Goal: Task Accomplishment & Management: Use online tool/utility

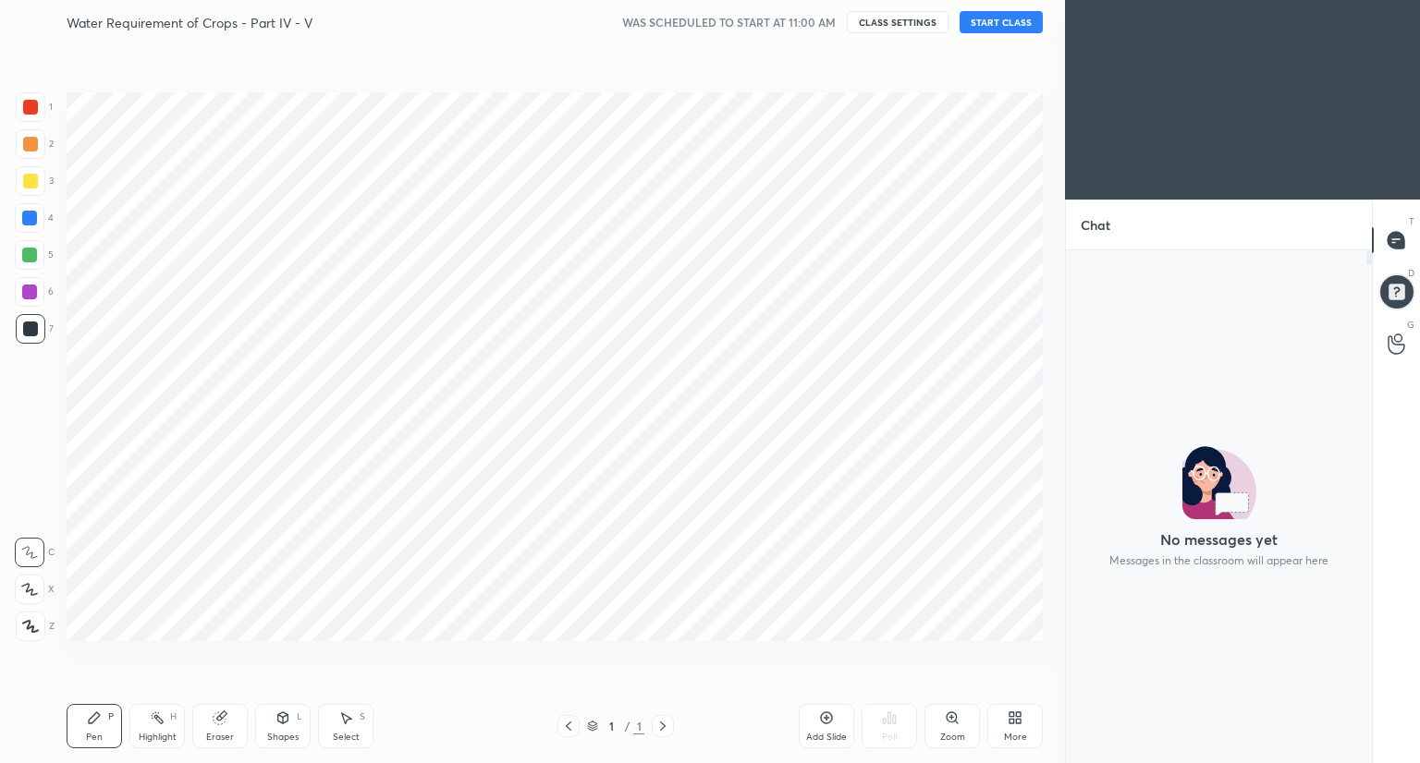
scroll to position [507, 300]
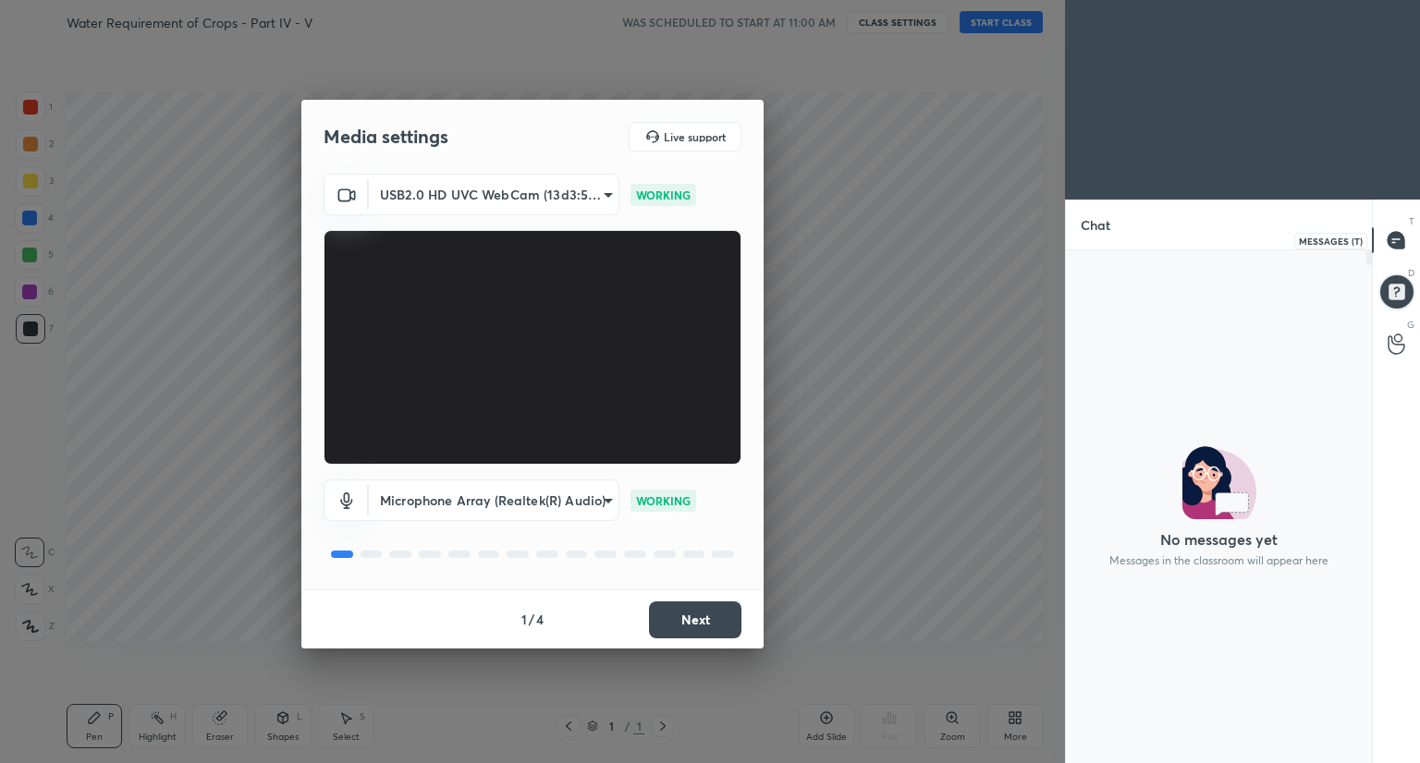
click at [1403, 242] on icon at bounding box center [1395, 240] width 17 height 17
click at [1390, 239] on icon at bounding box center [1395, 240] width 17 height 17
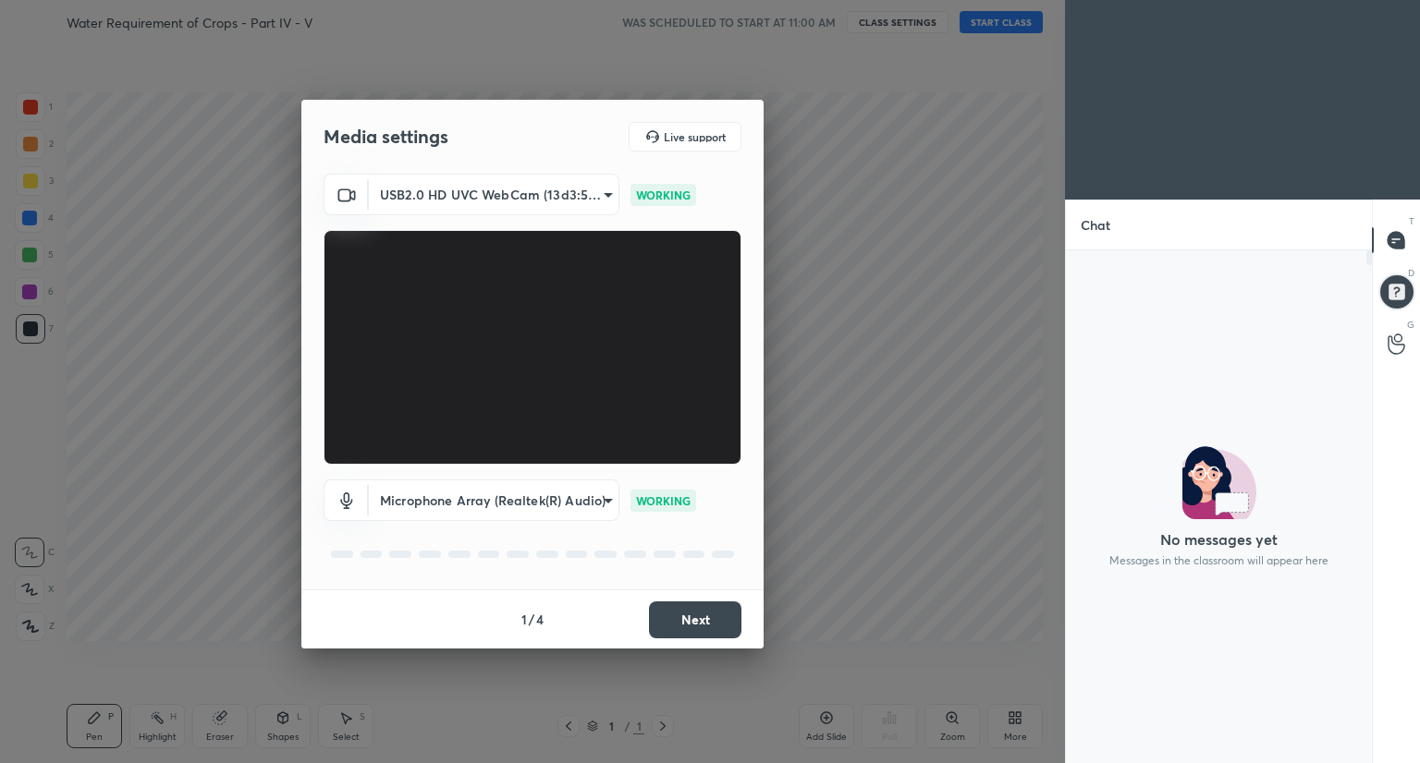
click at [1393, 238] on icon at bounding box center [1395, 240] width 19 height 19
click at [1394, 338] on circle at bounding box center [1397, 338] width 7 height 7
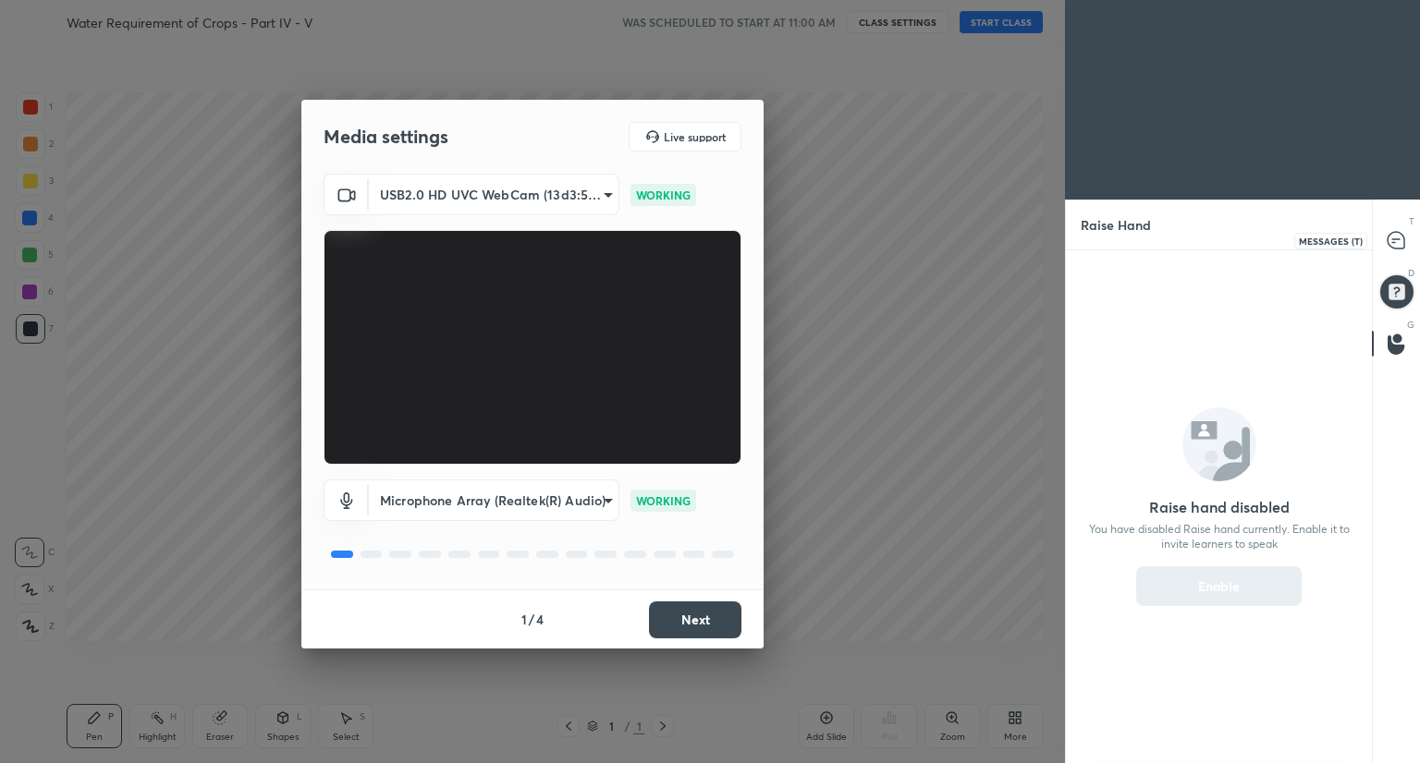
click at [1397, 245] on icon at bounding box center [1395, 240] width 17 height 17
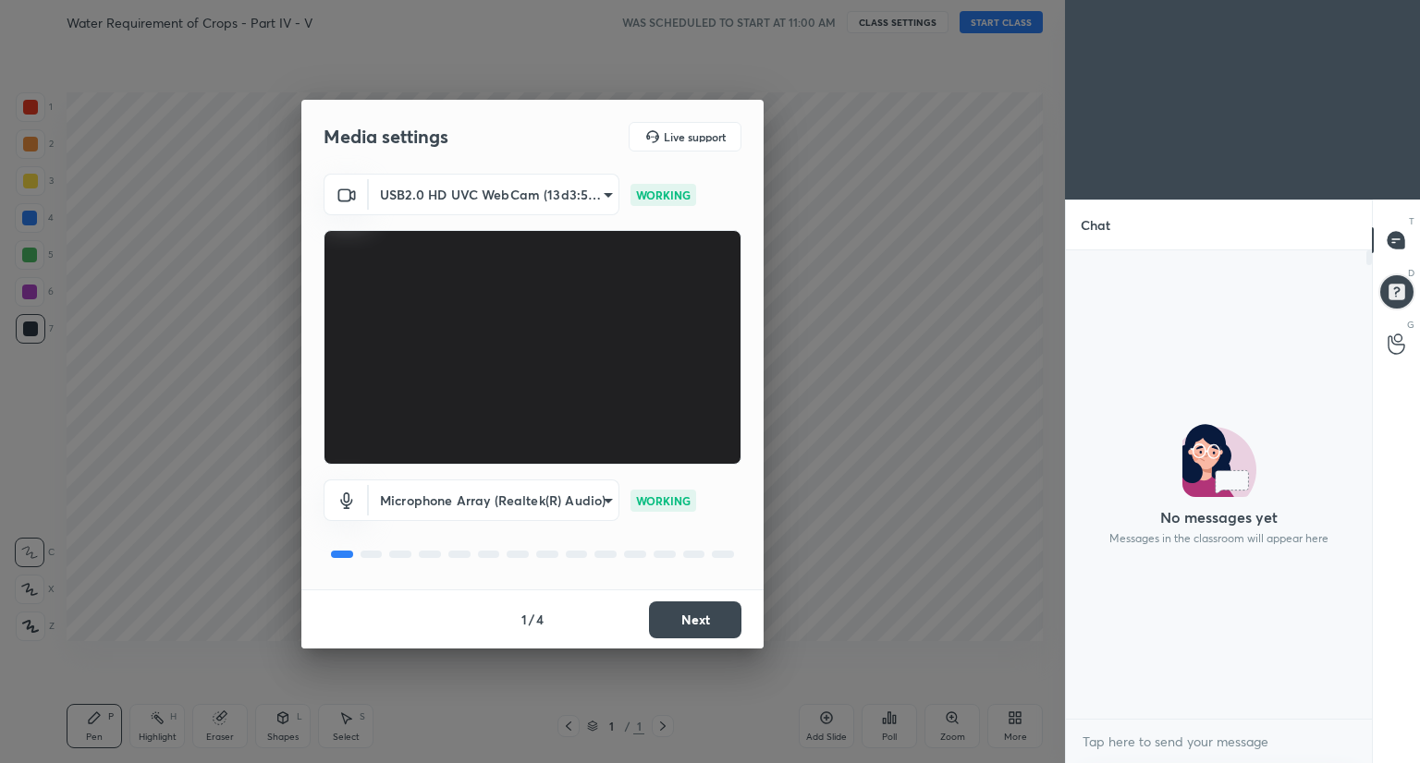
scroll to position [6, 6]
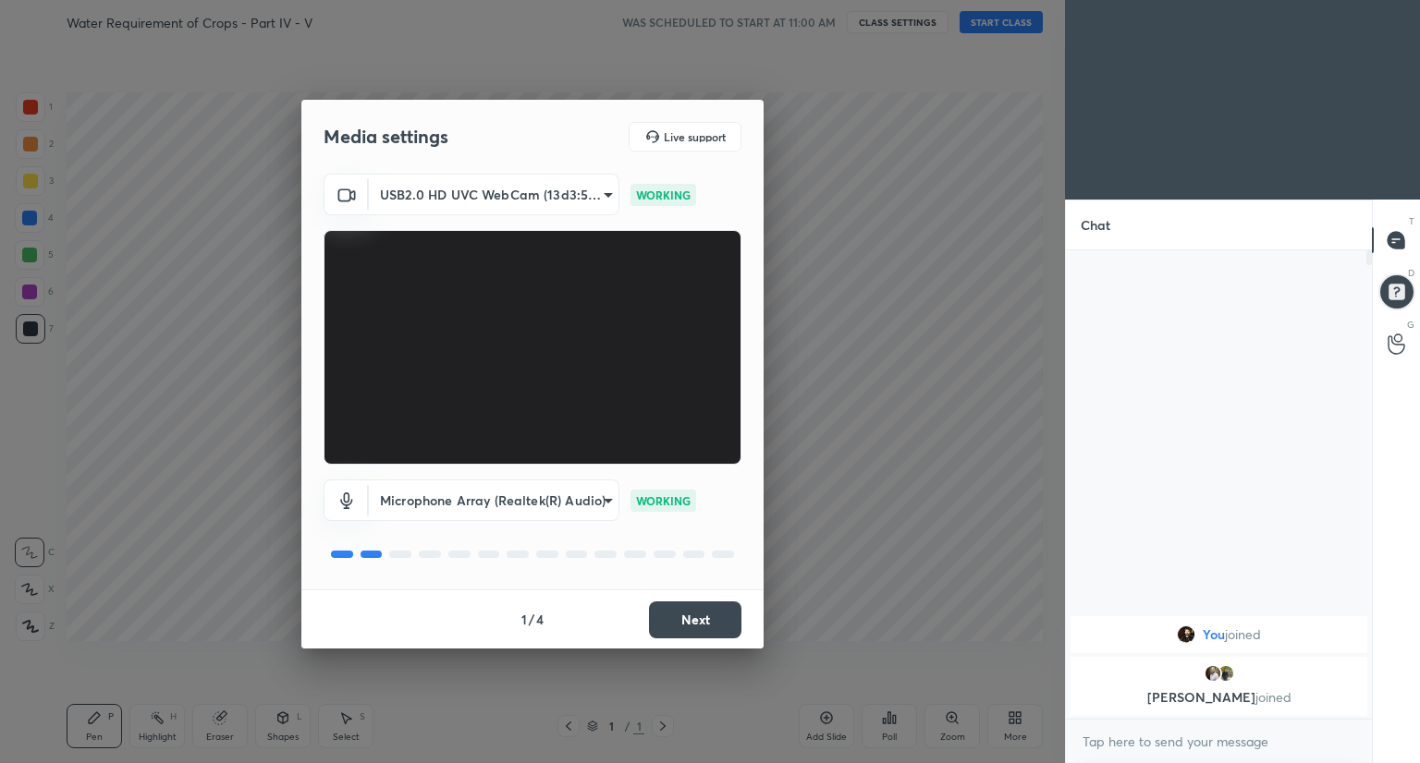
click at [691, 627] on button "Next" at bounding box center [695, 620] width 92 height 37
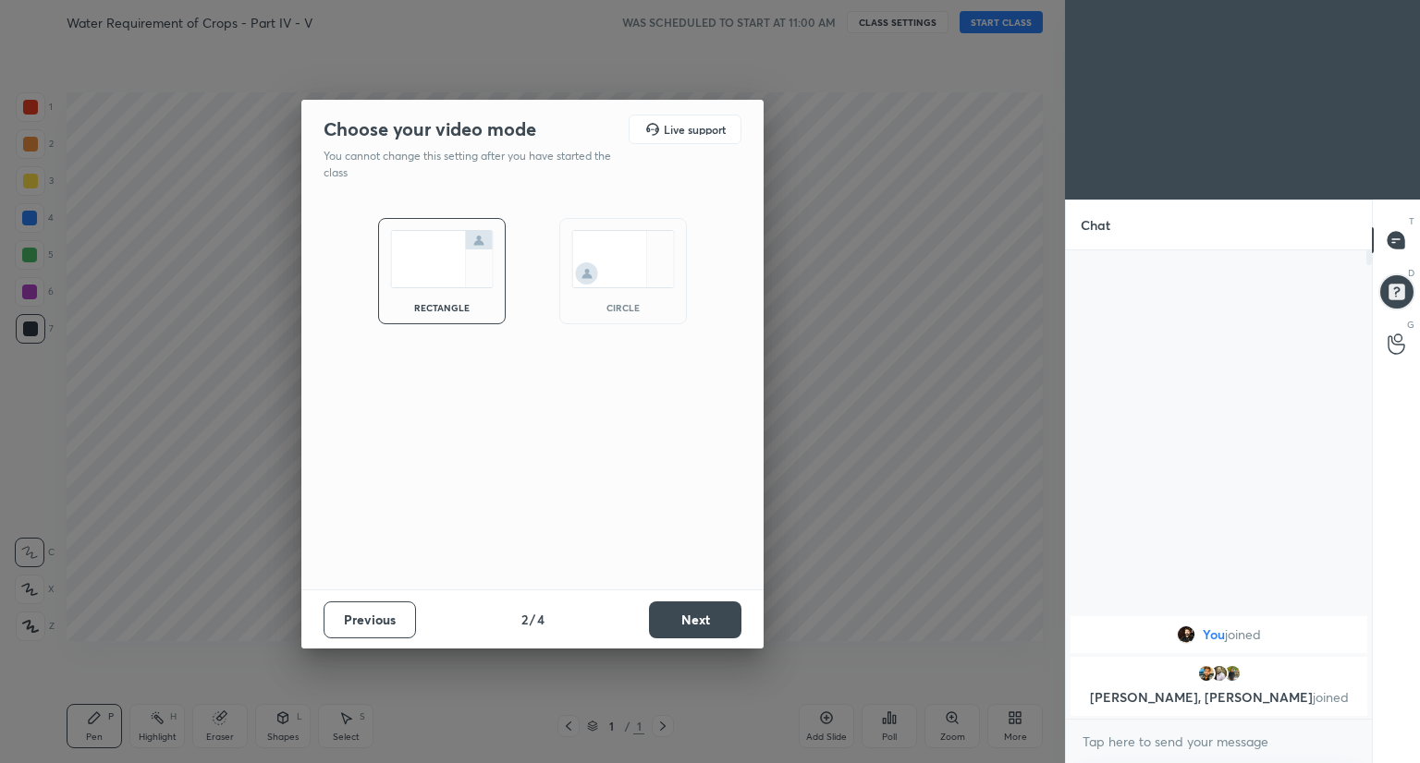
click at [691, 627] on button "Next" at bounding box center [695, 620] width 92 height 37
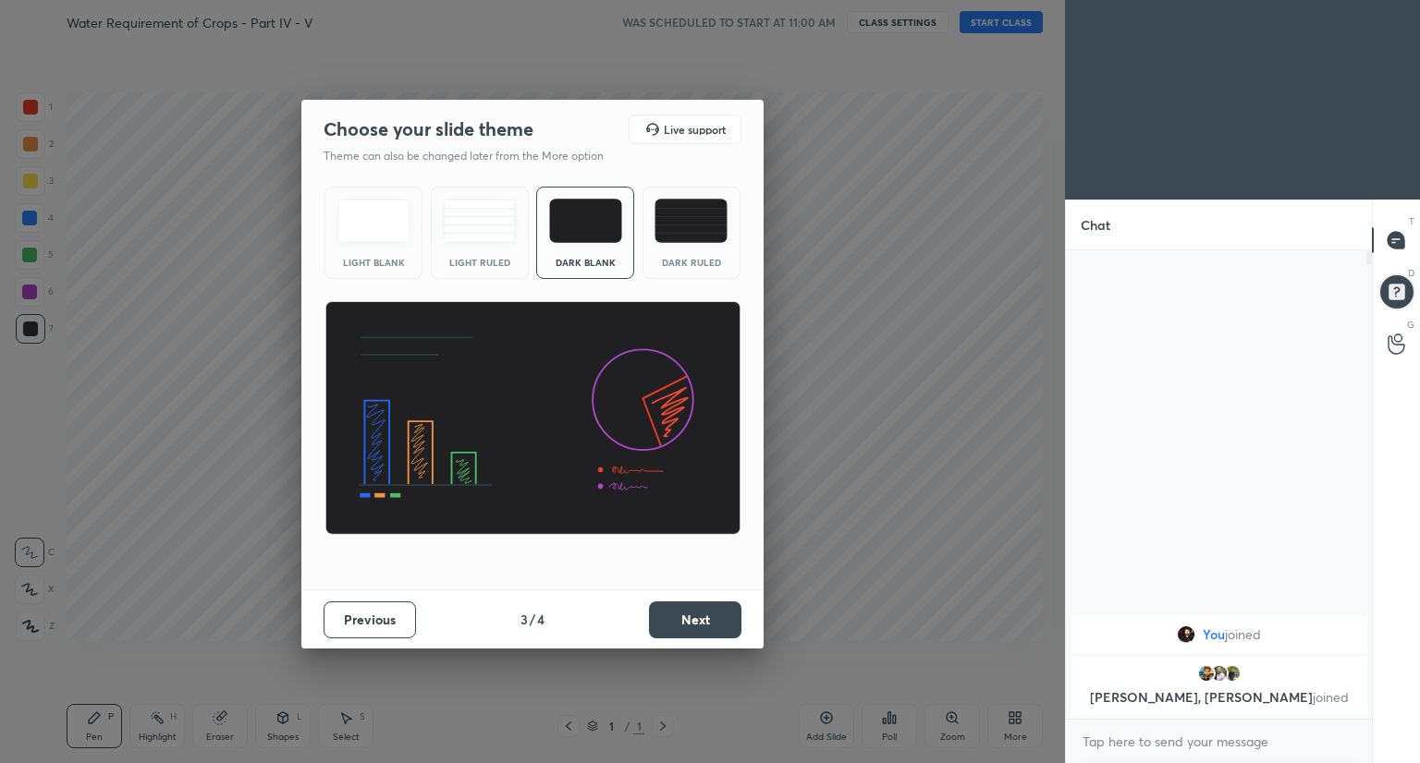
click at [691, 627] on button "Next" at bounding box center [695, 620] width 92 height 37
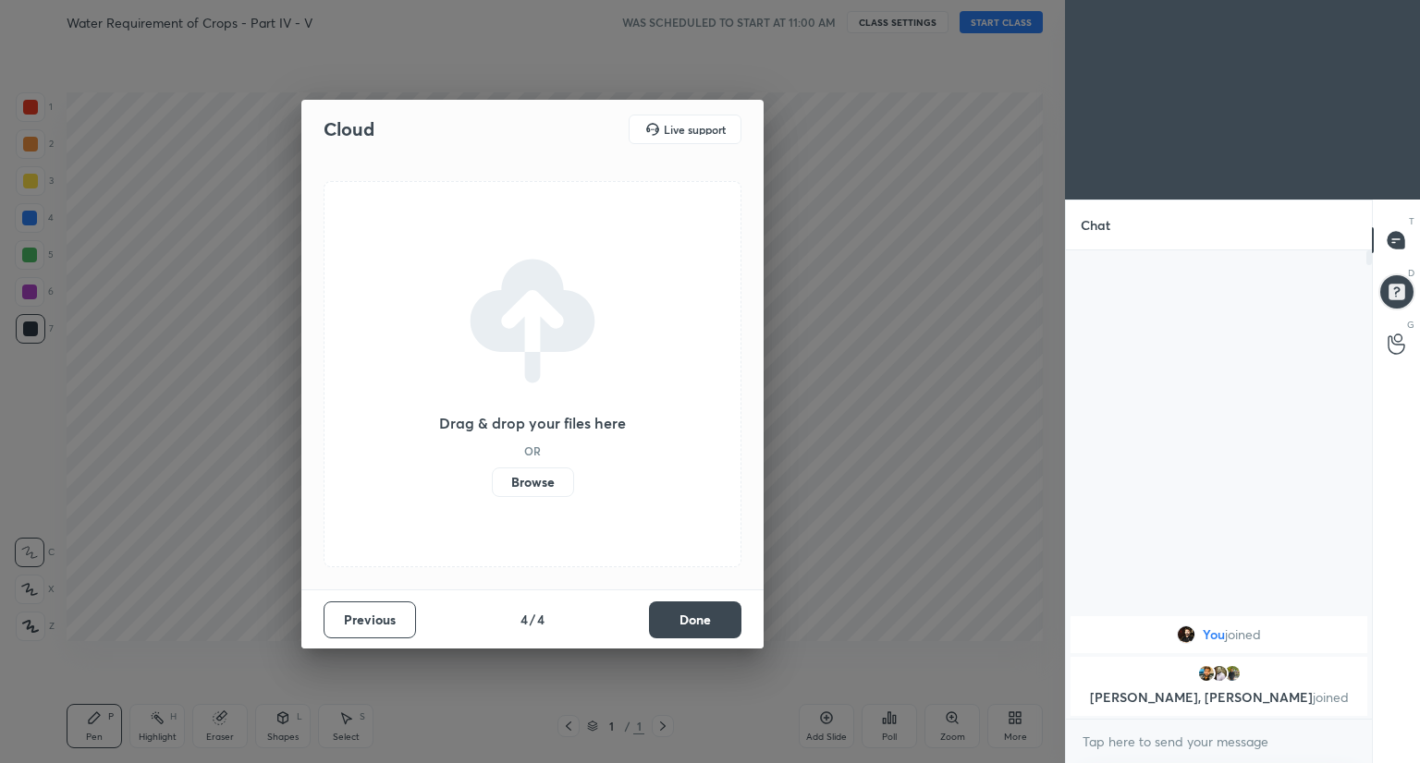
click at [691, 627] on button "Done" at bounding box center [695, 620] width 92 height 37
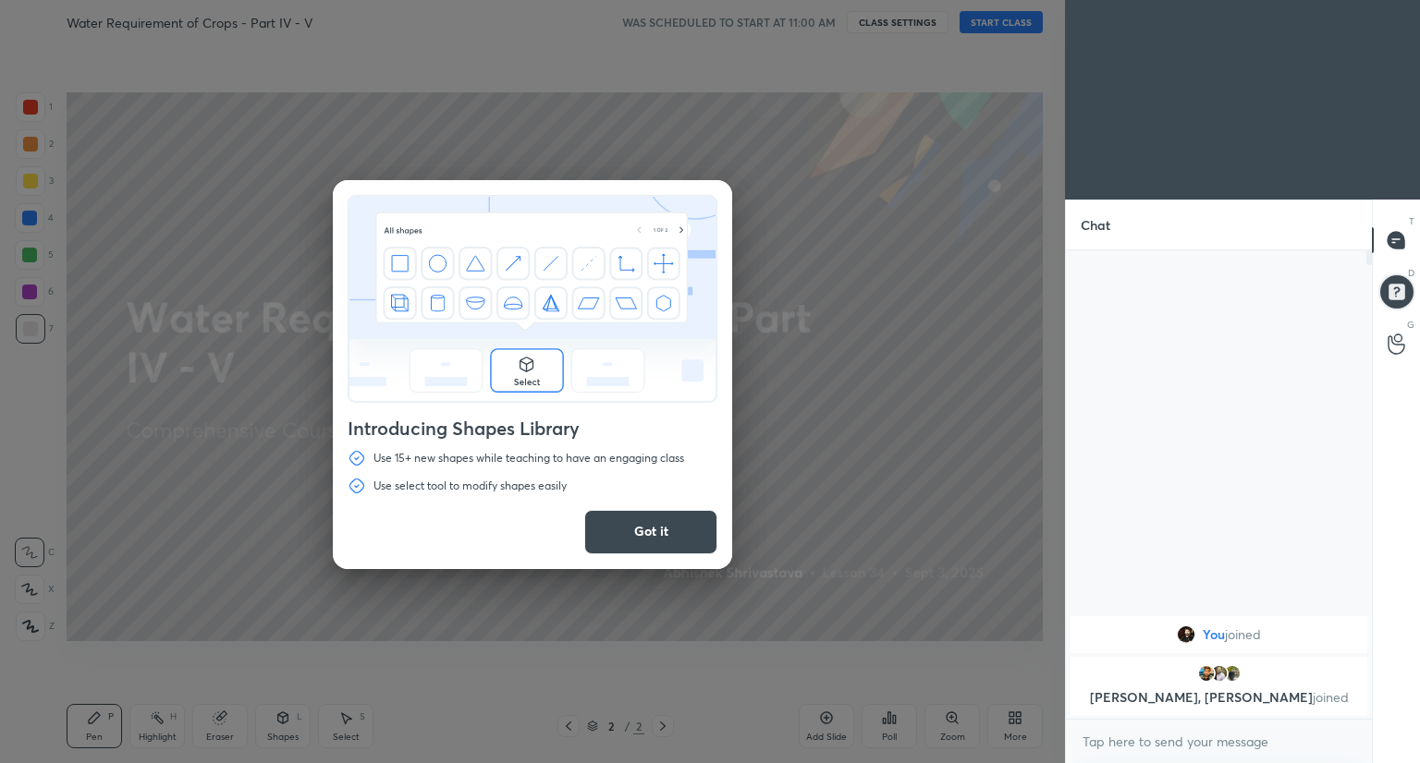
click at [665, 527] on button "Got it" at bounding box center [650, 532] width 133 height 44
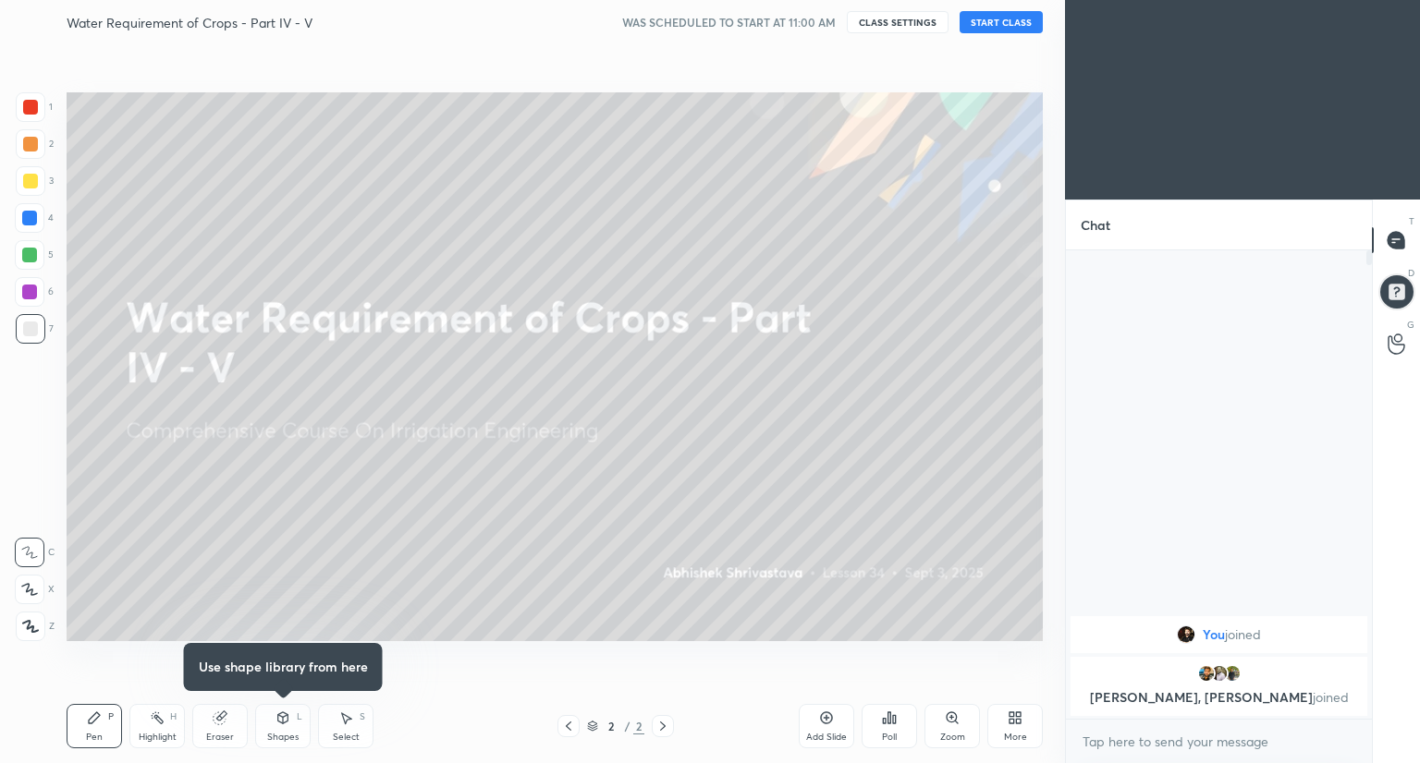
click at [998, 24] on button "START CLASS" at bounding box center [1000, 22] width 83 height 22
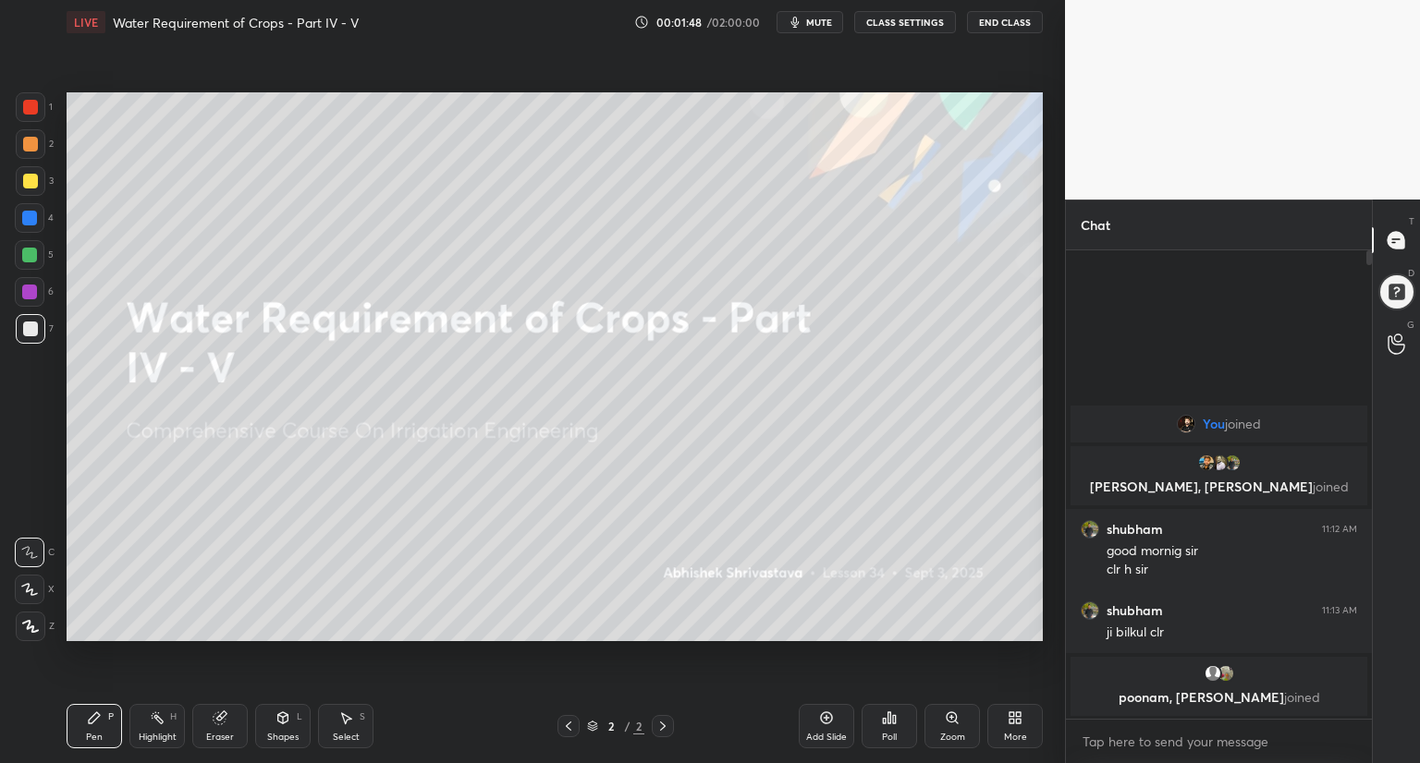
click at [1010, 718] on icon at bounding box center [1014, 718] width 15 height 15
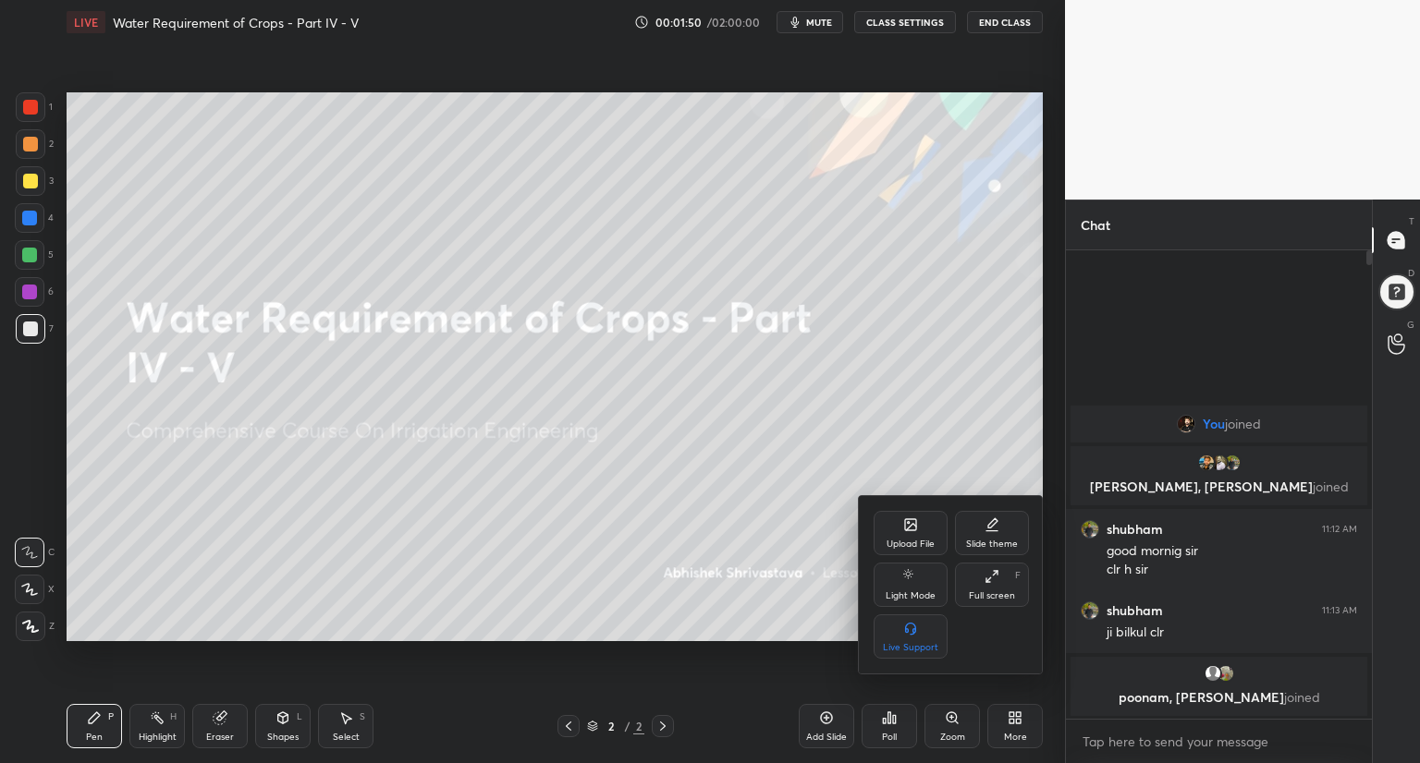
click at [913, 527] on icon at bounding box center [911, 527] width 10 height 6
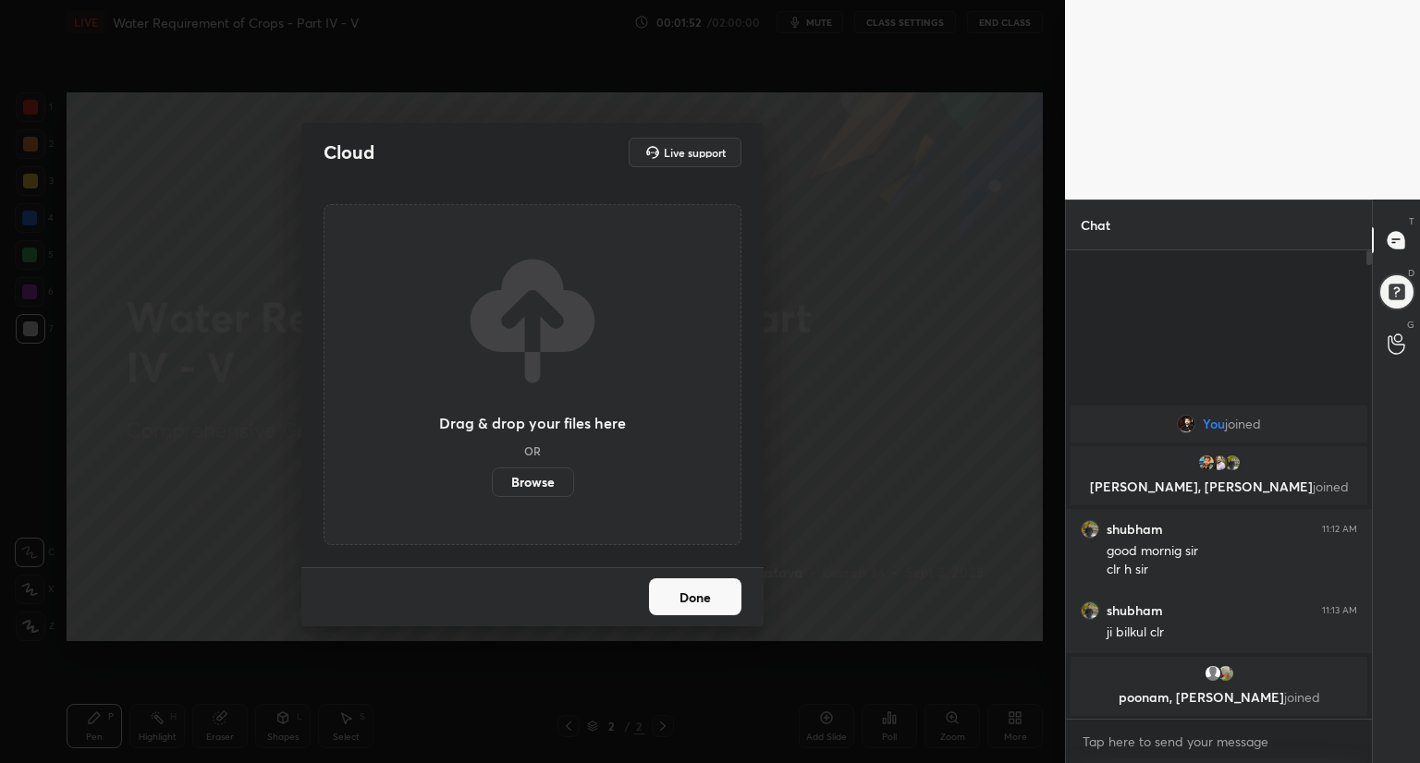
click at [543, 482] on label "Browse" at bounding box center [533, 483] width 82 height 30
click at [492, 482] on input "Browse" at bounding box center [492, 483] width 0 height 30
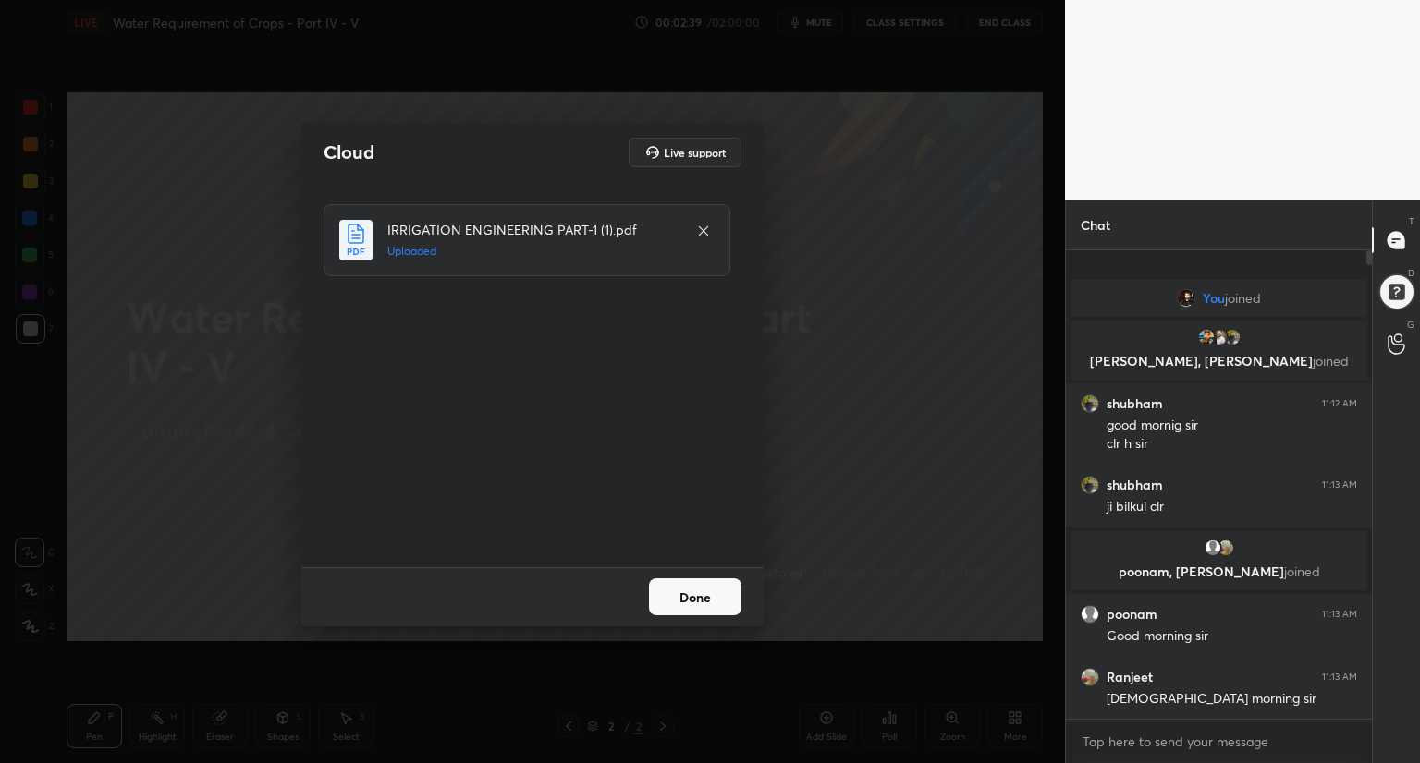
click at [687, 592] on button "Done" at bounding box center [695, 597] width 92 height 37
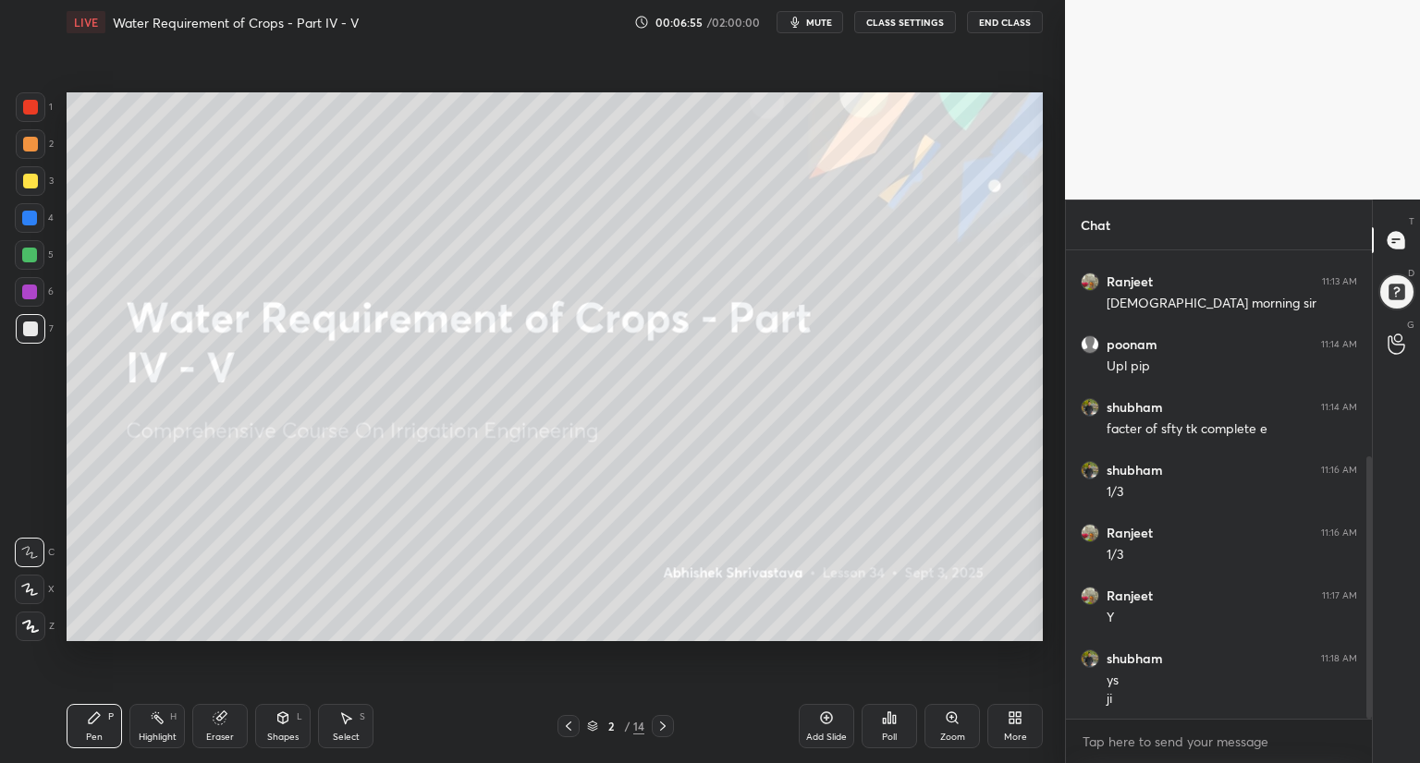
scroll to position [388, 0]
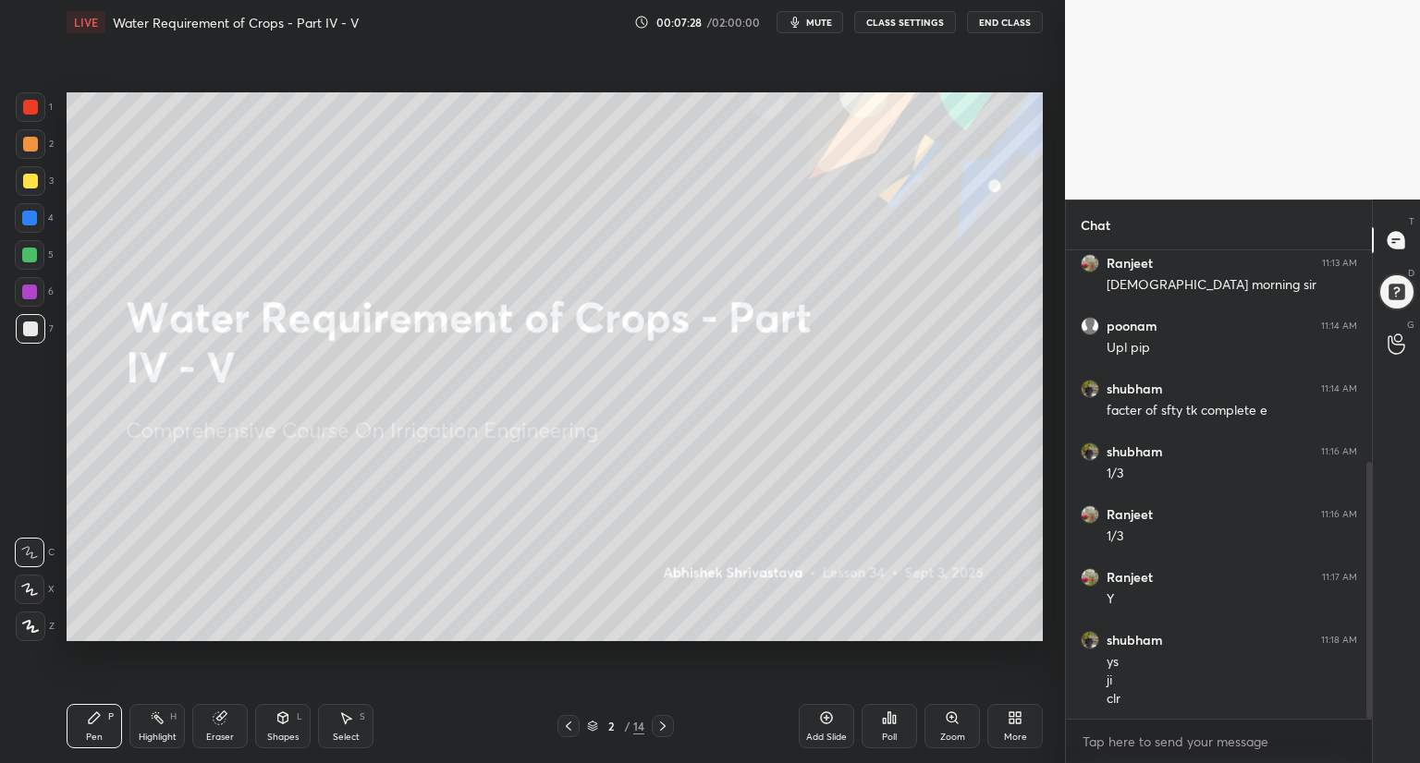
click at [216, 728] on div "Eraser" at bounding box center [219, 726] width 55 height 44
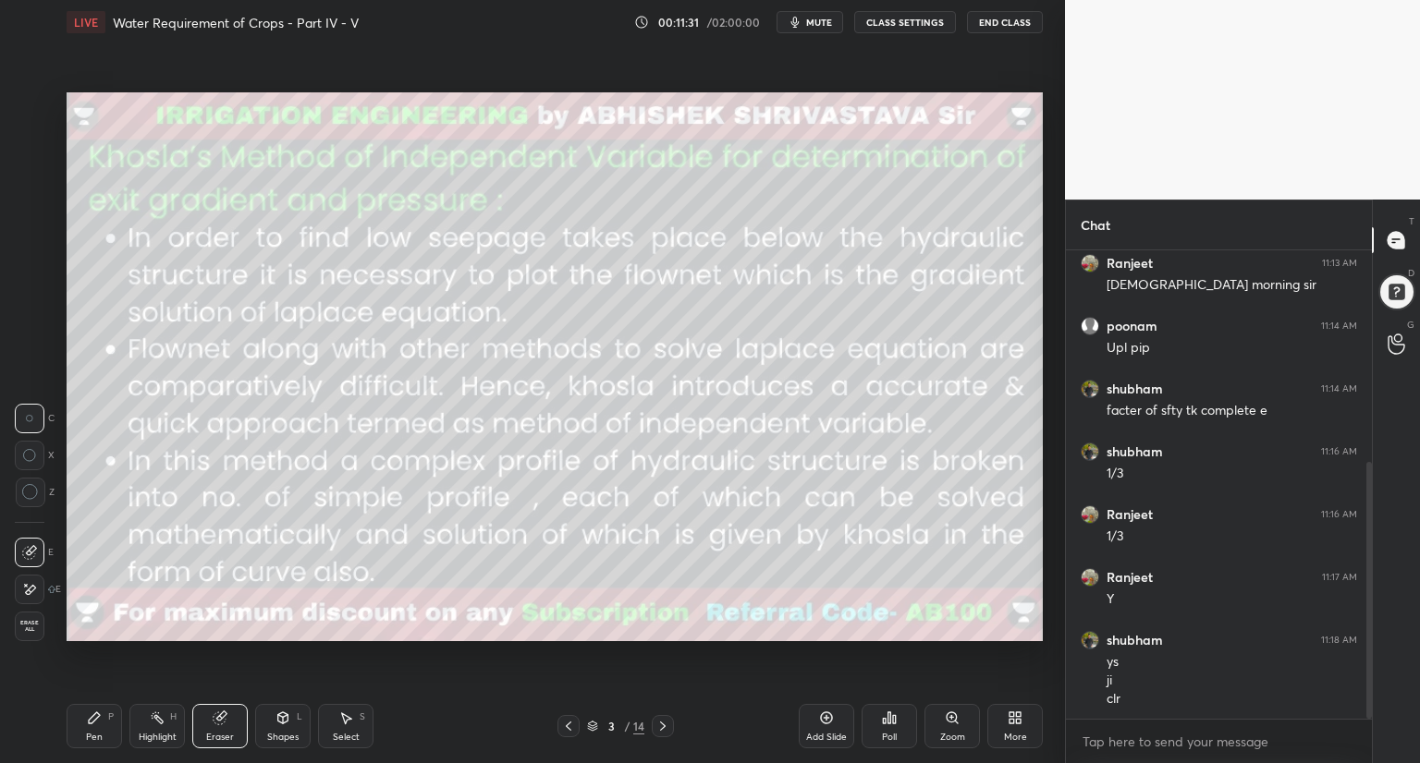
drag, startPoint x: 98, startPoint y: 722, endPoint x: 119, endPoint y: 717, distance: 21.8
click at [100, 722] on icon at bounding box center [94, 718] width 15 height 15
drag, startPoint x: 32, startPoint y: 590, endPoint x: 43, endPoint y: 583, distance: 12.8
click at [33, 592] on icon at bounding box center [29, 589] width 17 height 13
click at [200, 726] on div "Eraser" at bounding box center [219, 726] width 55 height 44
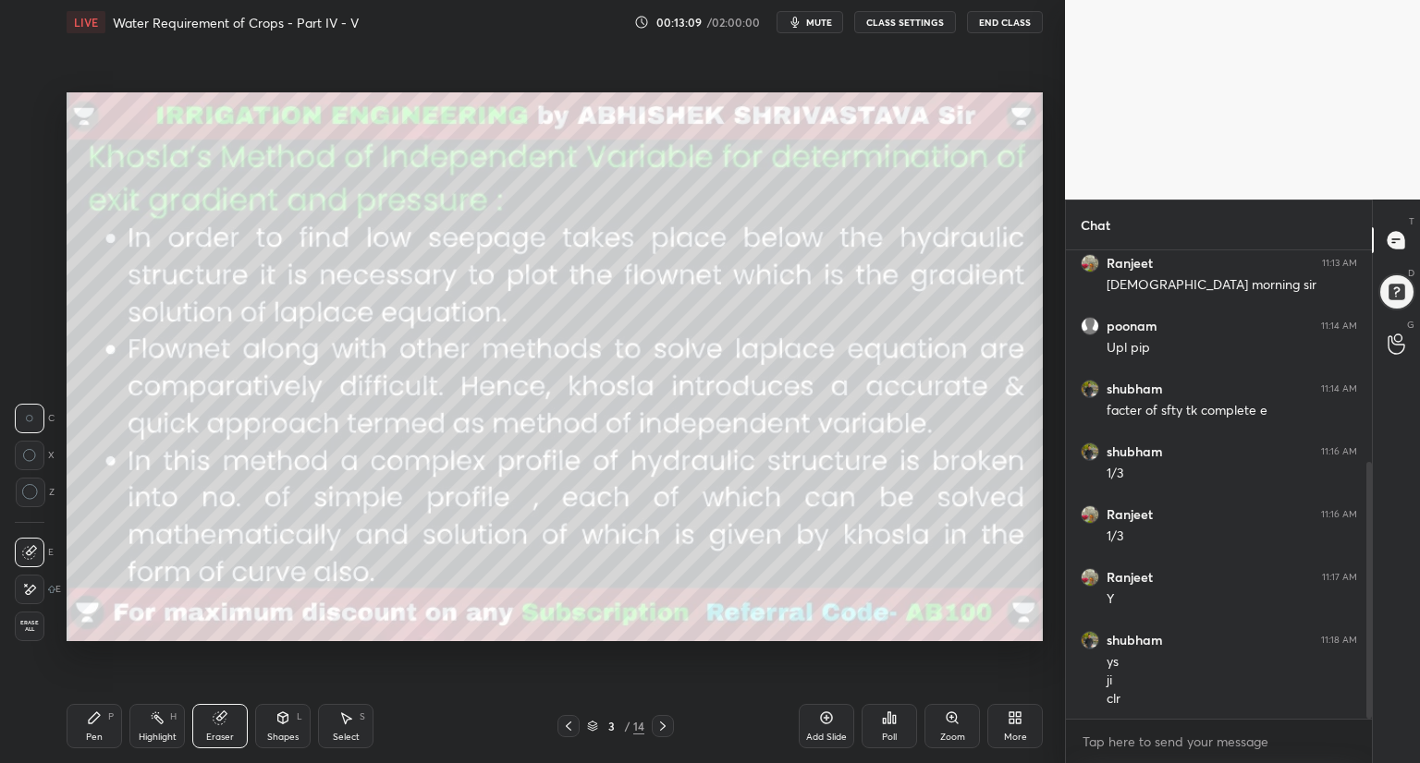
drag, startPoint x: 92, startPoint y: 733, endPoint x: 128, endPoint y: 703, distance: 45.9
click at [94, 729] on div "Pen P" at bounding box center [94, 726] width 55 height 44
click at [35, 104] on div at bounding box center [30, 107] width 15 height 15
click at [277, 722] on icon at bounding box center [282, 718] width 15 height 15
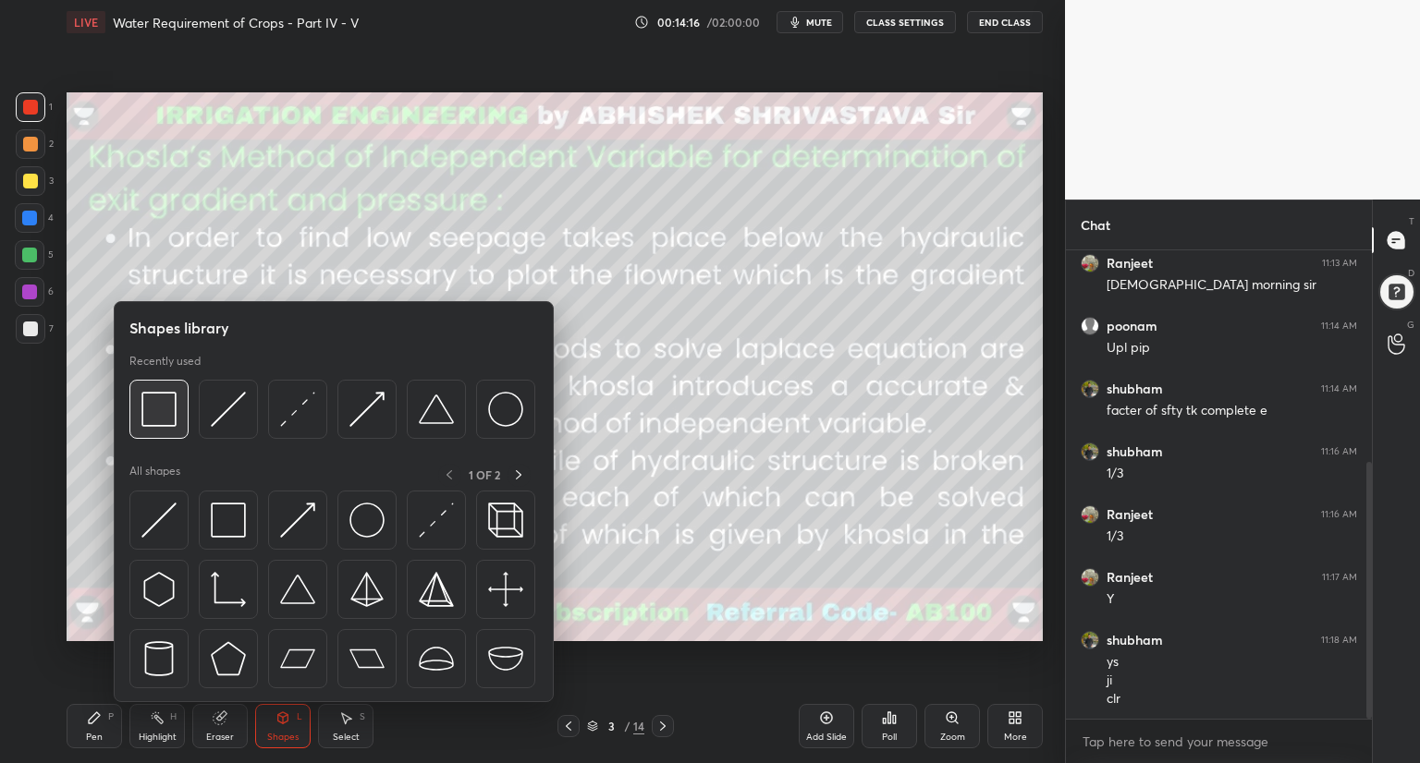
click at [173, 430] on div at bounding box center [158, 409] width 59 height 59
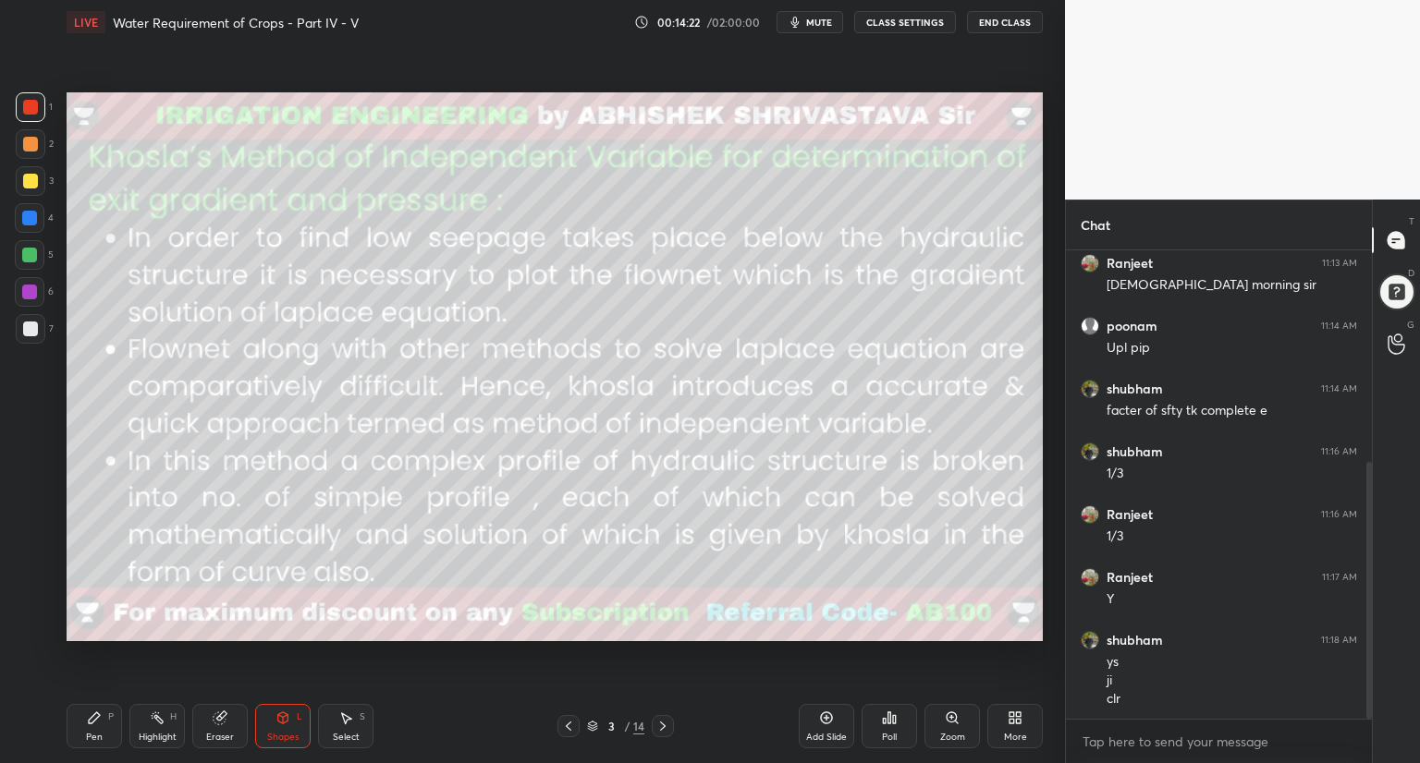
click at [92, 723] on icon at bounding box center [94, 718] width 11 height 11
drag, startPoint x: 206, startPoint y: 720, endPoint x: 211, endPoint y: 692, distance: 28.1
click at [211, 721] on div "Eraser" at bounding box center [219, 726] width 55 height 44
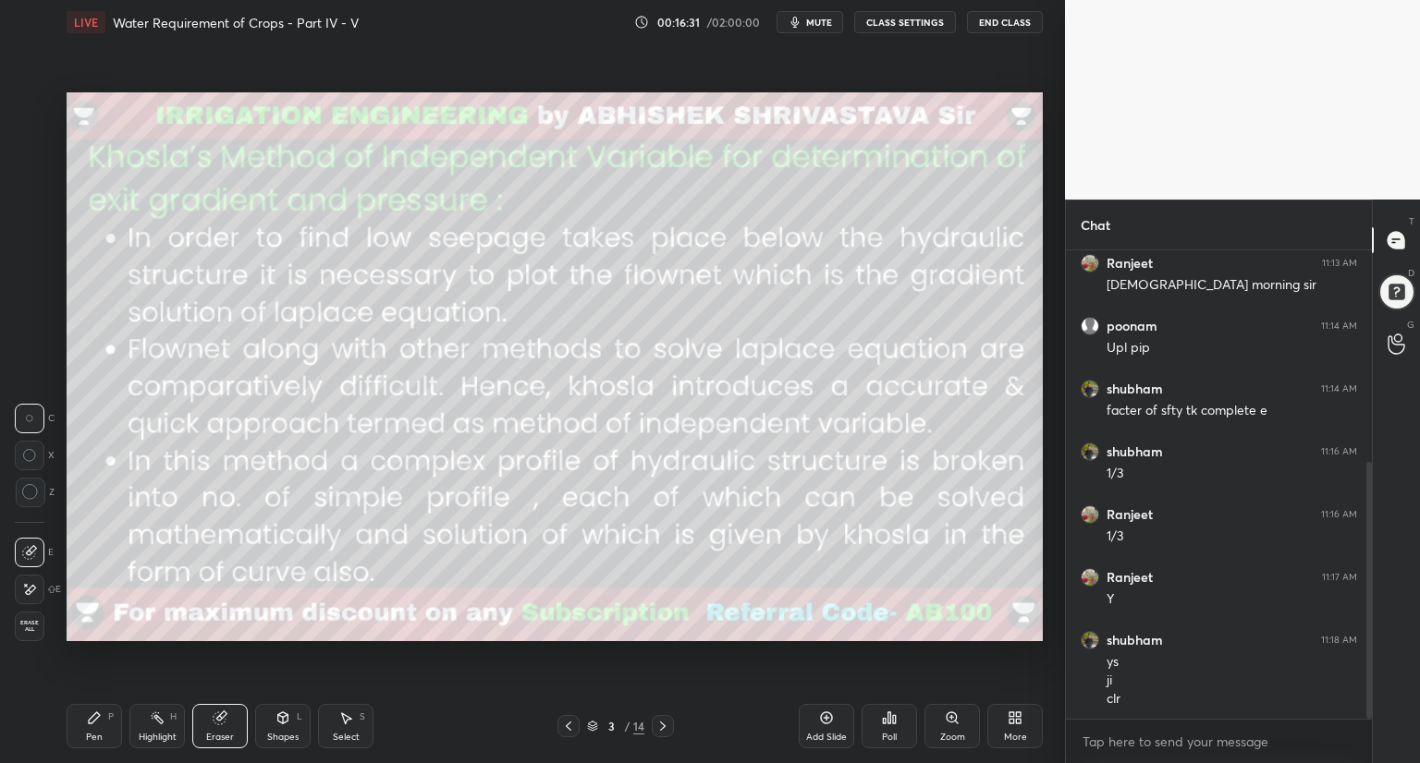
click at [128, 648] on div "Setting up your live class Poll for secs No correct answer Start poll" at bounding box center [554, 366] width 991 height 645
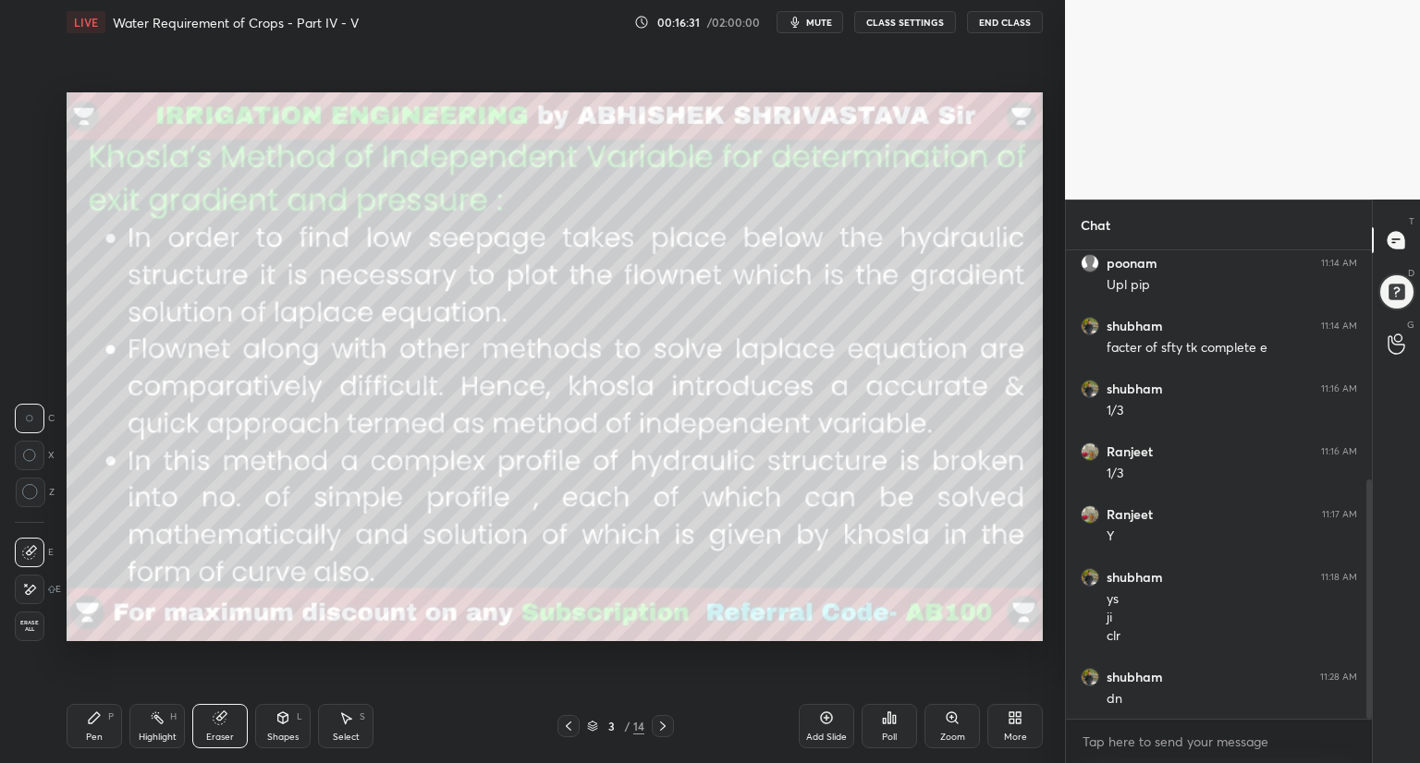
click at [97, 720] on icon at bounding box center [94, 718] width 15 height 15
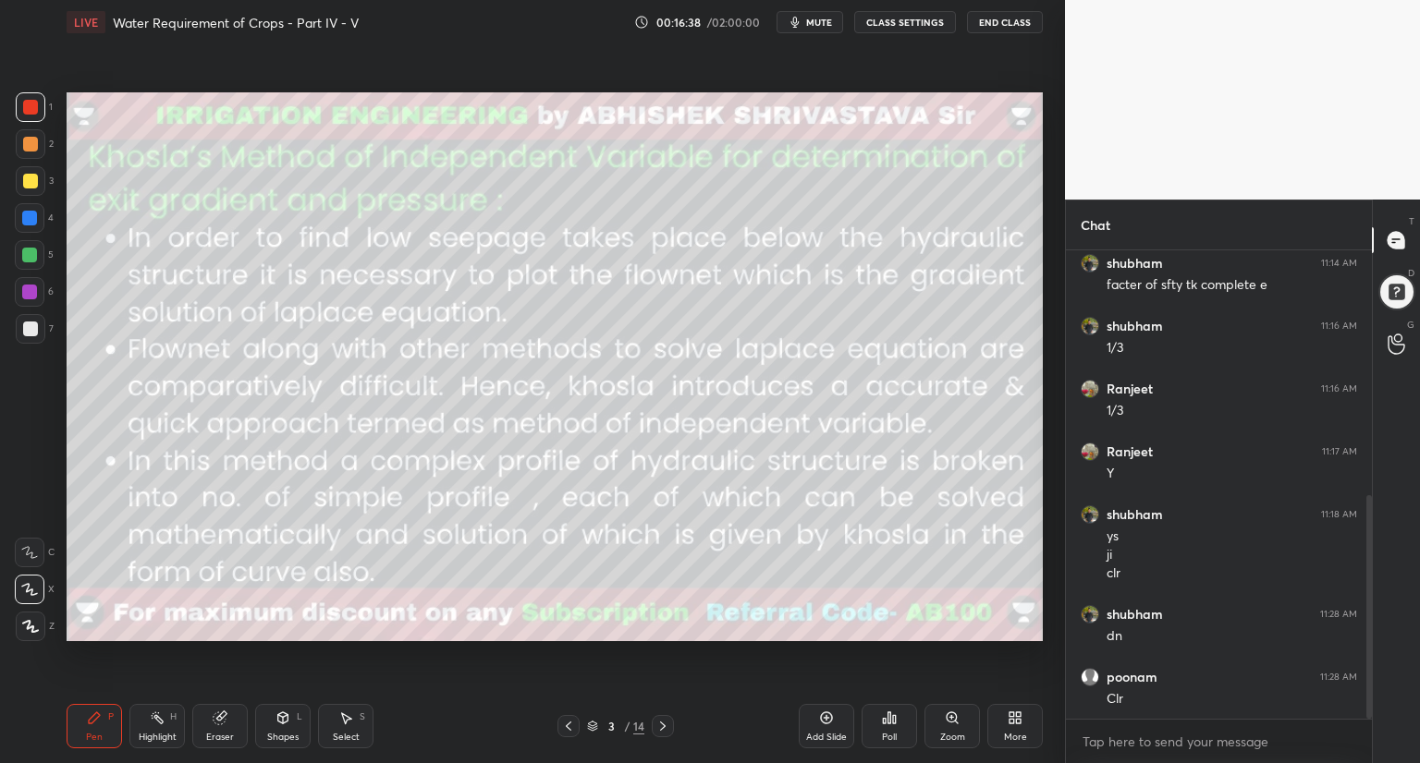
click at [231, 721] on div "Eraser" at bounding box center [219, 726] width 55 height 44
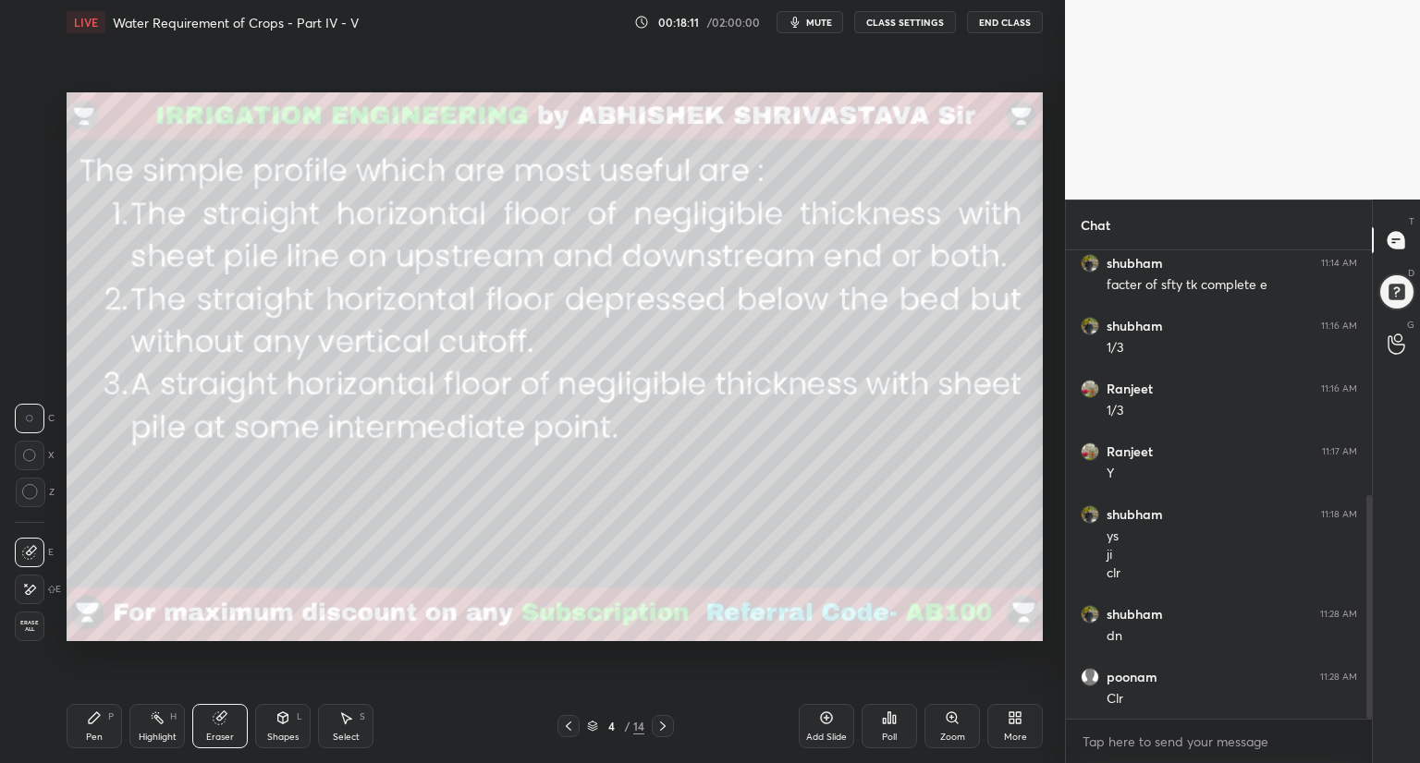
drag, startPoint x: 96, startPoint y: 742, endPoint x: 164, endPoint y: 655, distance: 110.0
click at [103, 738] on div "Pen P" at bounding box center [94, 726] width 55 height 44
click at [595, 728] on icon at bounding box center [592, 726] width 11 height 11
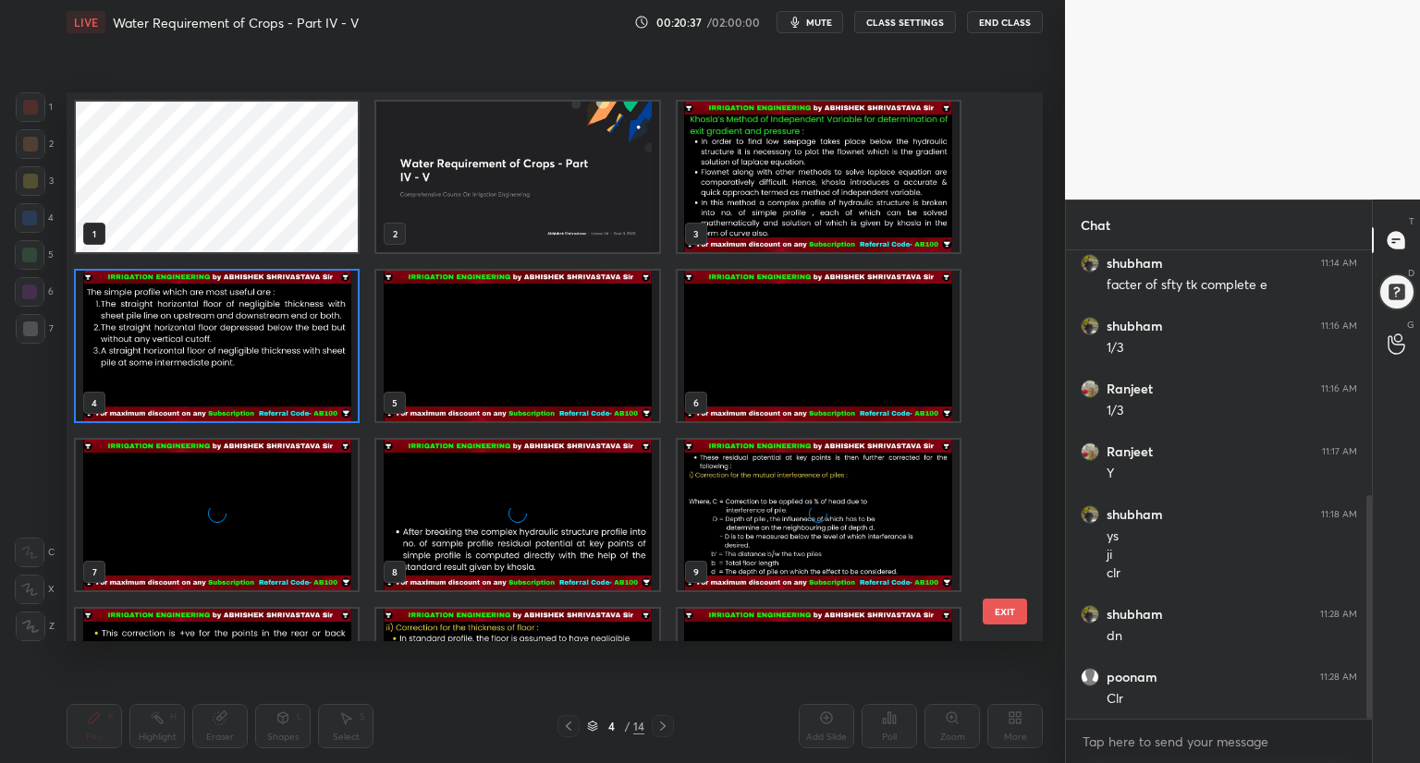
scroll to position [543, 967]
click at [593, 728] on icon at bounding box center [592, 727] width 9 height 3
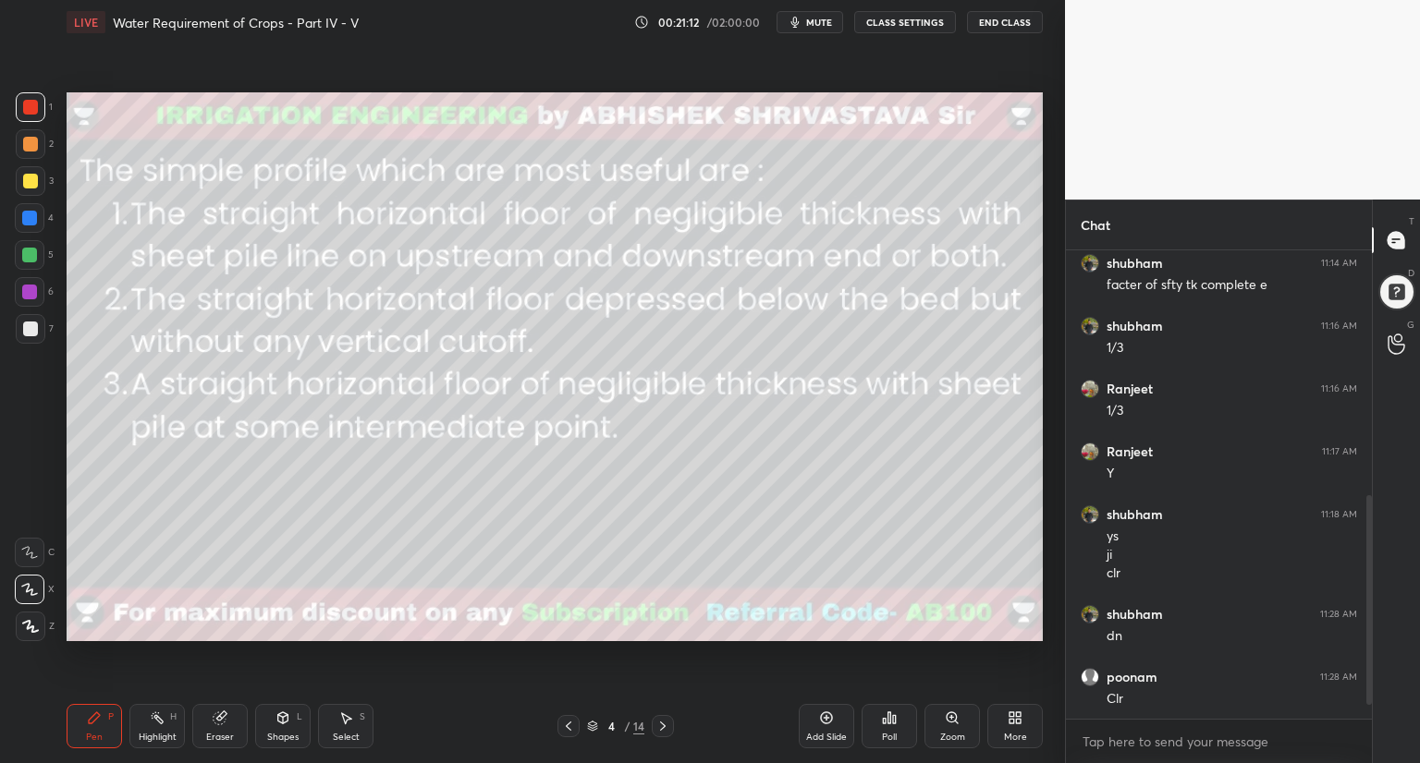
scroll to position [577, 0]
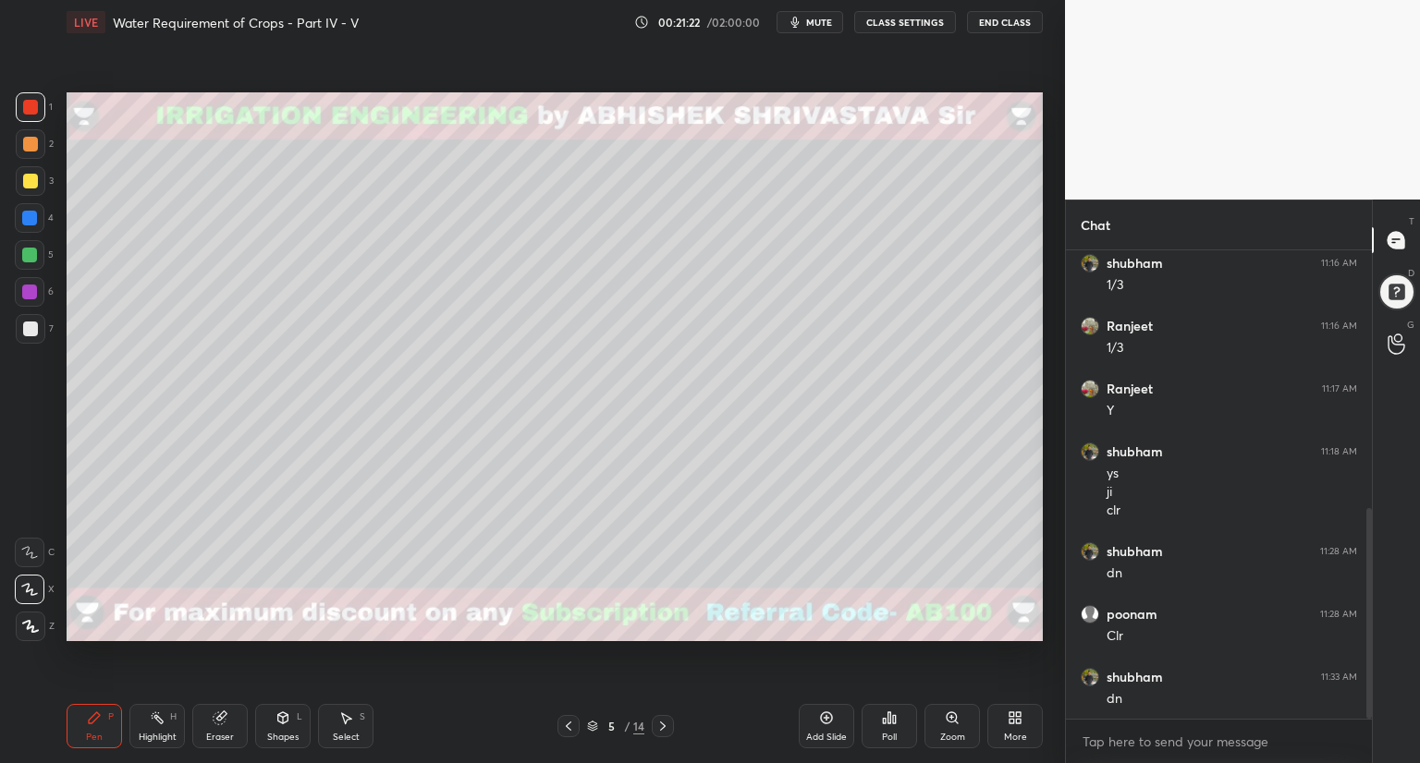
click at [306, 744] on div "Pen P Highlight H Eraser Shapes L Select S 5 / 14 Add Slide Poll Zoom More" at bounding box center [555, 726] width 976 height 74
click at [310, 750] on div "Pen P Highlight H Eraser Shapes L Select S 5 / 14 Add Slide Poll Zoom More" at bounding box center [555, 726] width 976 height 74
drag, startPoint x: 296, startPoint y: 723, endPoint x: 287, endPoint y: 714, distance: 12.4
click at [288, 714] on div "Shapes L" at bounding box center [282, 726] width 55 height 44
click at [33, 145] on div at bounding box center [30, 144] width 15 height 15
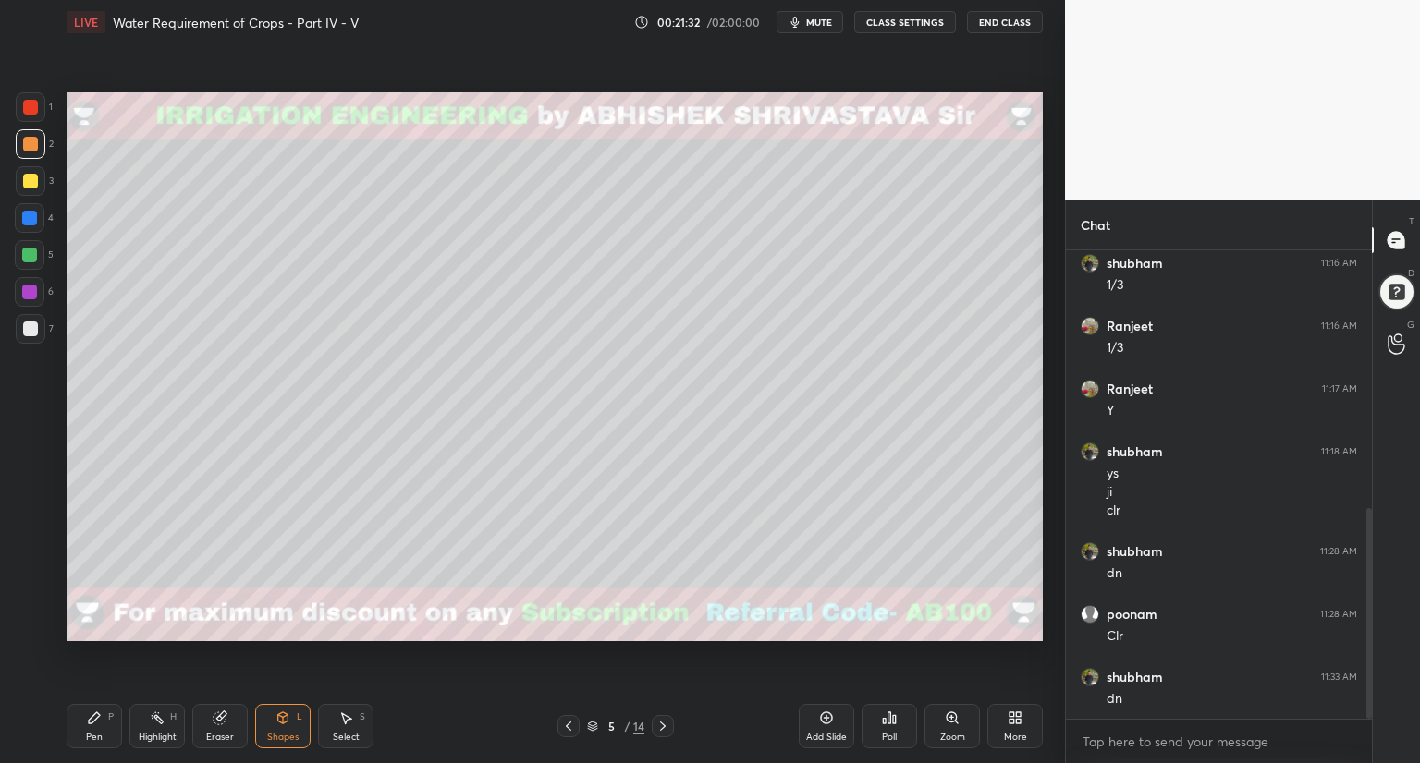
click at [828, 21] on span "mute" at bounding box center [819, 22] width 26 height 13
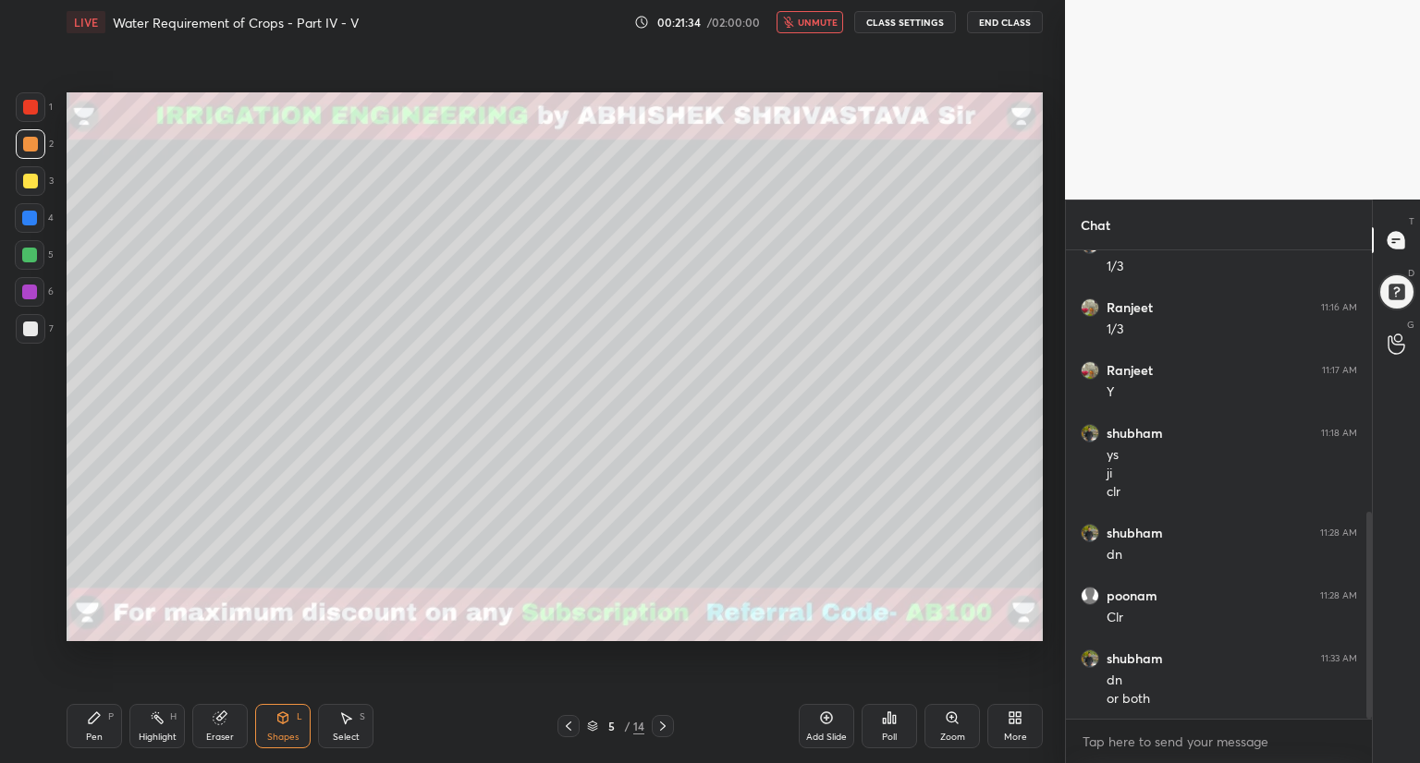
click at [98, 733] on div "Pen" at bounding box center [94, 737] width 17 height 9
click at [281, 721] on icon at bounding box center [282, 718] width 15 height 15
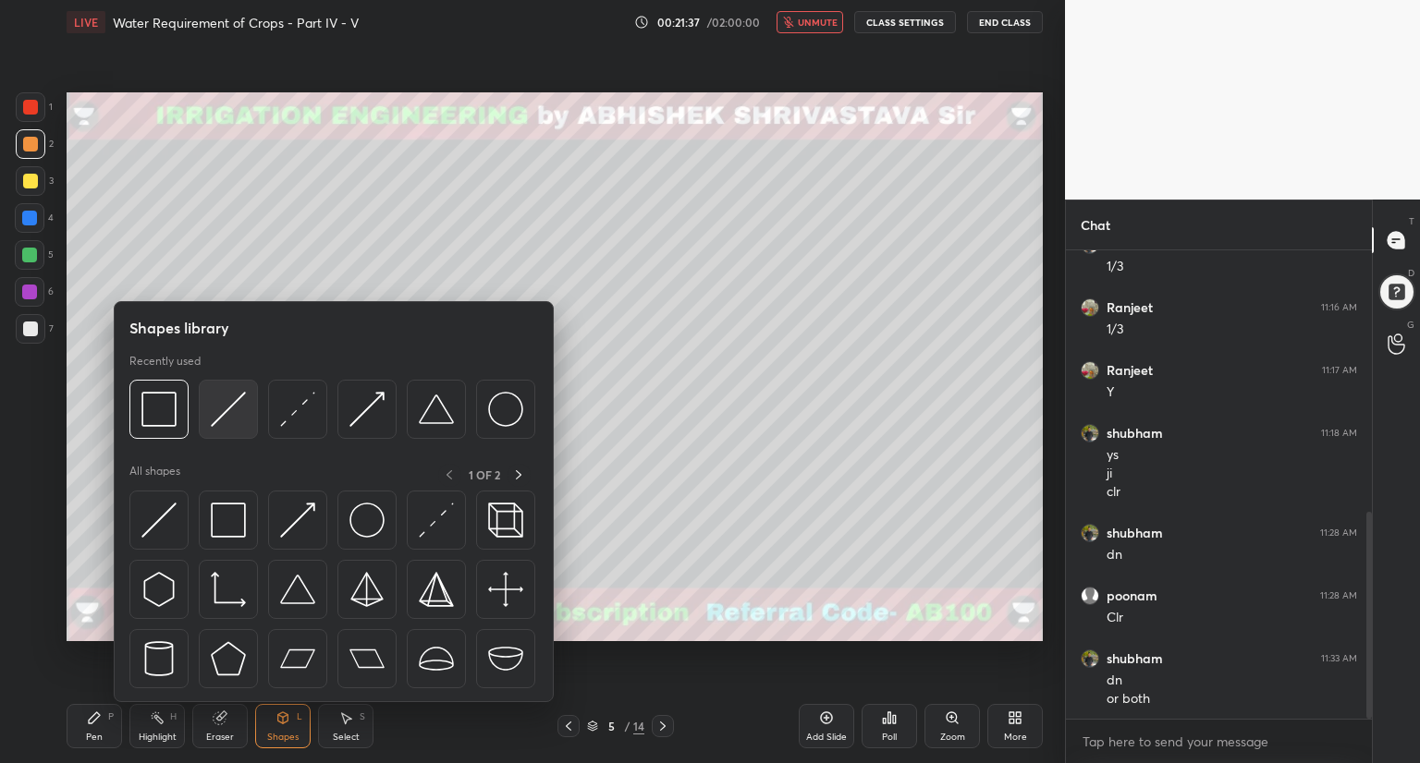
click at [240, 433] on div at bounding box center [228, 409] width 59 height 59
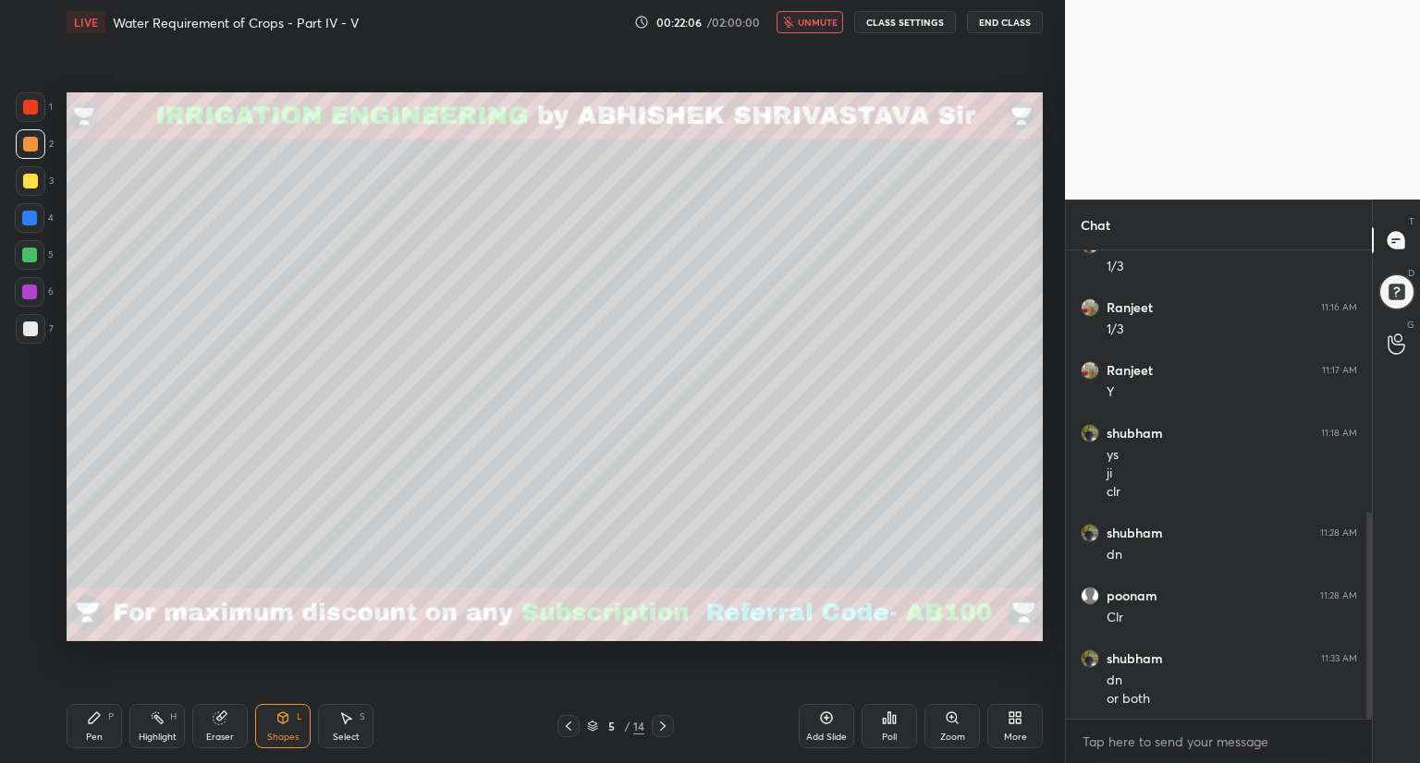
click at [30, 219] on div at bounding box center [29, 218] width 15 height 15
click at [92, 729] on div "Pen P" at bounding box center [94, 726] width 55 height 44
click at [831, 25] on span "unmute" at bounding box center [818, 22] width 40 height 13
click at [214, 726] on div "Eraser" at bounding box center [219, 726] width 55 height 44
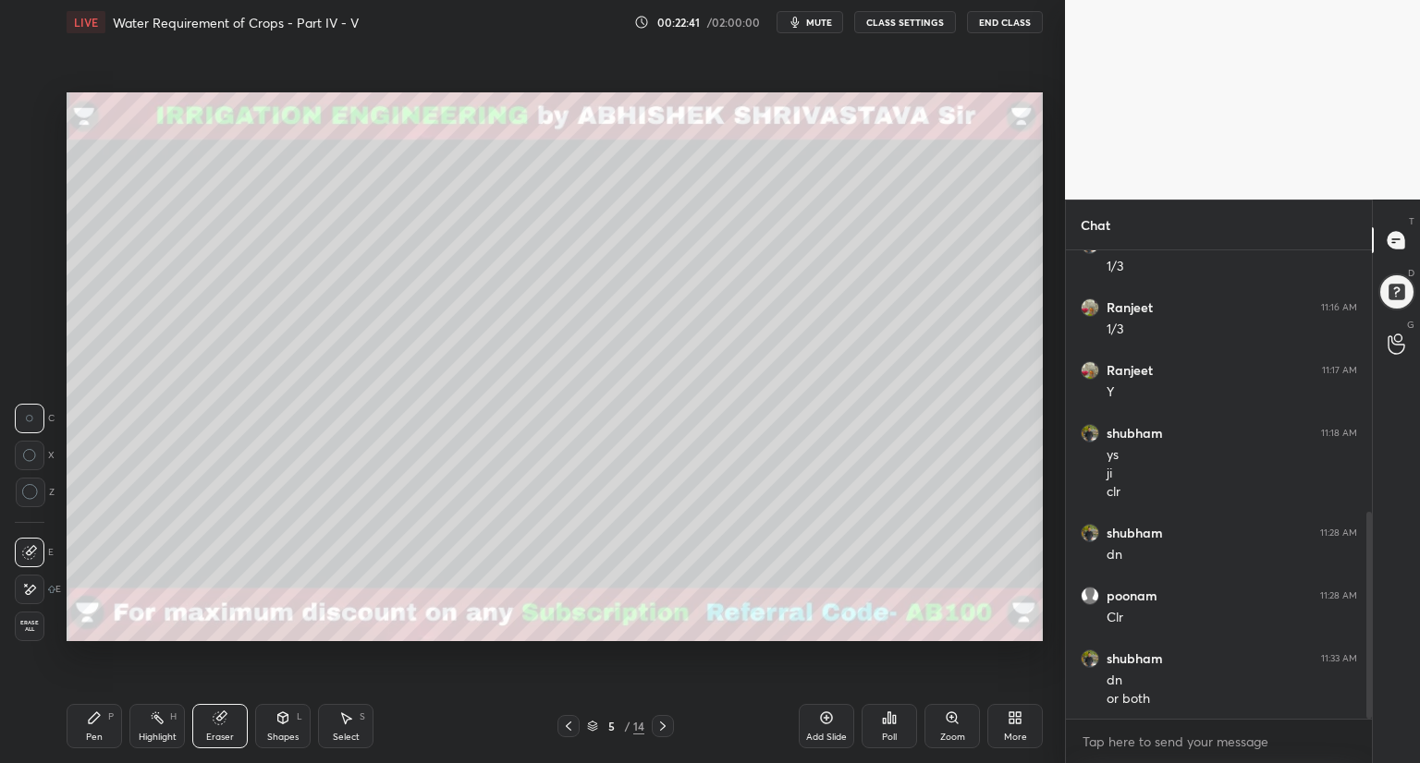
scroll to position [658, 0]
drag, startPoint x: 98, startPoint y: 721, endPoint x: 103, endPoint y: 664, distance: 57.5
click at [98, 722] on icon at bounding box center [94, 718] width 15 height 15
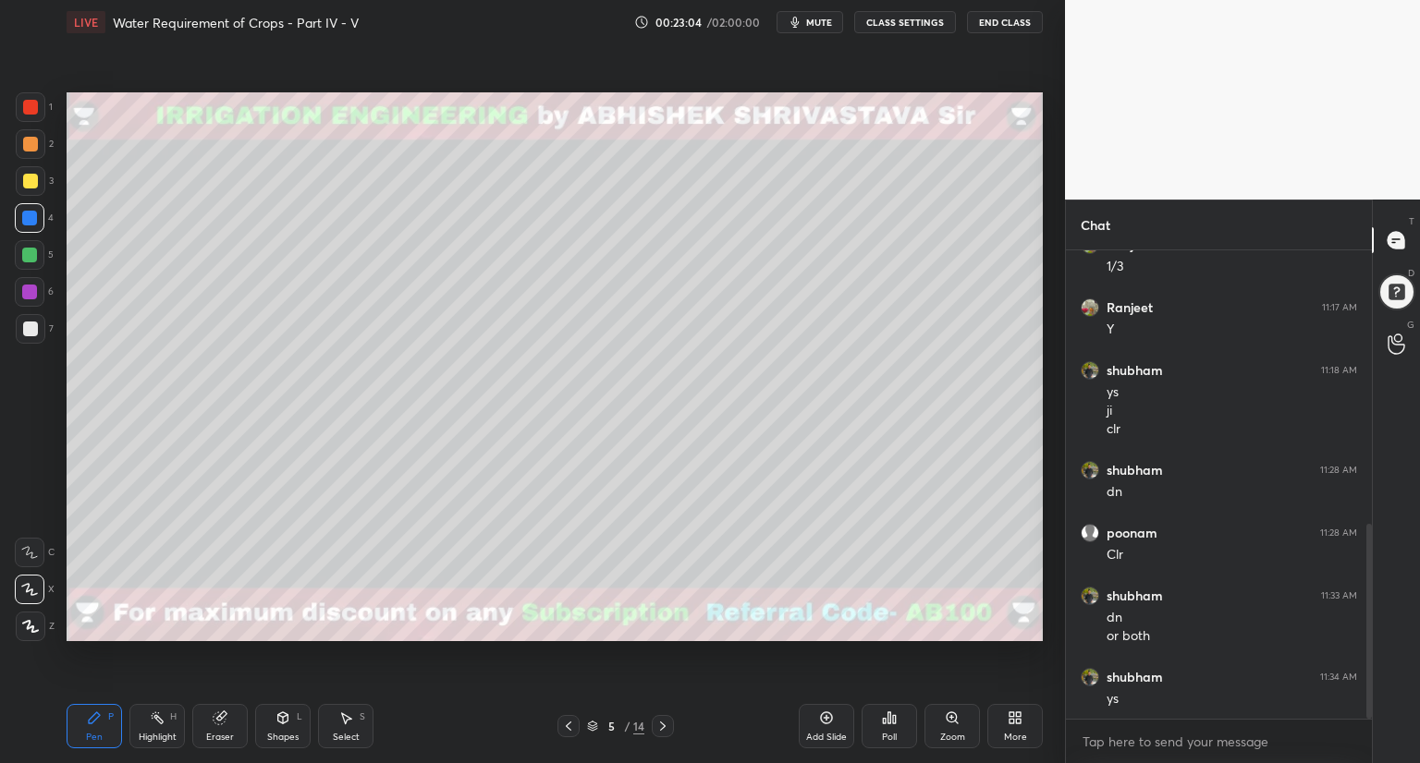
click at [287, 729] on div "Shapes L" at bounding box center [282, 726] width 55 height 44
click at [336, 740] on div "Select" at bounding box center [346, 737] width 27 height 9
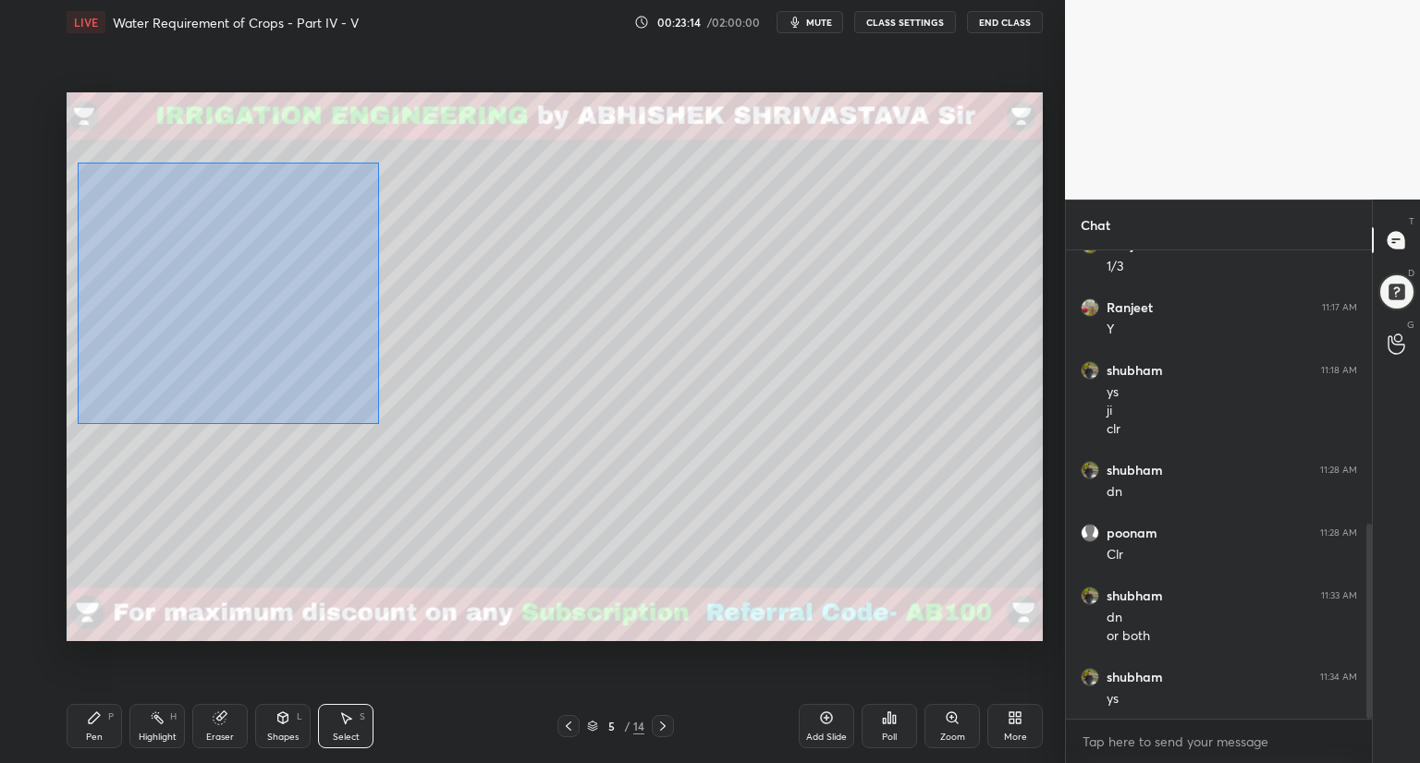
drag, startPoint x: 78, startPoint y: 163, endPoint x: 393, endPoint y: 372, distance: 378.6
click at [378, 423] on div "0 ° Undo Copy Duplicate Duplicate to new slide Delete" at bounding box center [555, 366] width 976 height 549
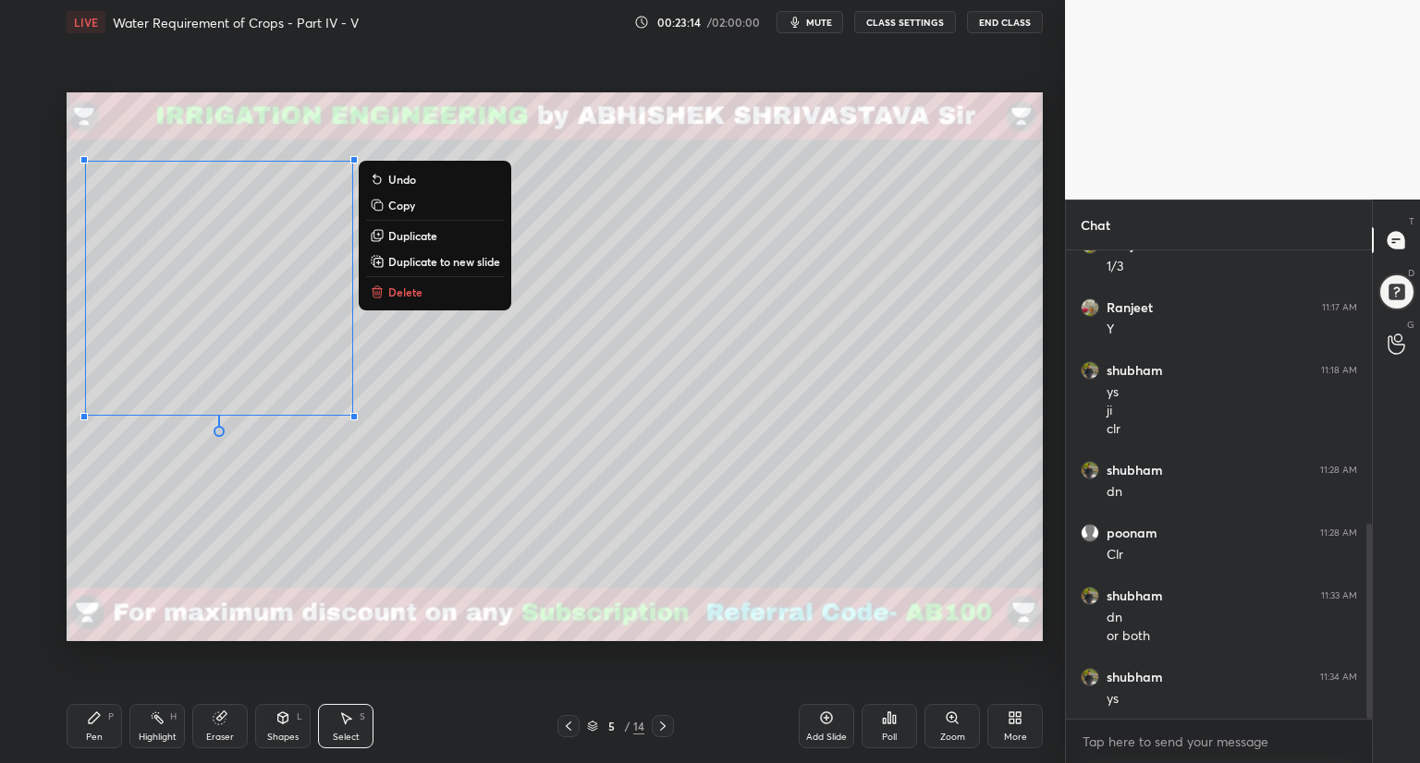
drag, startPoint x: 401, startPoint y: 244, endPoint x: 381, endPoint y: 255, distance: 23.2
click at [401, 246] on button "Duplicate" at bounding box center [435, 236] width 138 height 22
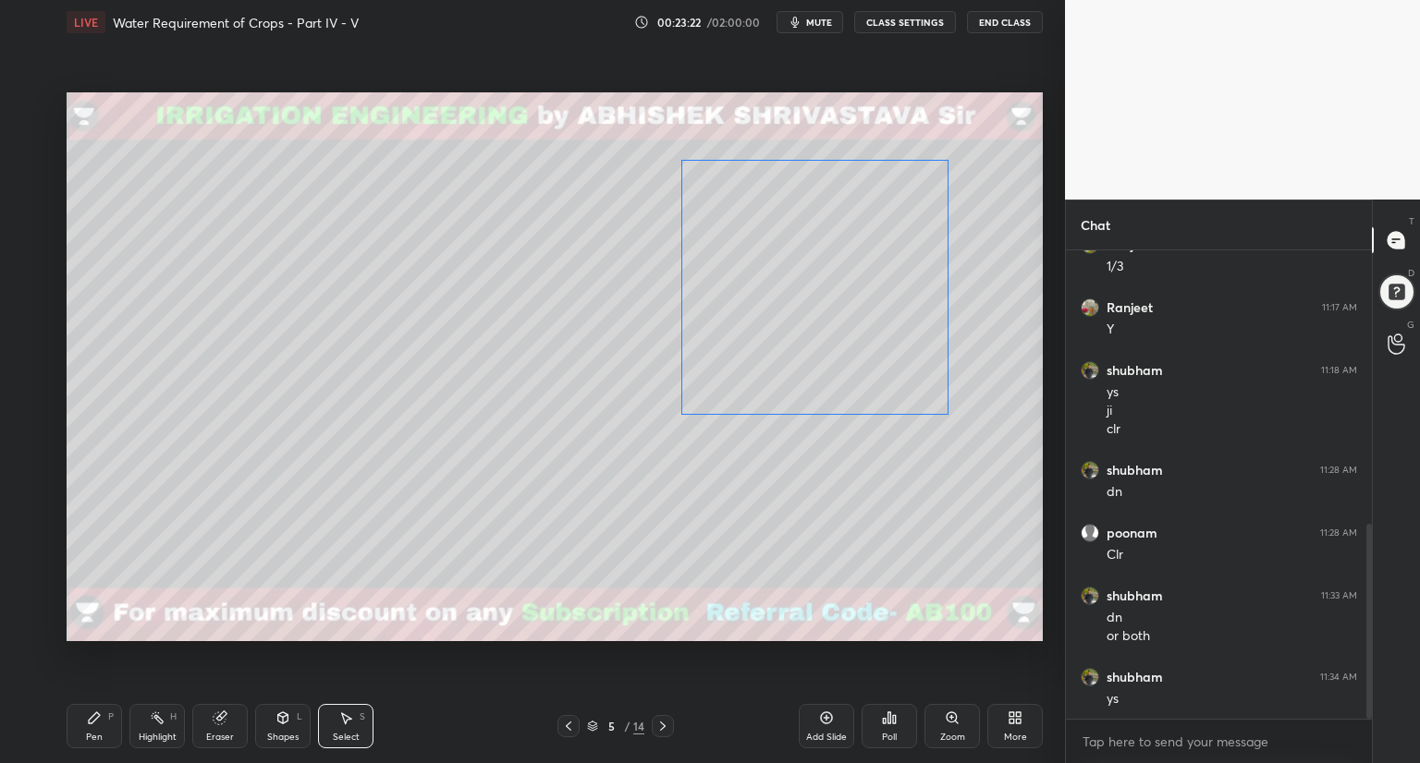
drag, startPoint x: 303, startPoint y: 323, endPoint x: 859, endPoint y: 302, distance: 555.9
click at [865, 301] on div "0 ° Undo Copy Duplicate Duplicate to new slide Delete" at bounding box center [555, 366] width 976 height 549
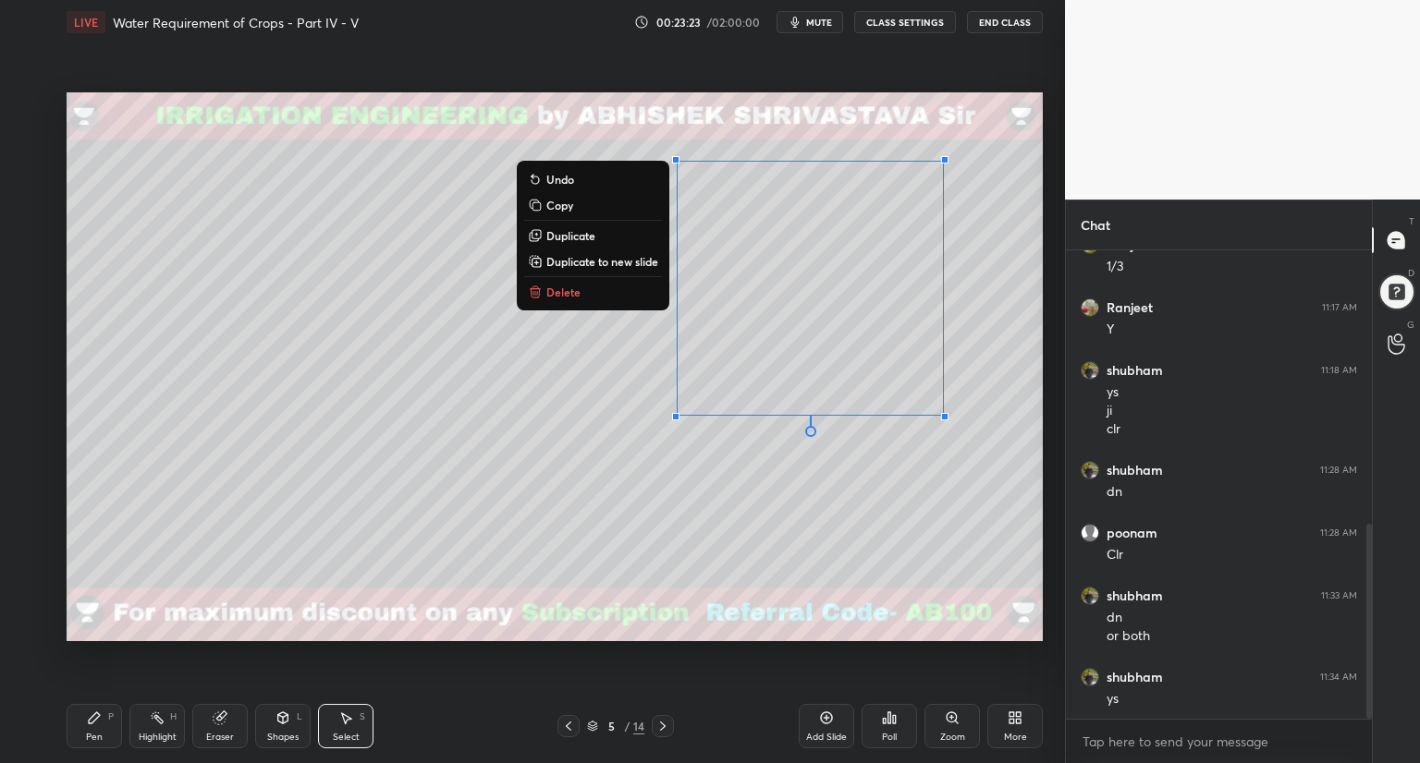
click at [221, 726] on div "Eraser" at bounding box center [219, 726] width 55 height 44
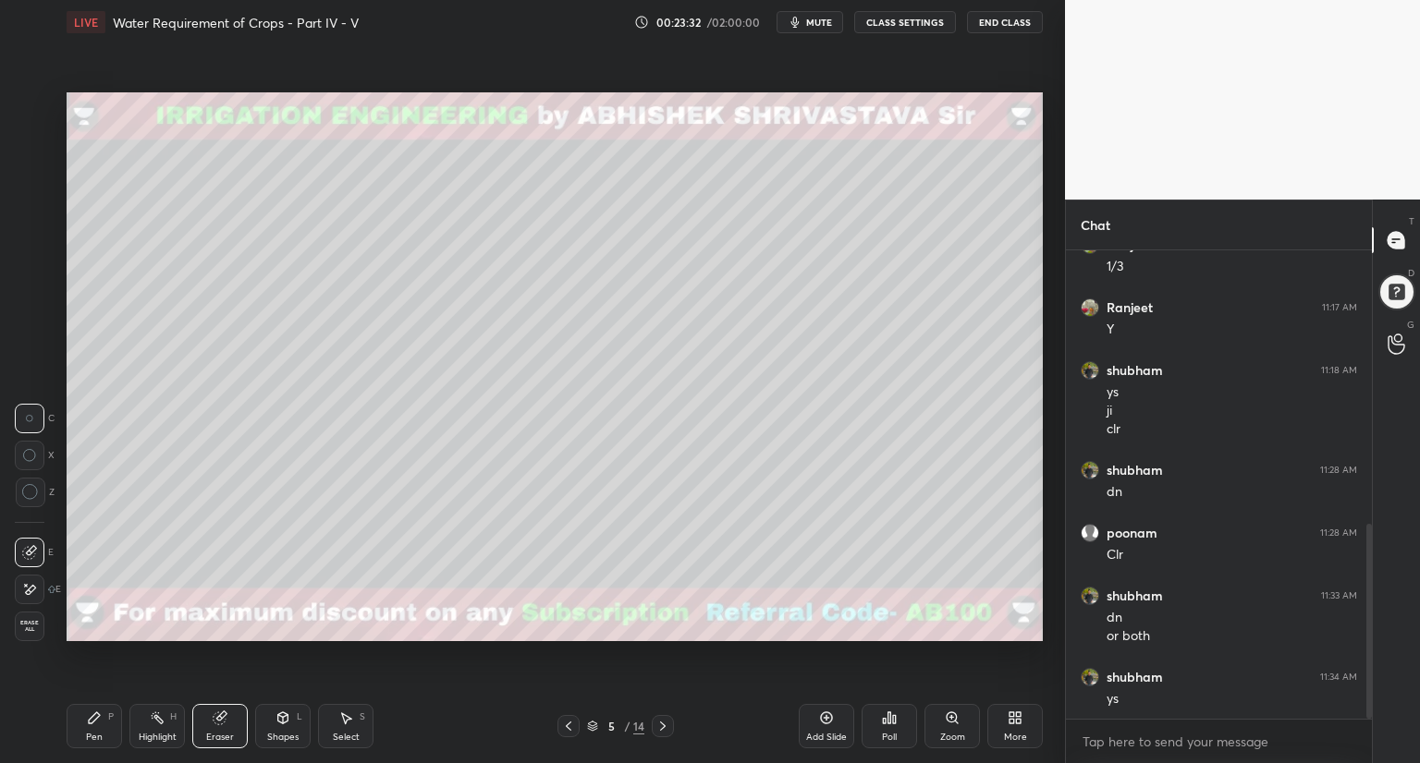
click at [275, 733] on div "Shapes" at bounding box center [282, 737] width 31 height 9
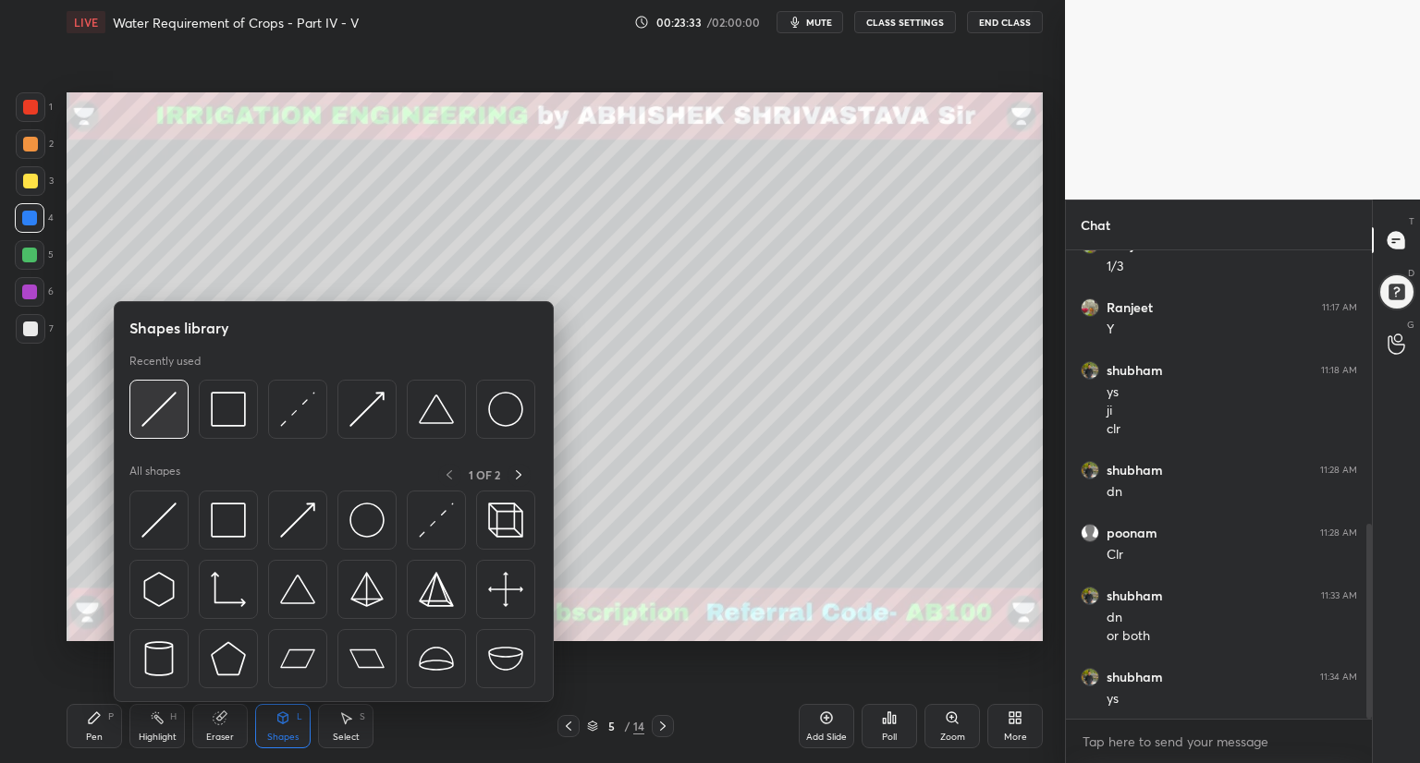
click at [177, 421] on div at bounding box center [158, 409] width 59 height 59
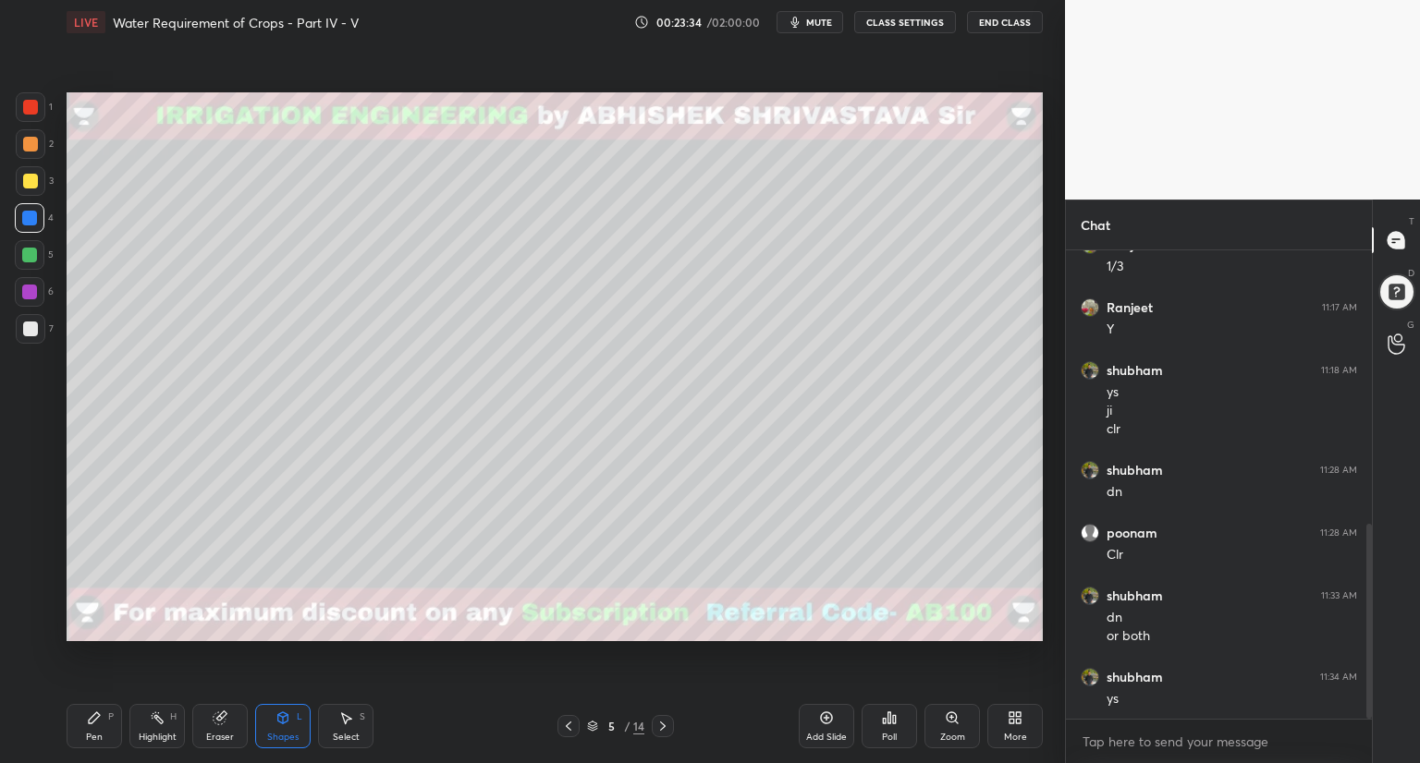
click at [26, 141] on div at bounding box center [30, 144] width 15 height 15
click at [97, 723] on icon at bounding box center [94, 718] width 15 height 15
click at [272, 736] on div "Shapes" at bounding box center [282, 737] width 31 height 9
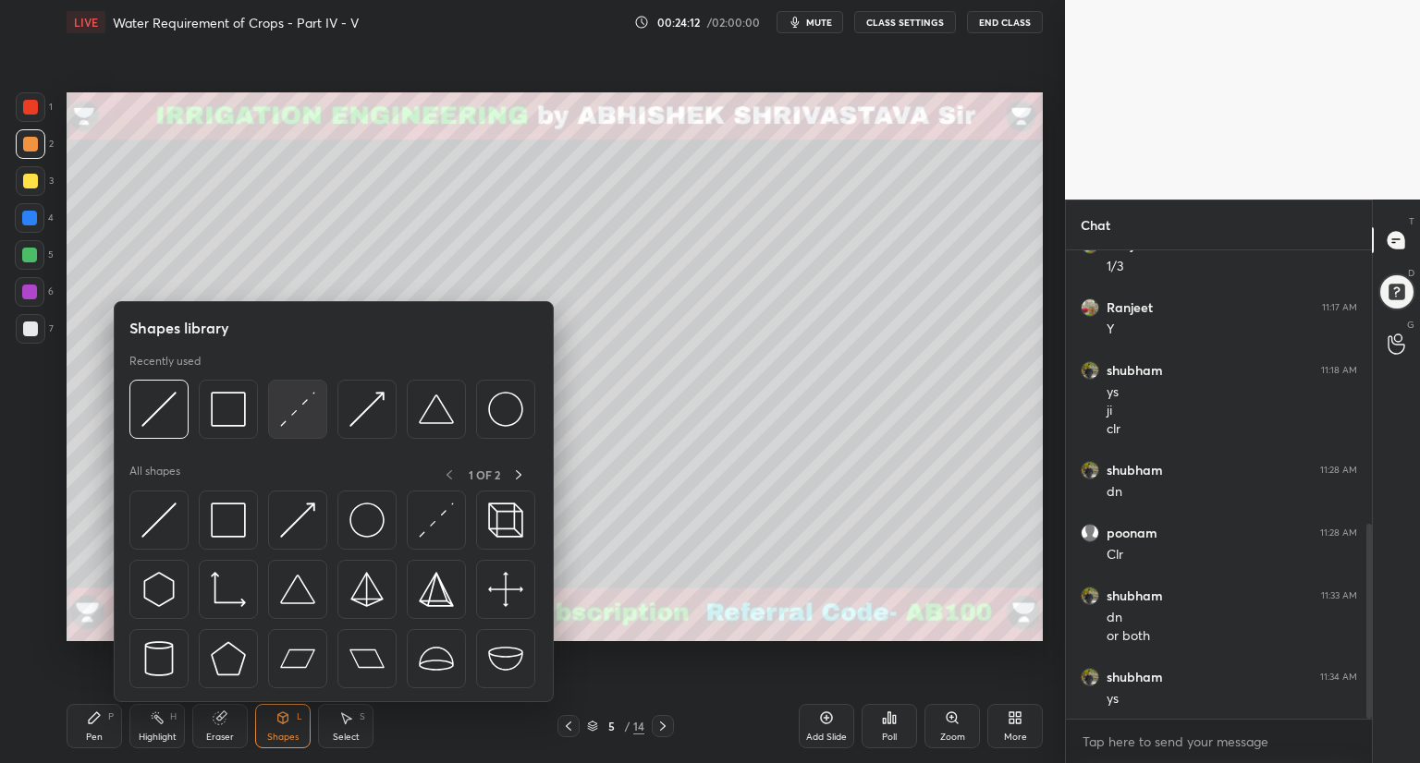
click at [306, 433] on div at bounding box center [297, 409] width 59 height 59
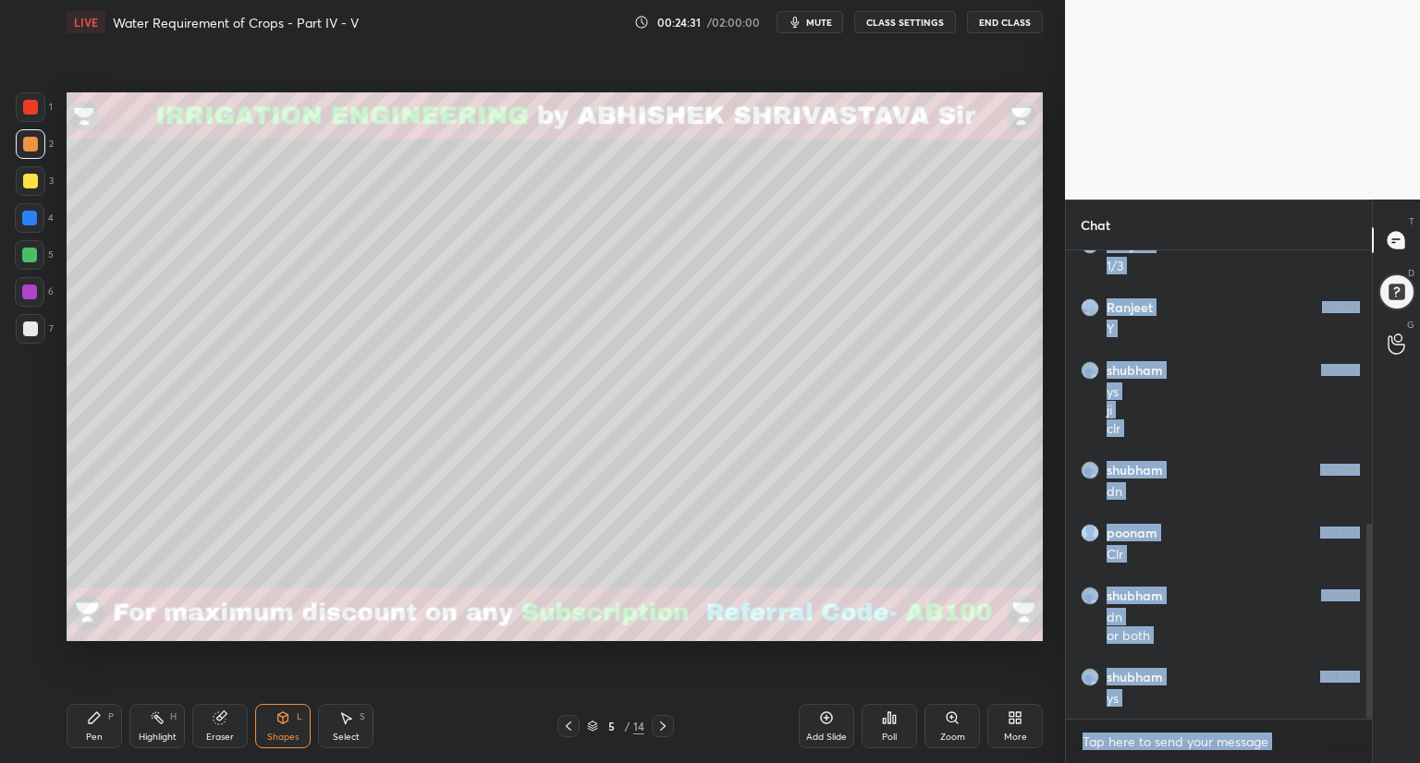
drag, startPoint x: 316, startPoint y: 696, endPoint x: 315, endPoint y: 707, distance: 11.1
click at [318, 699] on div "Pen P Highlight H Eraser Shapes L Select S 5 / 14 Add Slide Poll Zoom More" at bounding box center [555, 726] width 976 height 74
click at [276, 727] on div "Shapes L" at bounding box center [282, 726] width 55 height 44
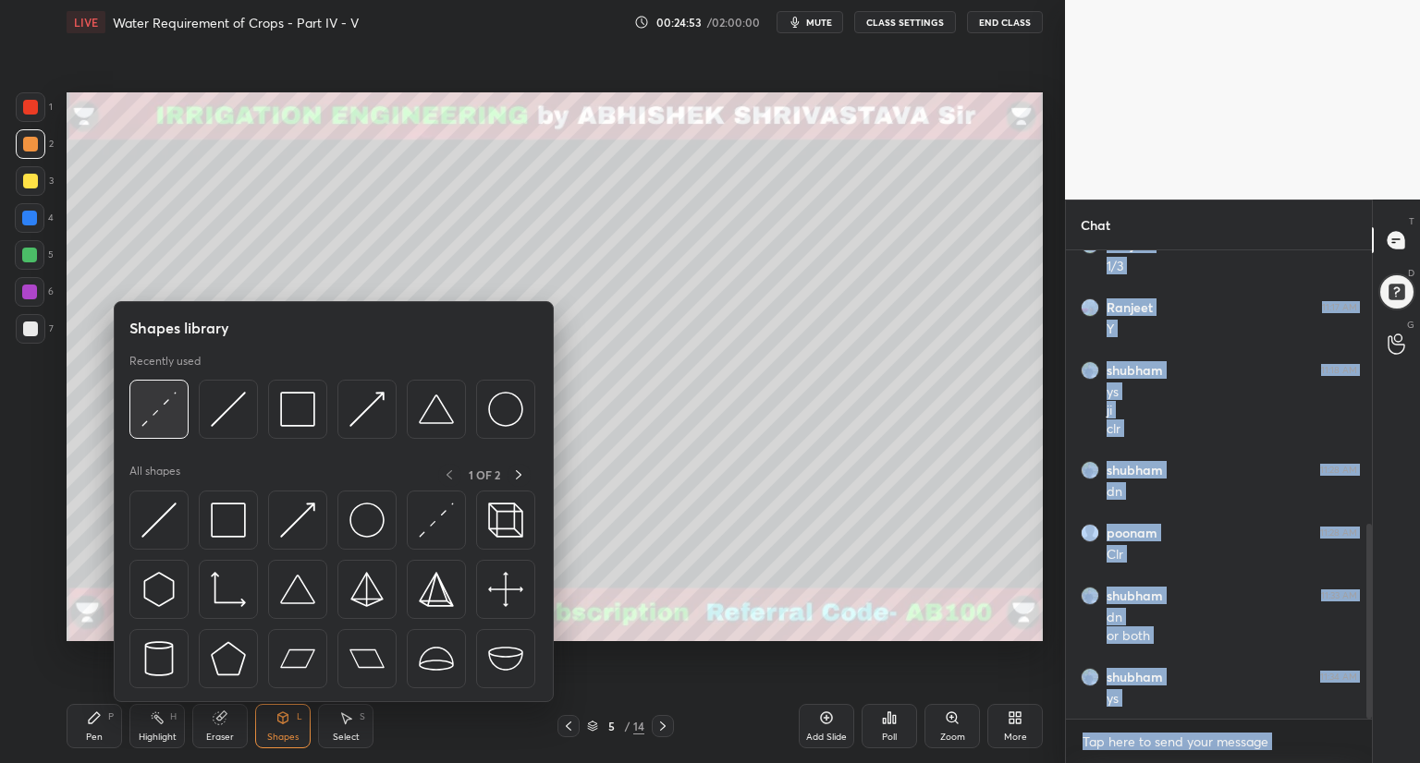
click at [153, 422] on img at bounding box center [158, 409] width 35 height 35
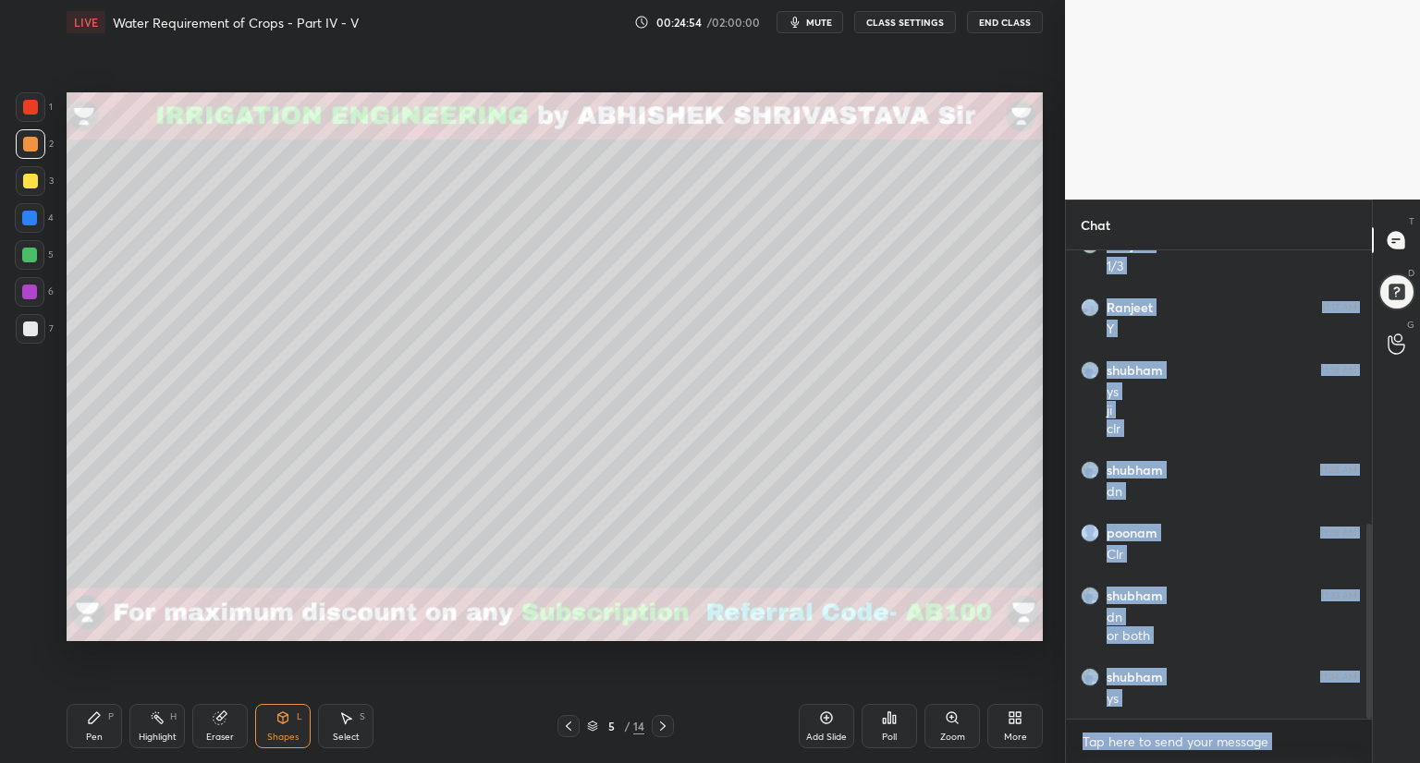
drag, startPoint x: 30, startPoint y: 336, endPoint x: 35, endPoint y: 344, distance: 10.0
click at [30, 336] on div at bounding box center [31, 329] width 30 height 30
click at [89, 724] on icon at bounding box center [94, 718] width 15 height 15
drag, startPoint x: 222, startPoint y: 725, endPoint x: 226, endPoint y: 658, distance: 66.6
click at [222, 721] on icon at bounding box center [220, 718] width 15 height 15
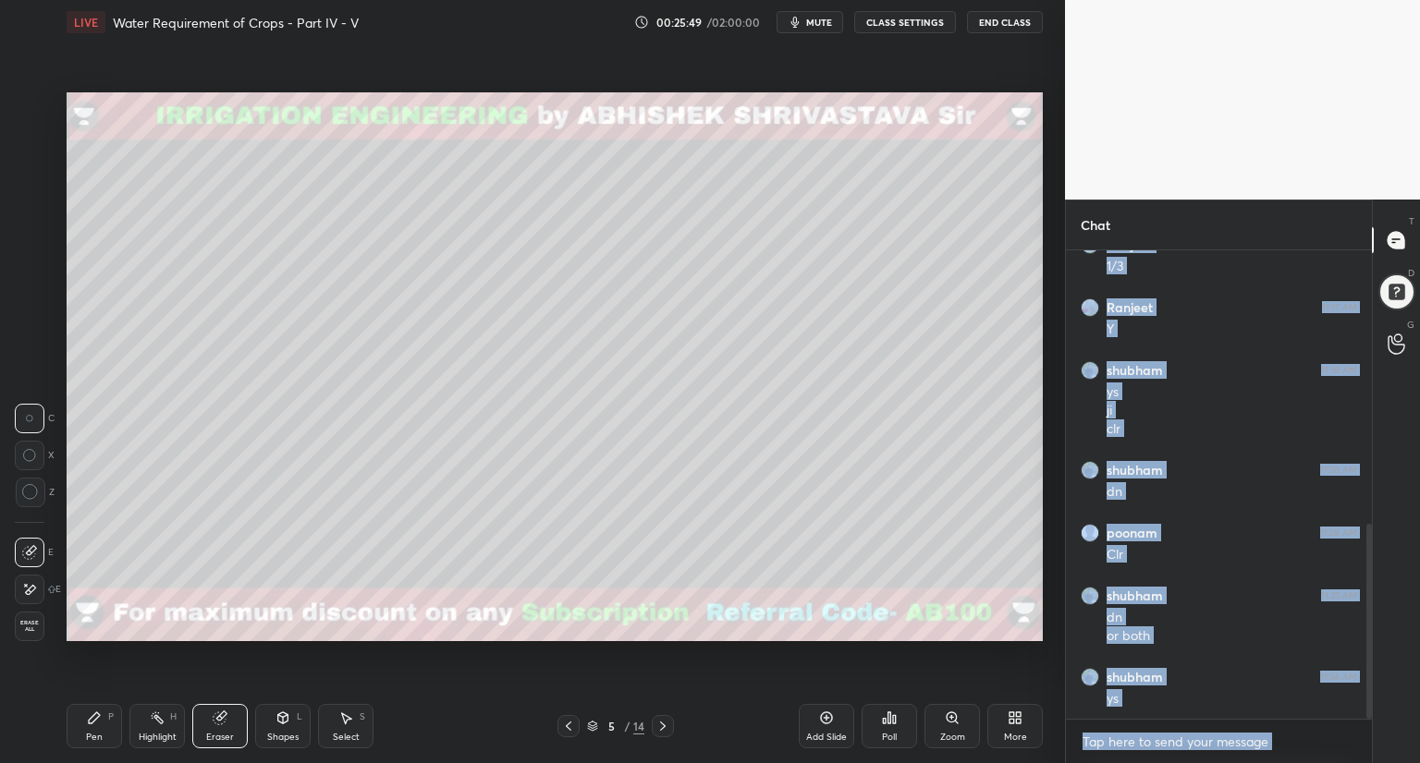
drag, startPoint x: 93, startPoint y: 721, endPoint x: 92, endPoint y: 669, distance: 51.8
click at [93, 719] on icon at bounding box center [94, 718] width 11 height 11
click at [29, 185] on div at bounding box center [30, 181] width 15 height 15
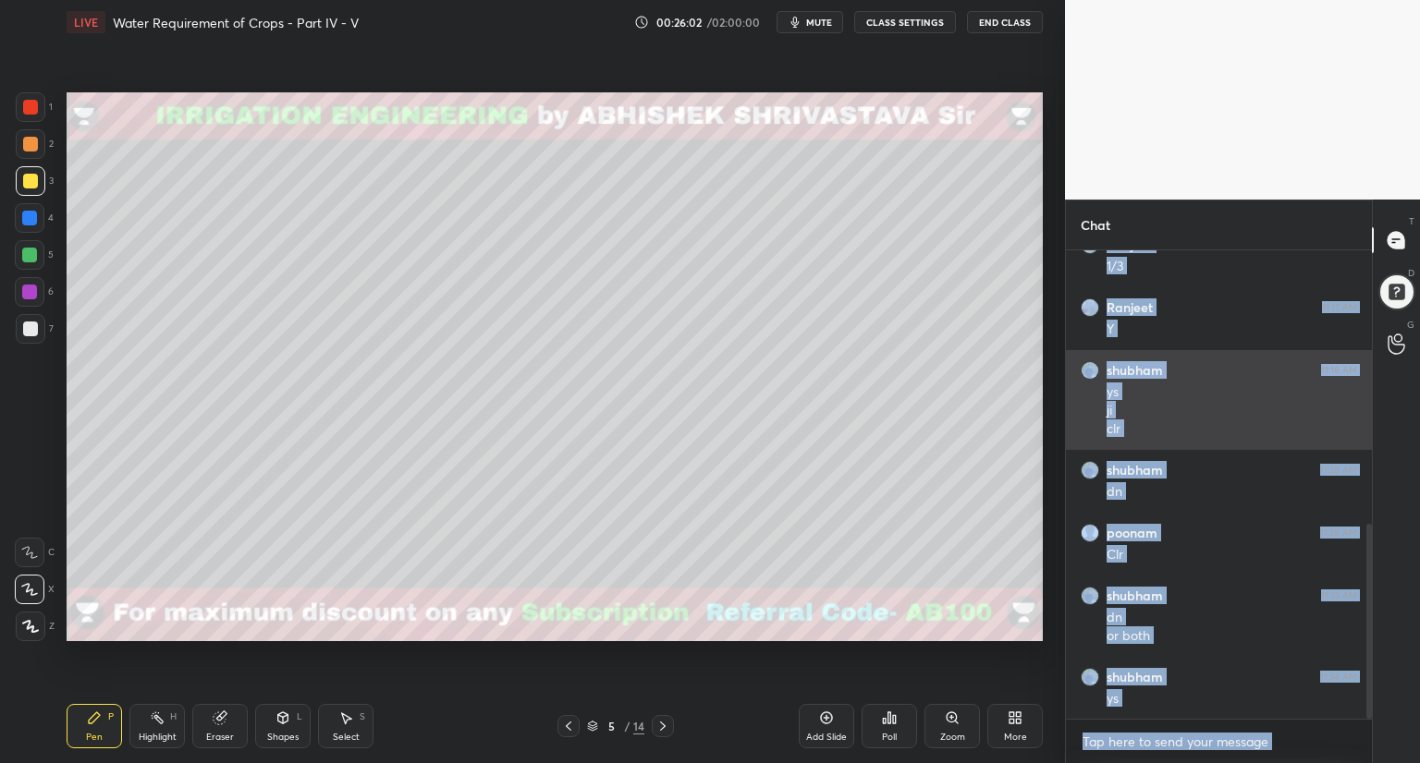
click at [1261, 352] on div "[PERSON_NAME] 11:18 AM ys ji clr" at bounding box center [1219, 400] width 306 height 100
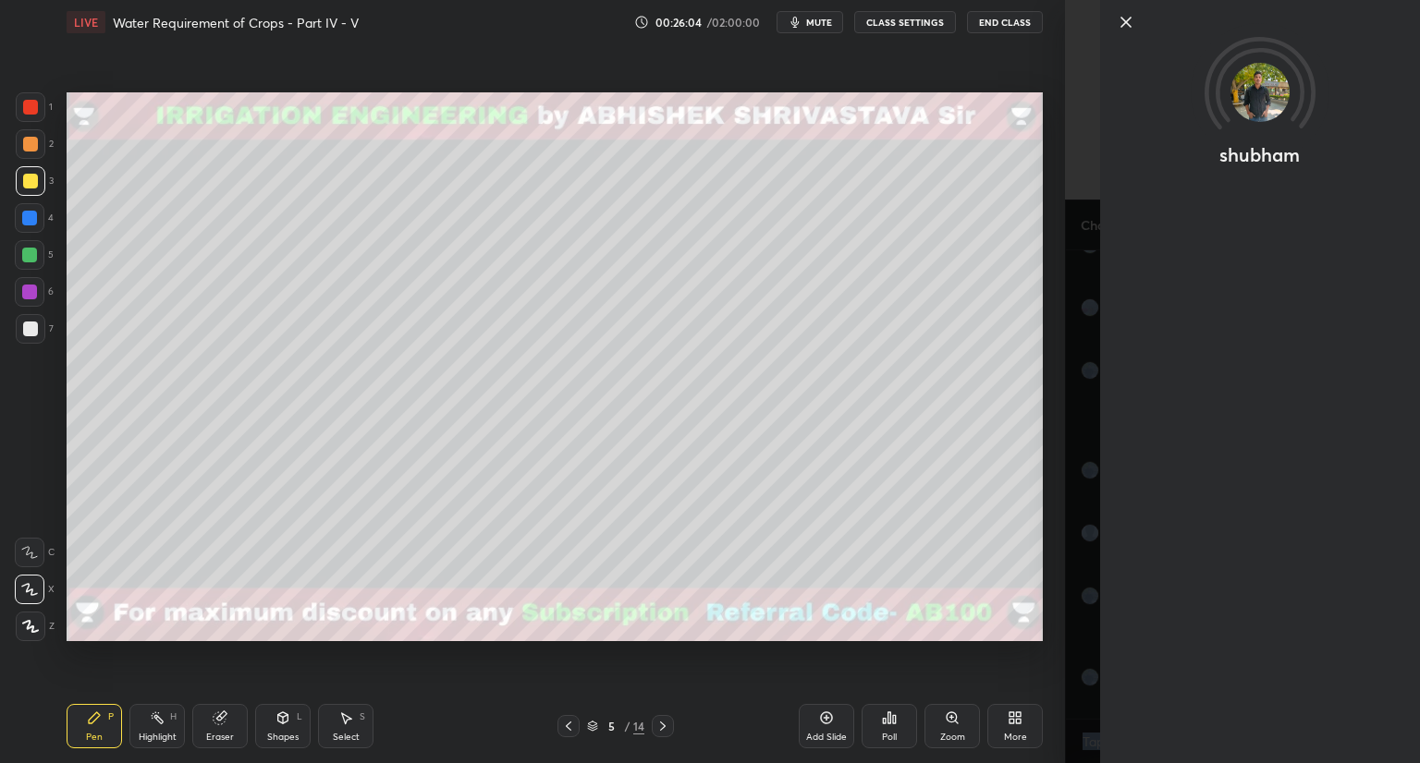
click at [1057, 409] on div "1 2 3 4 5 6 7 C X Z C X Z E E Erase all H H LIVE Water Requirement of Crops - P…" at bounding box center [532, 381] width 1065 height 763
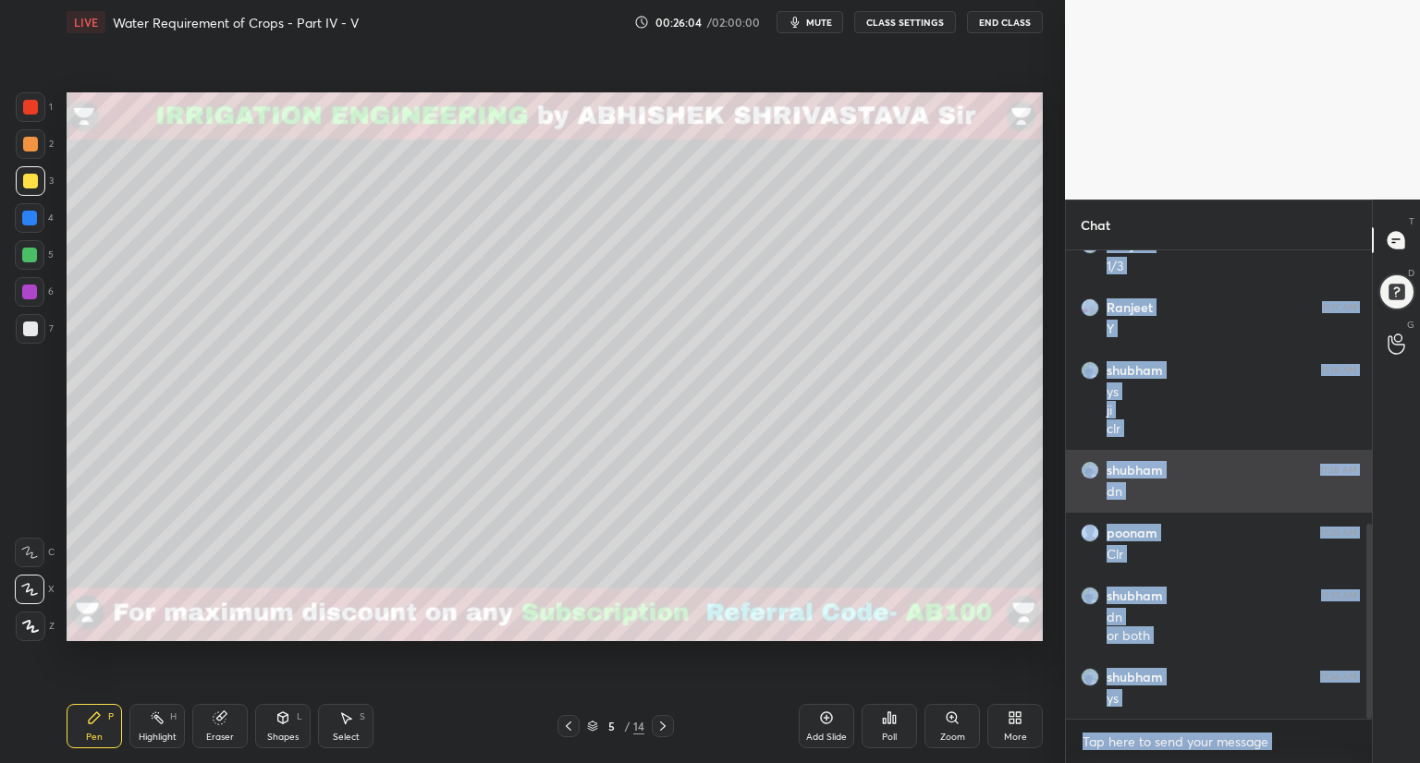
click at [1072, 455] on div "[PERSON_NAME] 11:28 AM dn" at bounding box center [1219, 481] width 306 height 63
click at [1202, 507] on div "[PERSON_NAME] 11:28 AM dn" at bounding box center [1219, 481] width 306 height 63
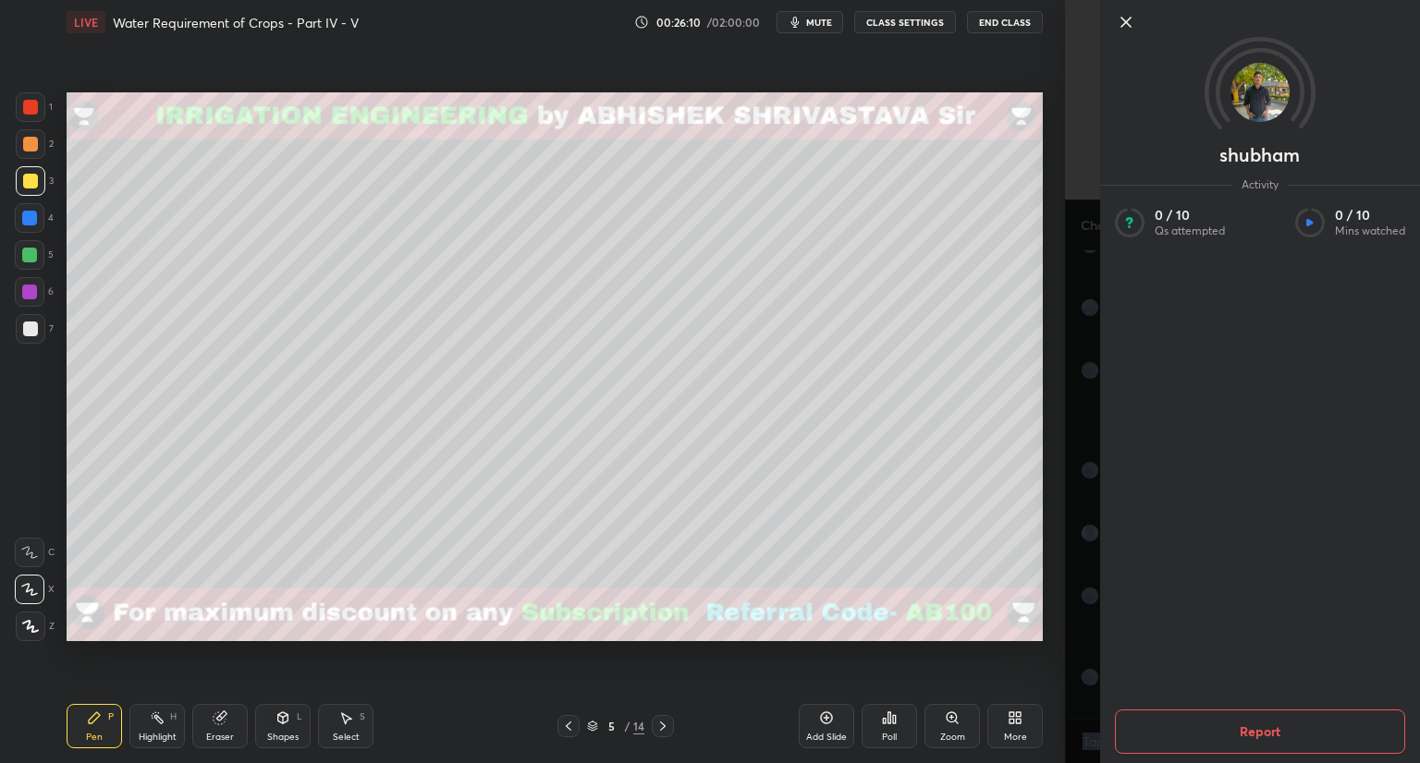
click at [1051, 520] on div "1 2 3 4 5 6 7 C X Z C X Z E E Erase all H H LIVE Water Requirement of Crops - P…" at bounding box center [532, 381] width 1065 height 763
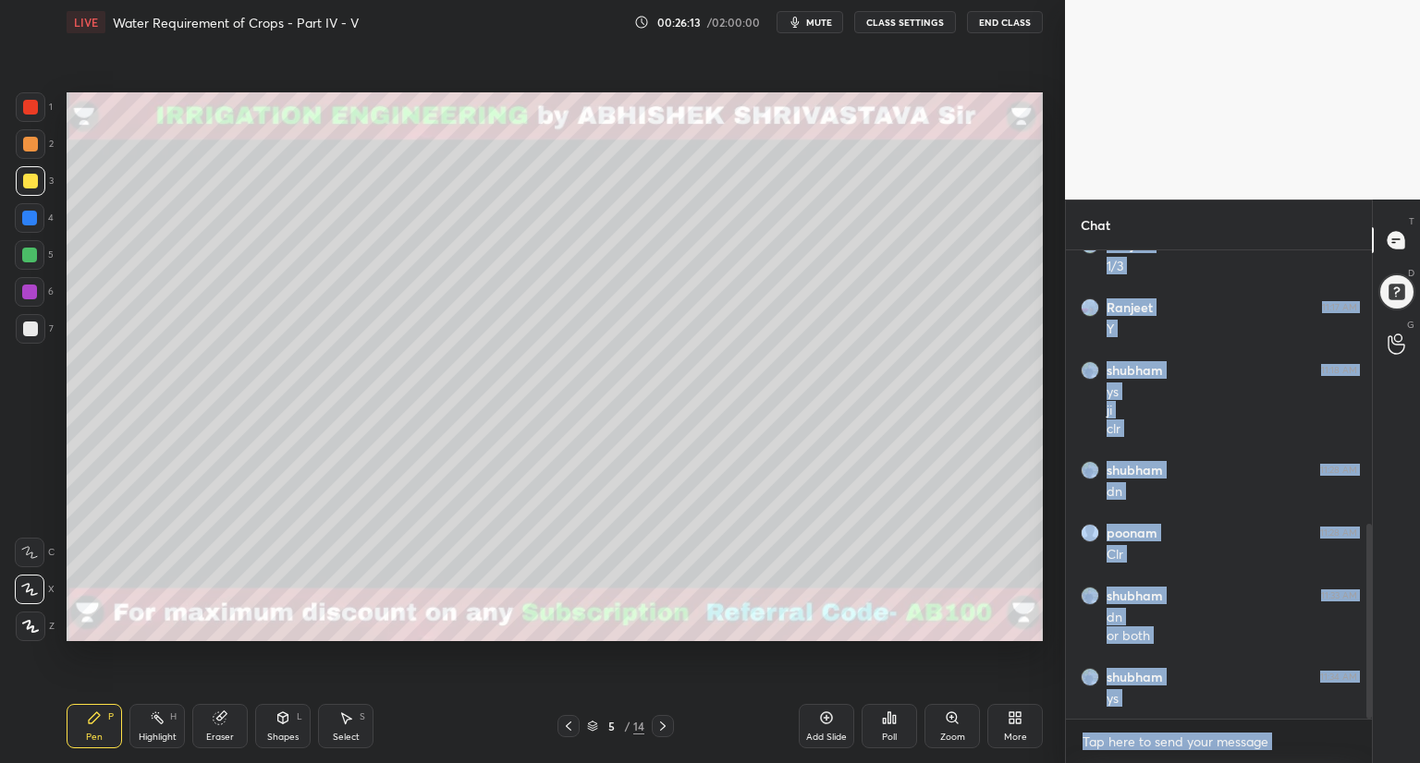
click at [1296, 741] on textarea at bounding box center [1218, 742] width 276 height 30
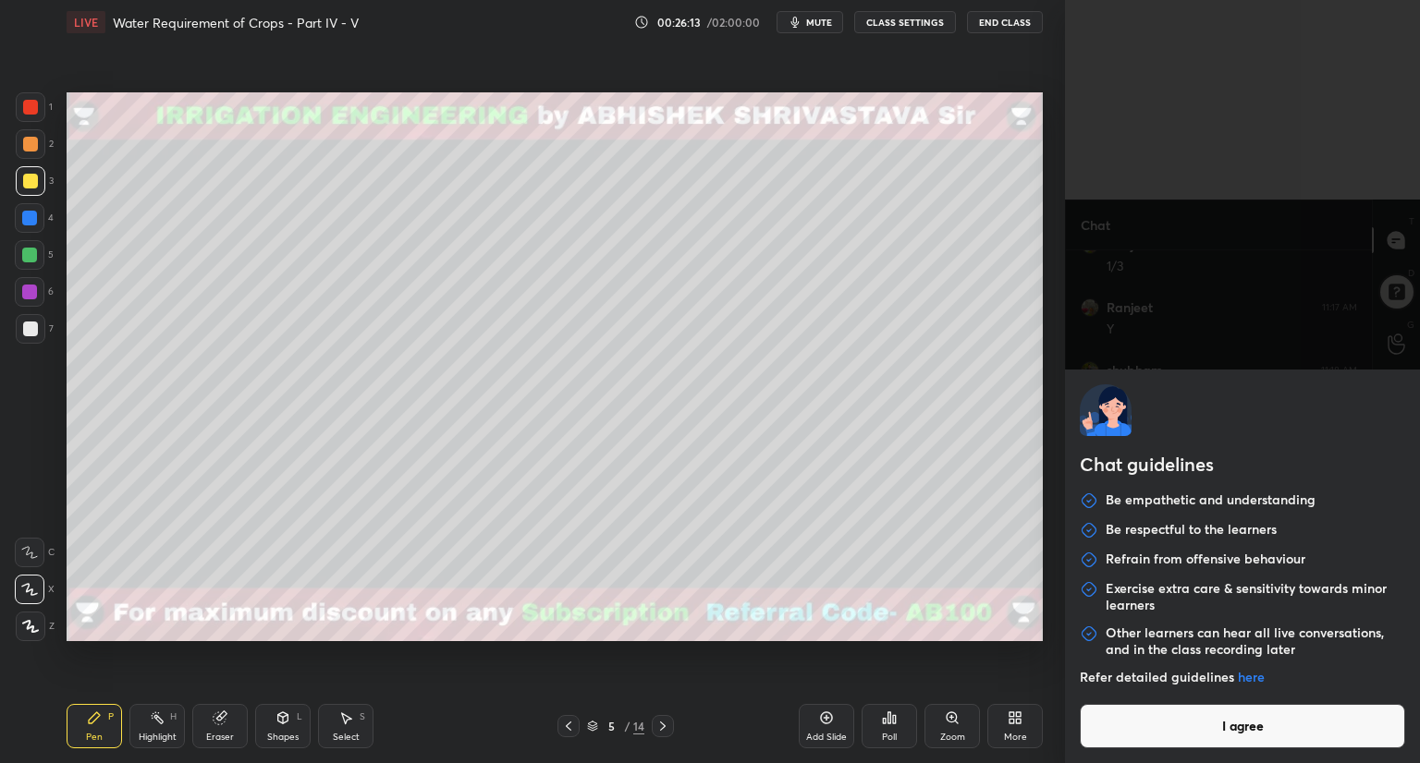
click at [1298, 738] on div "Chat guidelines Be empathetic and understanding Be respectful to the learners R…" at bounding box center [1242, 381] width 355 height 763
click at [1300, 735] on div "Chat guidelines Be empathetic and understanding Be respectful to the learners R…" at bounding box center [1242, 567] width 355 height 394
click at [1139, 721] on button "I agree" at bounding box center [1242, 726] width 325 height 44
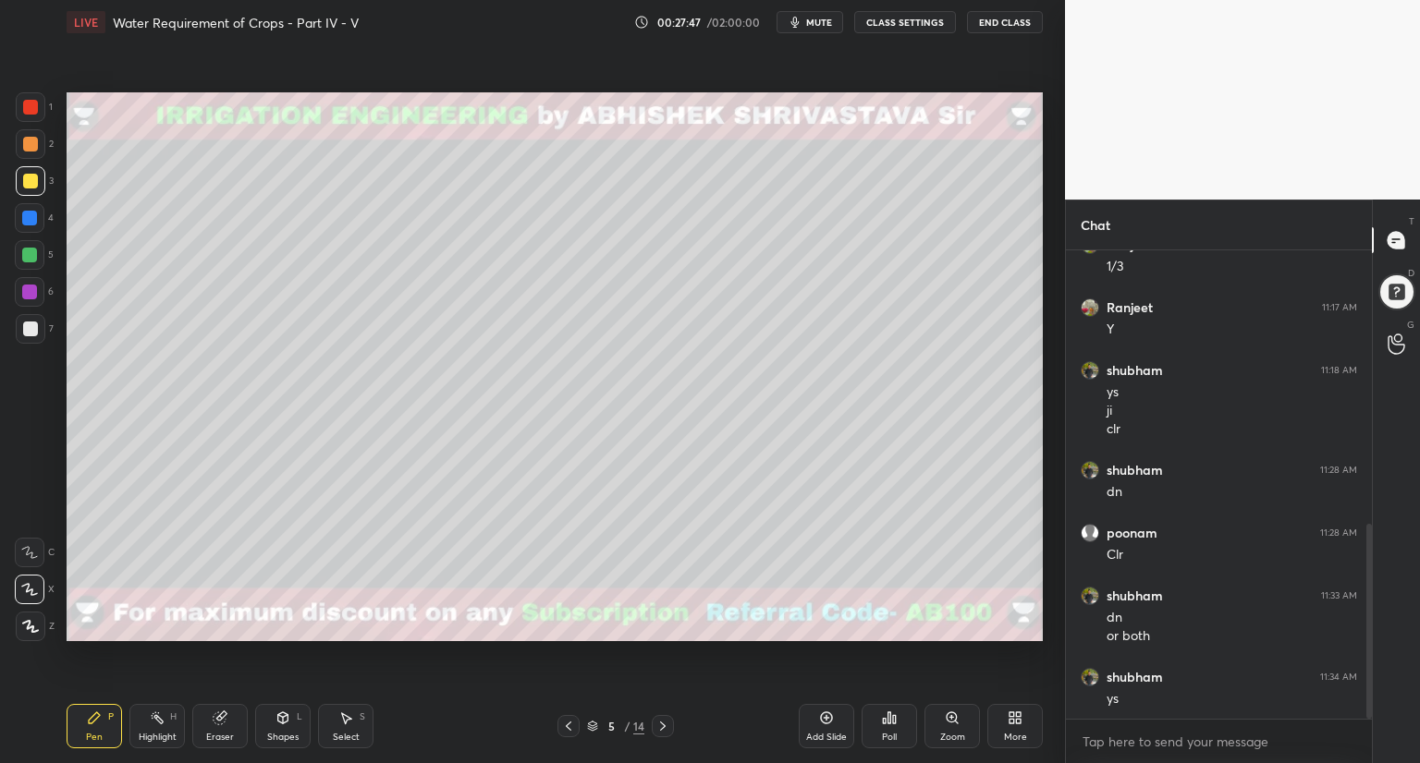
drag, startPoint x: 230, startPoint y: 729, endPoint x: 246, endPoint y: 712, distance: 23.6
click at [238, 721] on div "Eraser" at bounding box center [219, 726] width 55 height 44
drag, startPoint x: 104, startPoint y: 731, endPoint x: 119, endPoint y: 704, distance: 31.1
click at [104, 731] on div "Pen P" at bounding box center [94, 726] width 55 height 44
click at [26, 109] on div at bounding box center [30, 107] width 15 height 15
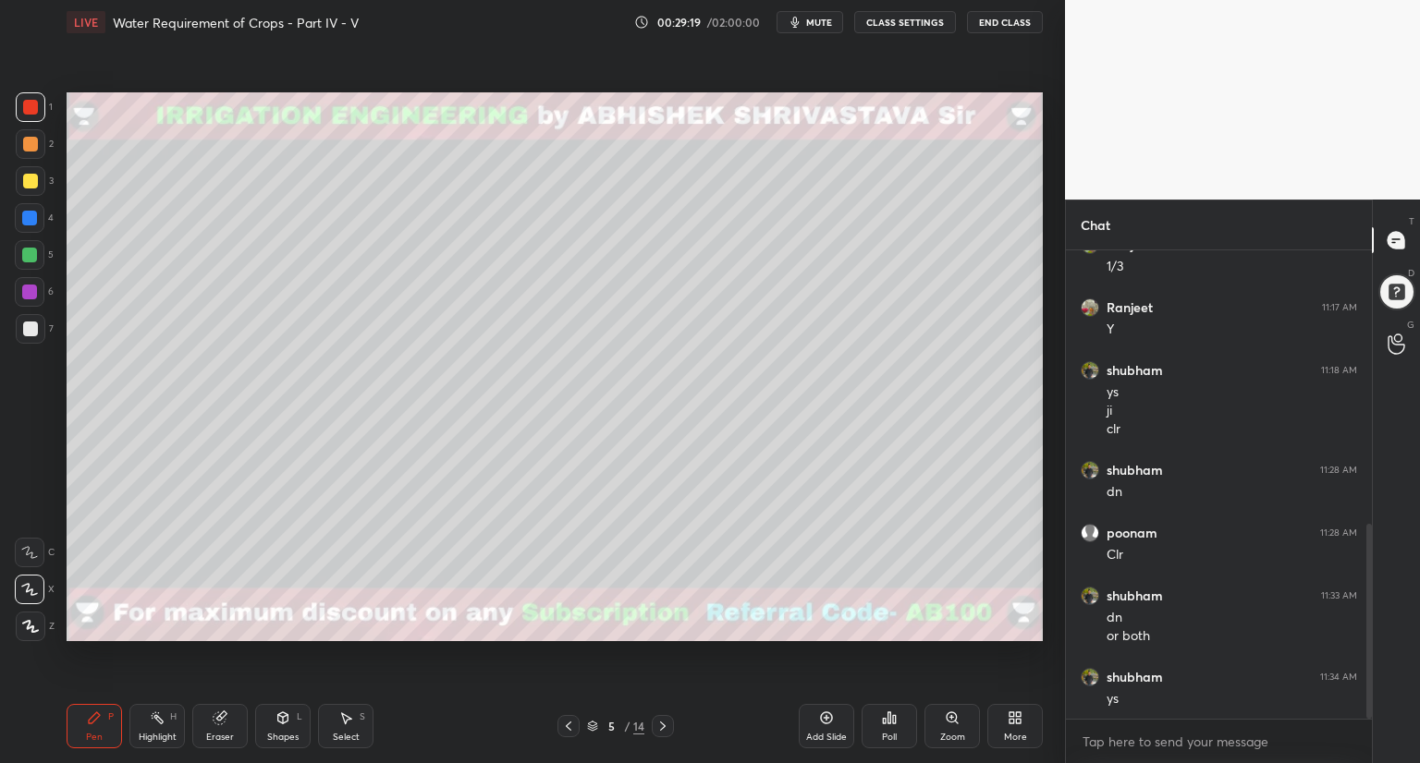
click at [280, 728] on div "Shapes L" at bounding box center [282, 726] width 55 height 44
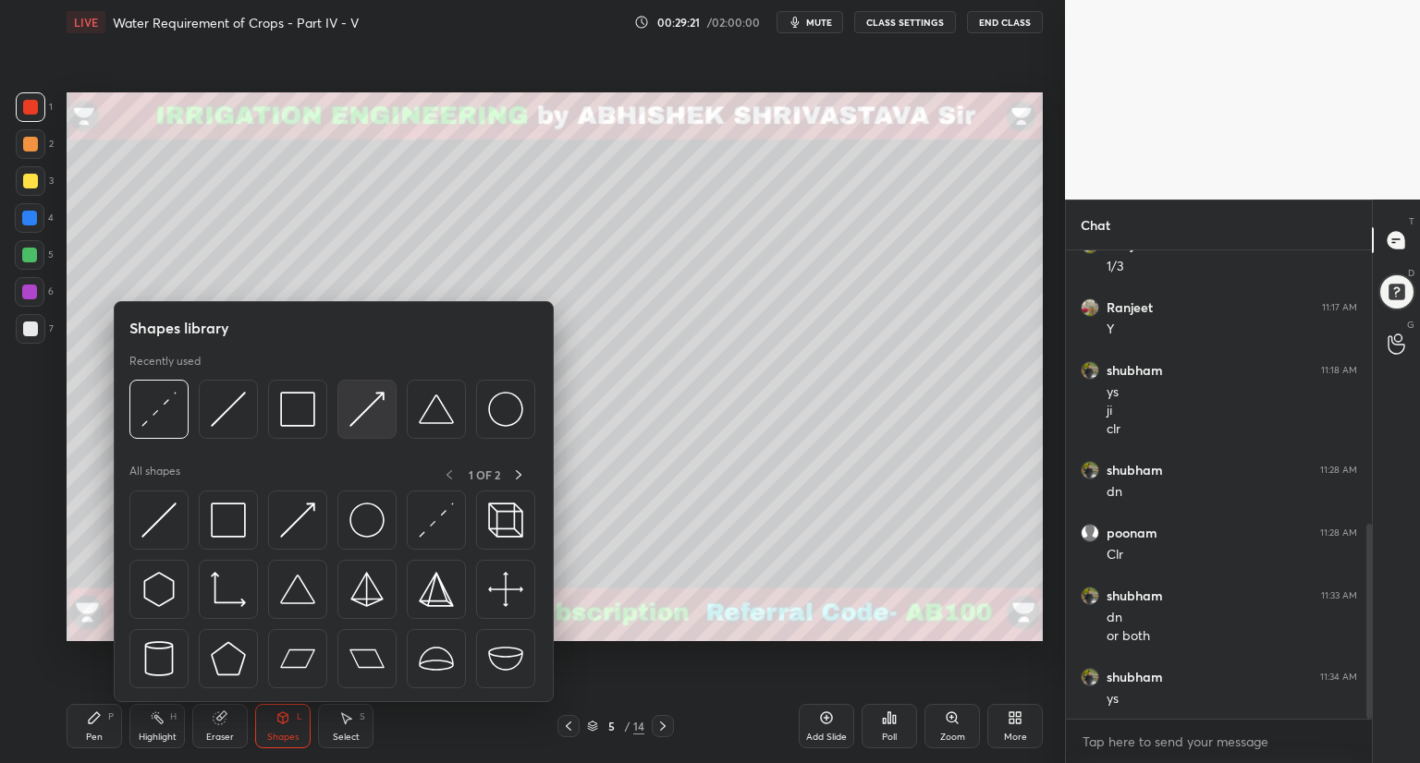
click at [367, 419] on img at bounding box center [366, 409] width 35 height 35
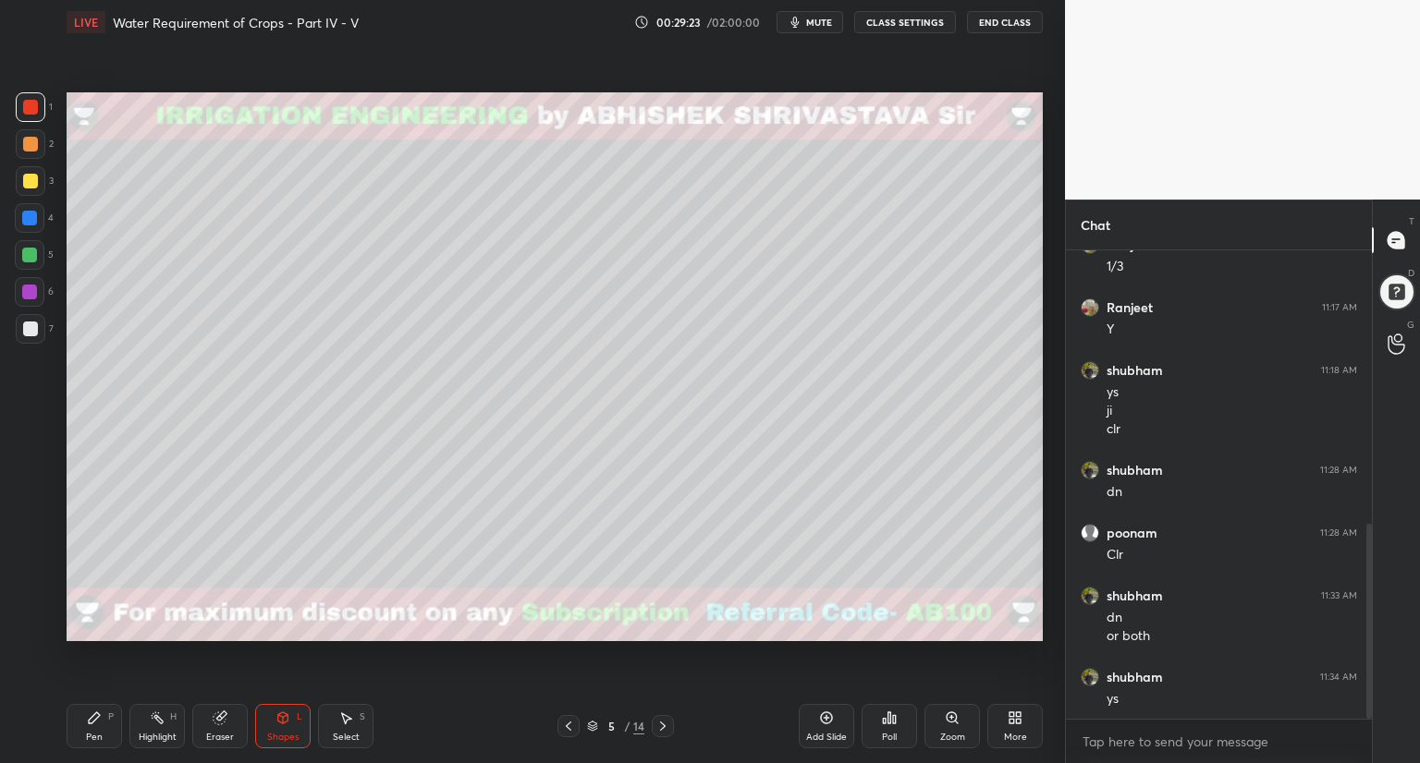
click at [33, 215] on div at bounding box center [29, 218] width 15 height 15
drag, startPoint x: 97, startPoint y: 727, endPoint x: 122, endPoint y: 706, distance: 32.8
click at [98, 727] on div "Pen P" at bounding box center [94, 726] width 55 height 44
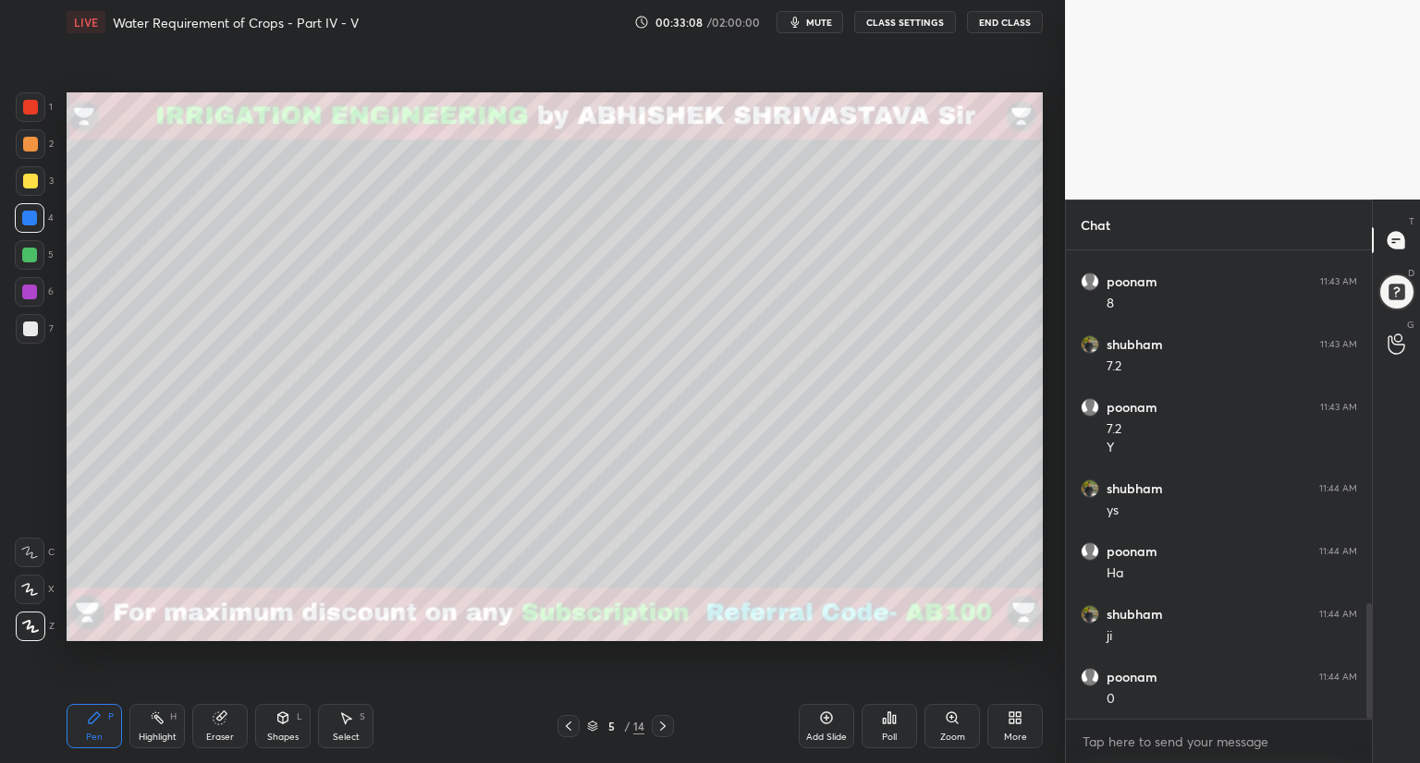
scroll to position [1431, 0]
click at [33, 101] on div at bounding box center [31, 107] width 30 height 30
click at [26, 588] on icon at bounding box center [29, 589] width 17 height 13
click at [30, 325] on div at bounding box center [30, 329] width 15 height 15
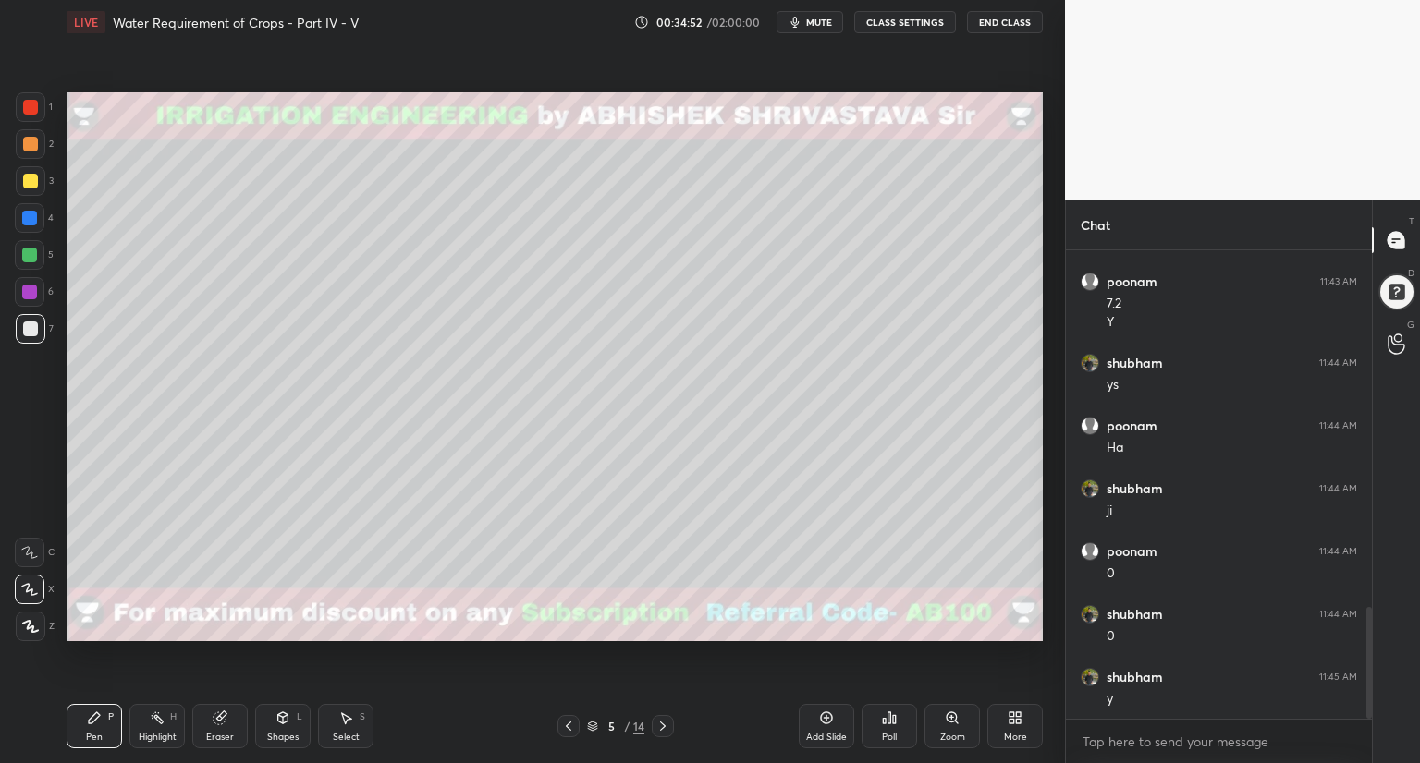
click at [277, 724] on icon at bounding box center [282, 718] width 15 height 15
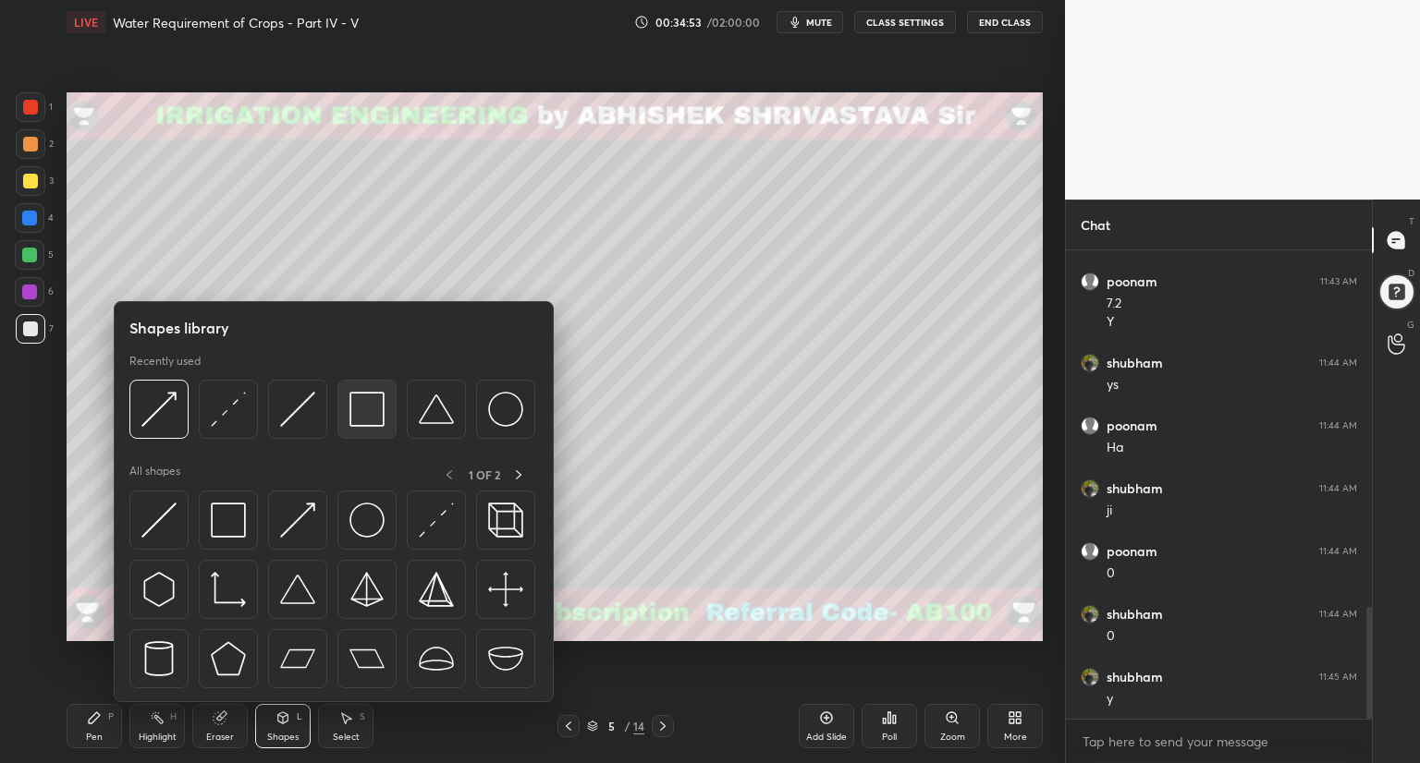
click at [356, 423] on img at bounding box center [366, 409] width 35 height 35
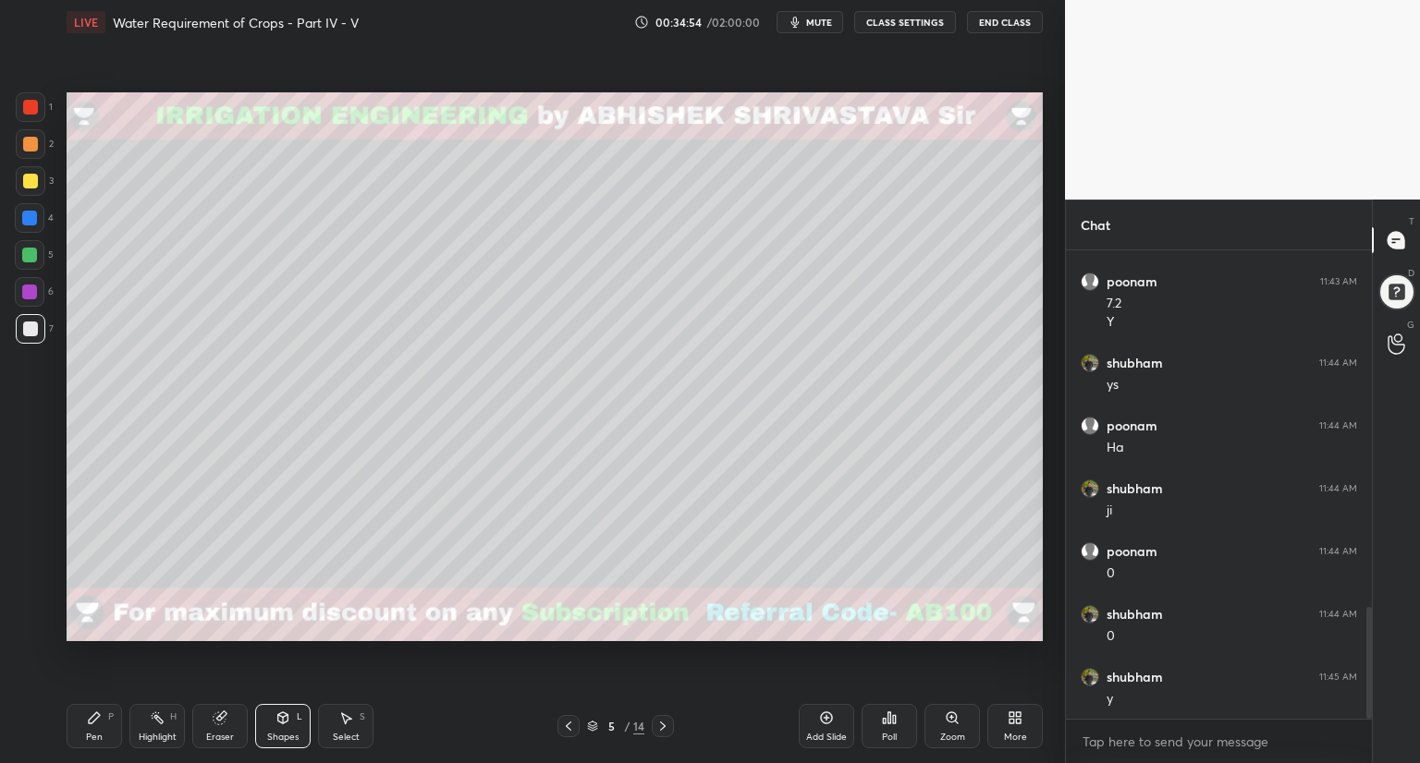
click at [33, 116] on div at bounding box center [31, 107] width 30 height 30
click at [92, 722] on icon at bounding box center [94, 718] width 11 height 11
drag, startPoint x: 33, startPoint y: 331, endPoint x: 38, endPoint y: 372, distance: 40.9
click at [33, 333] on div at bounding box center [30, 329] width 15 height 15
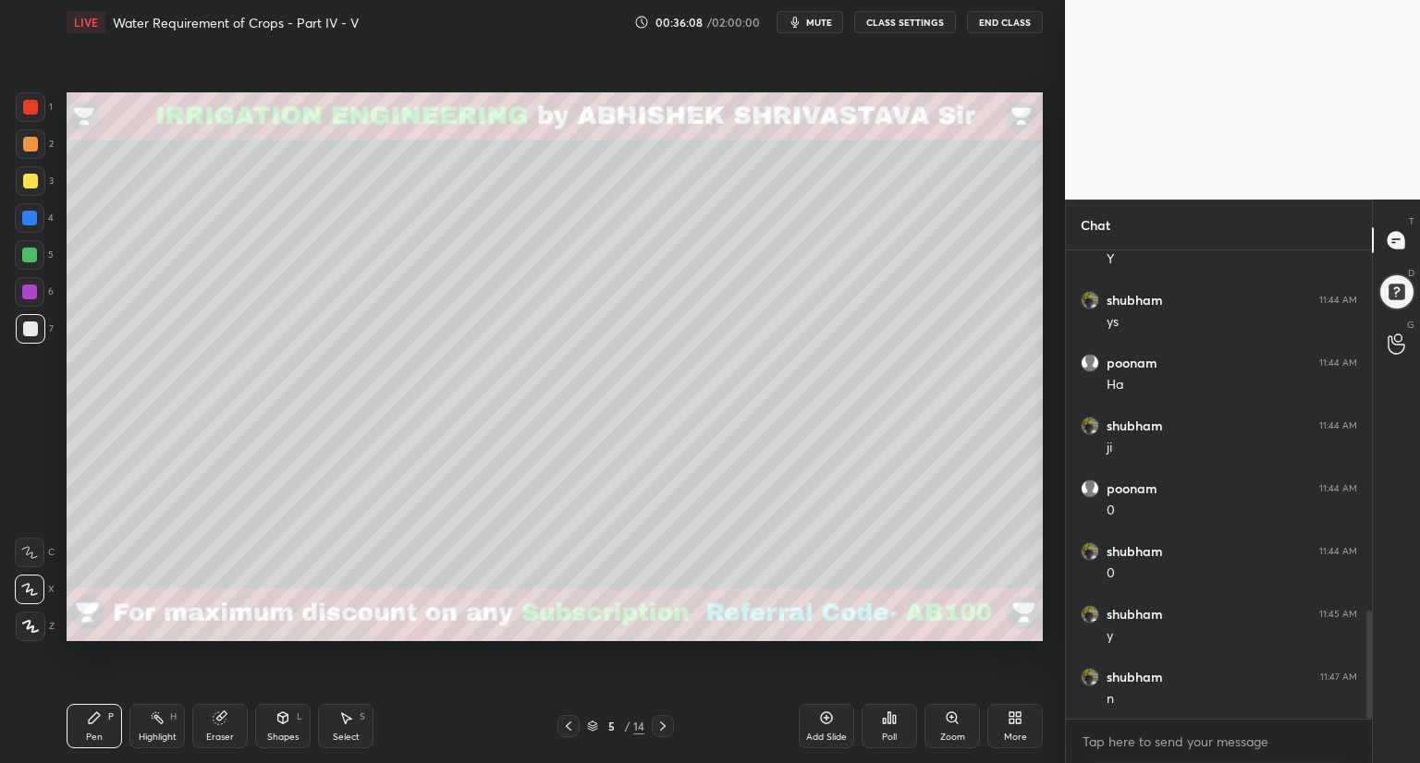
click at [286, 715] on icon at bounding box center [283, 716] width 10 height 3
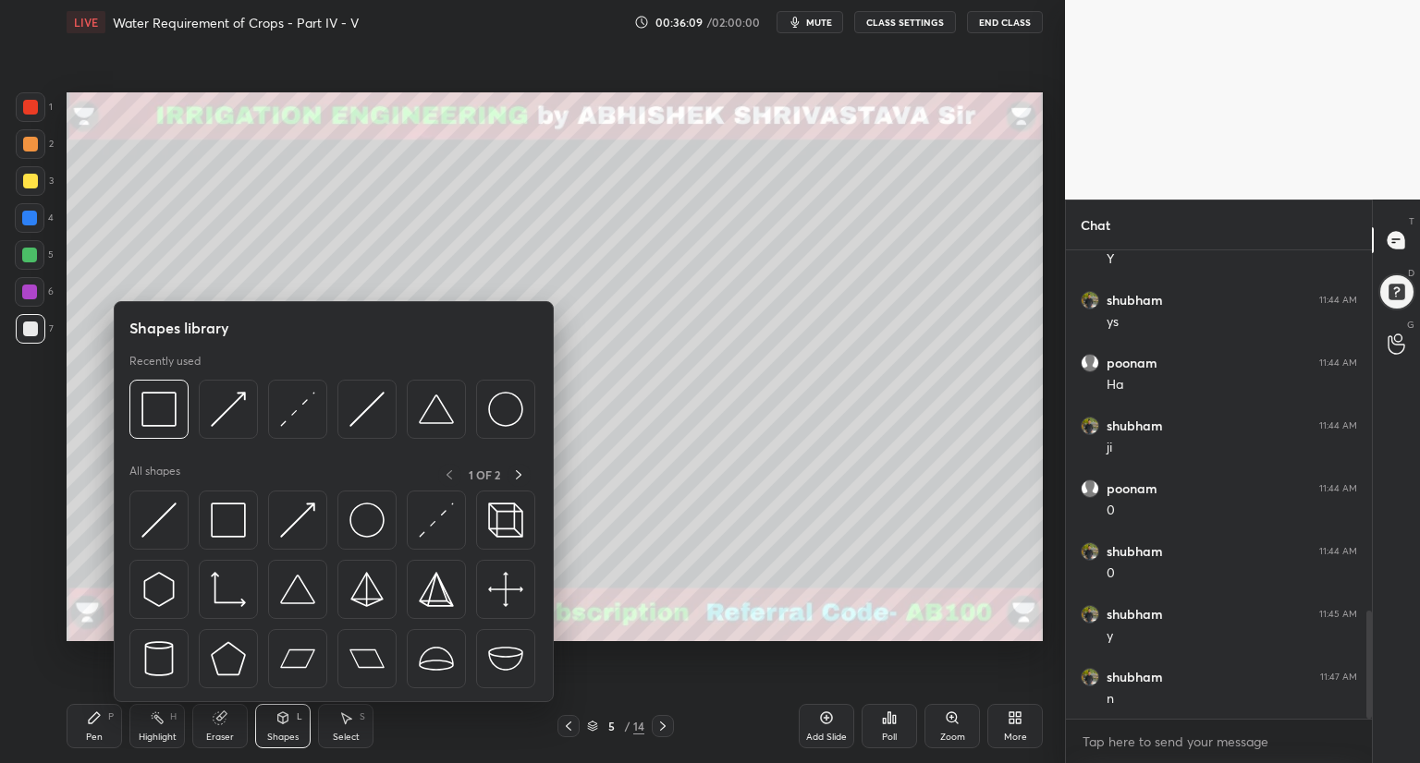
drag, startPoint x: 35, startPoint y: 184, endPoint x: 63, endPoint y: 214, distance: 41.2
click at [36, 186] on div at bounding box center [31, 181] width 30 height 30
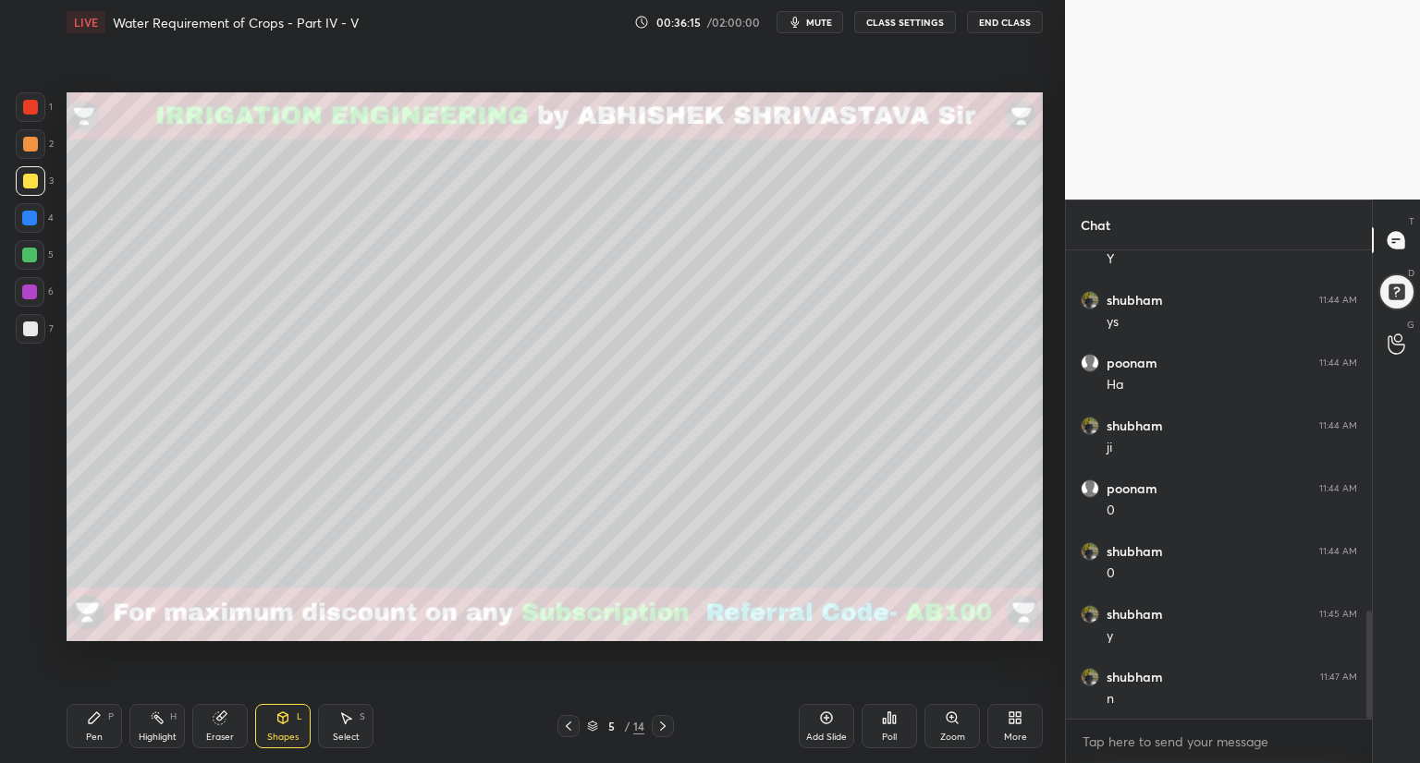
click at [103, 724] on div "Pen P" at bounding box center [94, 726] width 55 height 44
drag, startPoint x: 27, startPoint y: 332, endPoint x: 63, endPoint y: 367, distance: 50.3
click at [27, 336] on div at bounding box center [30, 329] width 15 height 15
drag, startPoint x: 277, startPoint y: 726, endPoint x: 285, endPoint y: 717, distance: 11.8
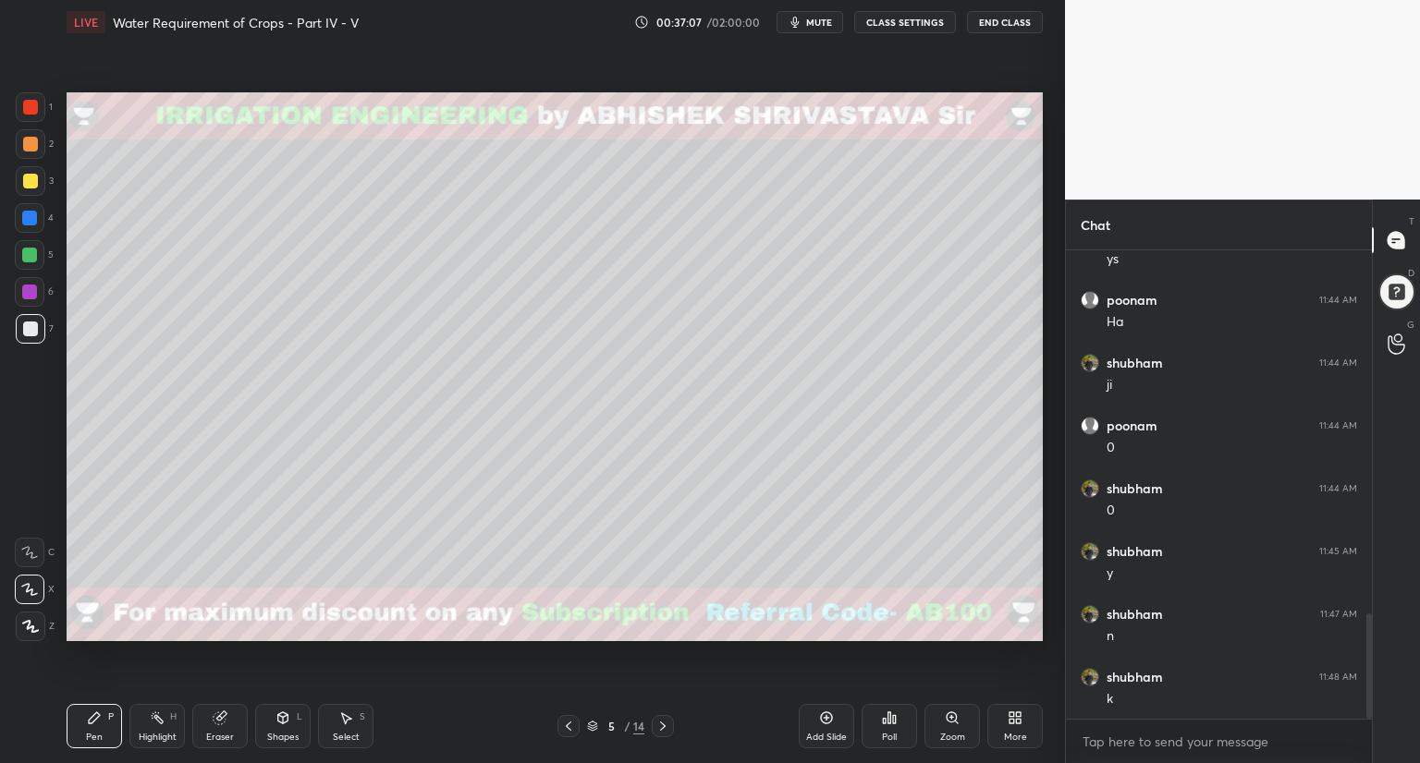
click at [279, 728] on div "Shapes L" at bounding box center [282, 726] width 55 height 44
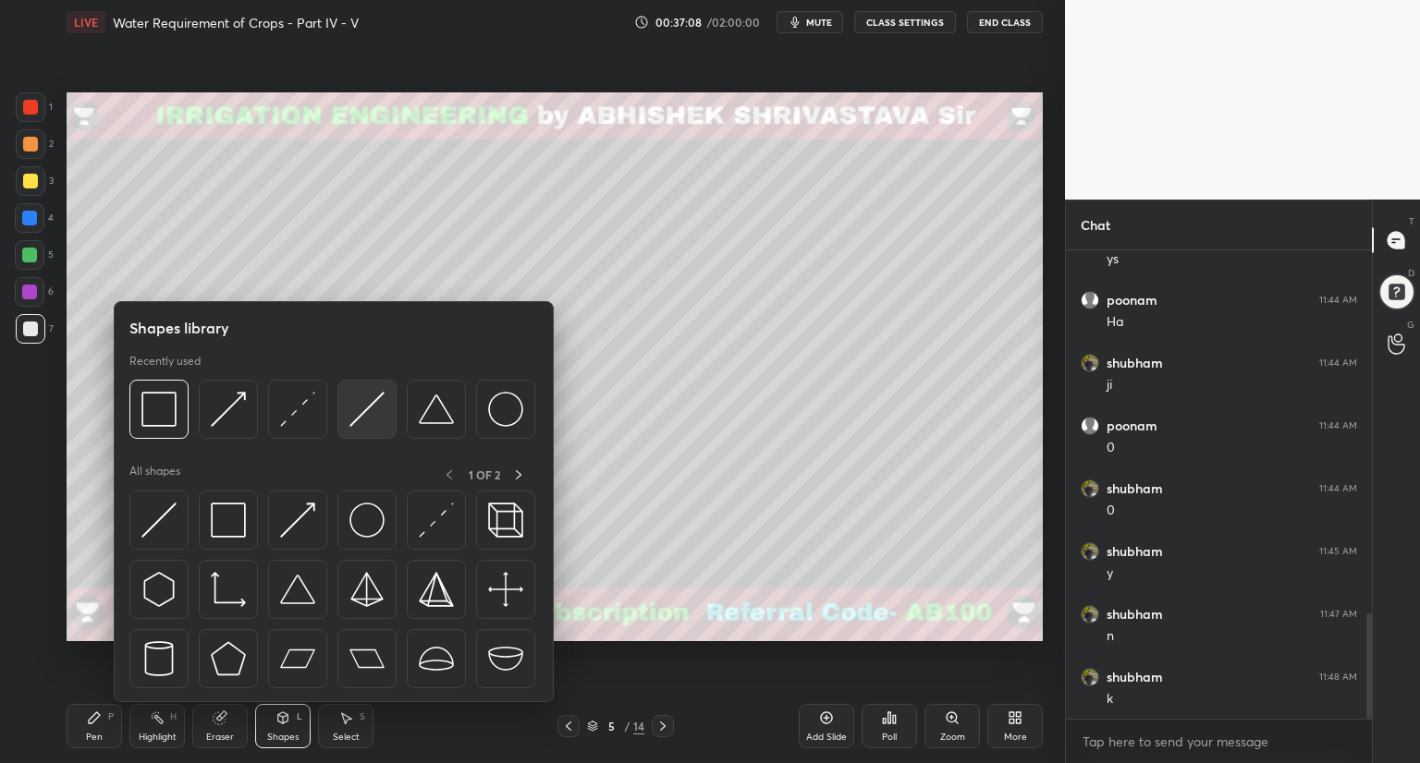
click at [373, 405] on img at bounding box center [366, 409] width 35 height 35
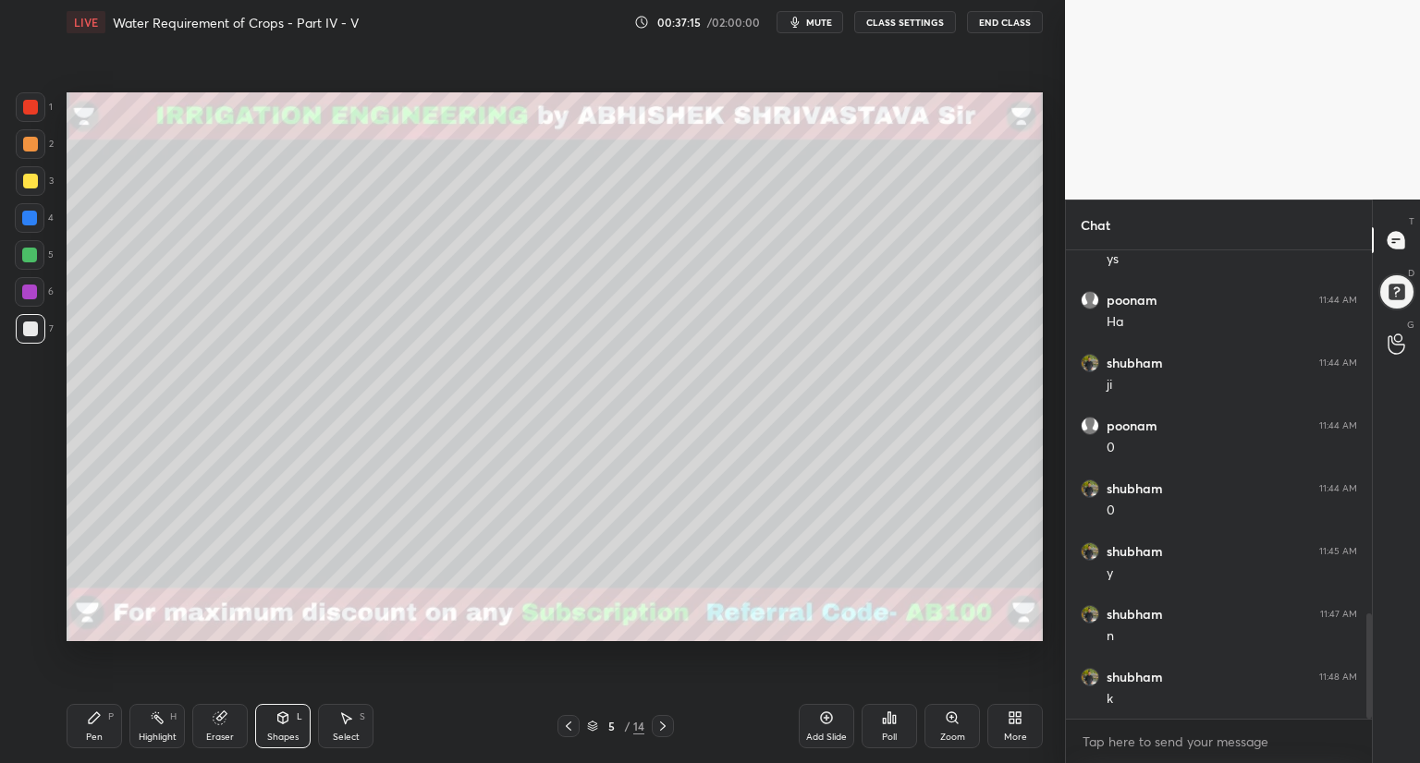
click at [103, 730] on div "Pen P" at bounding box center [94, 726] width 55 height 44
click at [263, 727] on div "Shapes L" at bounding box center [282, 726] width 55 height 44
click at [267, 727] on div "Shapes L" at bounding box center [282, 726] width 55 height 44
click at [281, 734] on div "Shapes" at bounding box center [282, 737] width 31 height 9
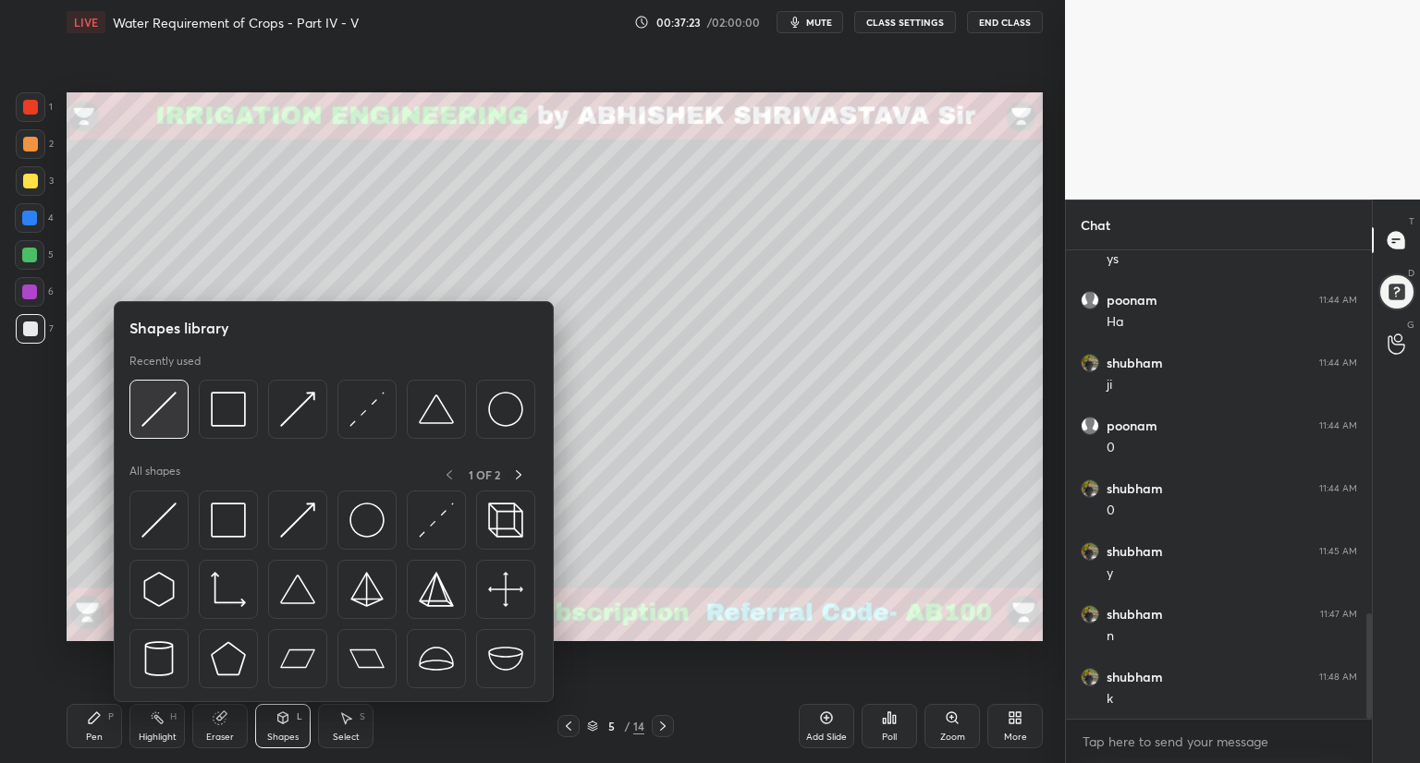
click at [163, 433] on div at bounding box center [158, 409] width 59 height 59
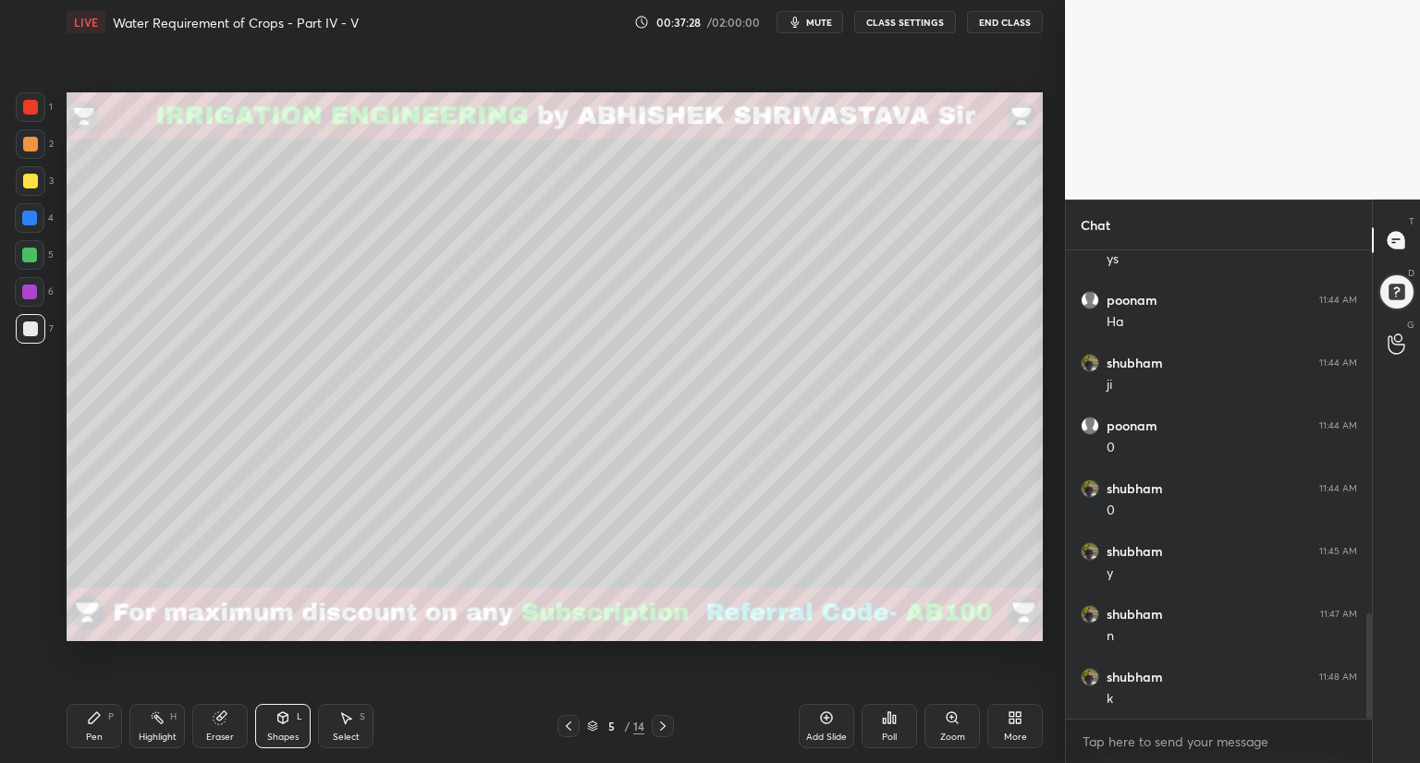
click at [104, 723] on div "Pen P" at bounding box center [94, 726] width 55 height 44
click at [287, 715] on icon at bounding box center [283, 716] width 10 height 3
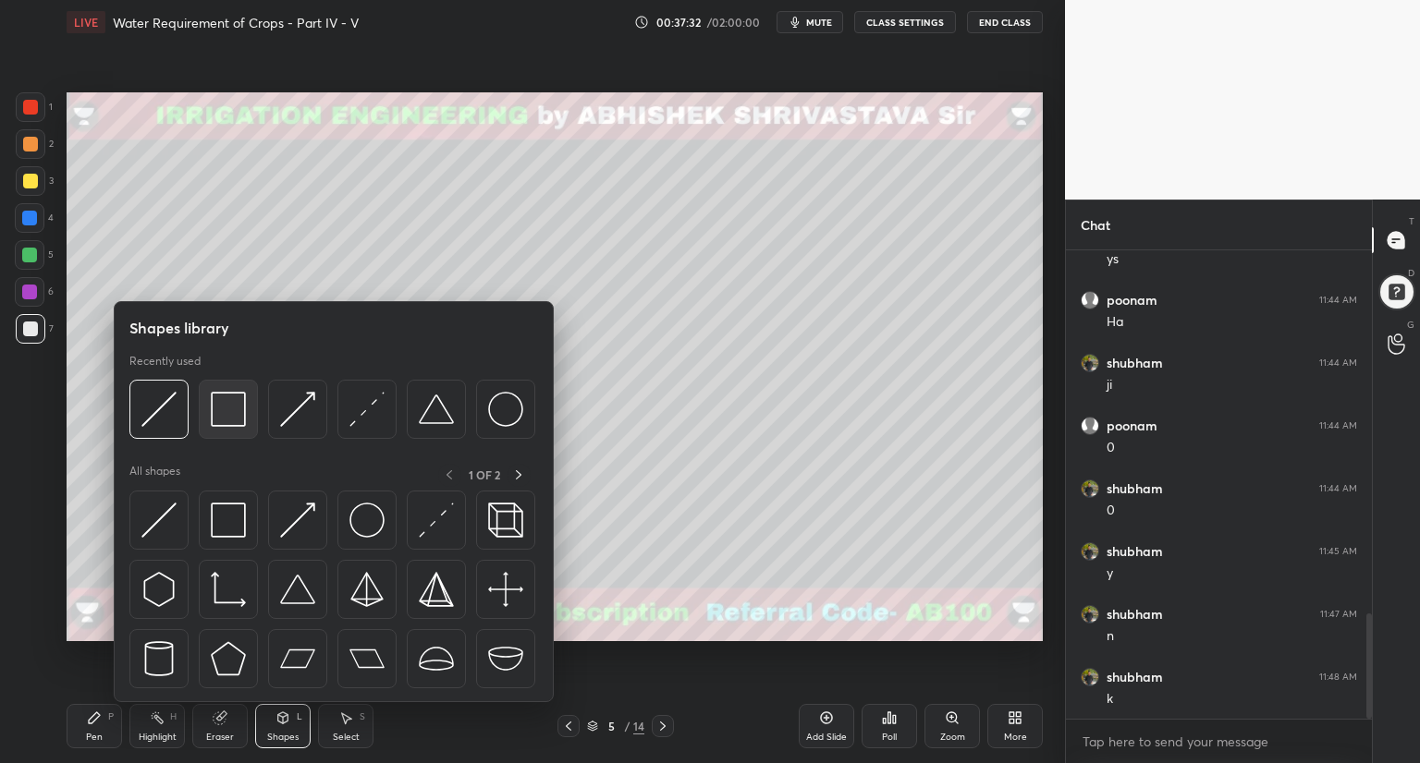
click at [217, 421] on img at bounding box center [228, 409] width 35 height 35
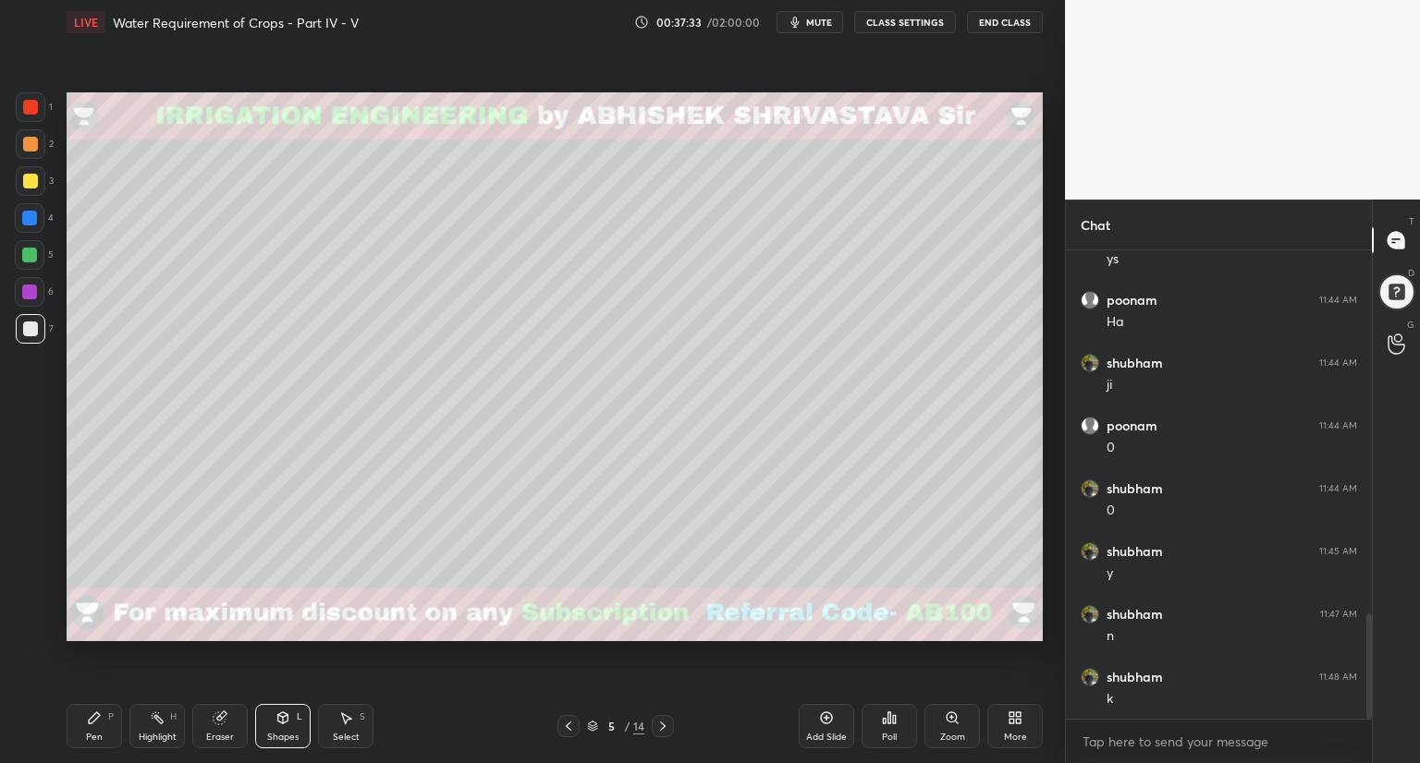
click at [32, 109] on div at bounding box center [30, 107] width 15 height 15
click at [92, 733] on div "Pen" at bounding box center [94, 737] width 17 height 9
click at [32, 337] on div at bounding box center [31, 329] width 30 height 30
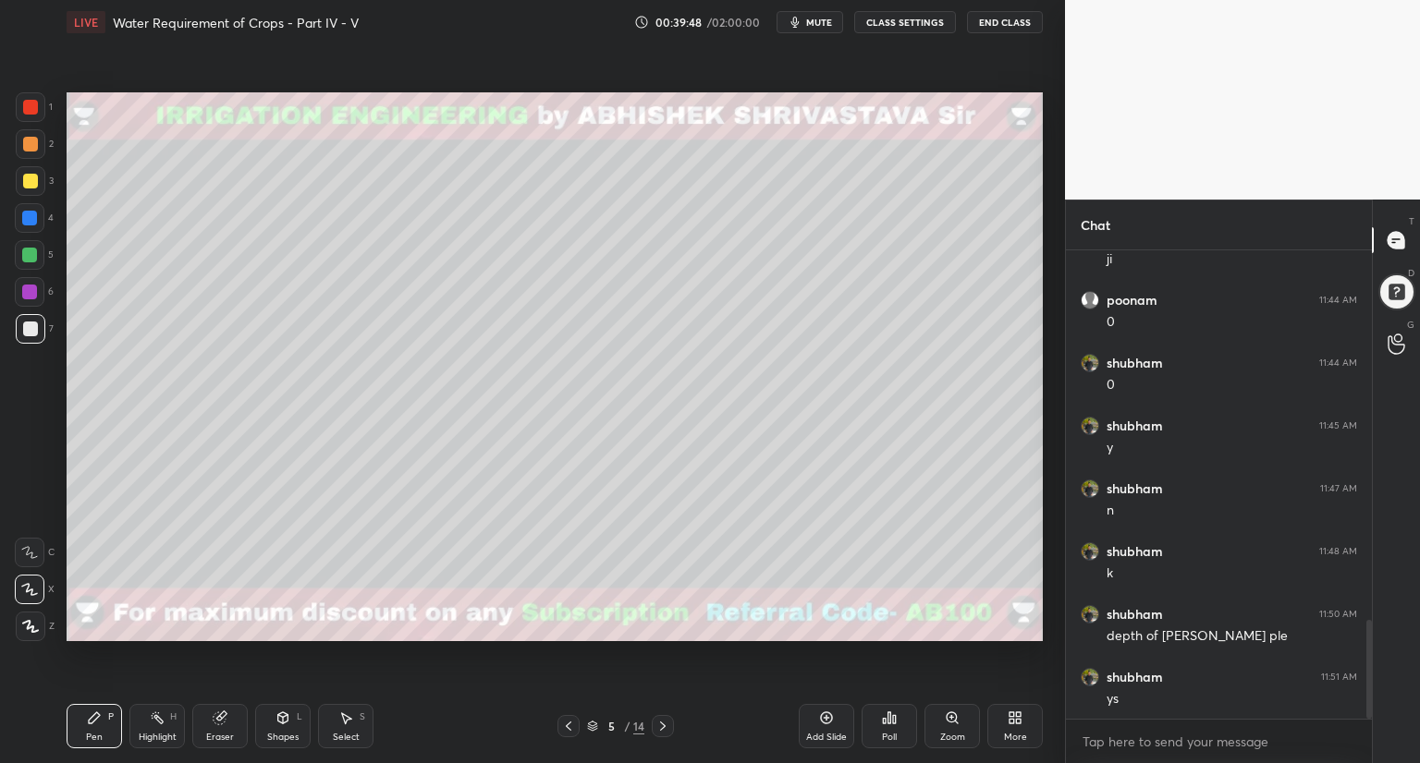
click at [0, 367] on div "1 2 3 4 5 6 7 C X Z C X Z E E Erase all H H" at bounding box center [29, 366] width 59 height 549
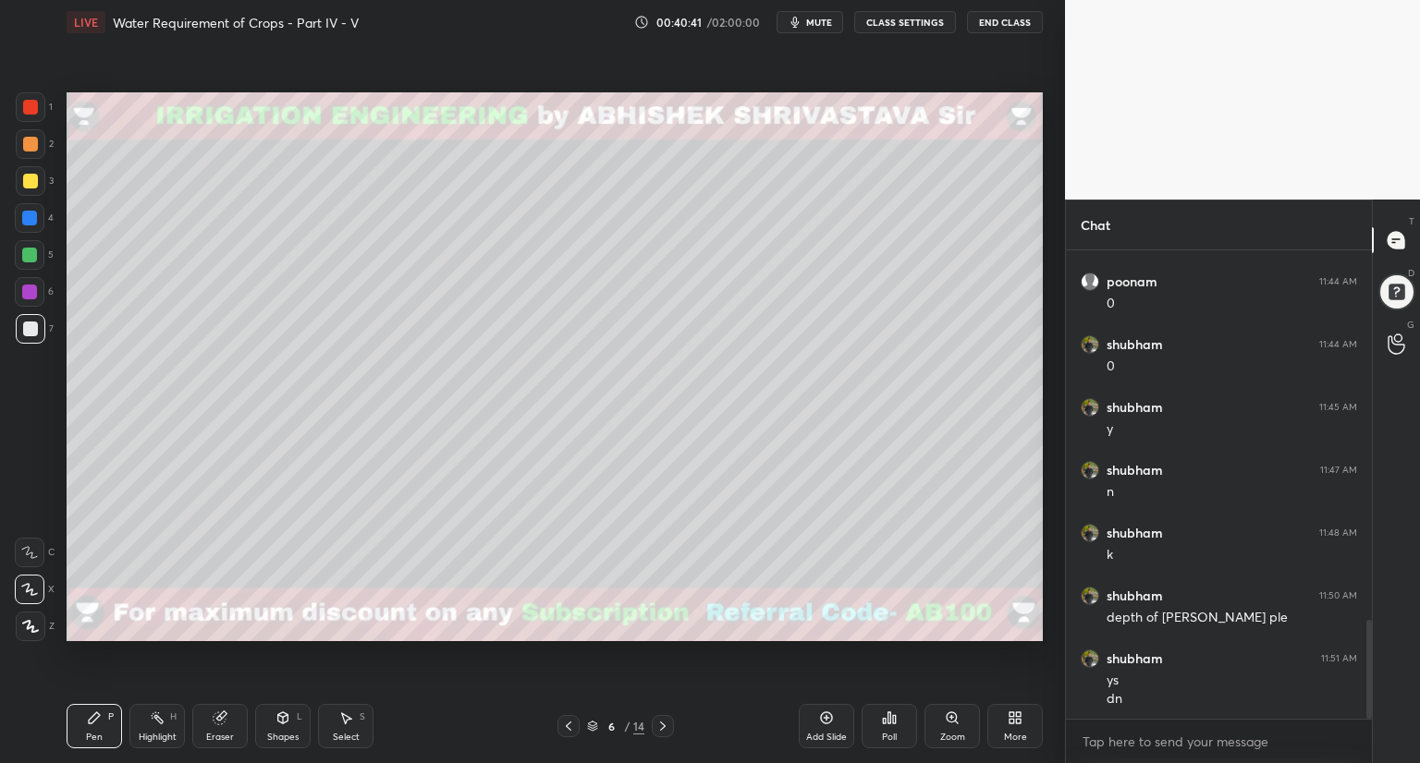
click at [281, 726] on div "Shapes L" at bounding box center [282, 726] width 55 height 44
click at [31, 147] on div at bounding box center [30, 144] width 15 height 15
click at [66, 263] on div "Setting up your live class Poll for secs No correct answer Start poll" at bounding box center [554, 366] width 991 height 645
click at [37, 225] on div at bounding box center [30, 218] width 30 height 30
click at [90, 729] on div "Pen P" at bounding box center [94, 726] width 55 height 44
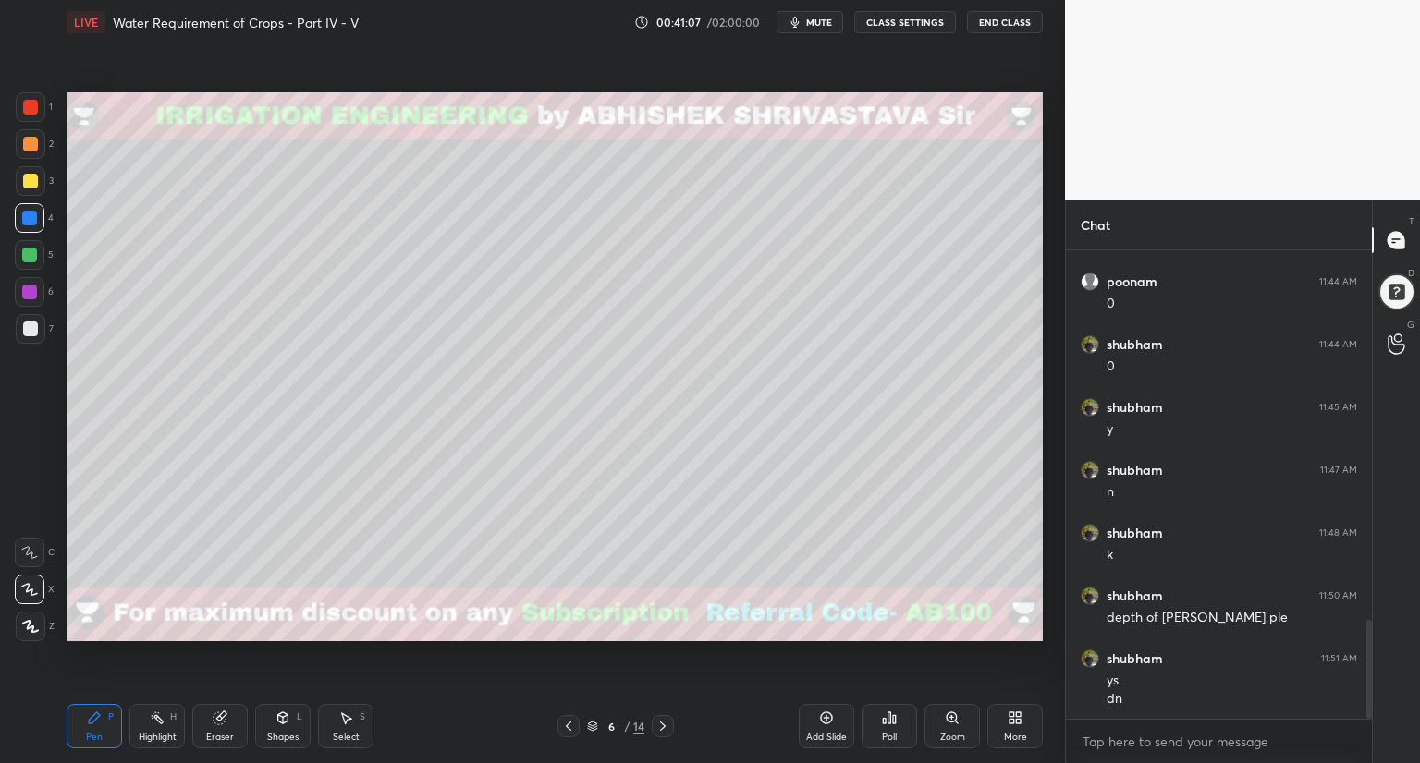
click at [31, 150] on div at bounding box center [30, 144] width 15 height 15
click at [286, 726] on div "Shapes L" at bounding box center [282, 726] width 55 height 44
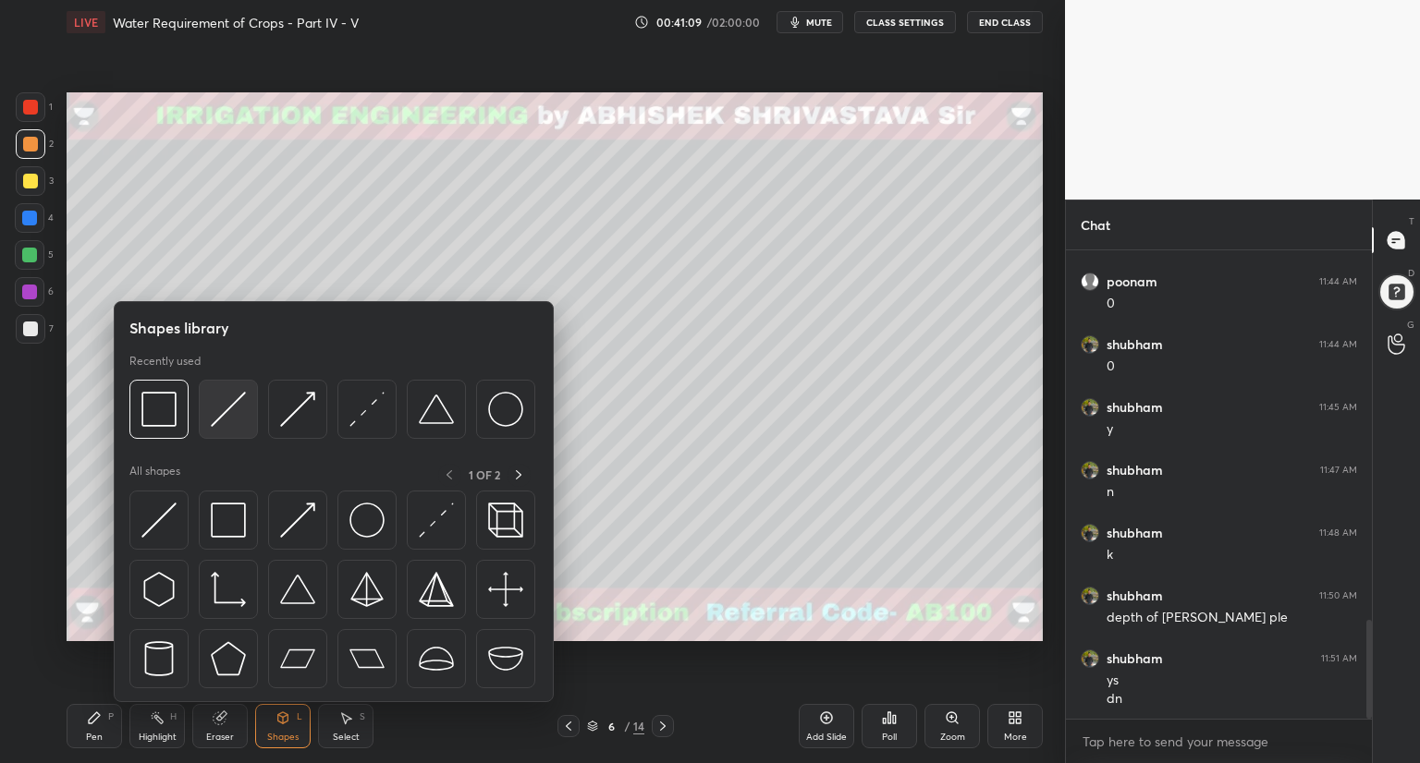
click at [230, 419] on img at bounding box center [228, 409] width 35 height 35
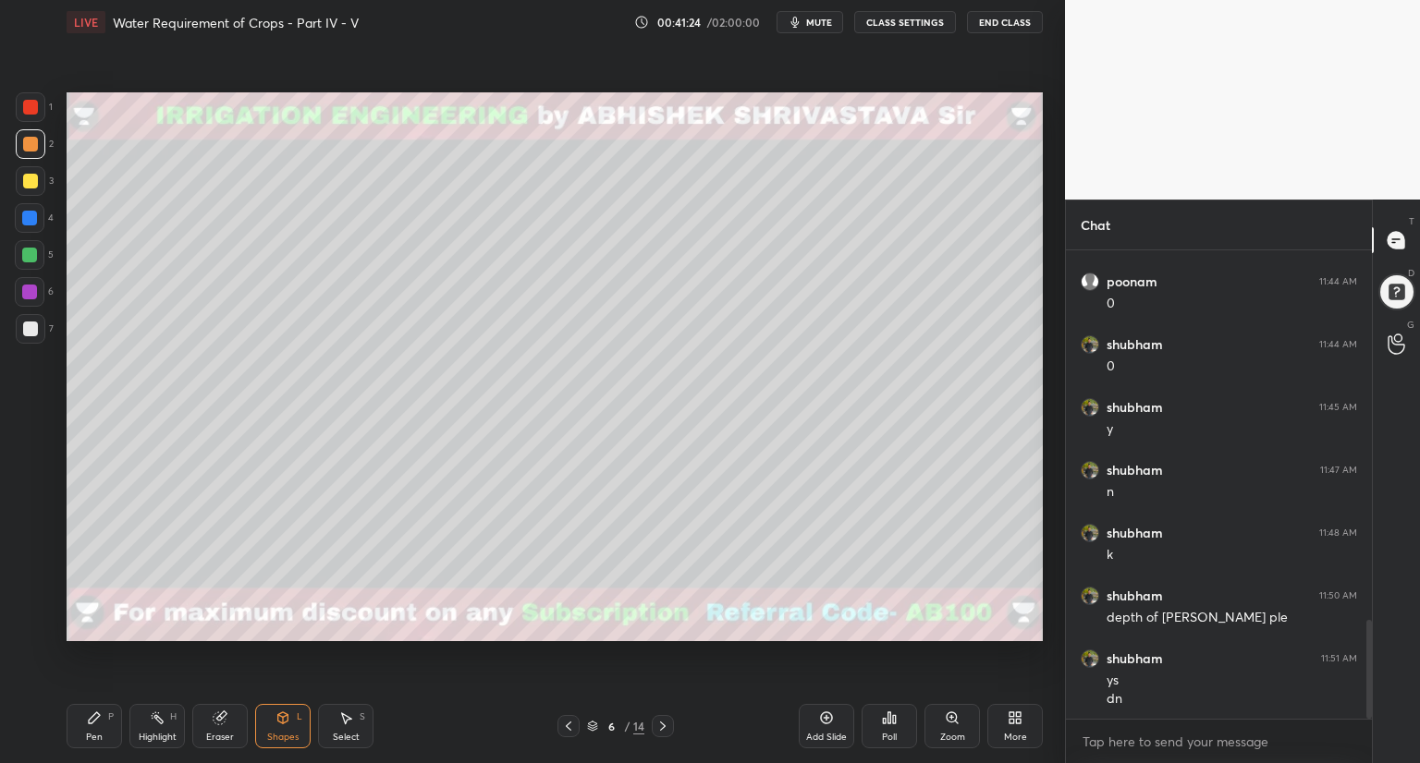
drag, startPoint x: 26, startPoint y: 329, endPoint x: 63, endPoint y: 188, distance: 146.2
click at [27, 326] on div at bounding box center [30, 329] width 15 height 15
drag, startPoint x: 81, startPoint y: 718, endPoint x: 48, endPoint y: 360, distance: 359.2
click at [81, 716] on div "Pen P" at bounding box center [94, 726] width 55 height 44
click at [292, 733] on div "Shapes" at bounding box center [282, 737] width 31 height 9
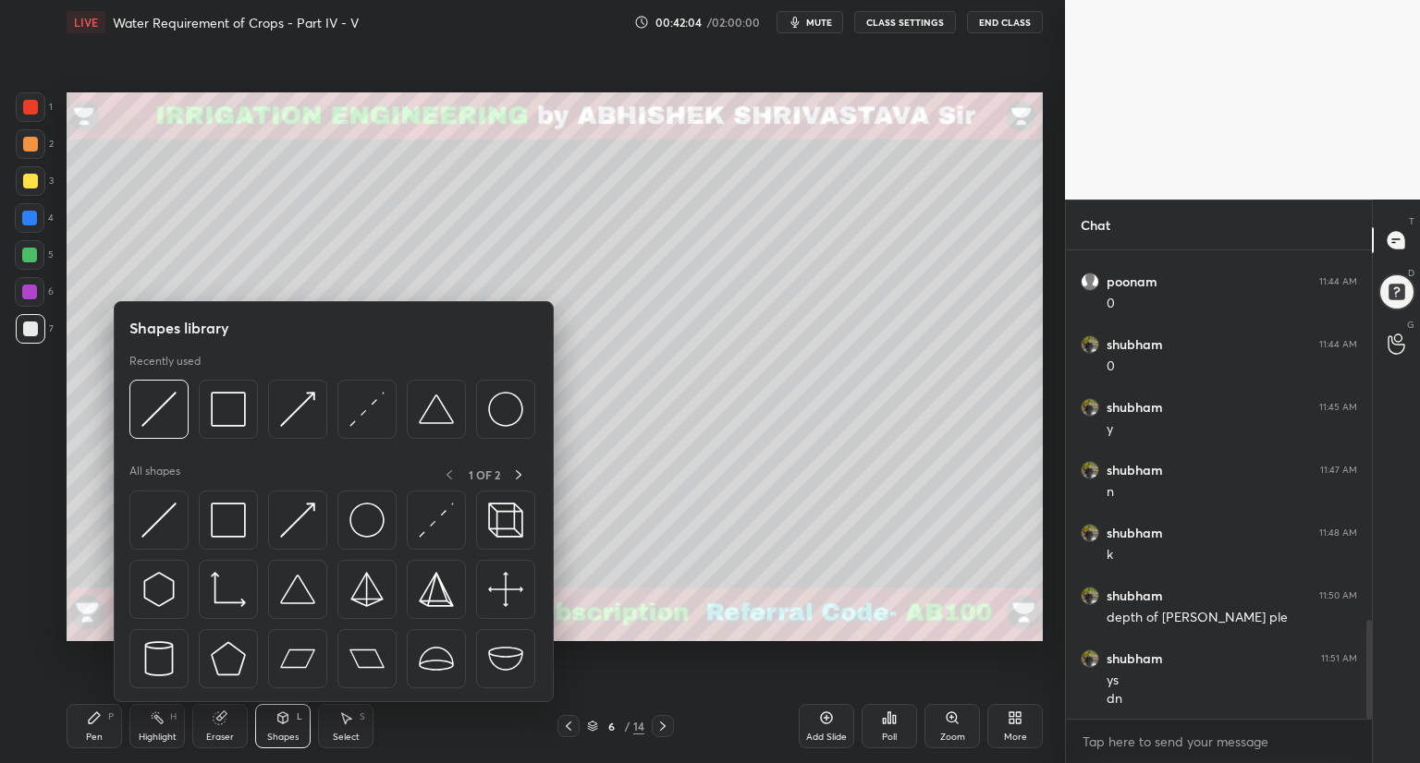
click at [33, 141] on div at bounding box center [30, 144] width 15 height 15
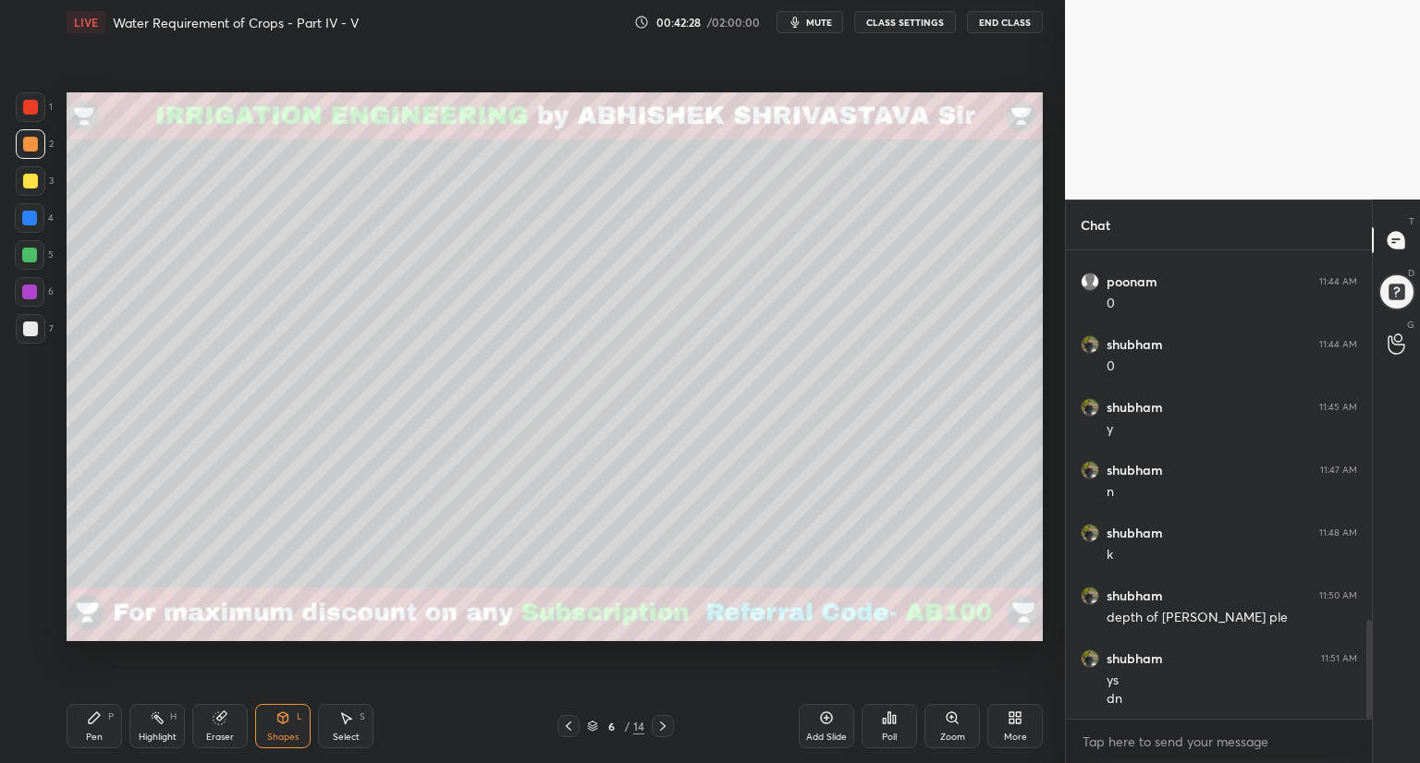
drag, startPoint x: 31, startPoint y: 228, endPoint x: 55, endPoint y: 224, distance: 24.5
click at [31, 228] on div at bounding box center [30, 218] width 30 height 30
drag, startPoint x: 95, startPoint y: 730, endPoint x: 110, endPoint y: 708, distance: 26.7
click at [96, 729] on div "Pen P" at bounding box center [94, 726] width 55 height 44
drag, startPoint x: 25, startPoint y: 145, endPoint x: 45, endPoint y: 153, distance: 21.6
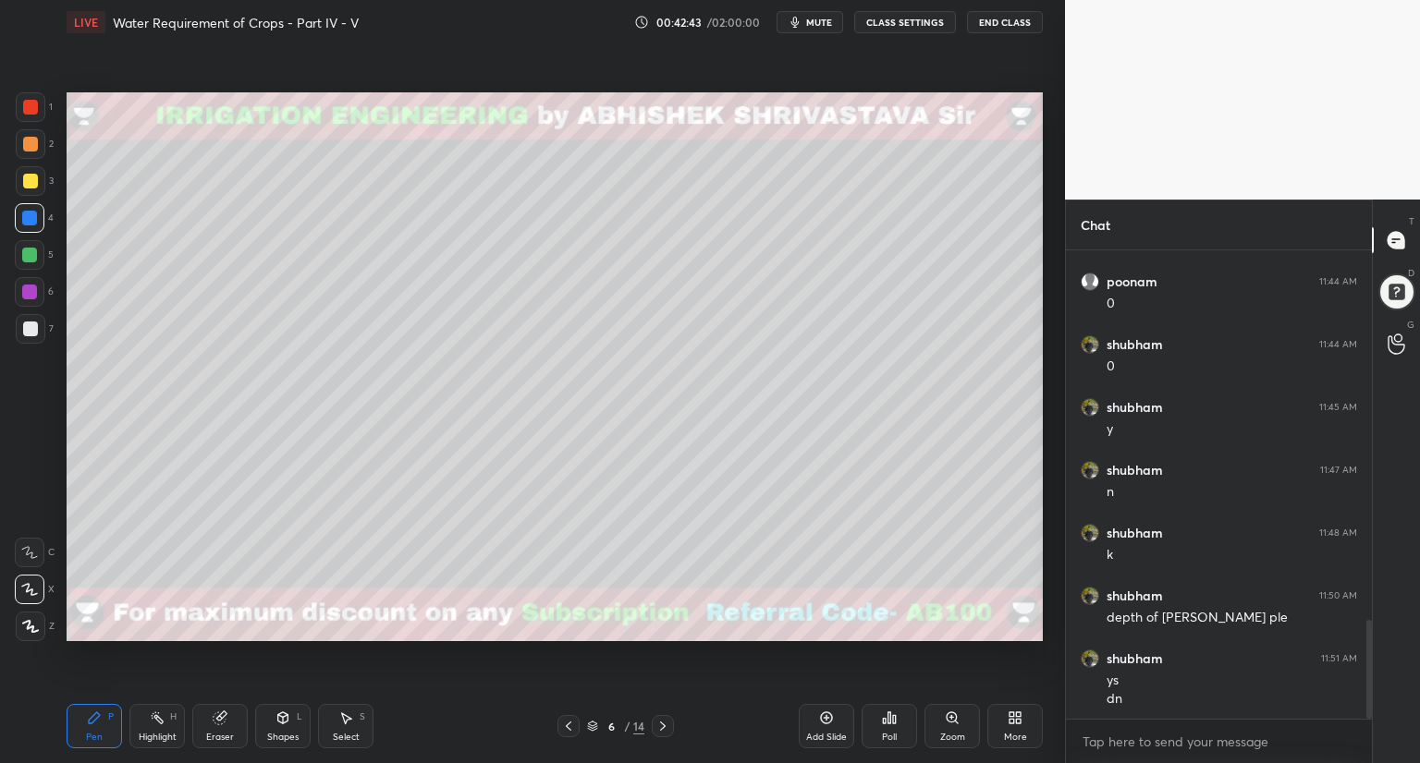
click at [28, 146] on div at bounding box center [30, 144] width 15 height 15
click at [282, 733] on div "Shapes" at bounding box center [282, 737] width 31 height 9
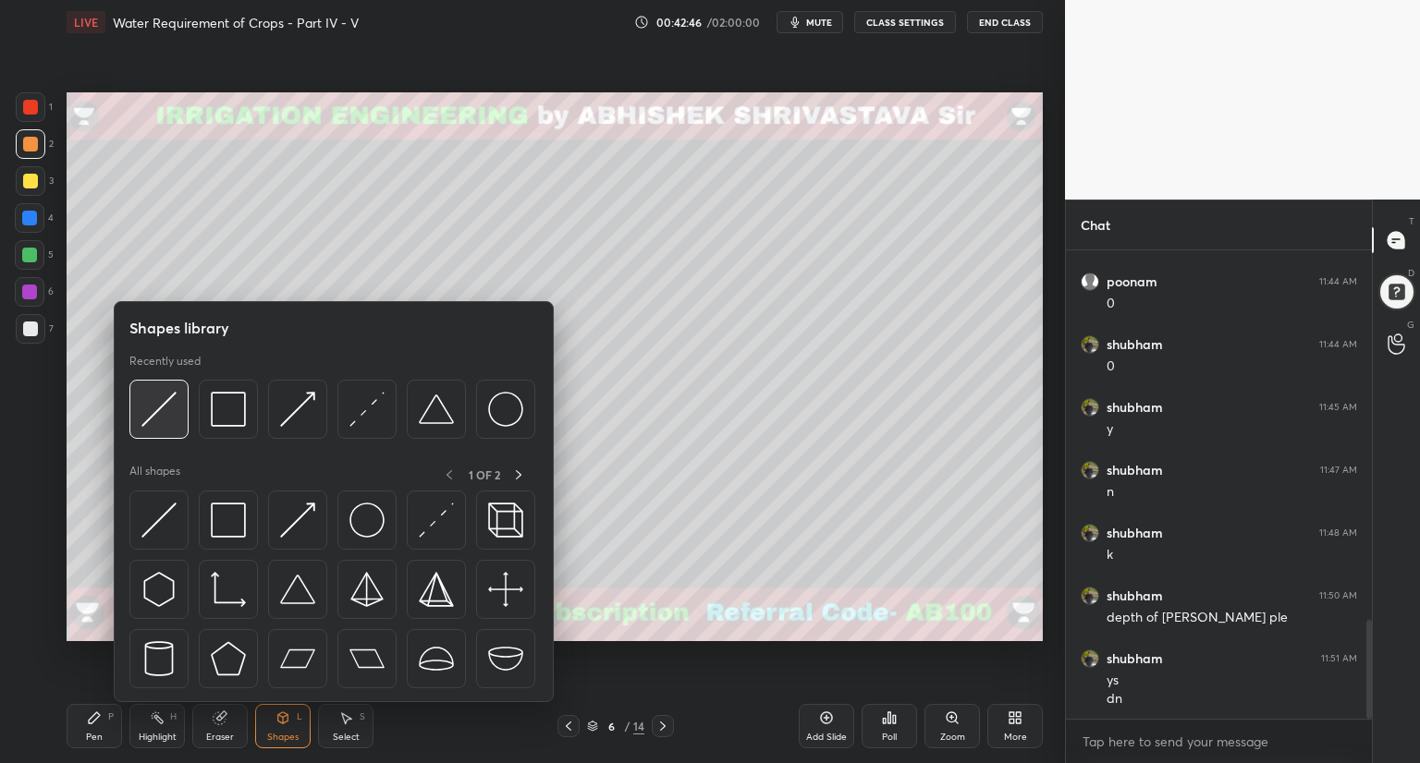
click at [177, 431] on div at bounding box center [158, 409] width 59 height 59
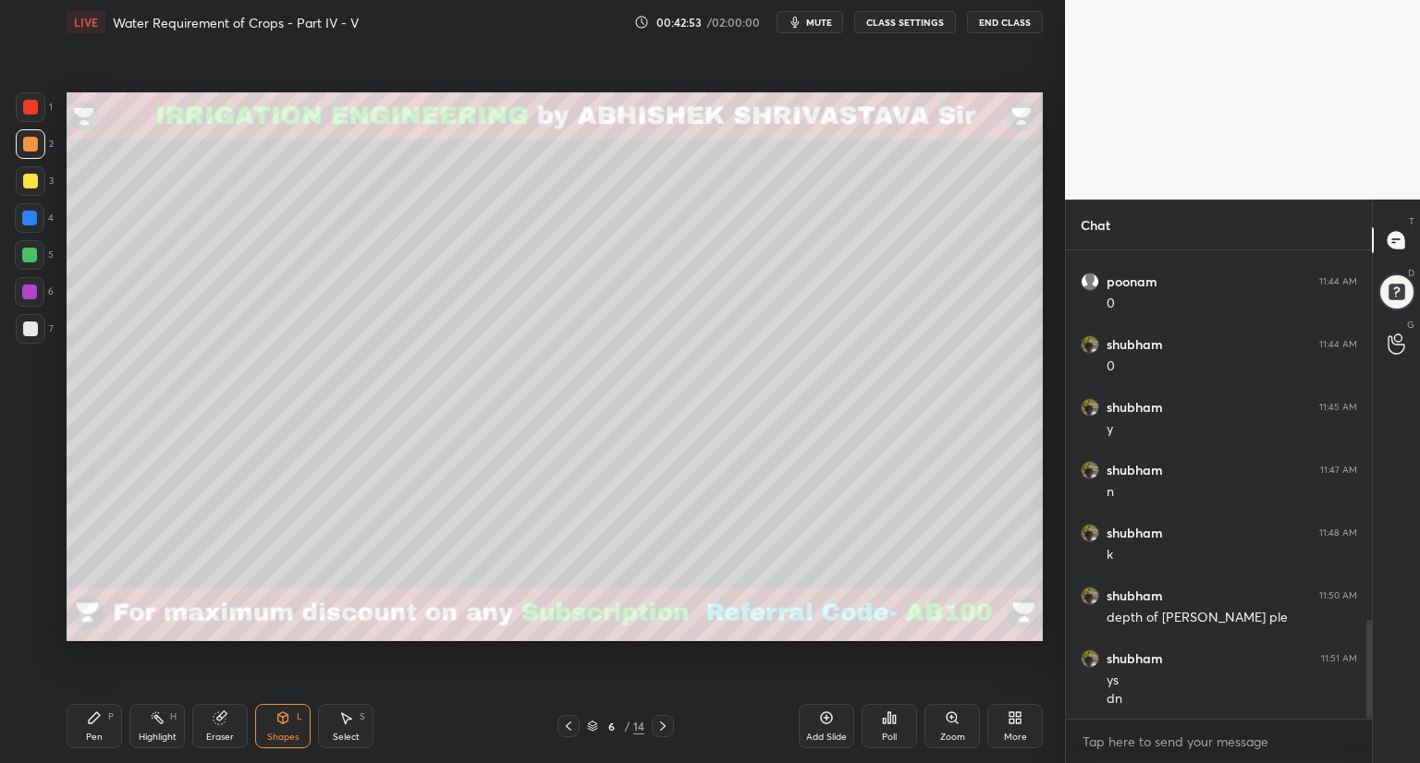
click at [31, 331] on div at bounding box center [30, 329] width 15 height 15
drag, startPoint x: 86, startPoint y: 727, endPoint x: 94, endPoint y: 720, distance: 11.1
click at [89, 727] on div "Pen P" at bounding box center [94, 726] width 55 height 44
click at [571, 728] on icon at bounding box center [568, 726] width 15 height 15
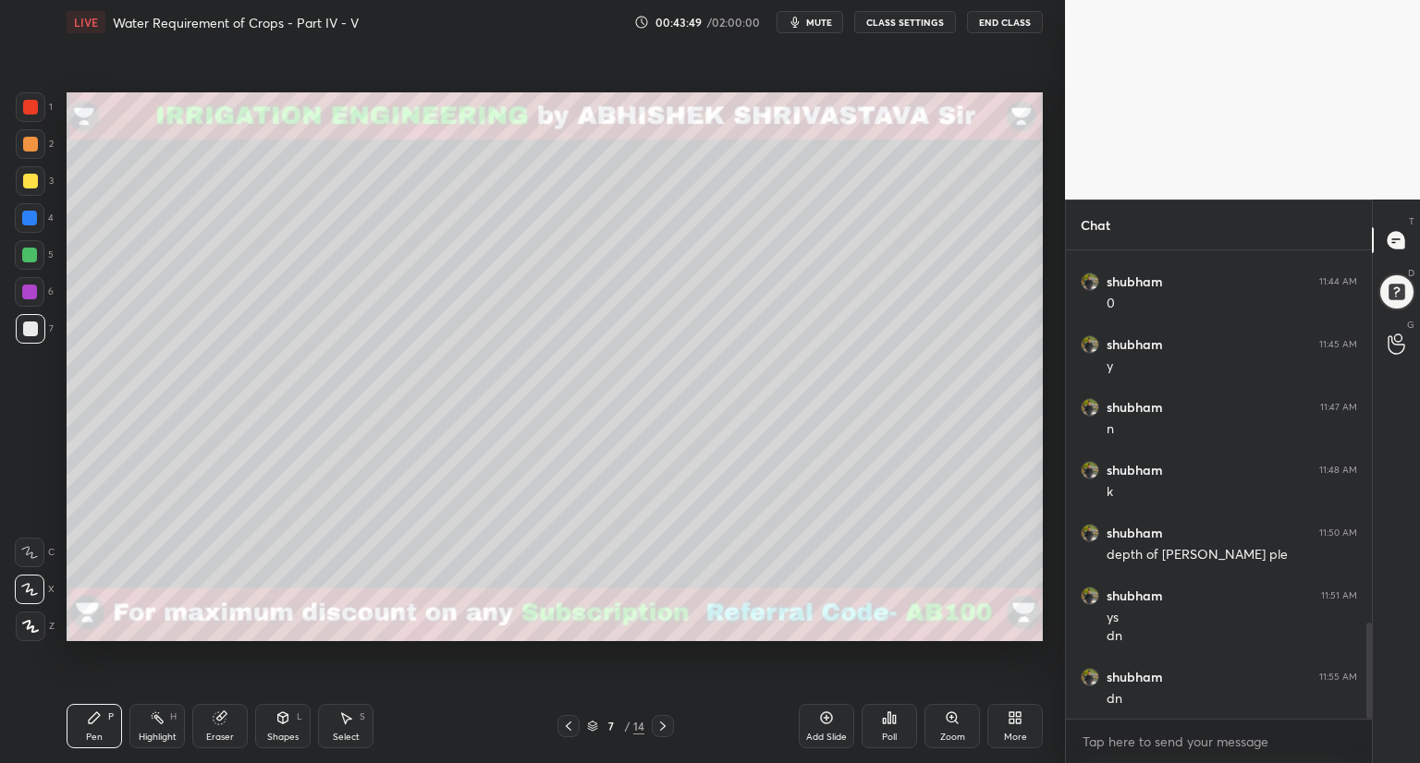
click at [308, 728] on div "Shapes L" at bounding box center [282, 726] width 55 height 44
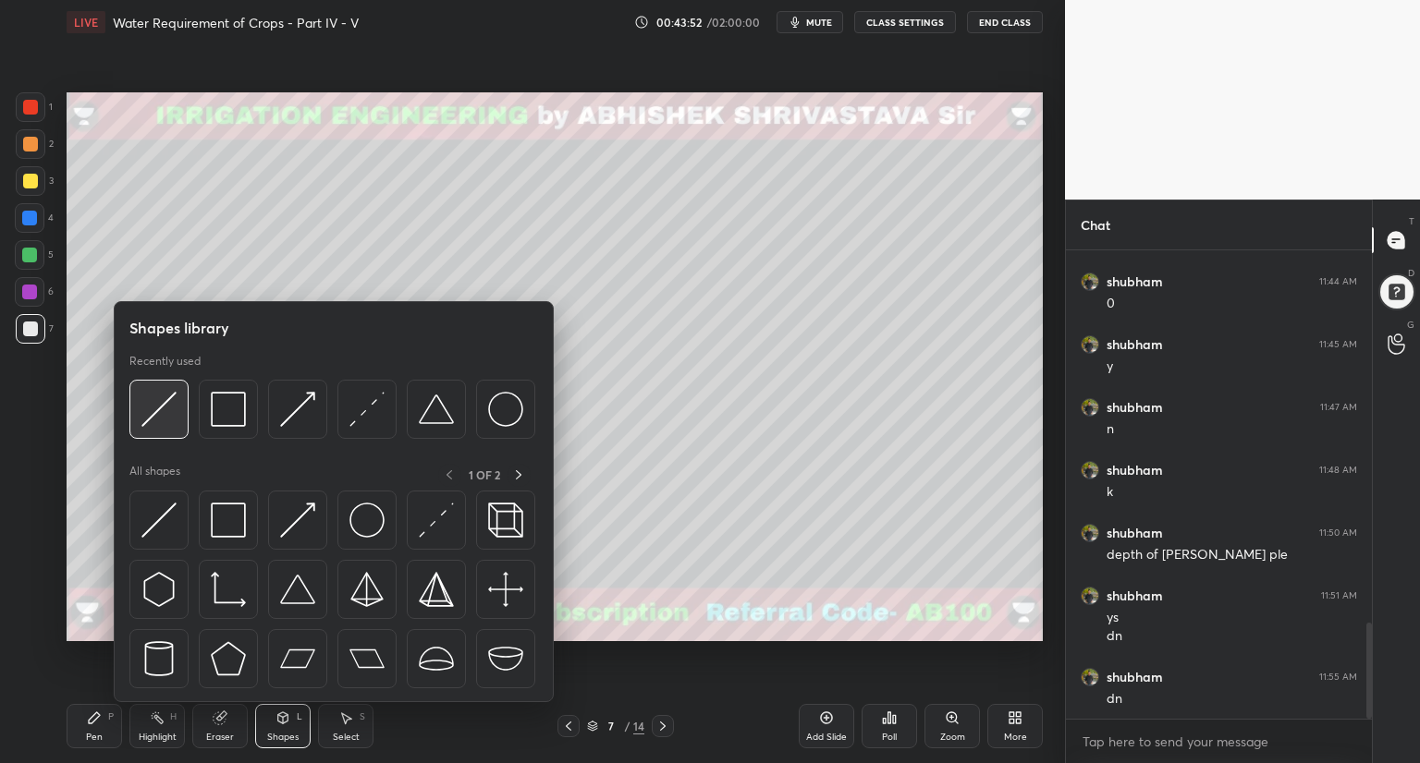
click at [167, 421] on img at bounding box center [158, 409] width 35 height 35
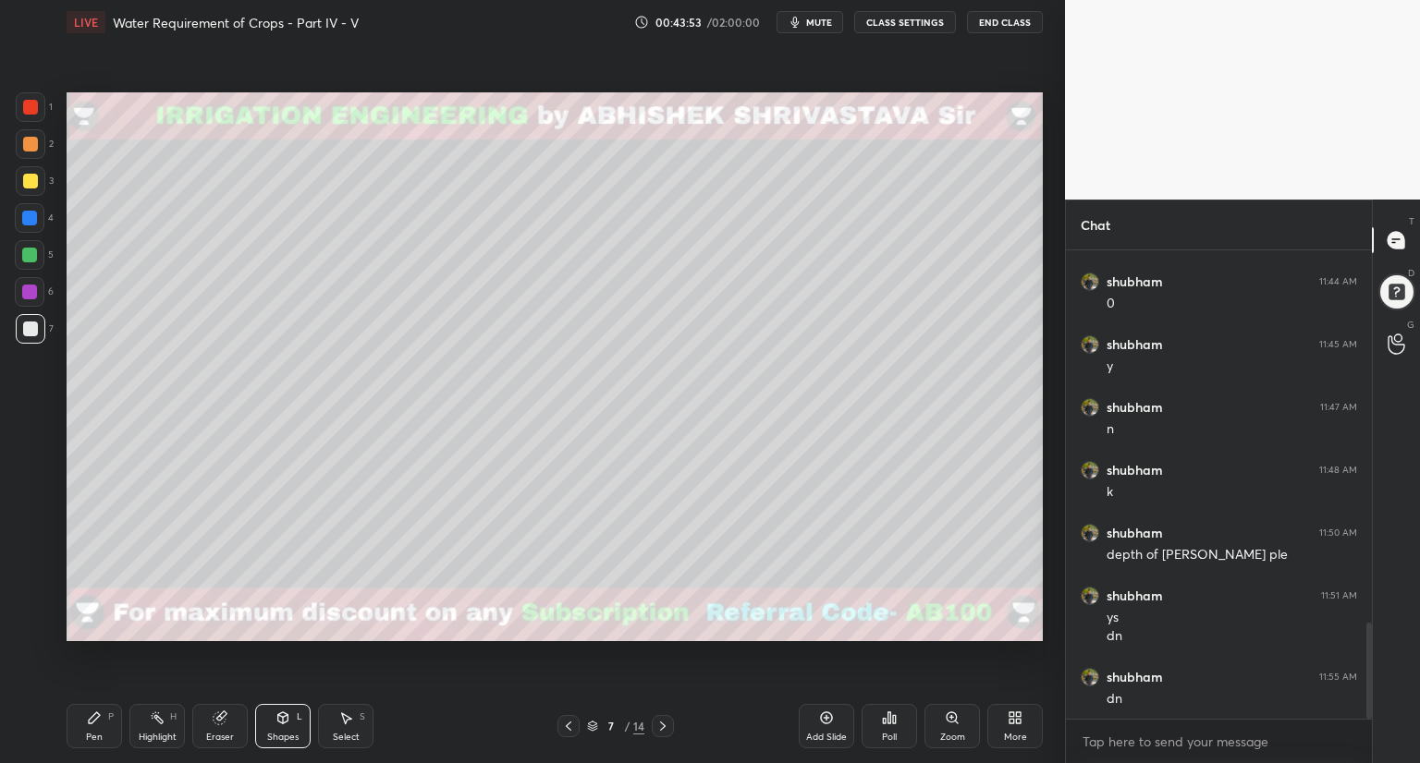
click at [33, 142] on div at bounding box center [30, 144] width 15 height 15
drag, startPoint x: 25, startPoint y: 218, endPoint x: 65, endPoint y: 207, distance: 41.3
click at [28, 218] on div at bounding box center [29, 218] width 15 height 15
drag, startPoint x: 29, startPoint y: 178, endPoint x: 27, endPoint y: 193, distance: 14.9
click at [30, 182] on div at bounding box center [30, 181] width 15 height 15
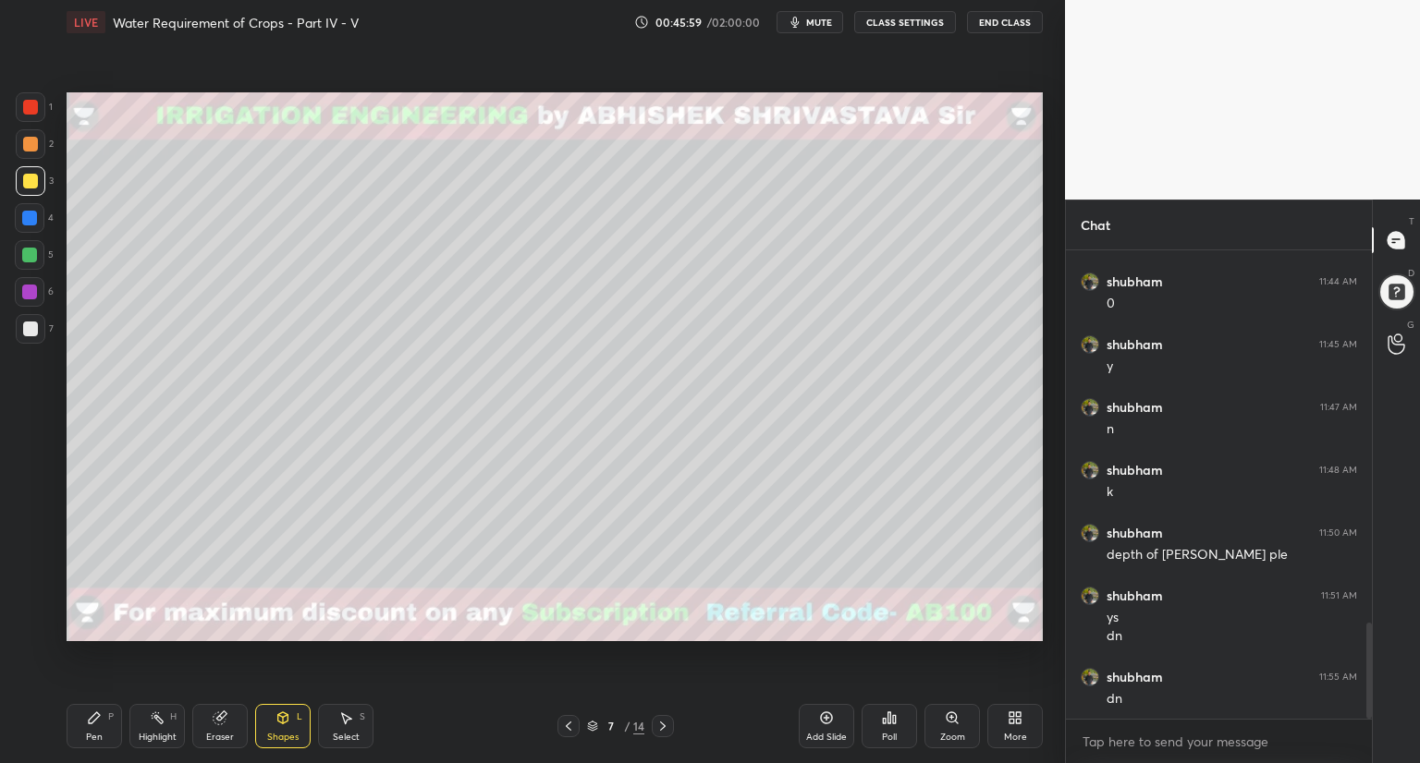
click at [96, 717] on icon at bounding box center [94, 718] width 11 height 11
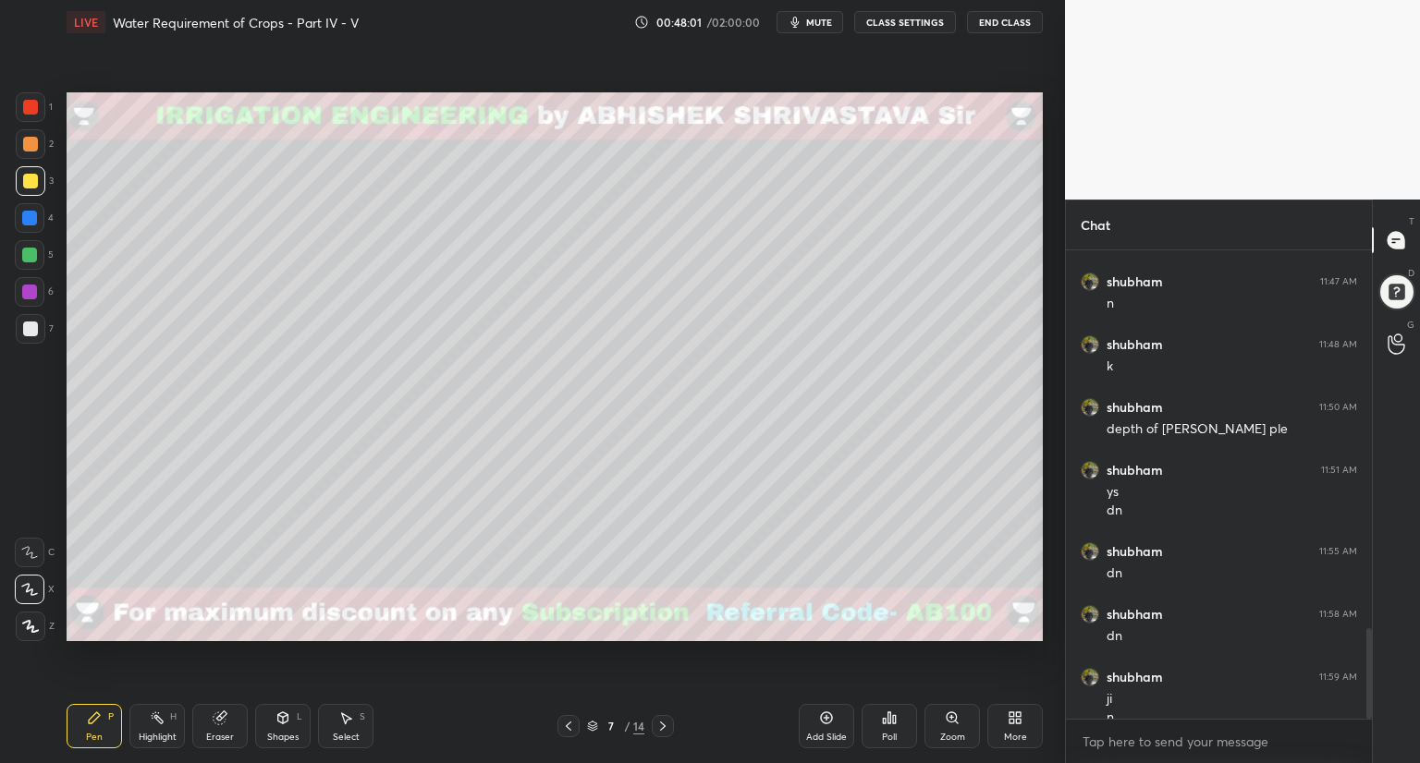
scroll to position [1971, 0]
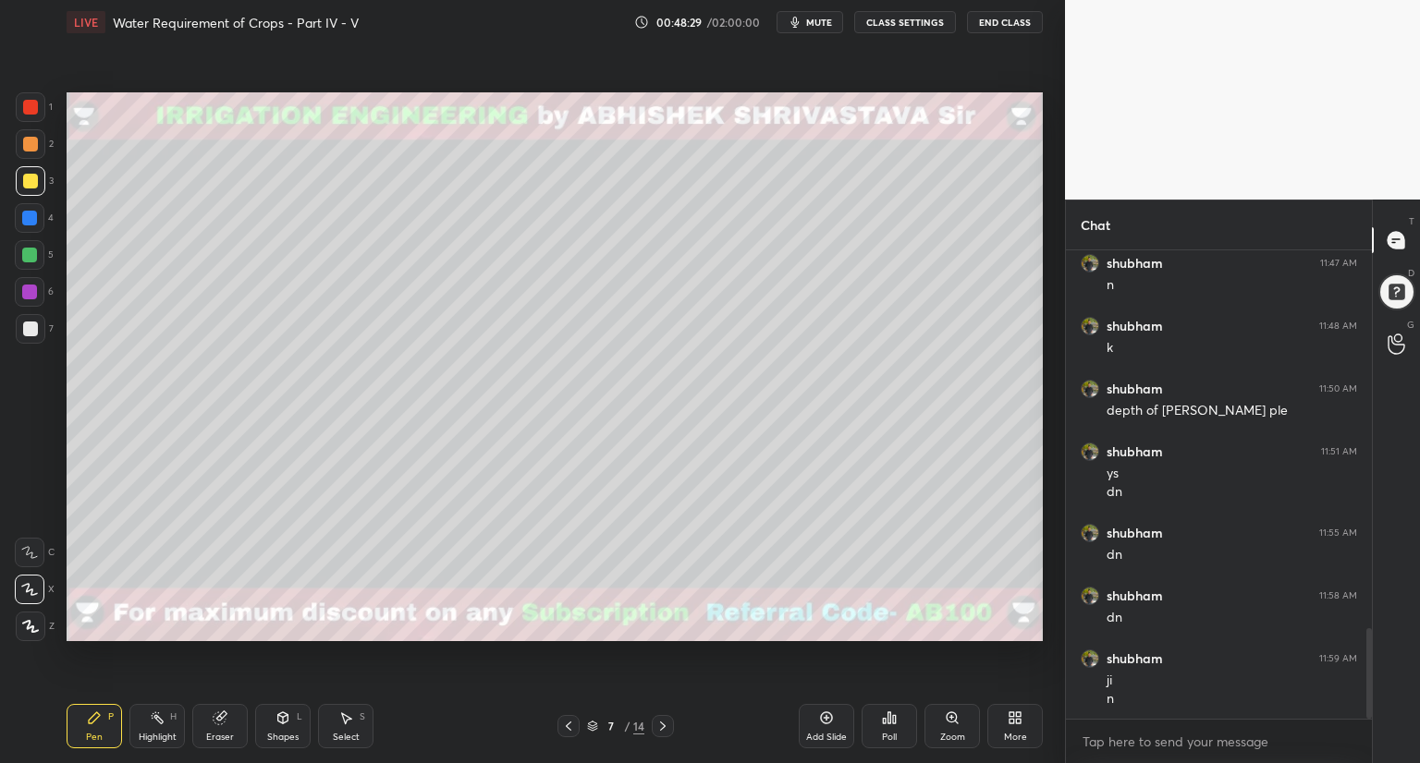
click at [664, 728] on icon at bounding box center [662, 726] width 15 height 15
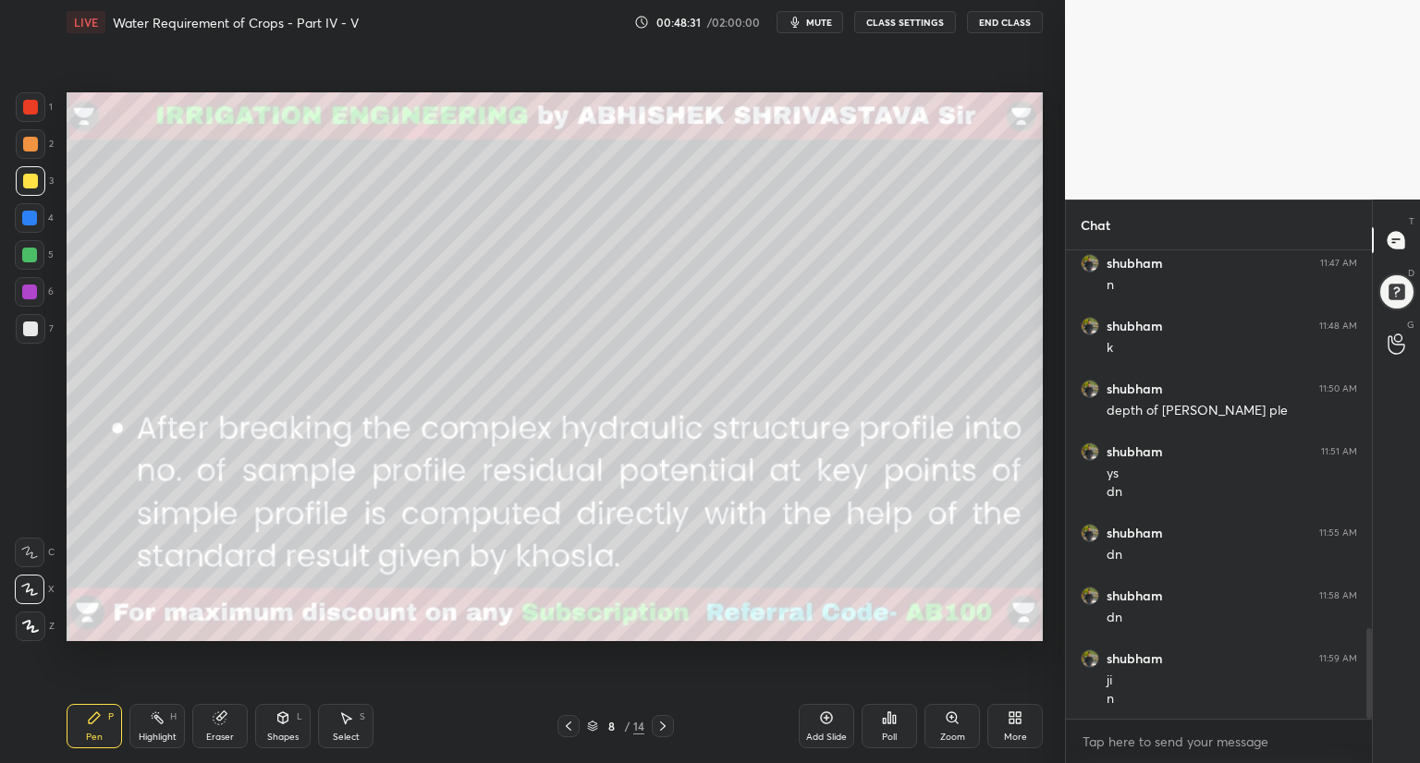
click at [566, 723] on icon at bounding box center [568, 726] width 15 height 15
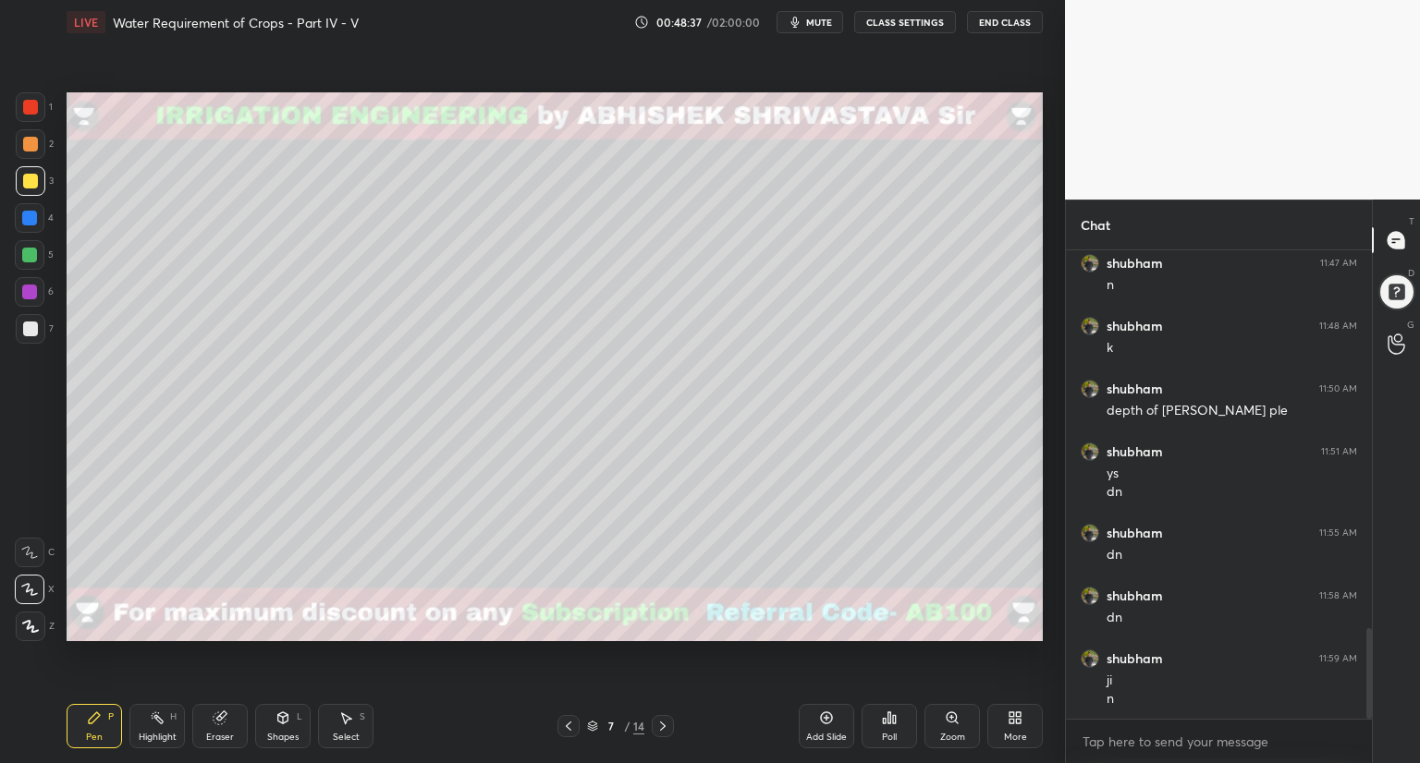
click at [828, 729] on div "Add Slide" at bounding box center [826, 726] width 55 height 44
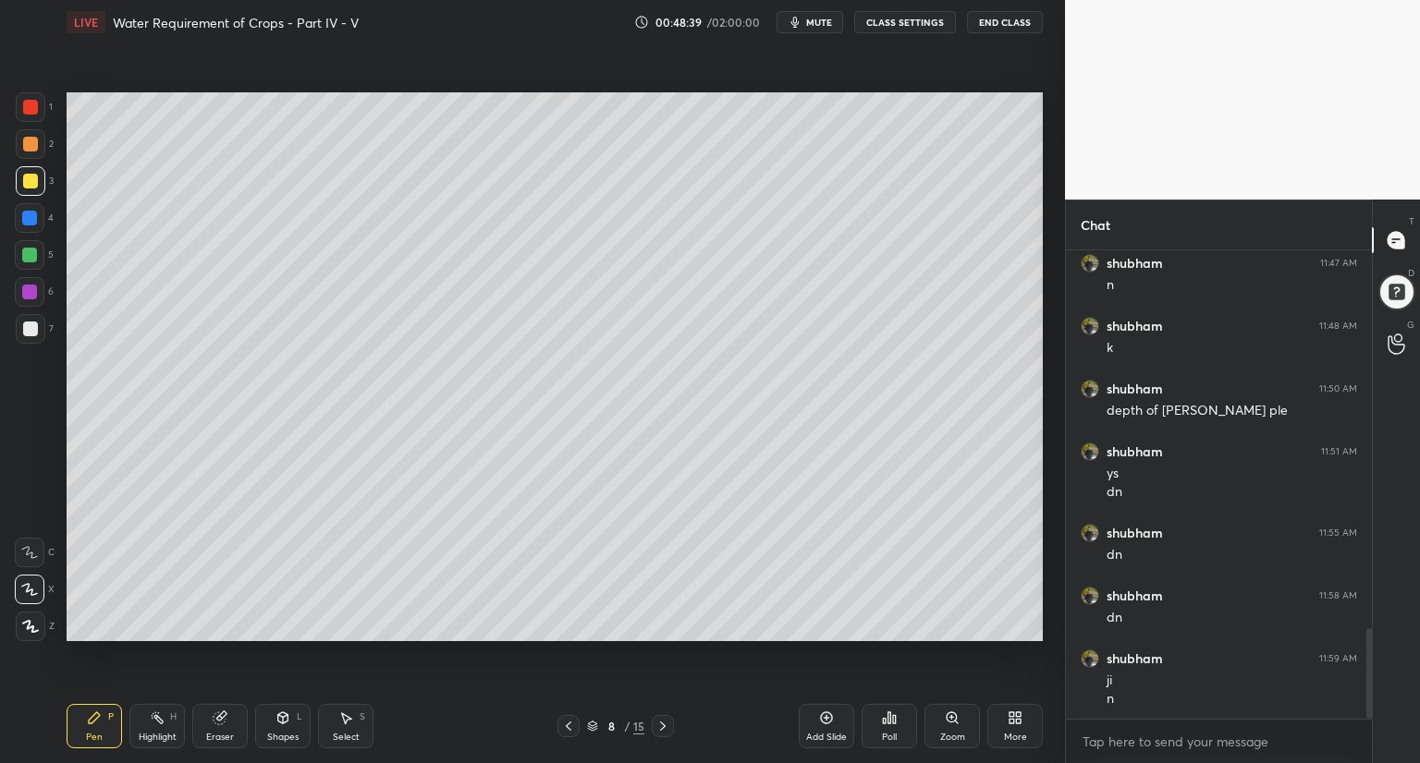
click at [32, 142] on div at bounding box center [30, 144] width 15 height 15
click at [272, 740] on div "Shapes" at bounding box center [282, 737] width 31 height 9
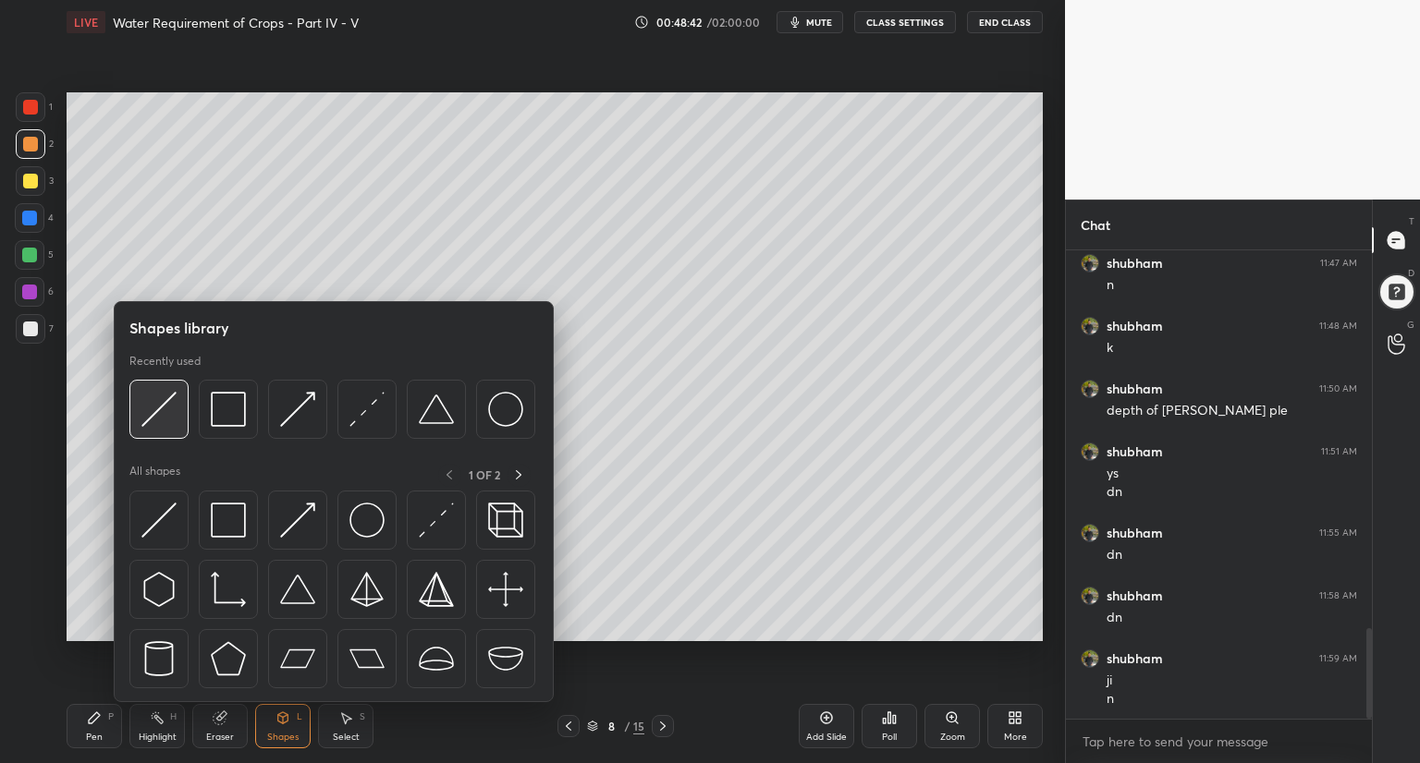
click at [154, 408] on img at bounding box center [158, 409] width 35 height 35
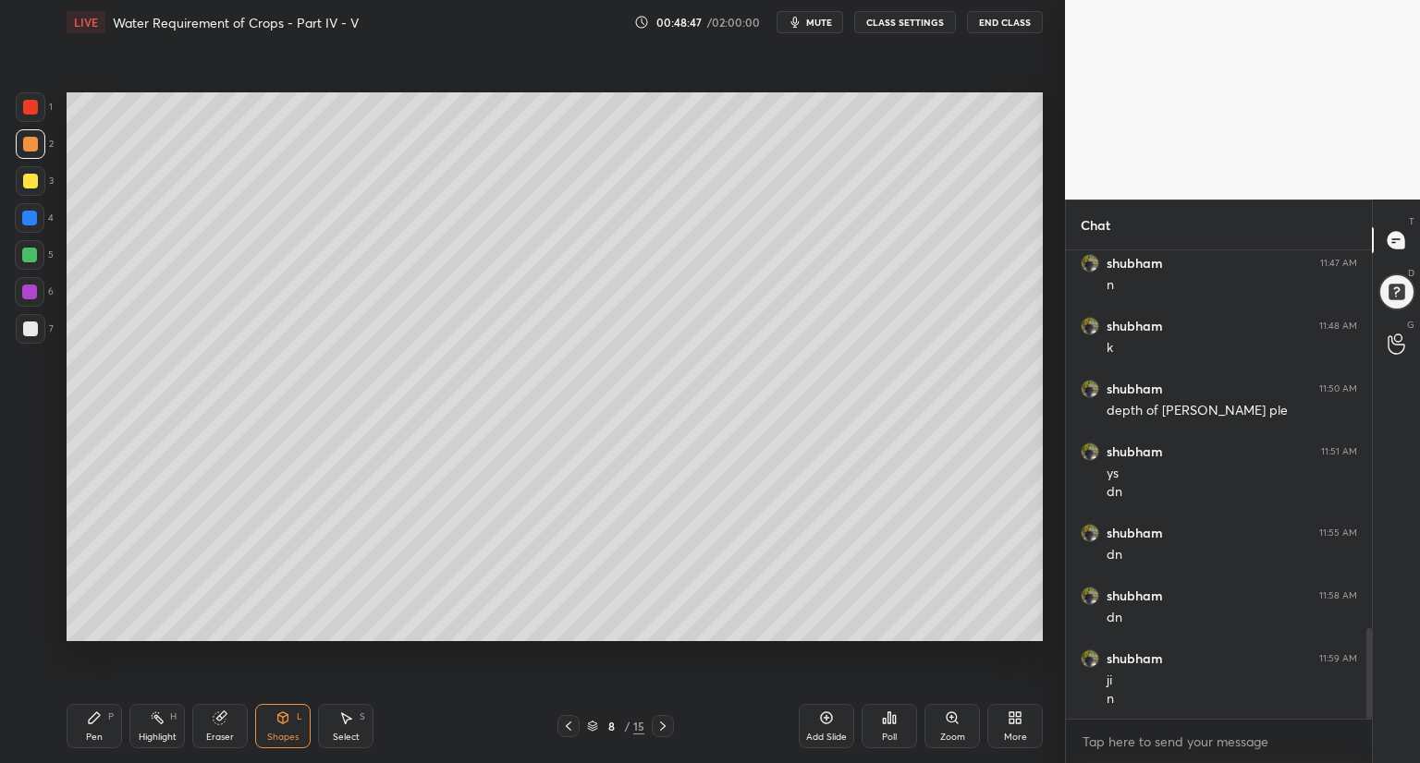
drag, startPoint x: 18, startPoint y: 177, endPoint x: 58, endPoint y: 197, distance: 45.1
click at [18, 177] on div at bounding box center [31, 181] width 30 height 30
drag, startPoint x: 92, startPoint y: 726, endPoint x: 112, endPoint y: 663, distance: 65.8
click at [94, 724] on icon at bounding box center [94, 718] width 15 height 15
click at [31, 140] on div at bounding box center [30, 144] width 15 height 15
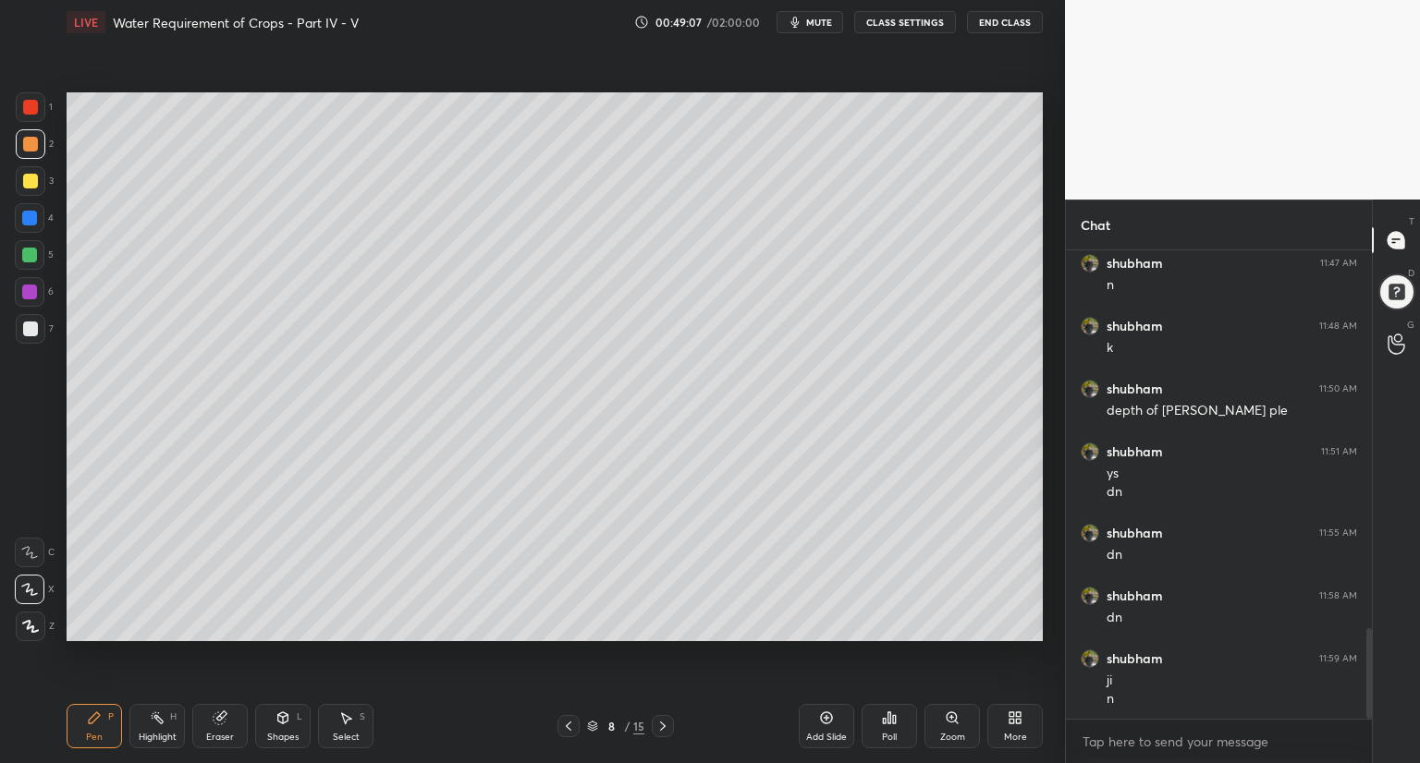
click at [286, 730] on div "Shapes L" at bounding box center [282, 726] width 55 height 44
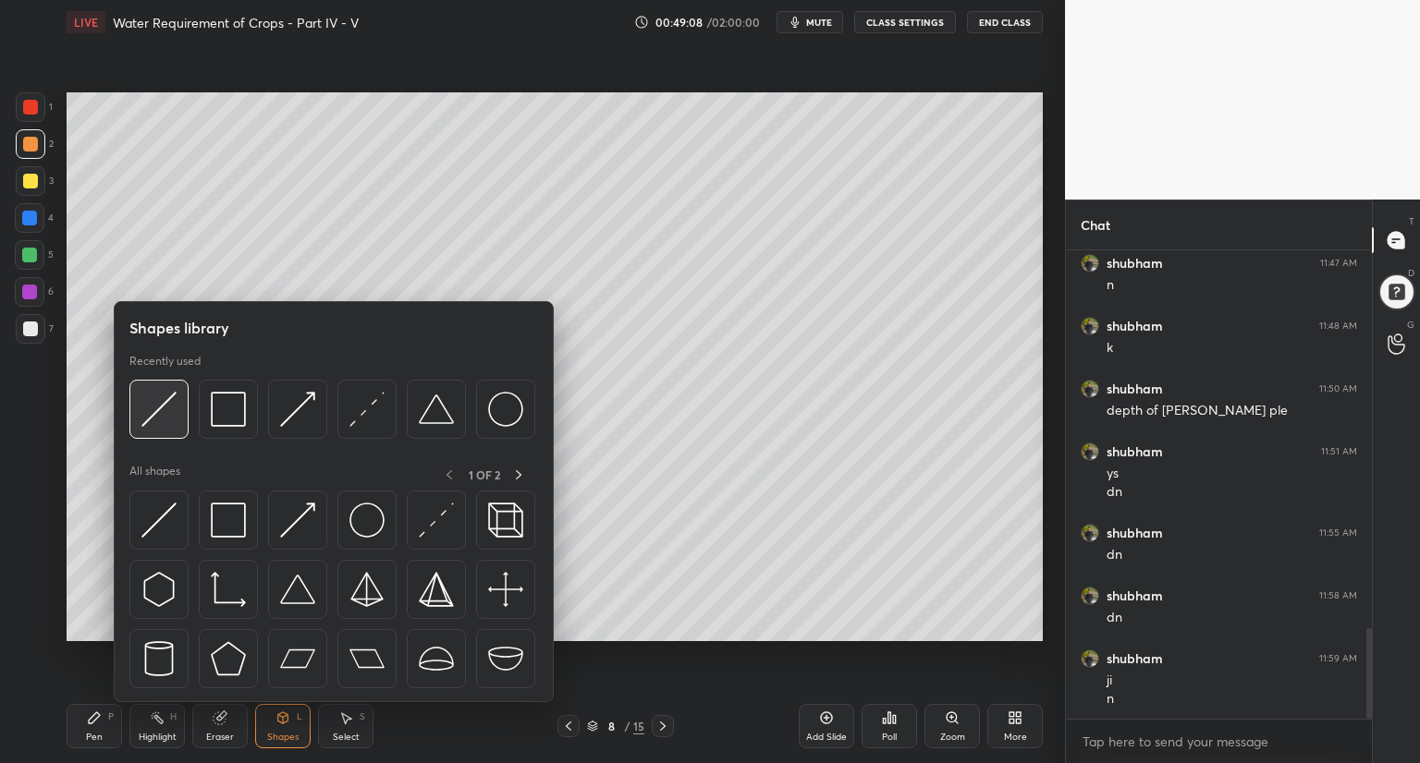
click at [179, 411] on div at bounding box center [158, 409] width 59 height 59
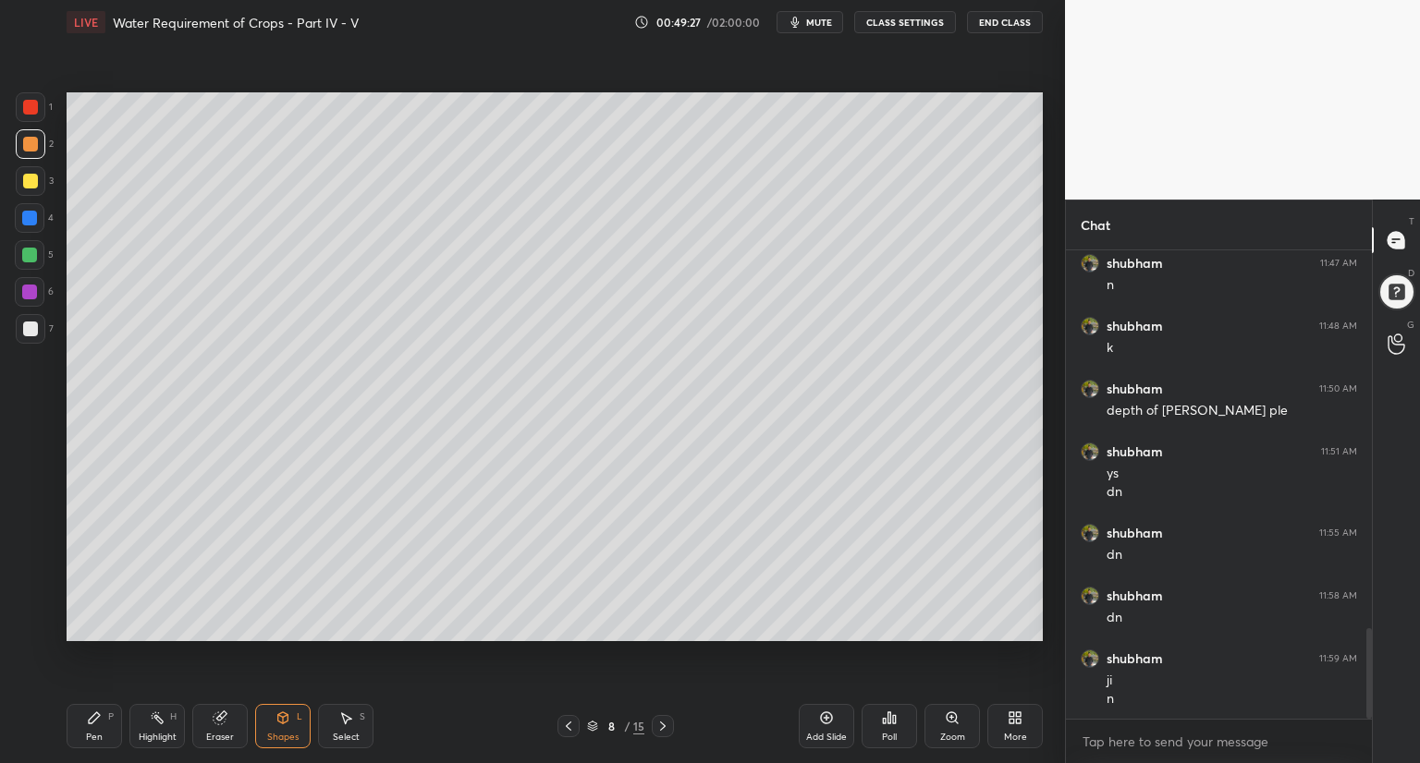
click at [29, 221] on div at bounding box center [29, 218] width 15 height 15
click at [82, 733] on div "Pen P" at bounding box center [94, 726] width 55 height 44
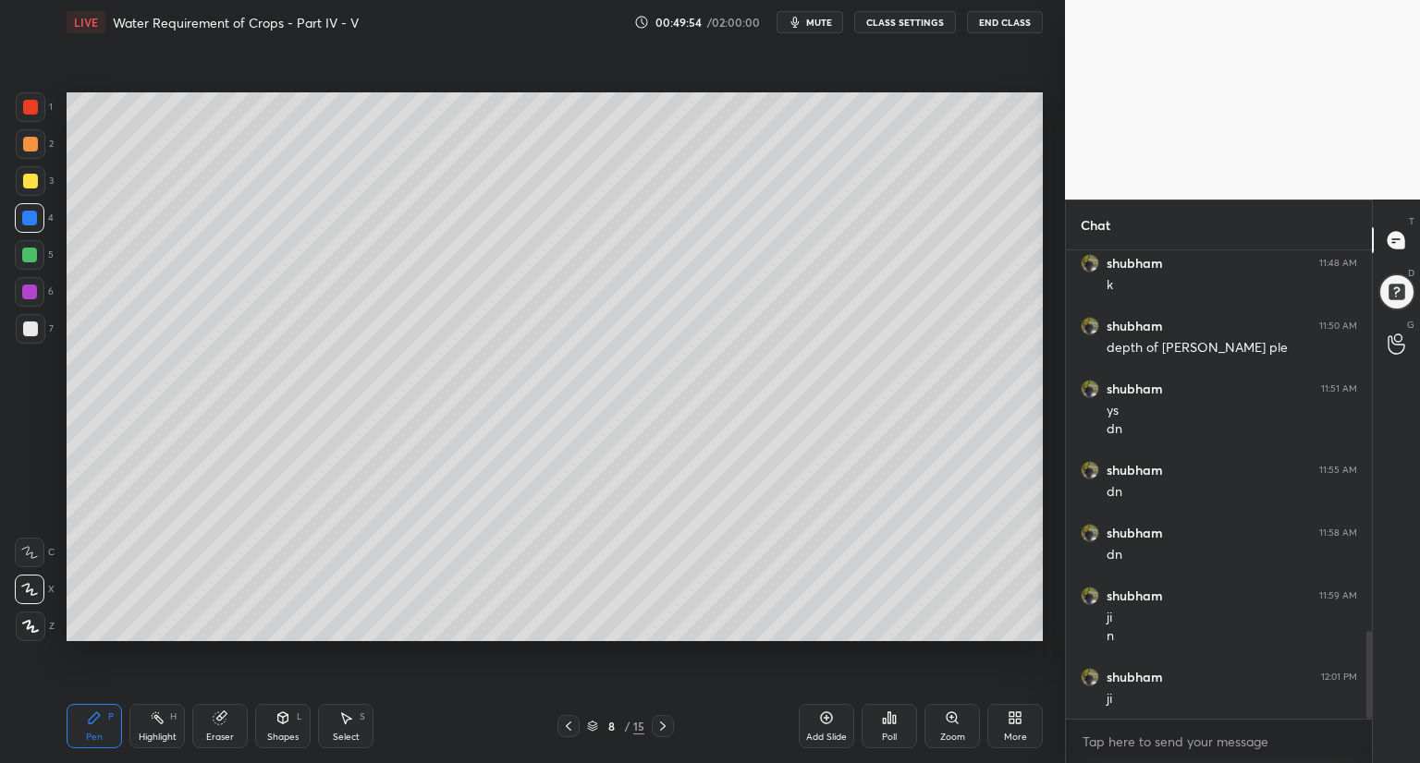
click at [63, 250] on div "Setting up your live class Poll for secs No correct answer Start poll" at bounding box center [554, 366] width 991 height 645
drag, startPoint x: 66, startPoint y: 249, endPoint x: 56, endPoint y: 310, distance: 61.7
click at [56, 311] on div "1 2 3 4 5 6 7 C X Z C X Z E E Erase all H H LIVE Water Requirement of Crops - P…" at bounding box center [525, 381] width 1050 height 763
click at [62, 317] on div "Setting up your live class Poll for secs No correct answer Start poll" at bounding box center [554, 366] width 991 height 645
click at [63, 336] on div "Setting up your live class Poll for secs No correct answer Start poll" at bounding box center [554, 366] width 991 height 645
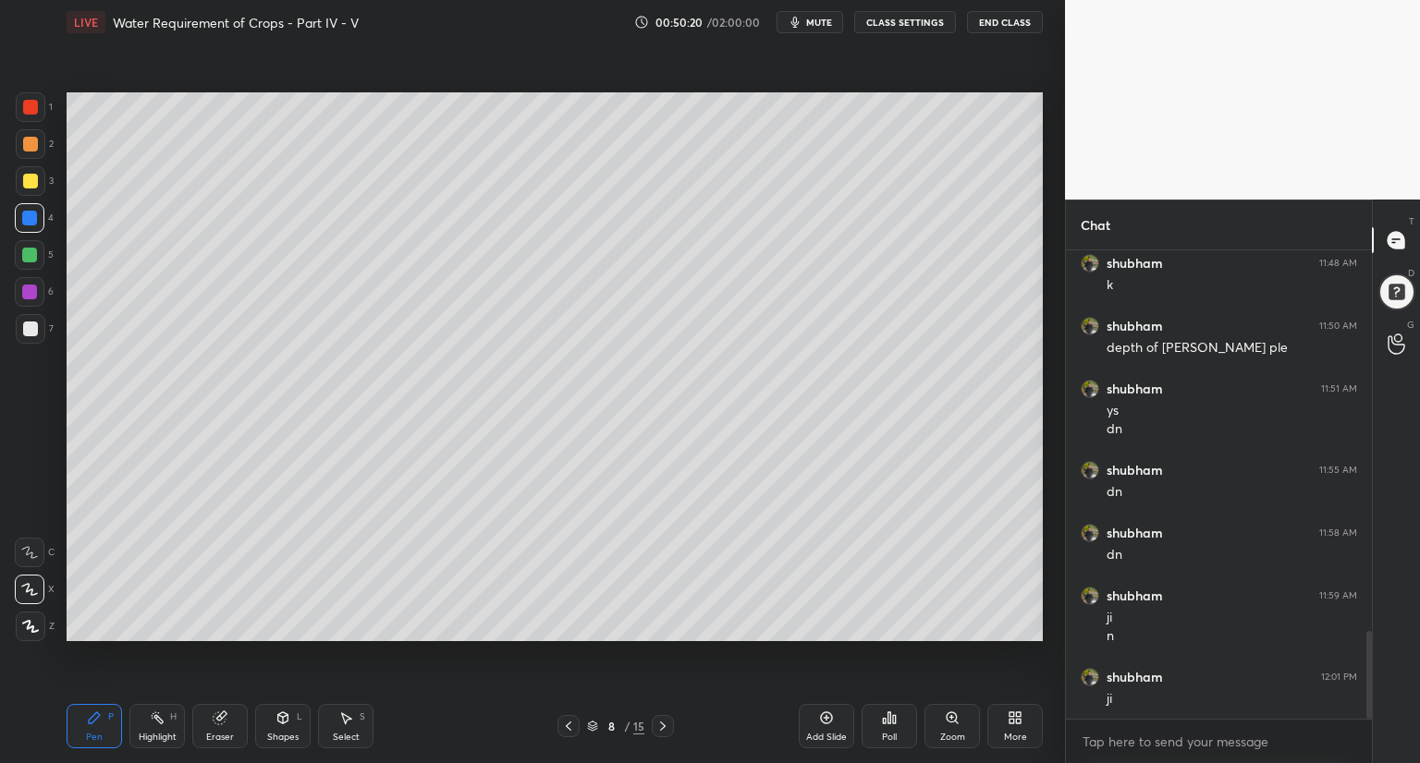
click at [65, 293] on div "Setting up your live class Poll for secs No correct answer Start poll" at bounding box center [554, 366] width 991 height 645
click at [348, 722] on div "Select S" at bounding box center [345, 726] width 55 height 44
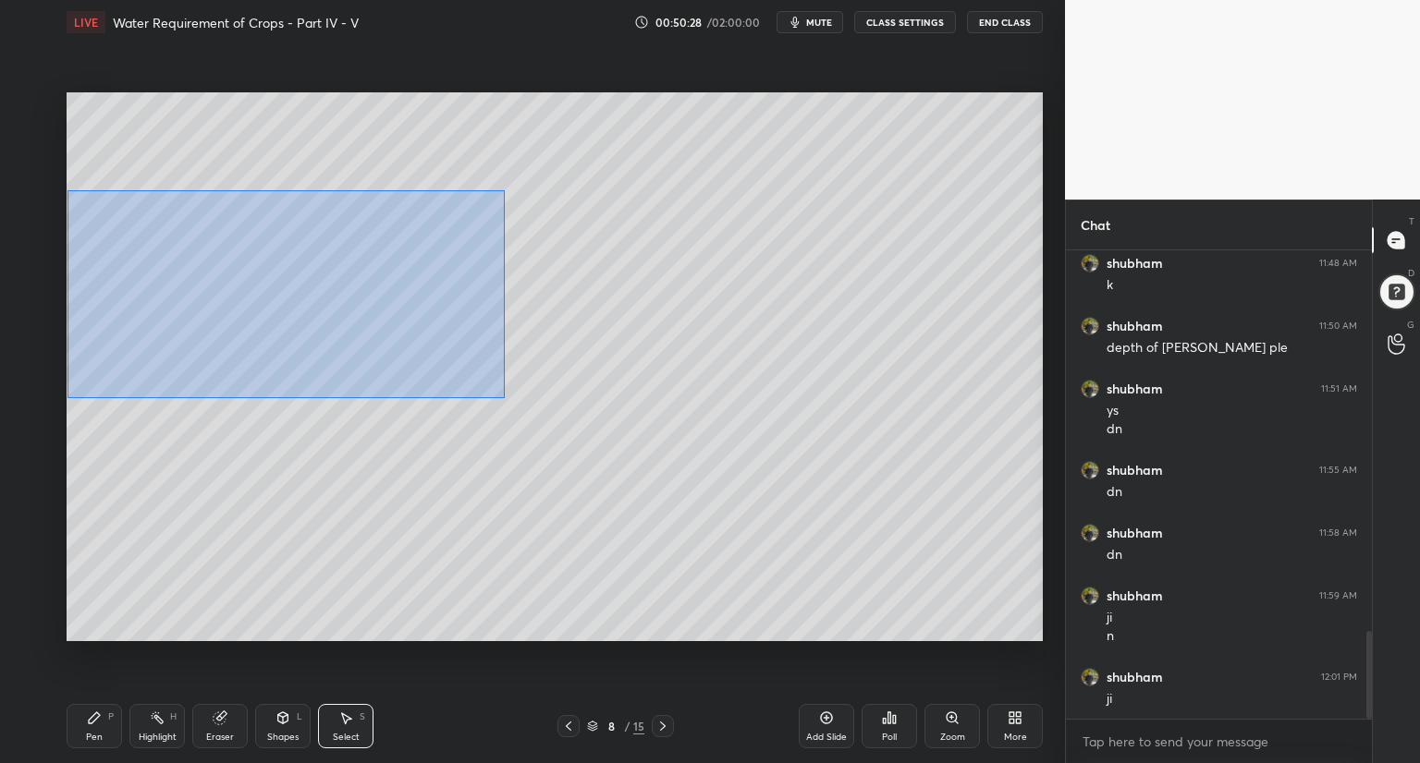
drag, startPoint x: 67, startPoint y: 189, endPoint x: 499, endPoint y: 397, distance: 479.5
click at [506, 401] on div "0 ° Undo Copy Duplicate Duplicate to new slide Delete" at bounding box center [555, 366] width 976 height 549
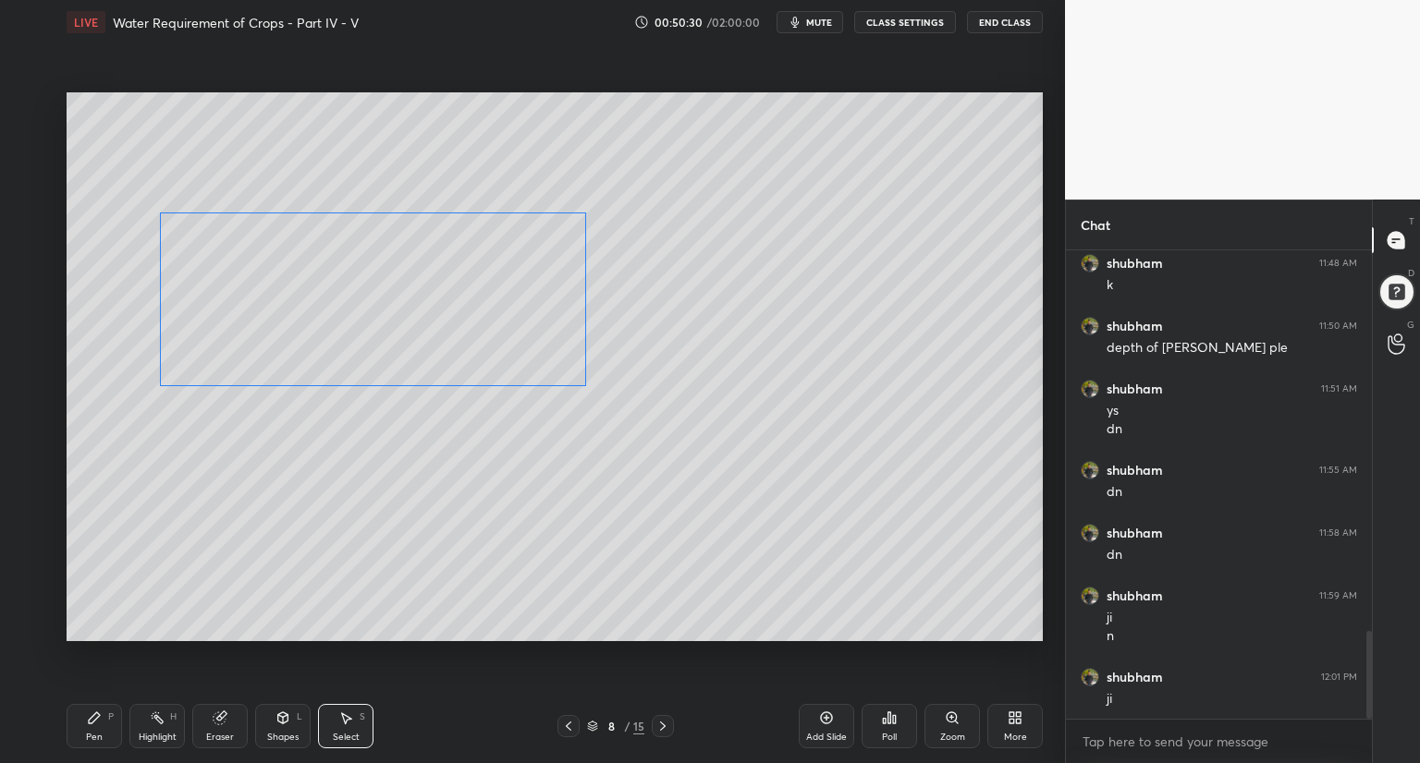
drag, startPoint x: 381, startPoint y: 304, endPoint x: 455, endPoint y: 305, distance: 73.9
click at [458, 305] on div "0 ° Undo Copy Duplicate Duplicate to new slide Delete" at bounding box center [555, 366] width 976 height 549
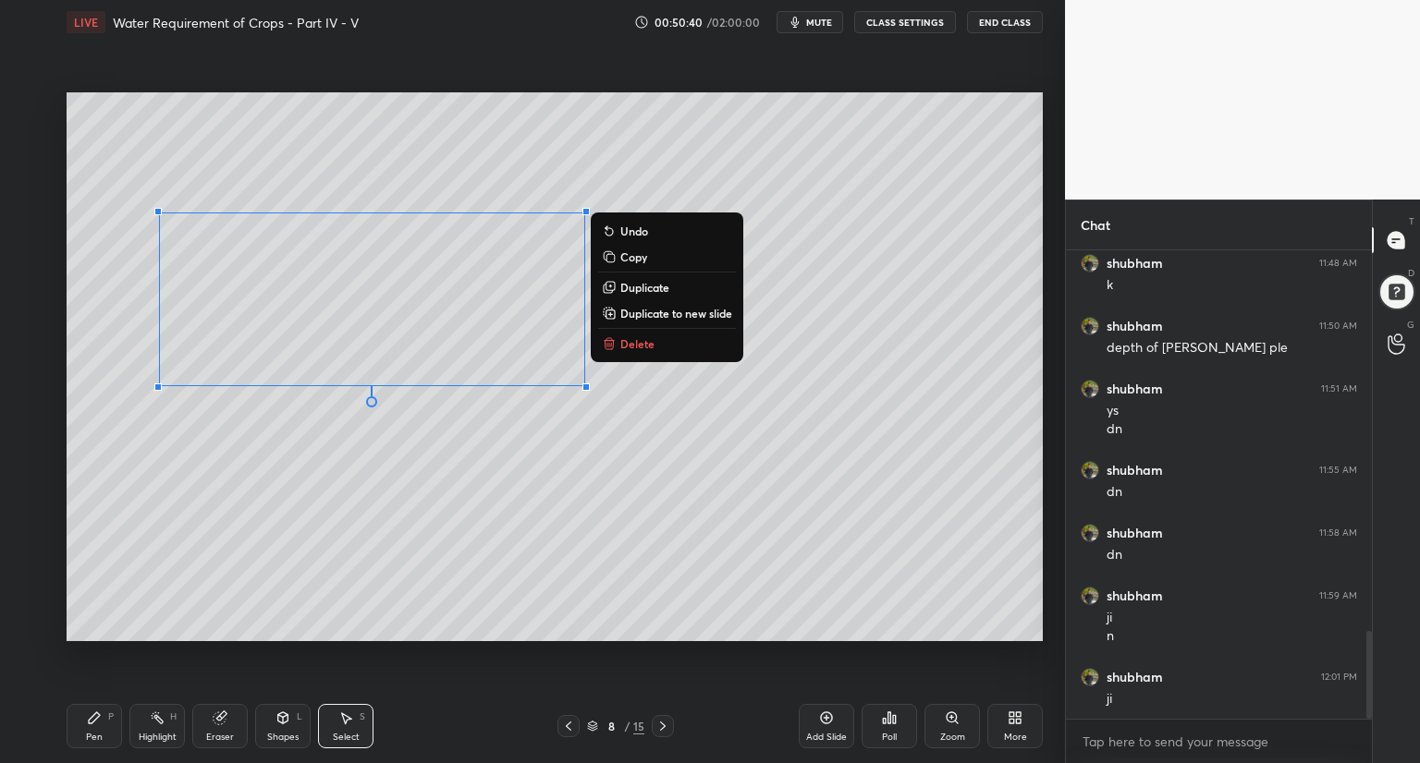
click at [629, 262] on p "Copy" at bounding box center [633, 257] width 27 height 15
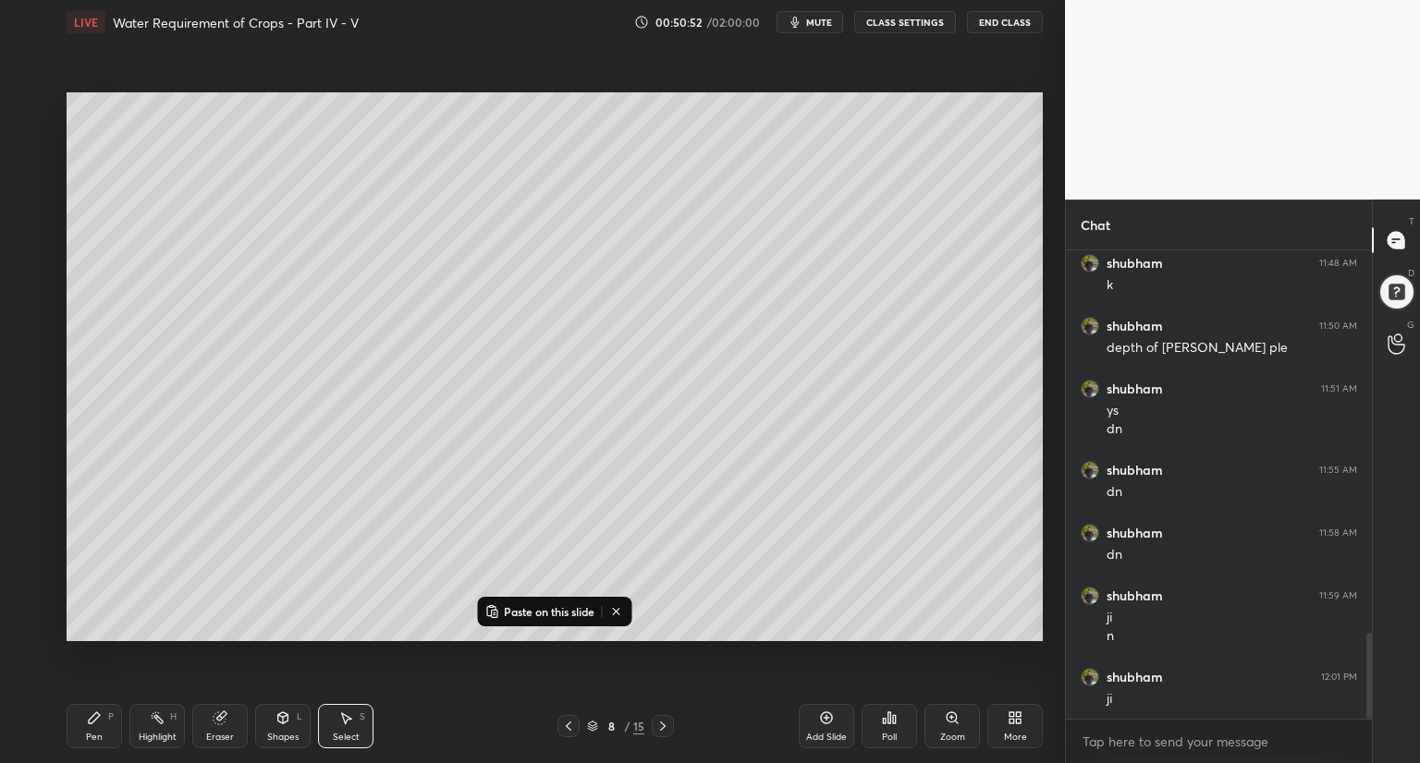
scroll to position [2096, 0]
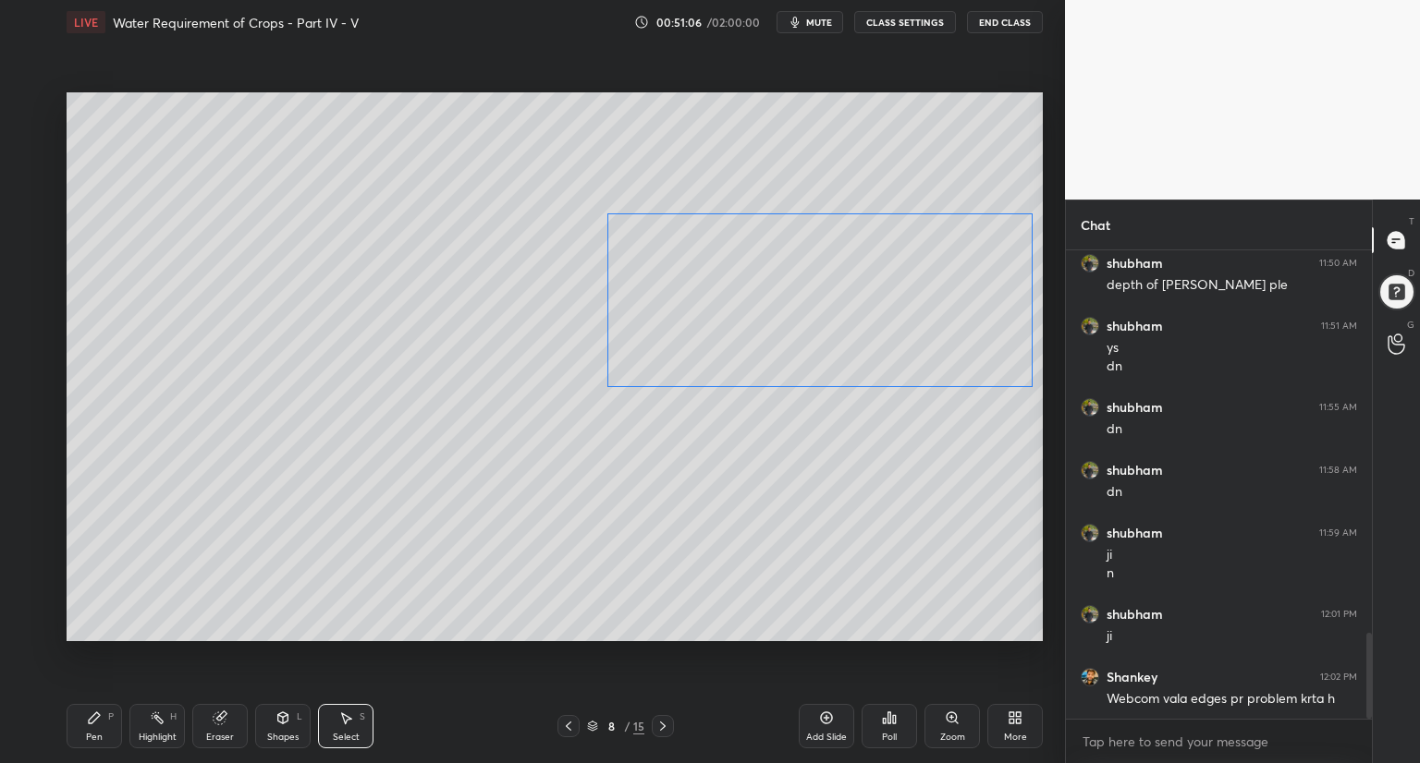
drag, startPoint x: 430, startPoint y: 323, endPoint x: 857, endPoint y: 300, distance: 427.6
click at [857, 300] on div "0 ° Undo Copy Paste here Duplicate Duplicate to new slide Delete" at bounding box center [555, 366] width 976 height 549
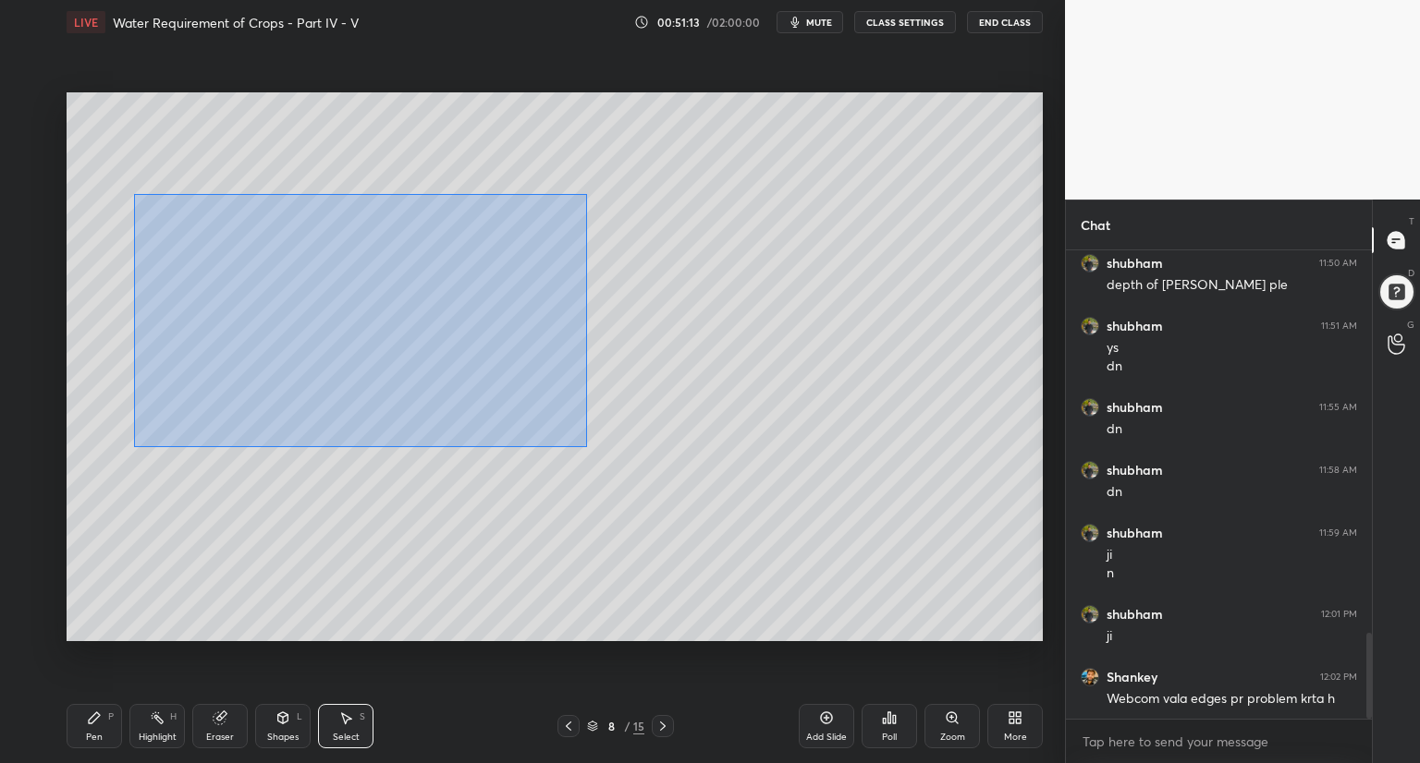
drag, startPoint x: 134, startPoint y: 194, endPoint x: 586, endPoint y: 434, distance: 511.9
click at [585, 445] on div "0 ° Undo Copy Paste here Duplicate Duplicate to new slide Delete" at bounding box center [555, 366] width 976 height 549
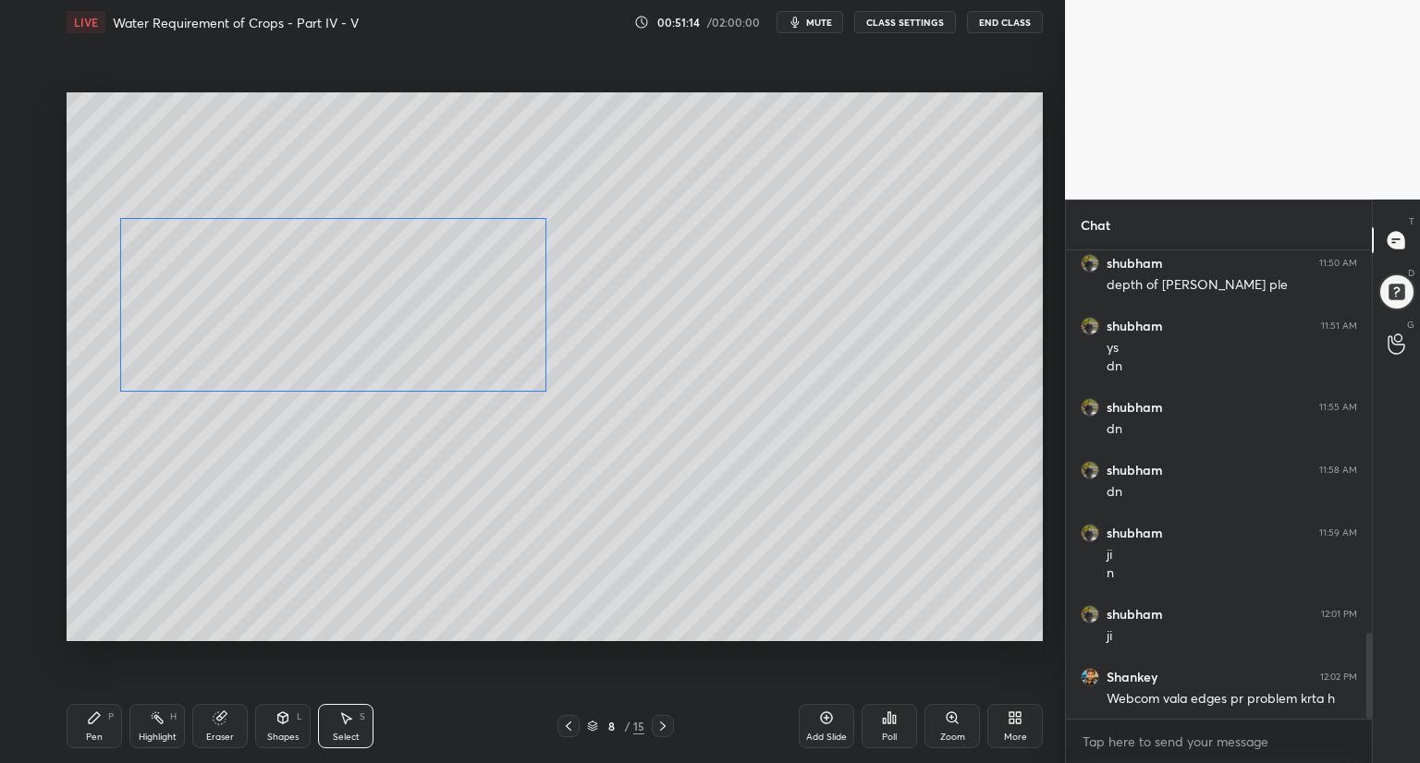
drag, startPoint x: 417, startPoint y: 315, endPoint x: 376, endPoint y: 322, distance: 41.2
click at [377, 322] on div "0 ° Undo Copy Paste here Duplicate Duplicate to new slide Delete" at bounding box center [555, 366] width 976 height 549
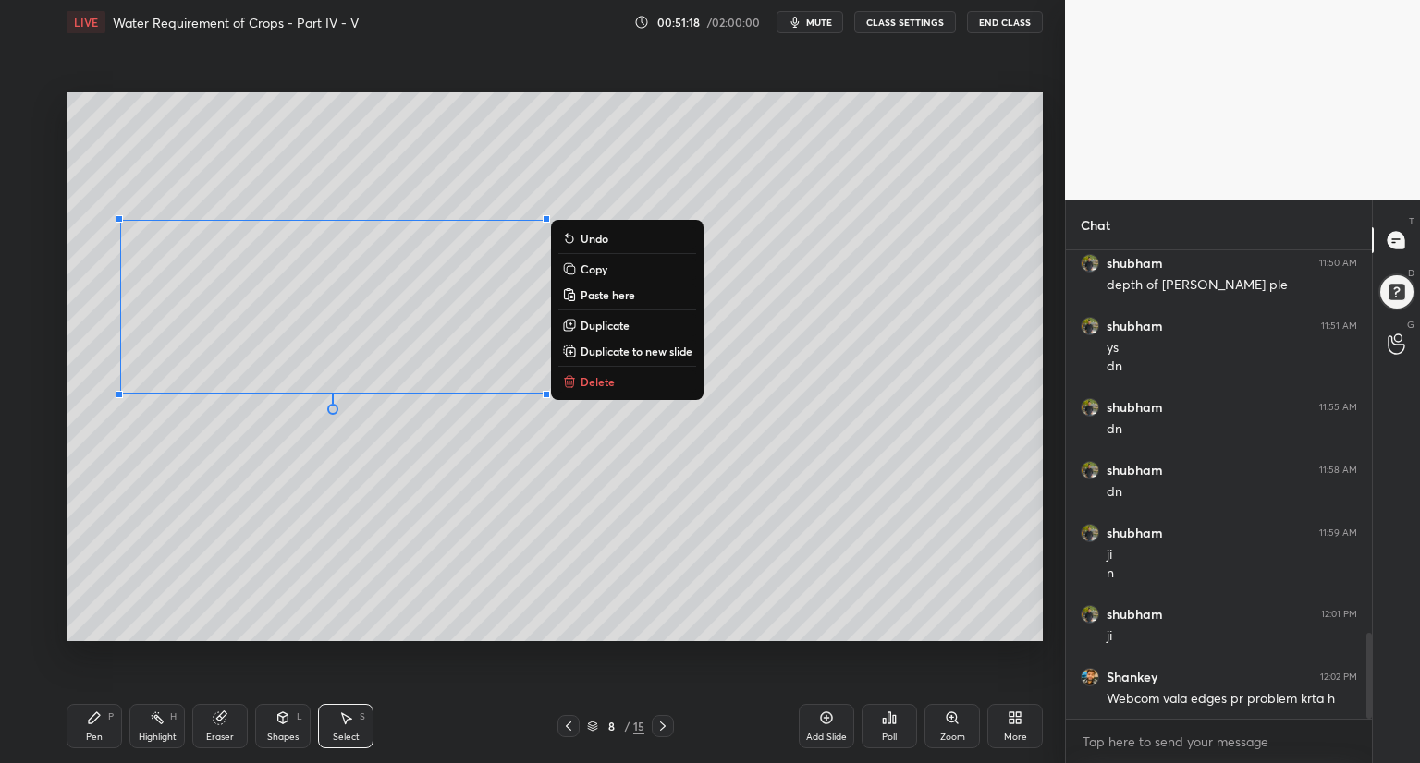
click at [116, 729] on div "Pen P" at bounding box center [94, 726] width 55 height 44
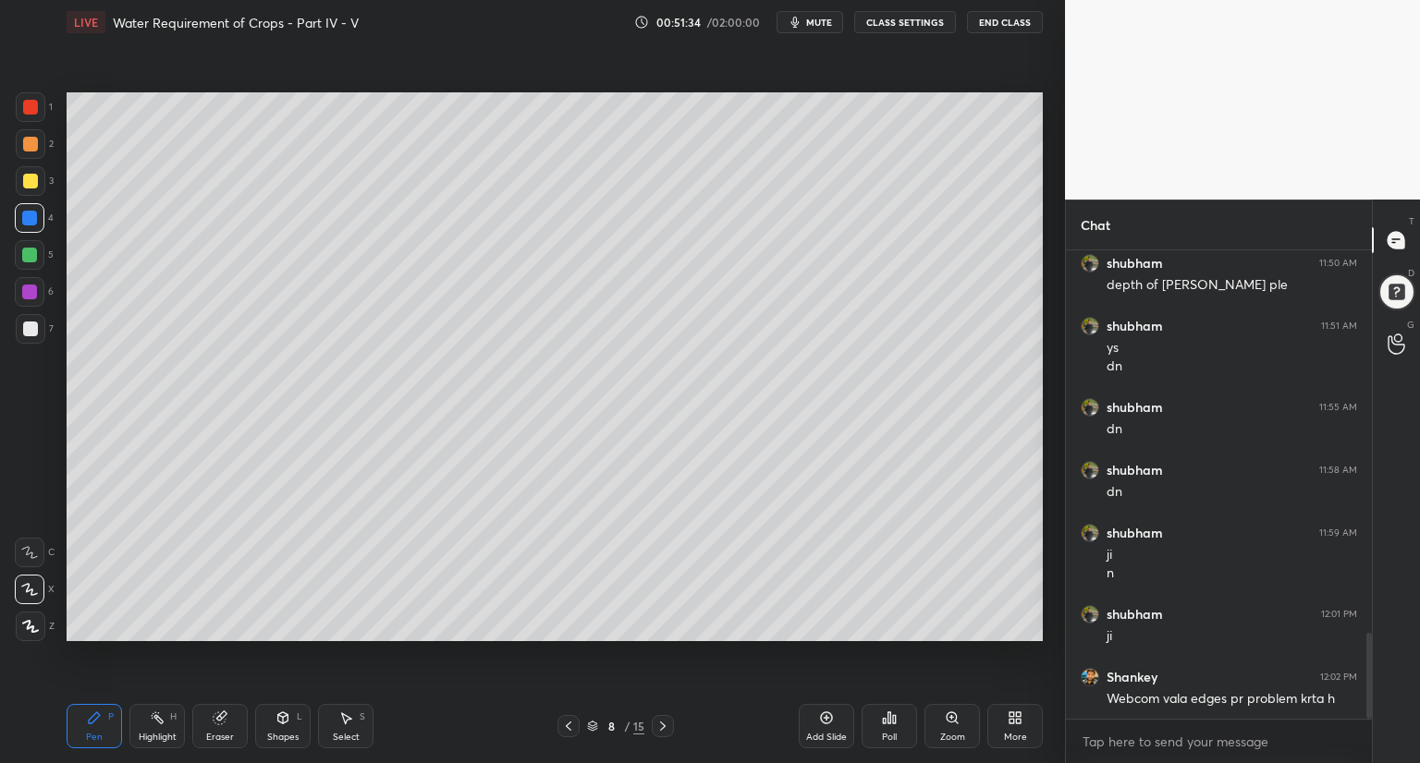
click at [26, 138] on div at bounding box center [30, 144] width 15 height 15
click at [275, 729] on div "Shapes L" at bounding box center [282, 726] width 55 height 44
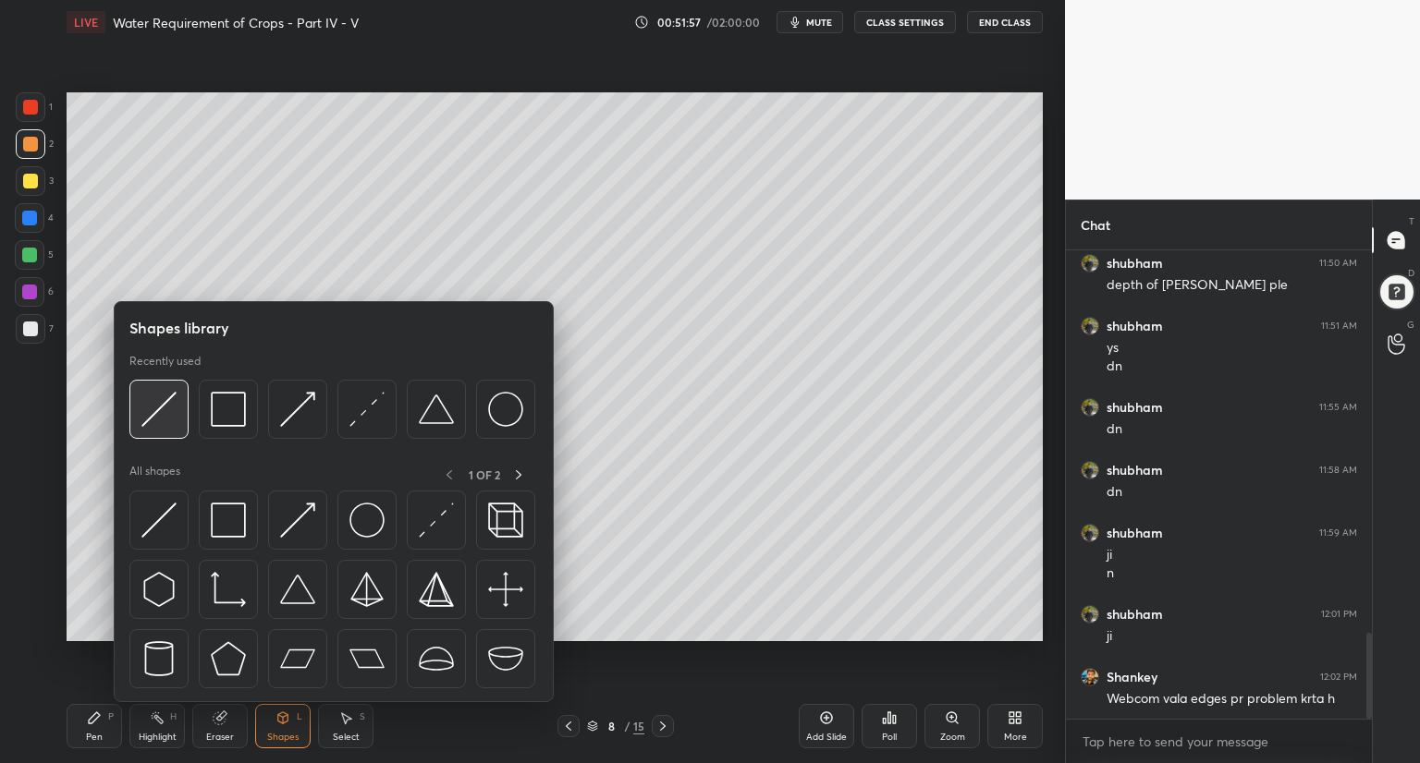
click at [170, 428] on div at bounding box center [158, 409] width 59 height 59
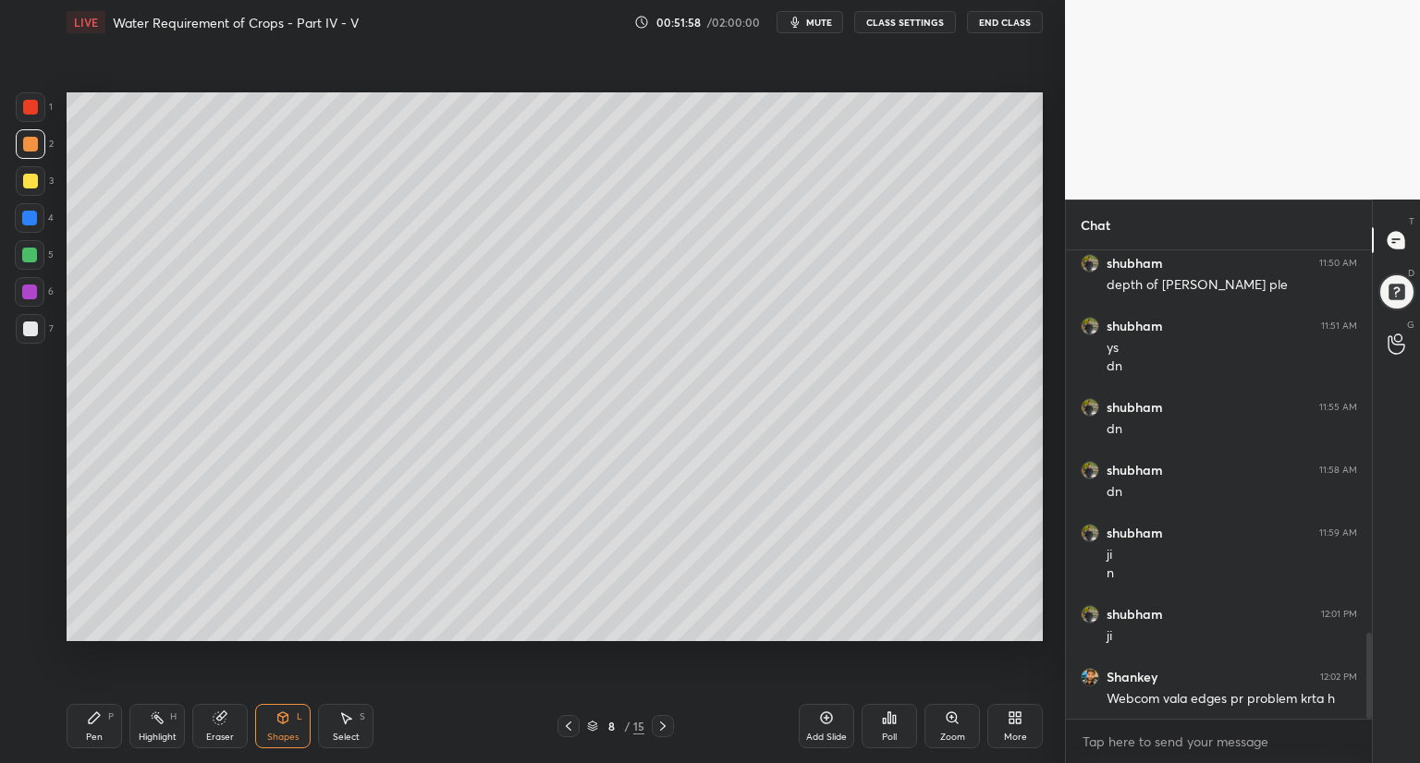
click at [33, 176] on div at bounding box center [30, 181] width 15 height 15
click at [91, 730] on div "Pen P" at bounding box center [94, 726] width 55 height 44
click at [30, 225] on div at bounding box center [29, 218] width 15 height 15
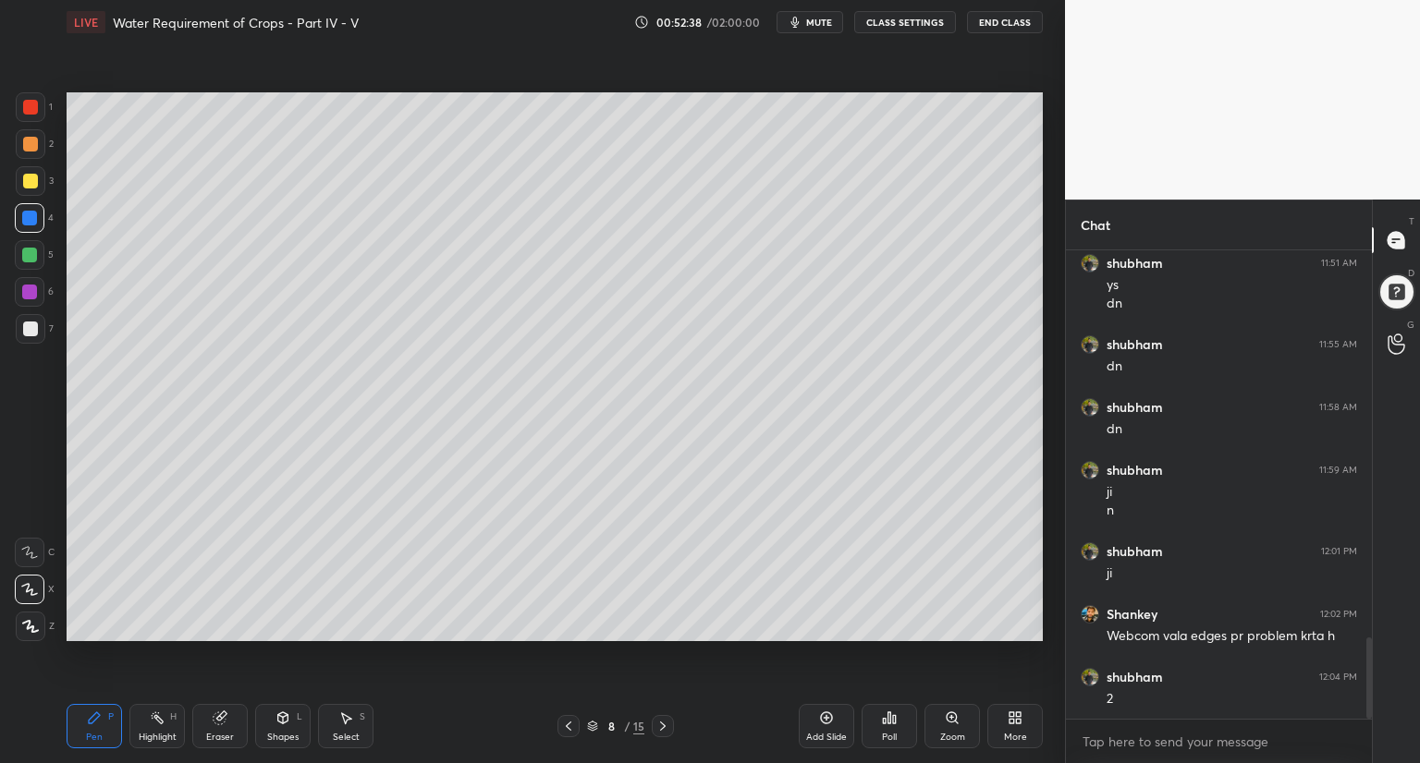
scroll to position [2222, 0]
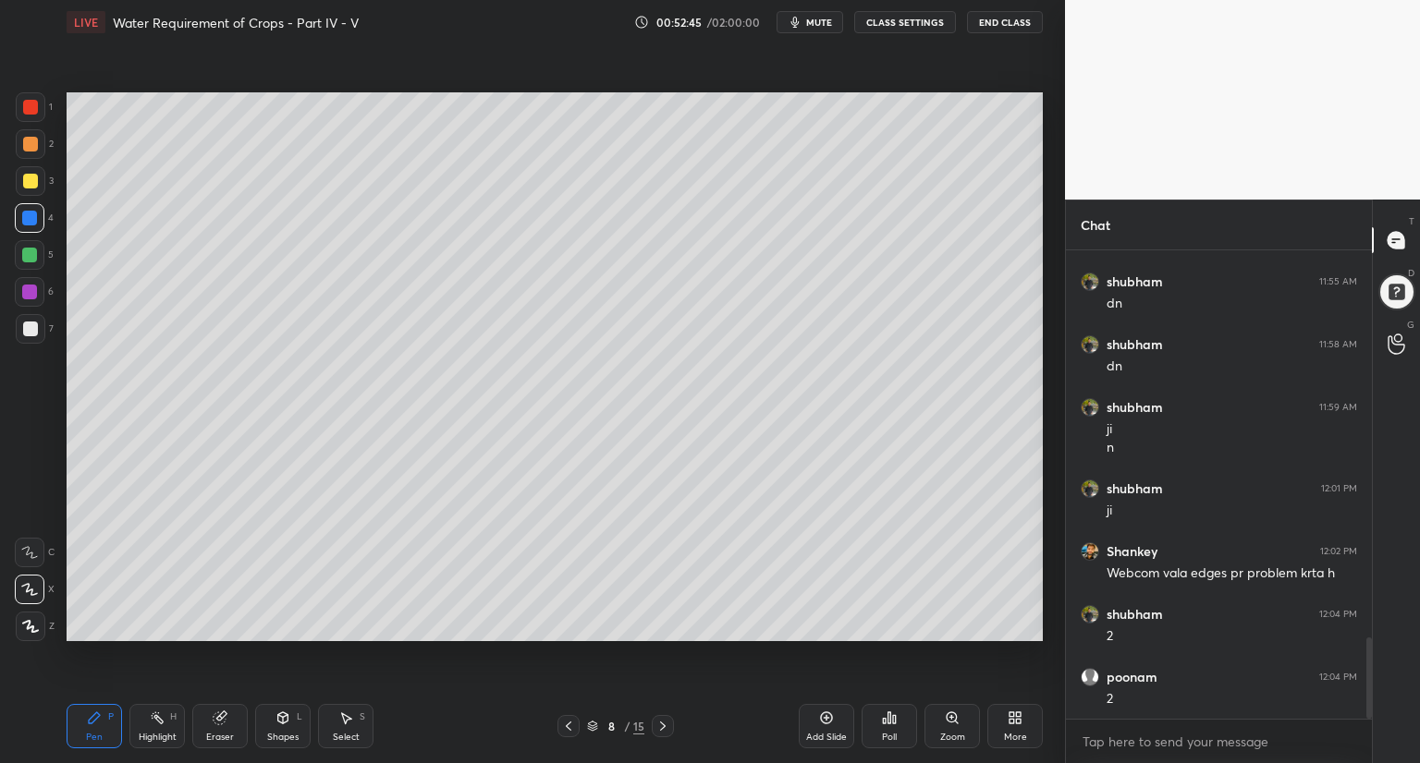
click at [34, 139] on div at bounding box center [31, 144] width 30 height 30
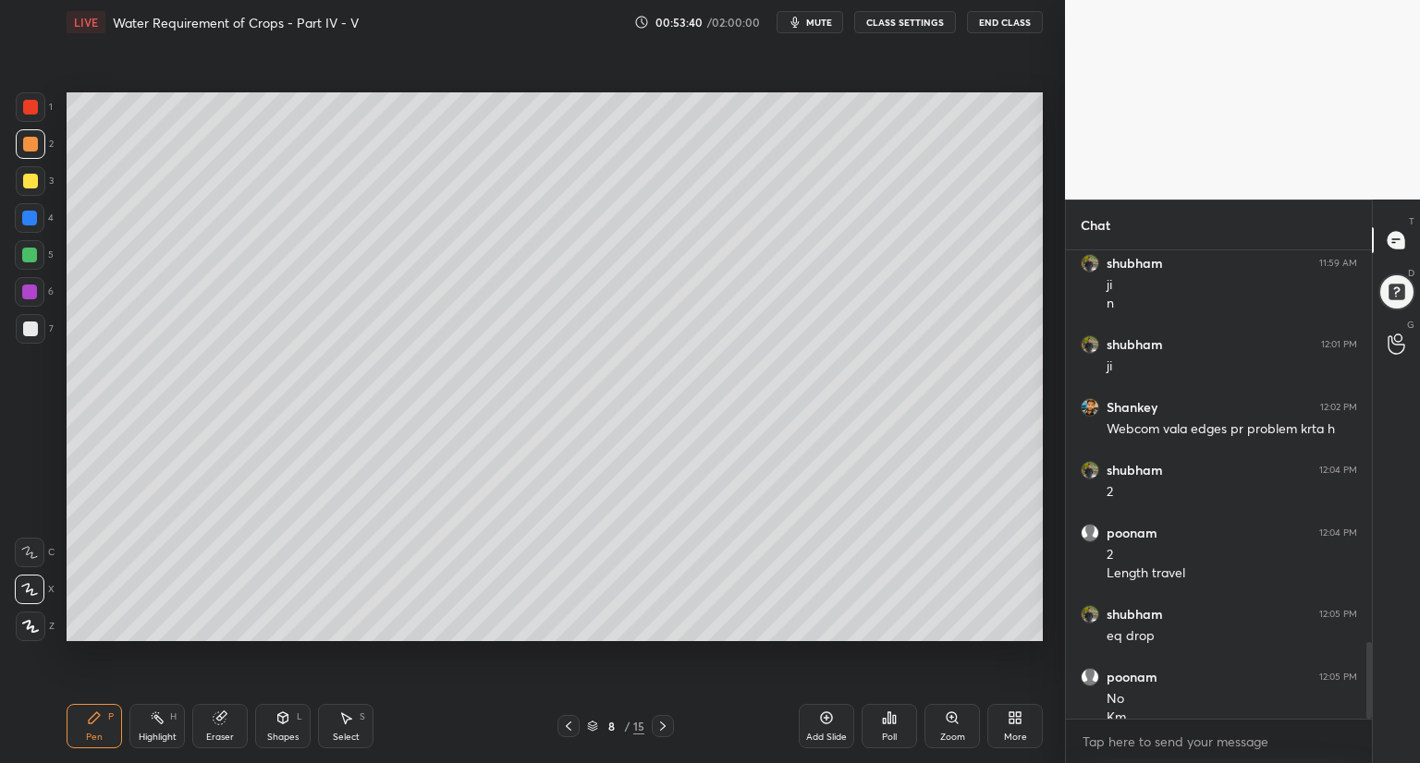
scroll to position [2385, 0]
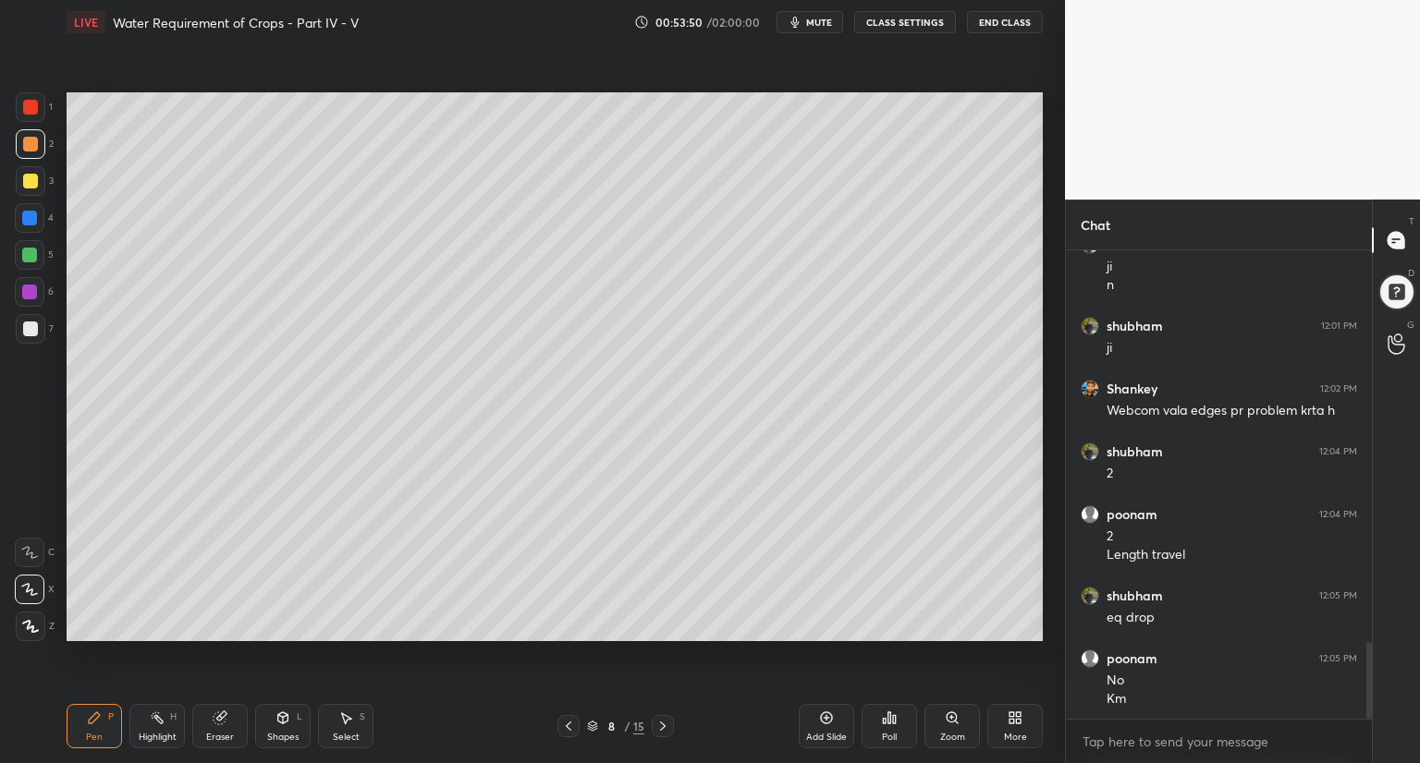
drag, startPoint x: 33, startPoint y: 110, endPoint x: 43, endPoint y: 119, distance: 13.1
click at [33, 114] on div at bounding box center [30, 107] width 15 height 15
click at [33, 327] on div at bounding box center [30, 329] width 15 height 15
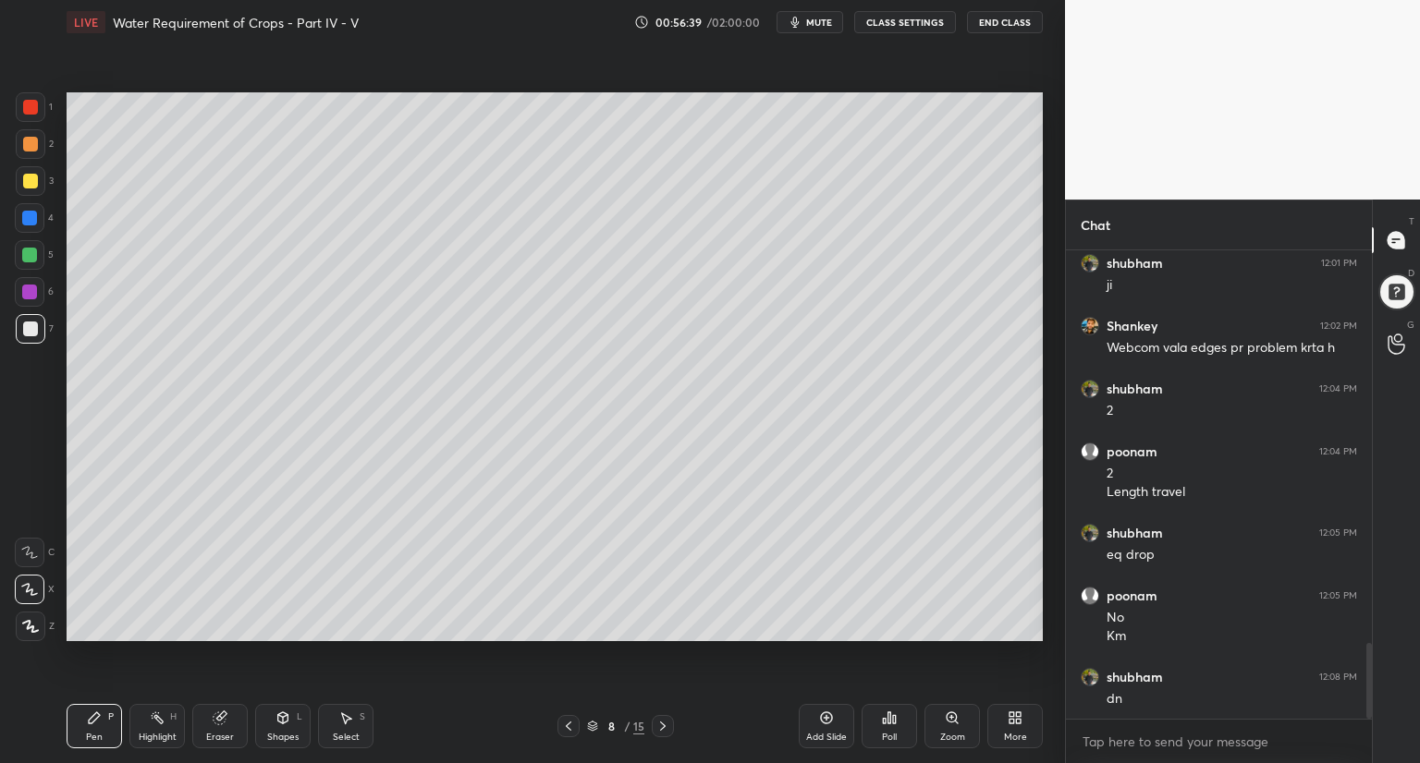
click at [823, 724] on icon at bounding box center [826, 718] width 15 height 15
click at [290, 718] on div "Shapes L" at bounding box center [282, 726] width 55 height 44
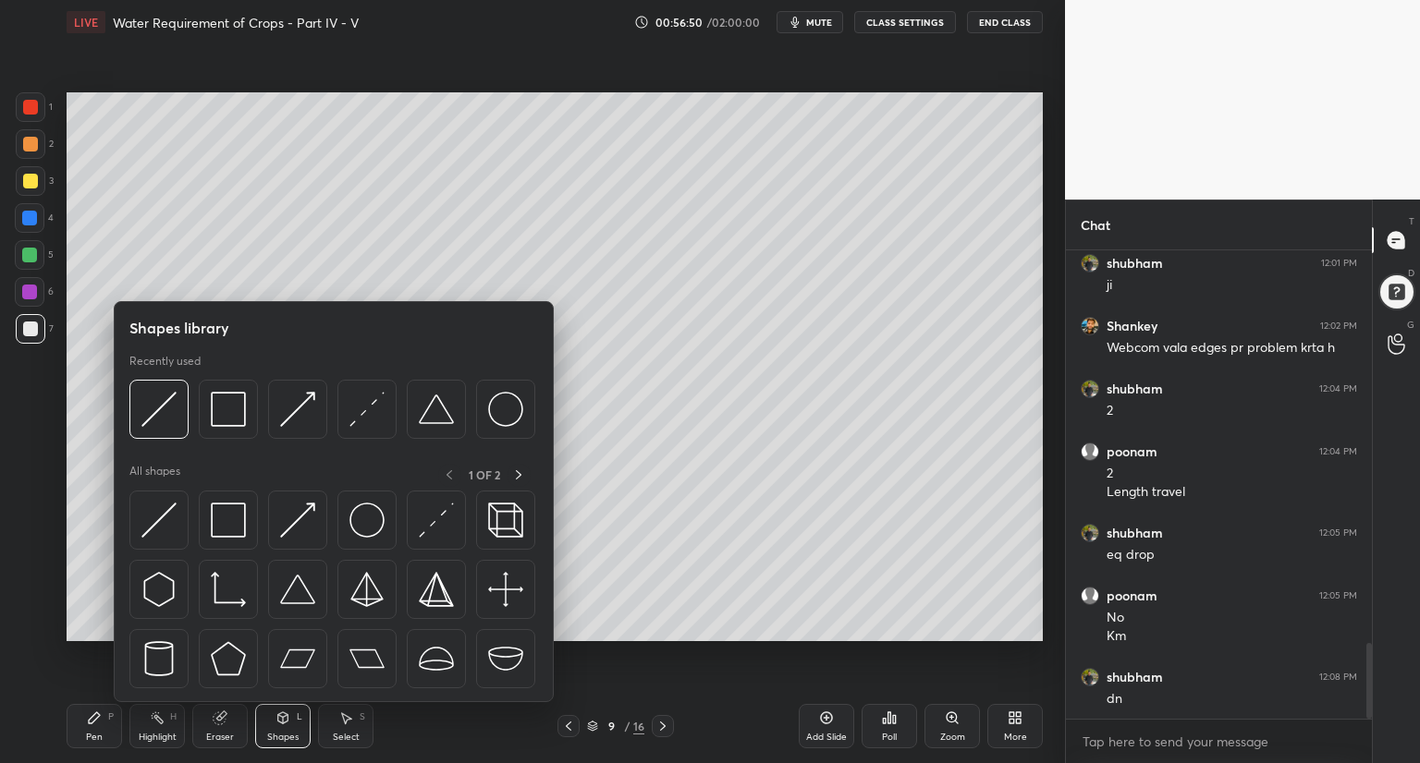
click at [27, 145] on div at bounding box center [30, 144] width 15 height 15
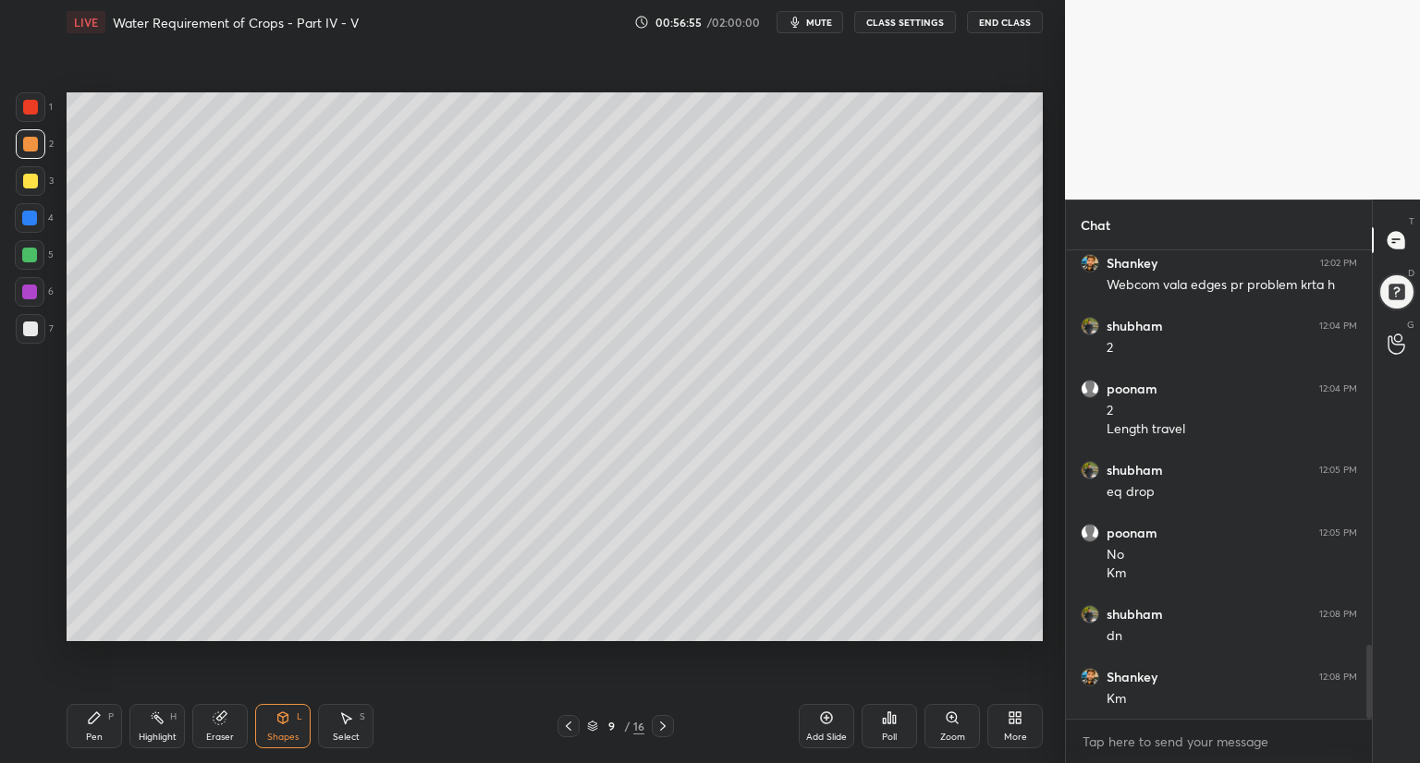
scroll to position [2573, 0]
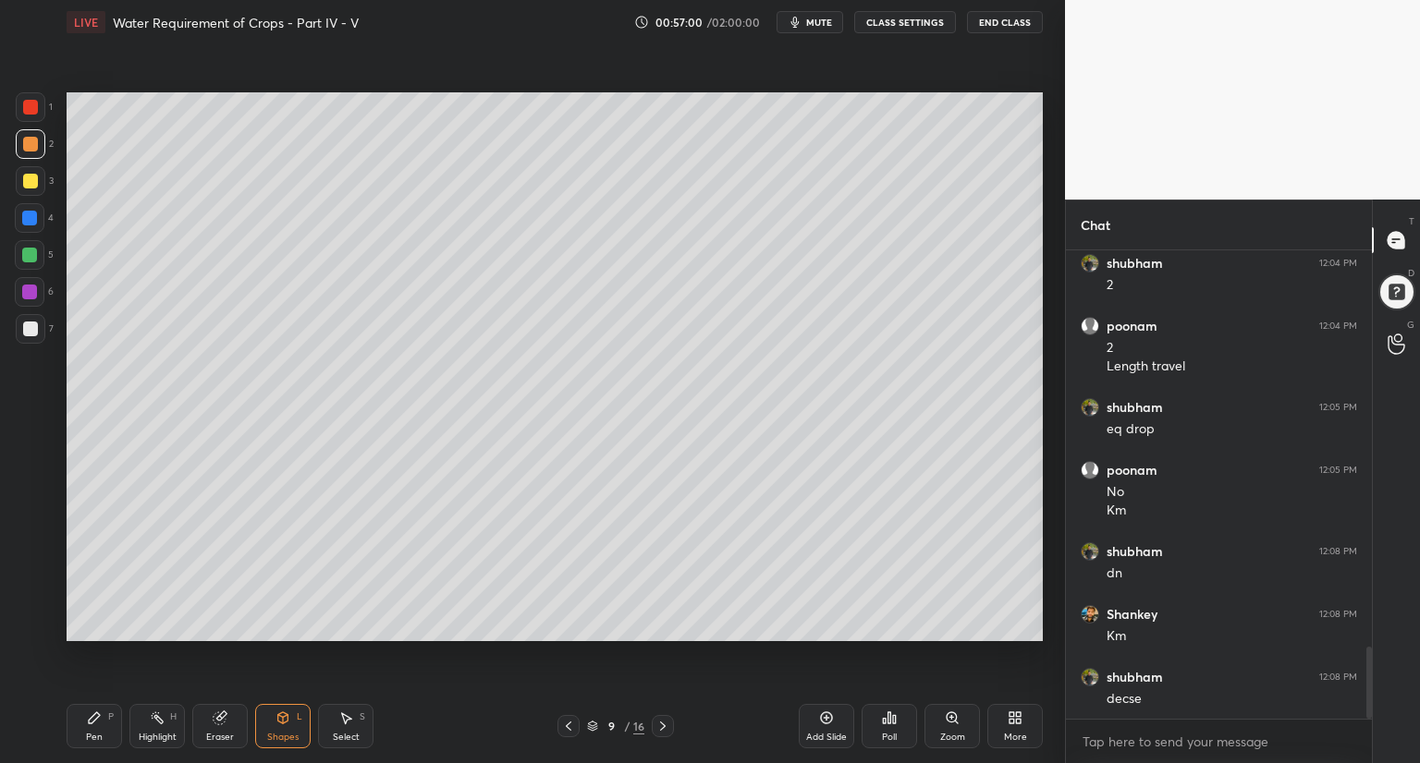
drag, startPoint x: 28, startPoint y: 180, endPoint x: 35, endPoint y: 189, distance: 11.1
click at [28, 184] on div at bounding box center [30, 181] width 15 height 15
click at [92, 718] on icon at bounding box center [94, 718] width 11 height 11
drag, startPoint x: 28, startPoint y: 212, endPoint x: 54, endPoint y: 218, distance: 26.7
click at [29, 214] on div at bounding box center [30, 218] width 30 height 30
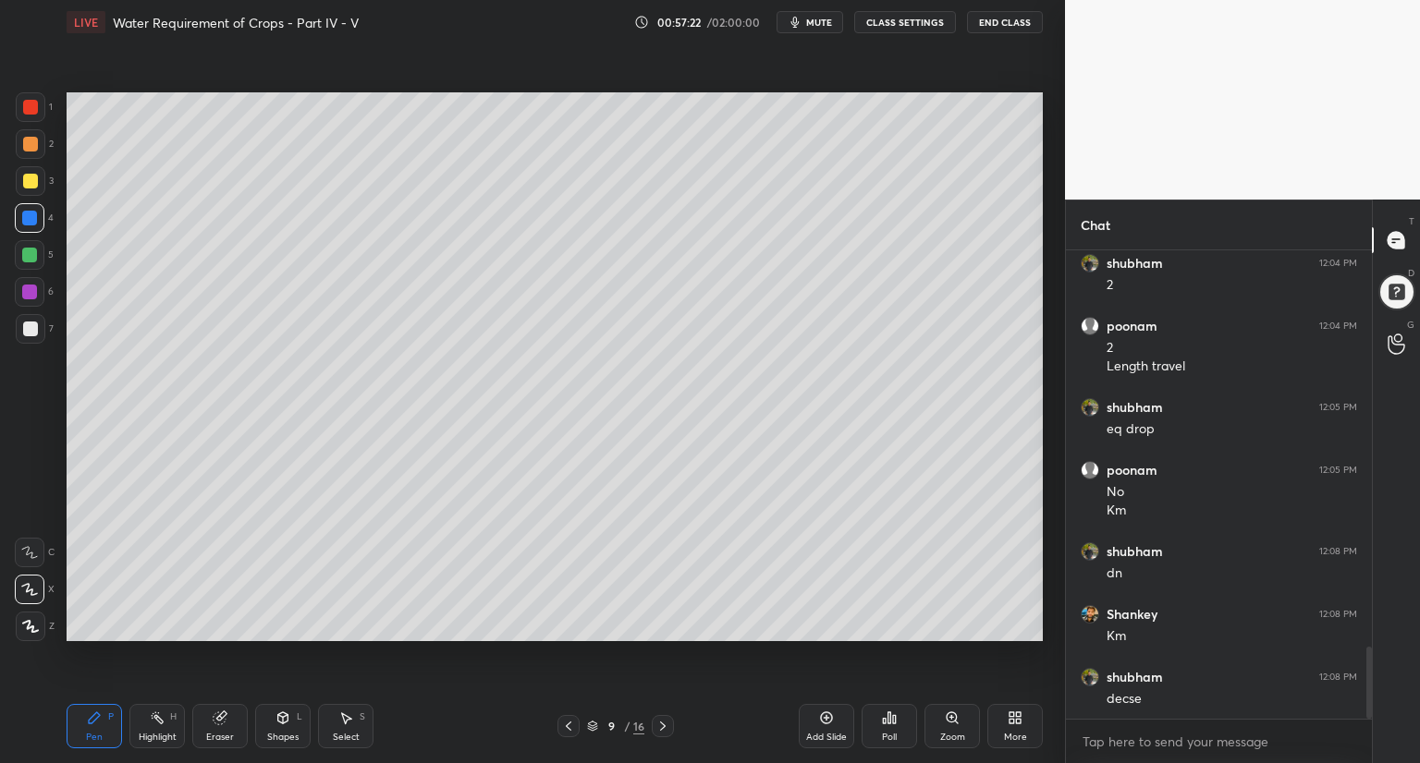
drag, startPoint x: 30, startPoint y: 257, endPoint x: 62, endPoint y: 248, distance: 33.6
click at [30, 258] on div at bounding box center [29, 255] width 15 height 15
click at [30, 218] on div at bounding box center [29, 218] width 15 height 15
drag, startPoint x: 22, startPoint y: 134, endPoint x: 66, endPoint y: 159, distance: 50.1
click at [29, 141] on div at bounding box center [31, 144] width 30 height 30
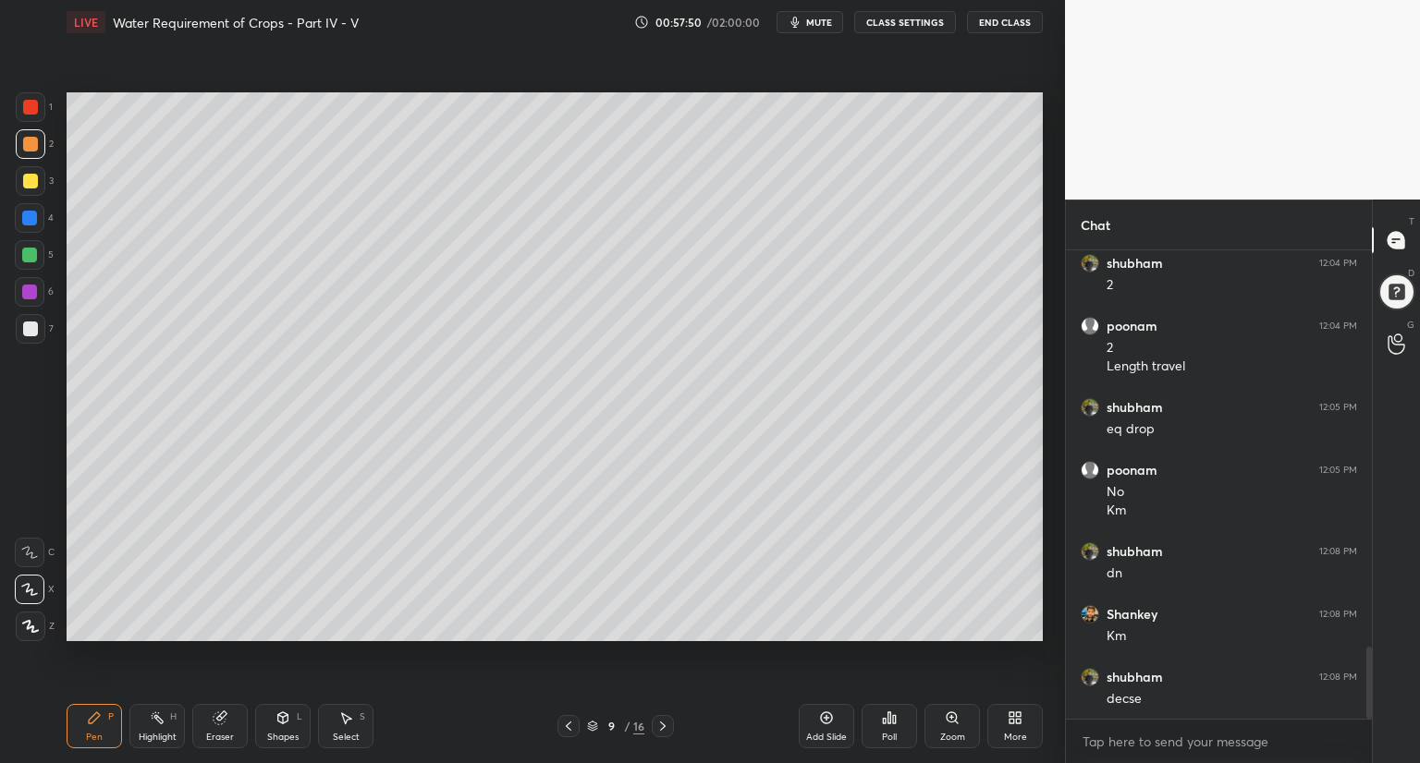
click at [288, 733] on div "Shapes" at bounding box center [282, 737] width 31 height 9
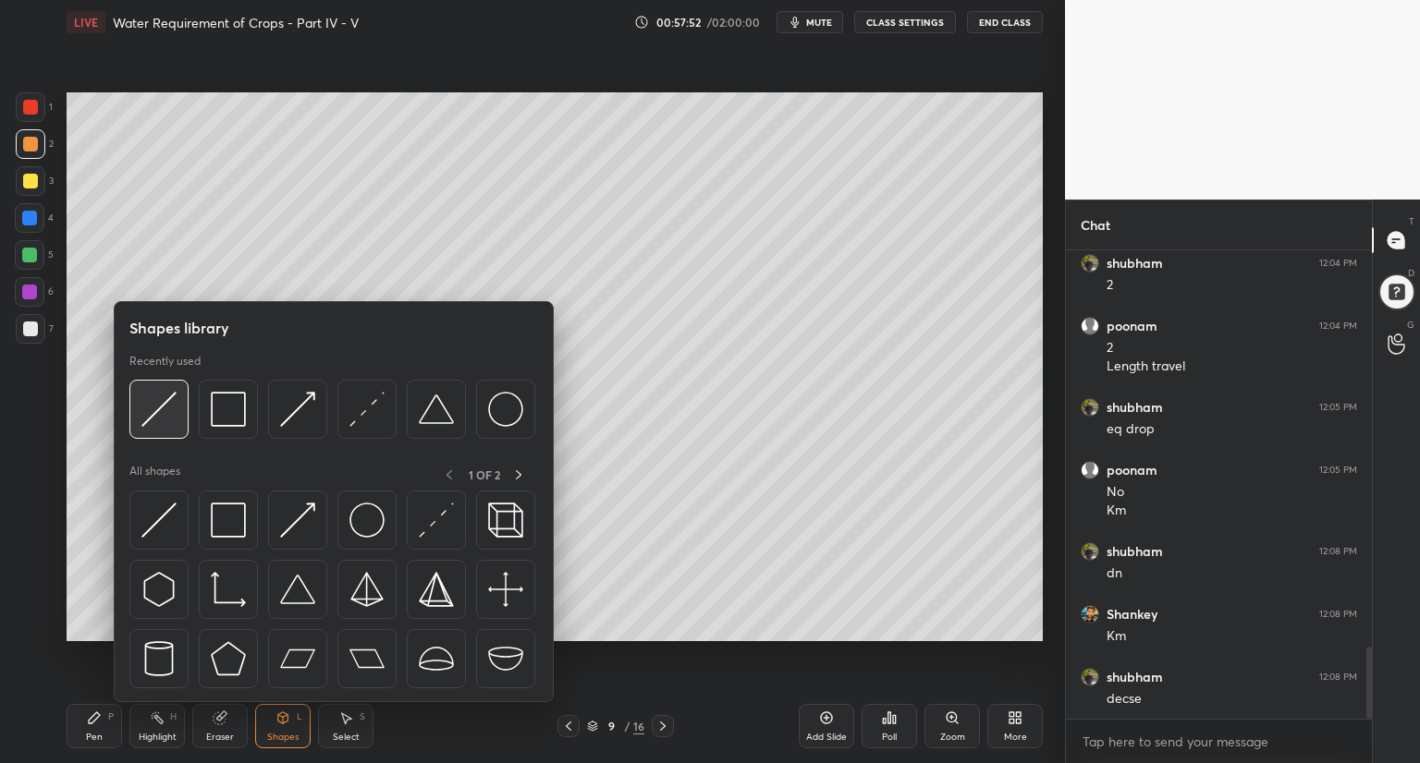
click at [177, 430] on div at bounding box center [158, 409] width 59 height 59
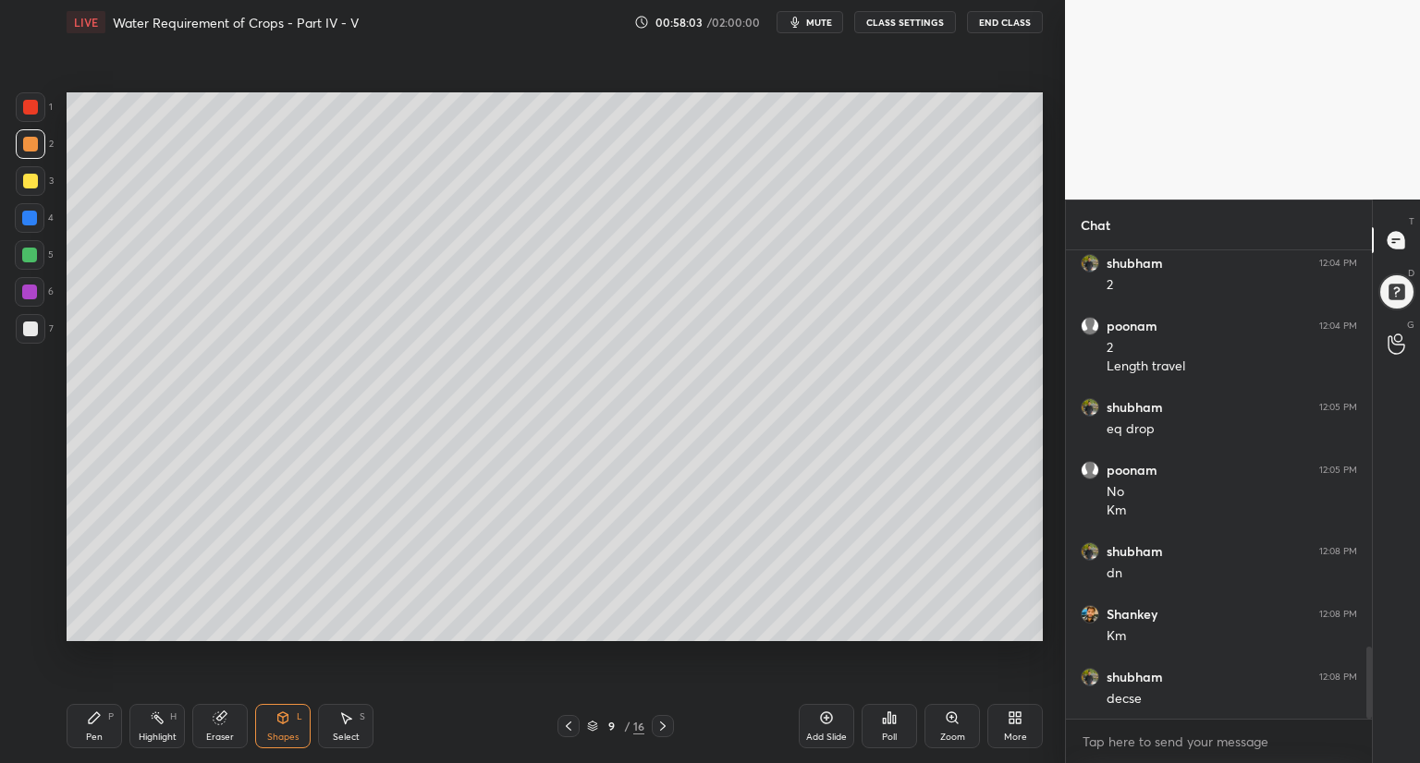
click at [35, 180] on div at bounding box center [30, 181] width 15 height 15
click at [121, 722] on div "Pen P" at bounding box center [94, 726] width 55 height 44
click at [281, 722] on icon at bounding box center [283, 718] width 10 height 11
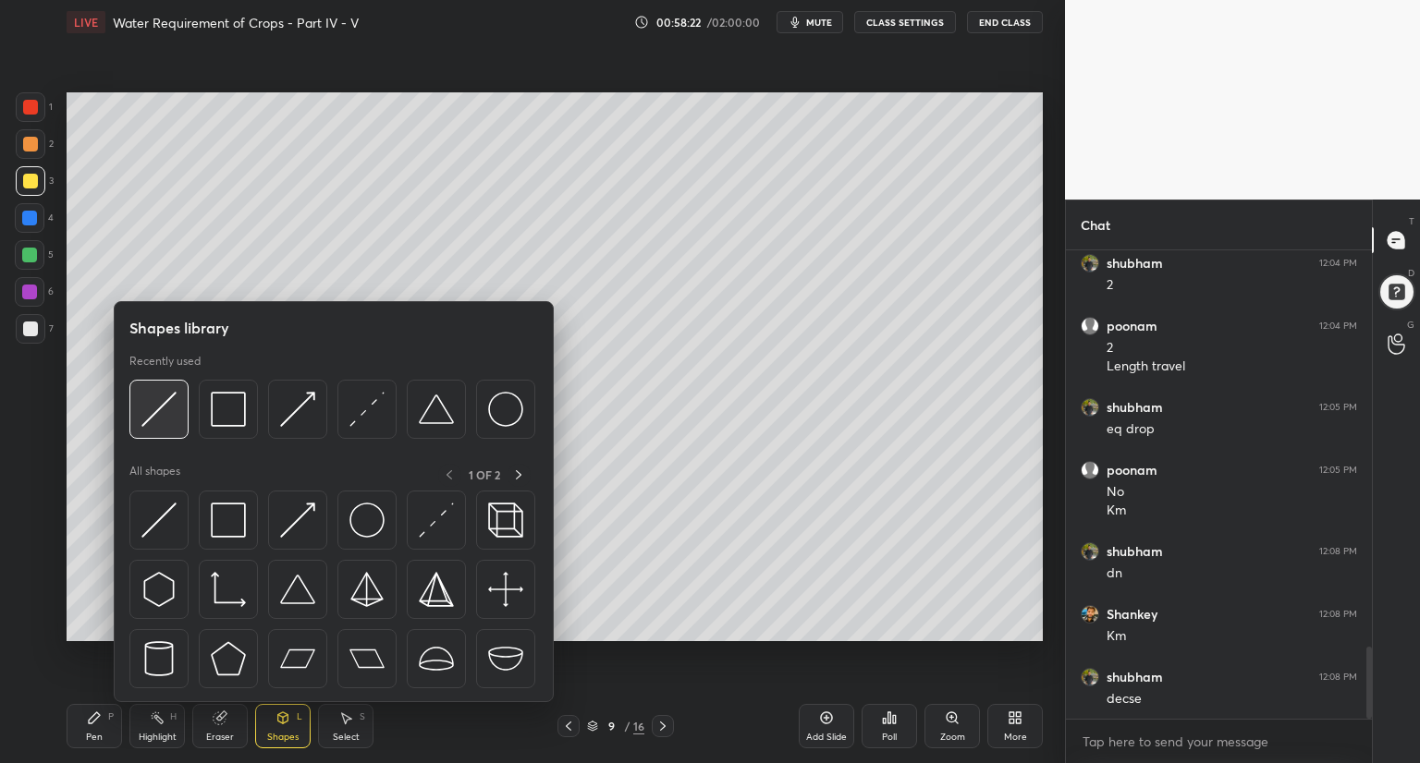
click at [181, 427] on div at bounding box center [158, 409] width 59 height 59
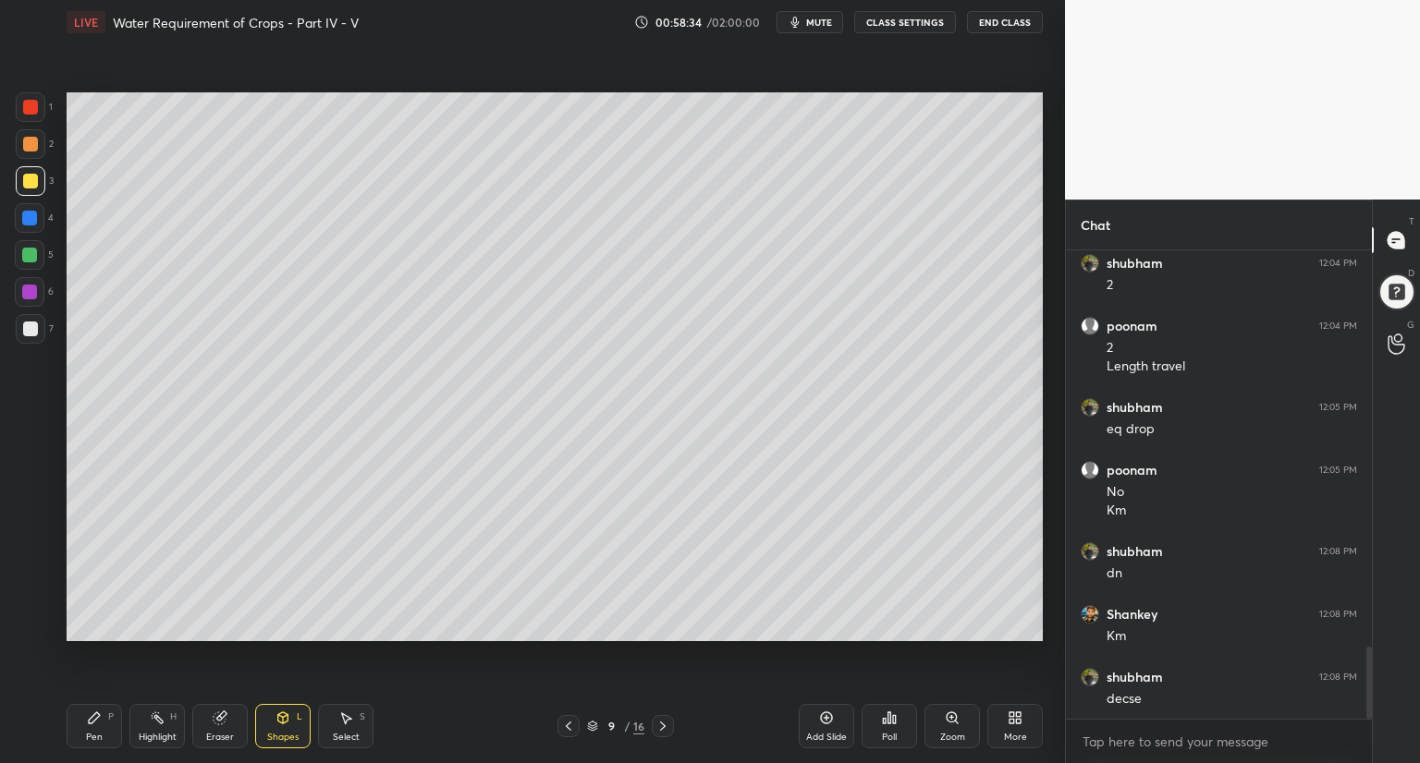
click at [96, 728] on div "Pen P" at bounding box center [94, 726] width 55 height 44
drag, startPoint x: 32, startPoint y: 214, endPoint x: 44, endPoint y: 215, distance: 12.2
click at [33, 215] on div at bounding box center [29, 218] width 15 height 15
click at [281, 714] on icon at bounding box center [283, 718] width 10 height 11
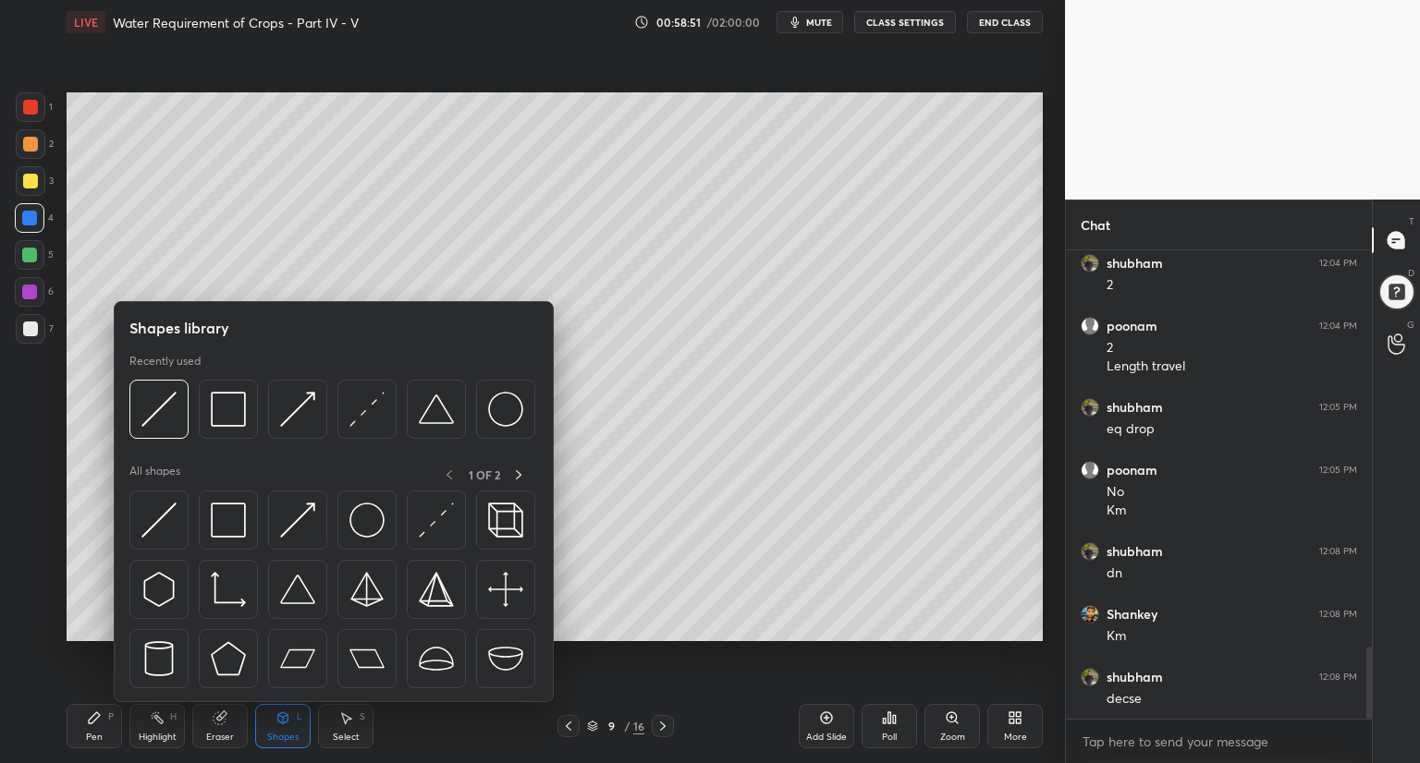
drag, startPoint x: 29, startPoint y: 141, endPoint x: 65, endPoint y: 149, distance: 36.8
click at [32, 141] on div at bounding box center [30, 144] width 15 height 15
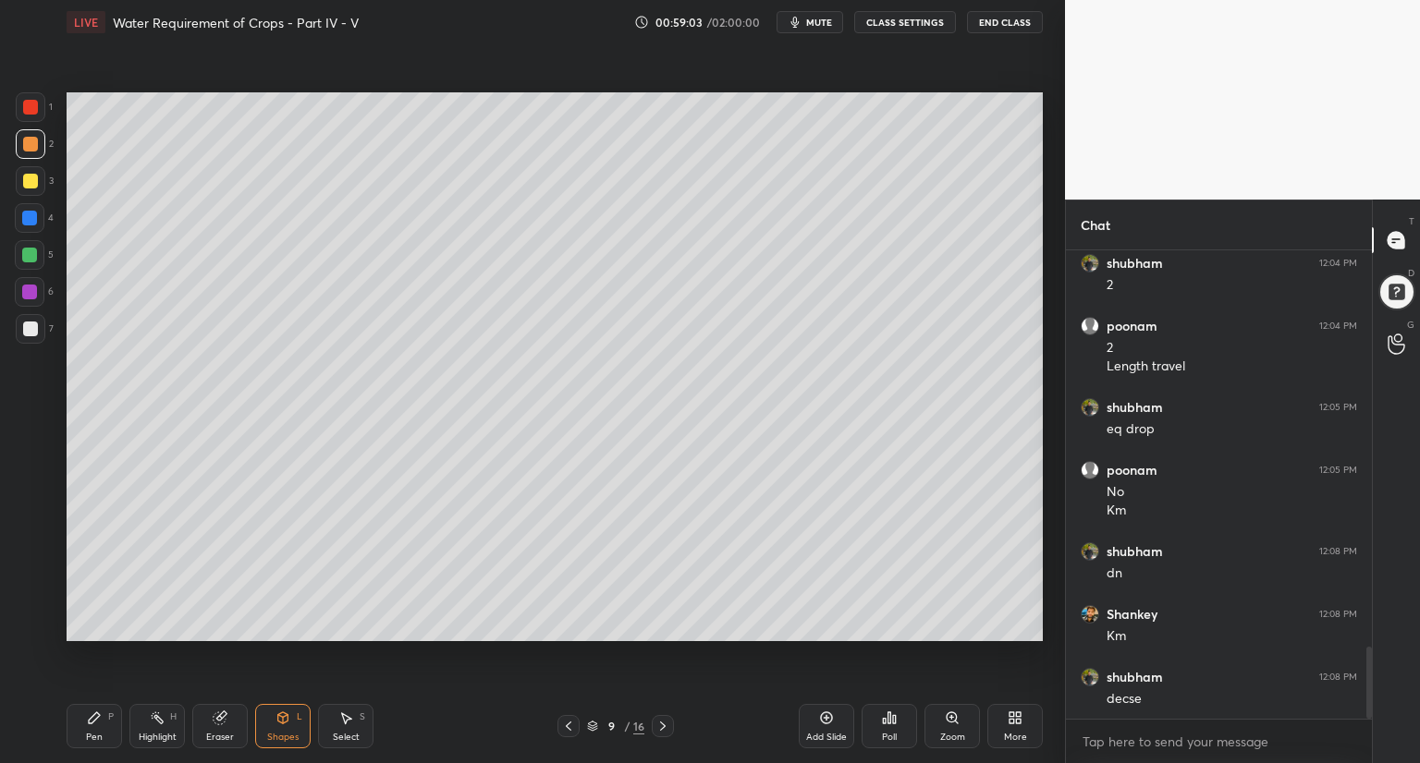
click at [30, 224] on div at bounding box center [29, 218] width 15 height 15
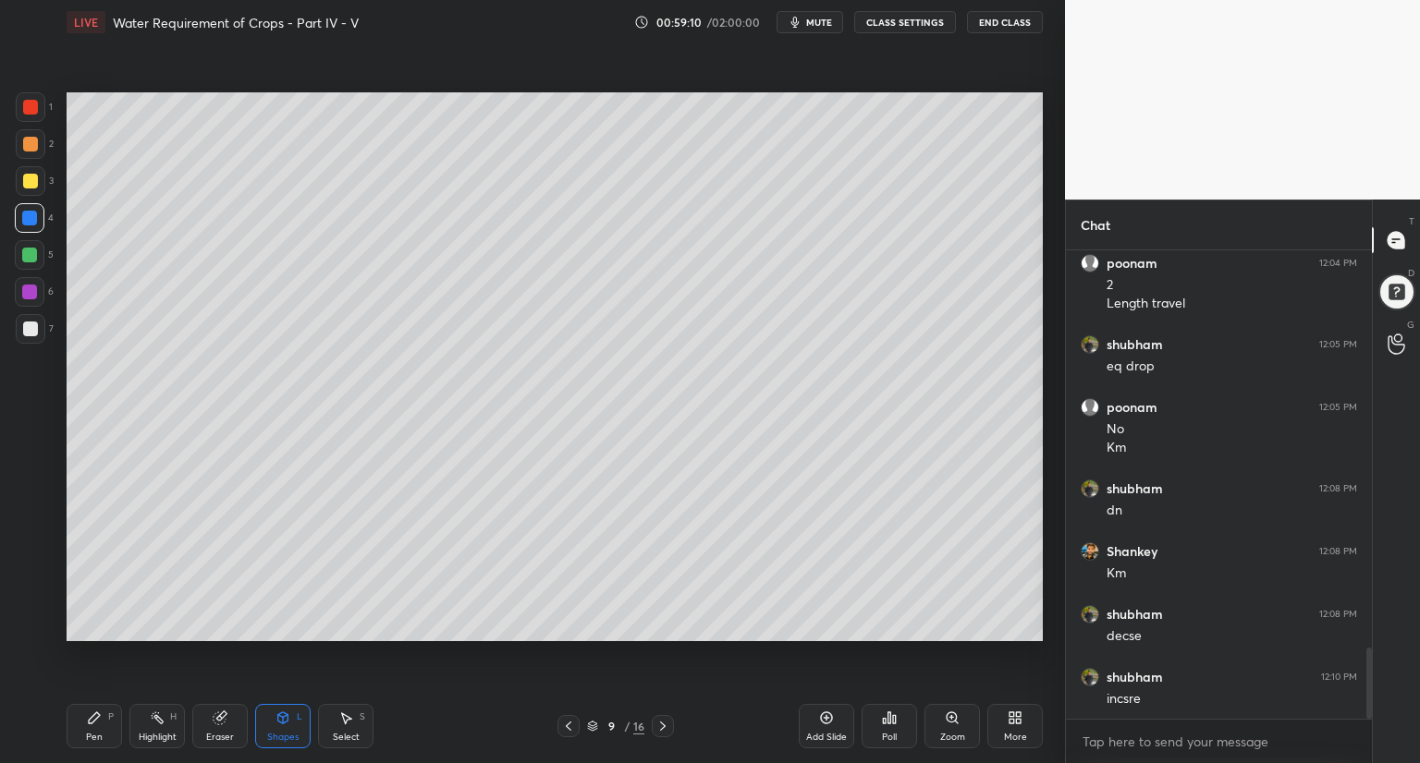
click at [87, 742] on div "Pen" at bounding box center [94, 737] width 17 height 9
drag, startPoint x: 35, startPoint y: 330, endPoint x: 53, endPoint y: 349, distance: 26.2
click at [38, 332] on div at bounding box center [31, 329] width 30 height 30
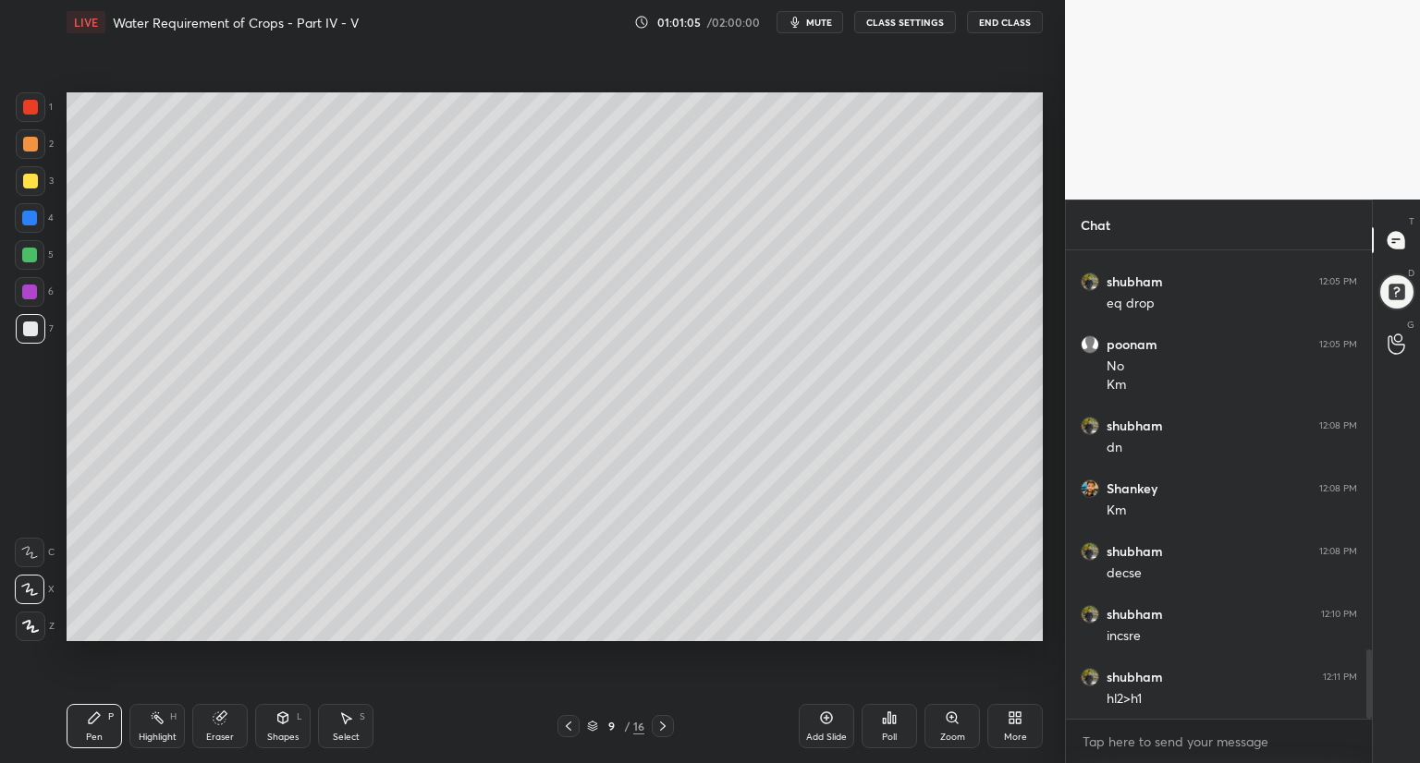
scroll to position [2762, 0]
click at [592, 726] on icon at bounding box center [592, 726] width 11 height 11
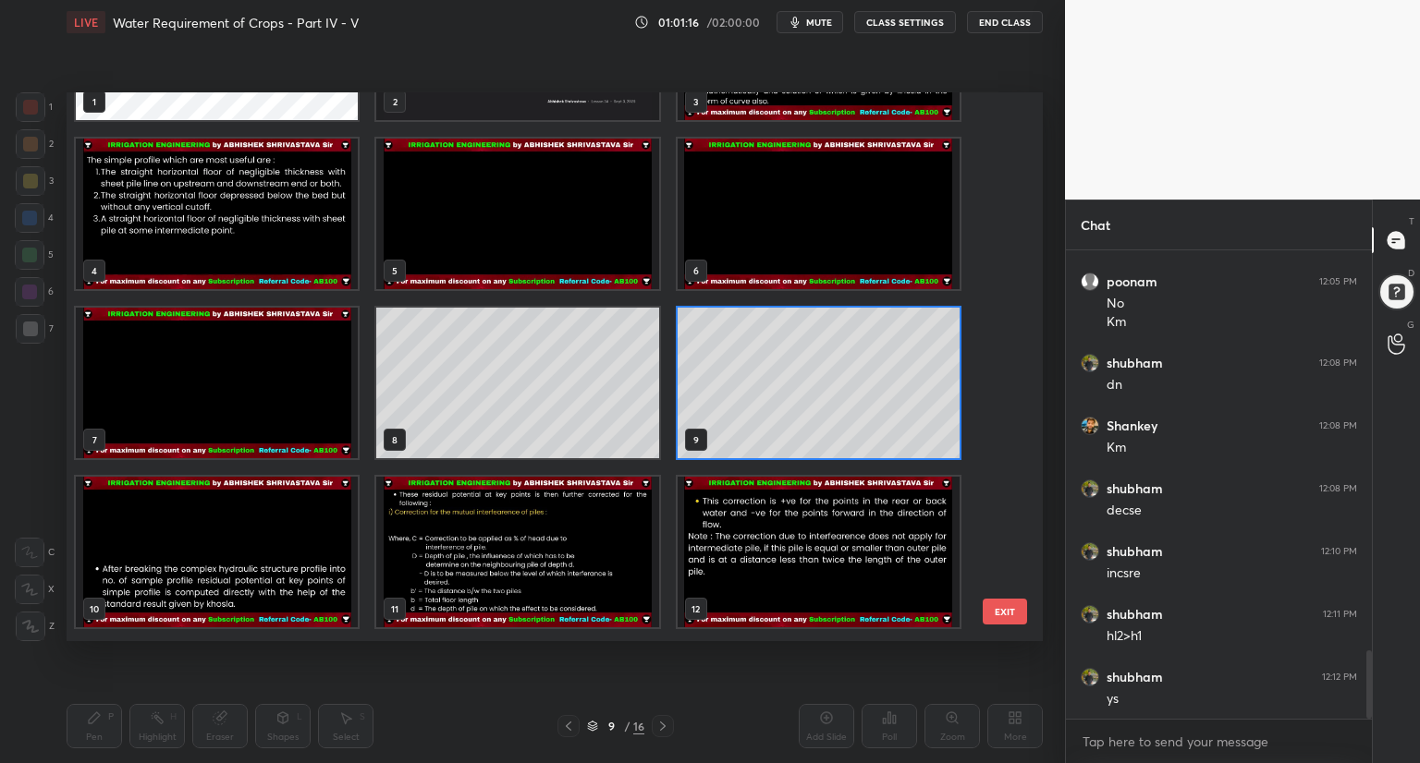
scroll to position [129, 0]
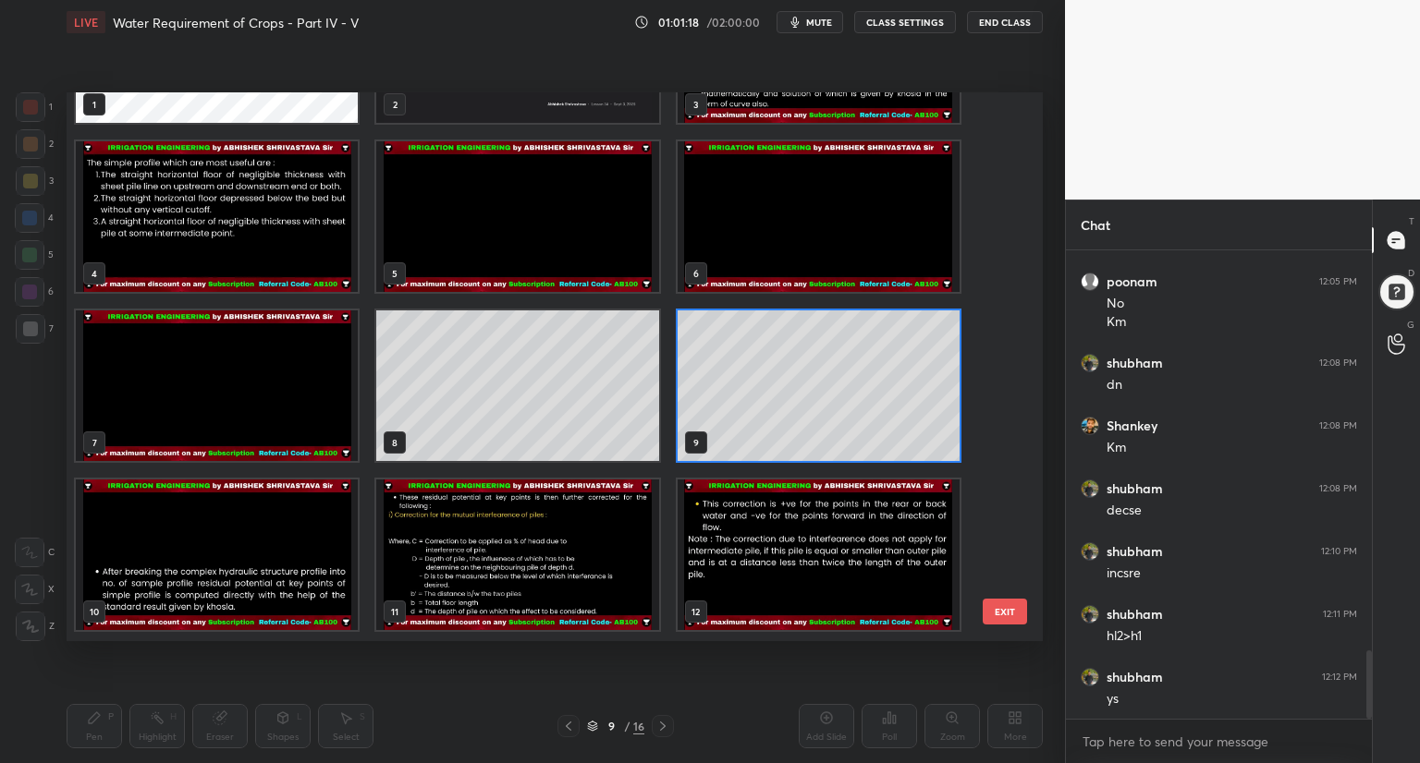
click at [591, 724] on icon at bounding box center [592, 726] width 11 height 11
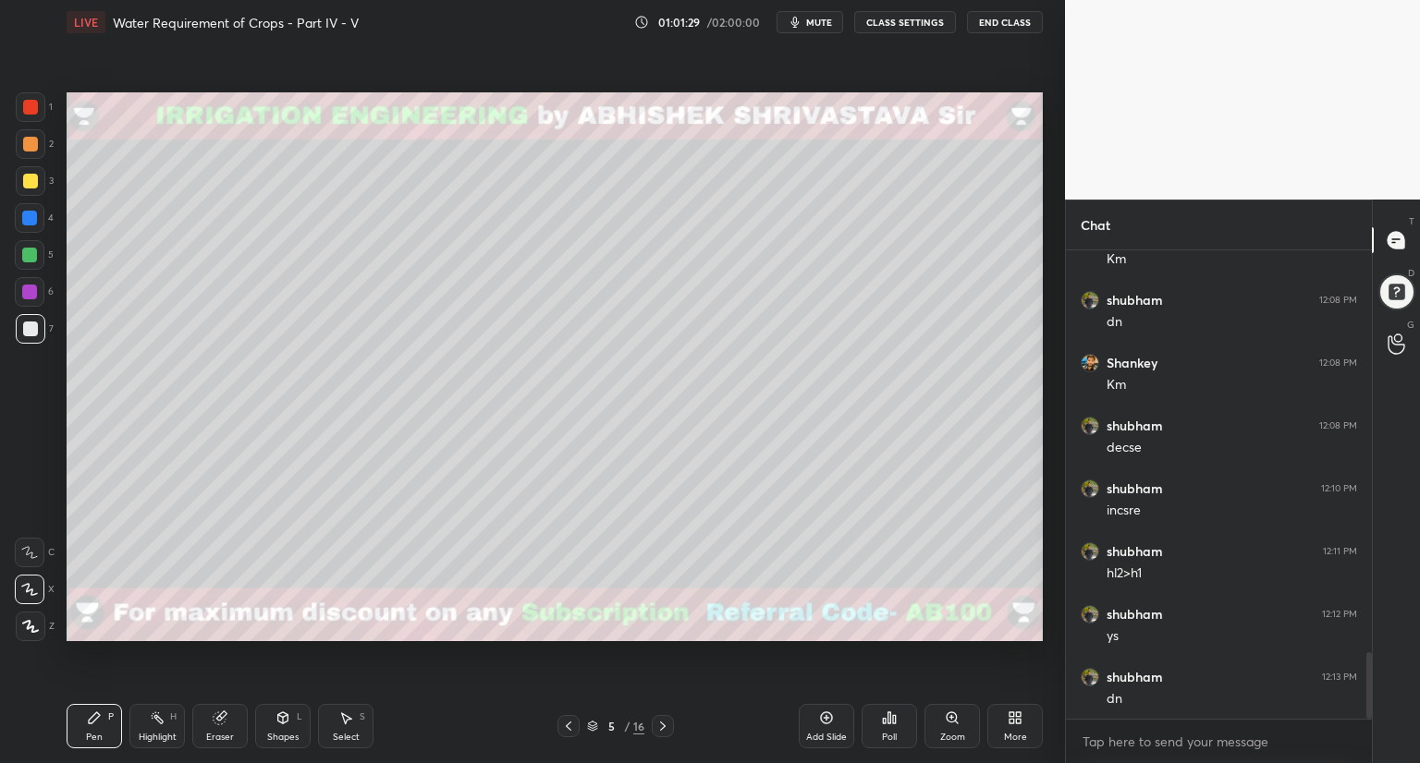
scroll to position [2887, 0]
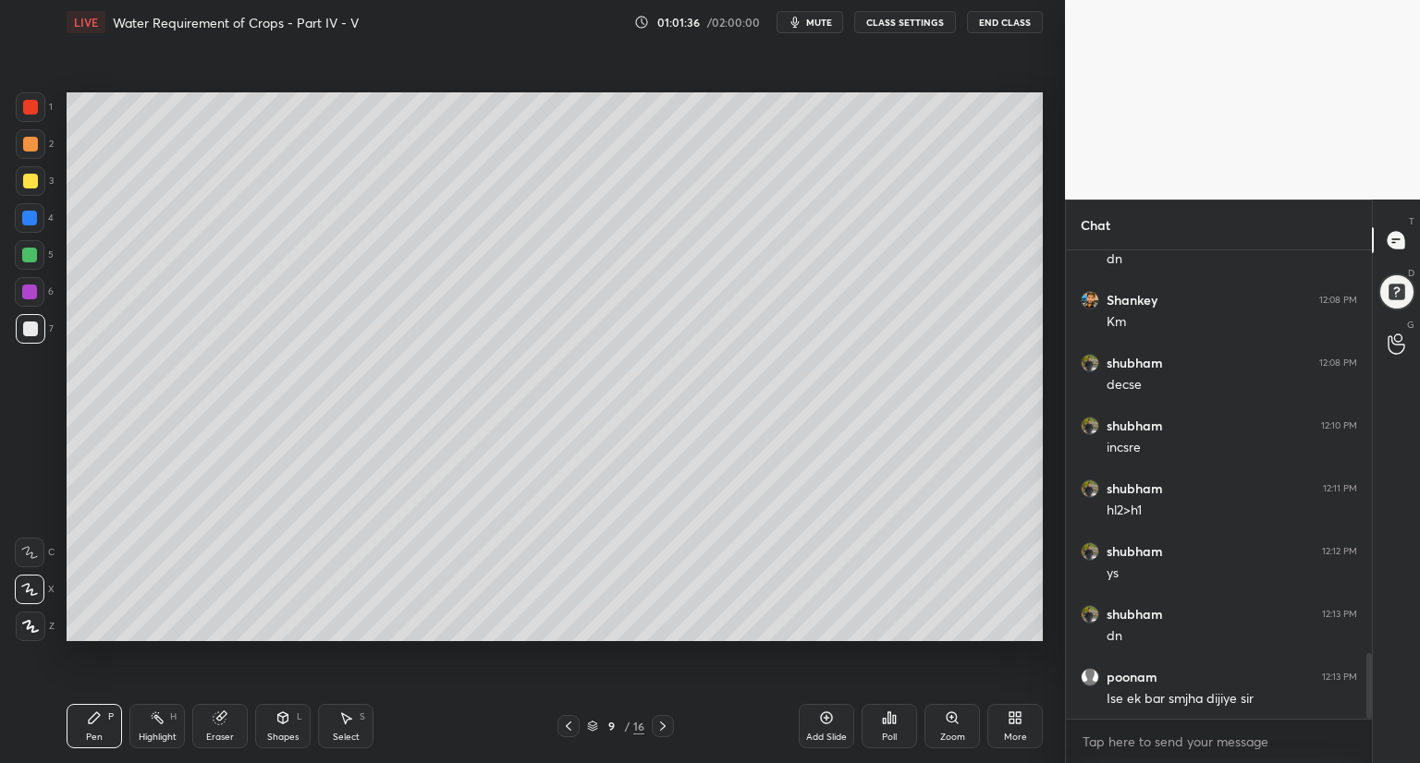
click at [590, 726] on icon at bounding box center [592, 726] width 11 height 11
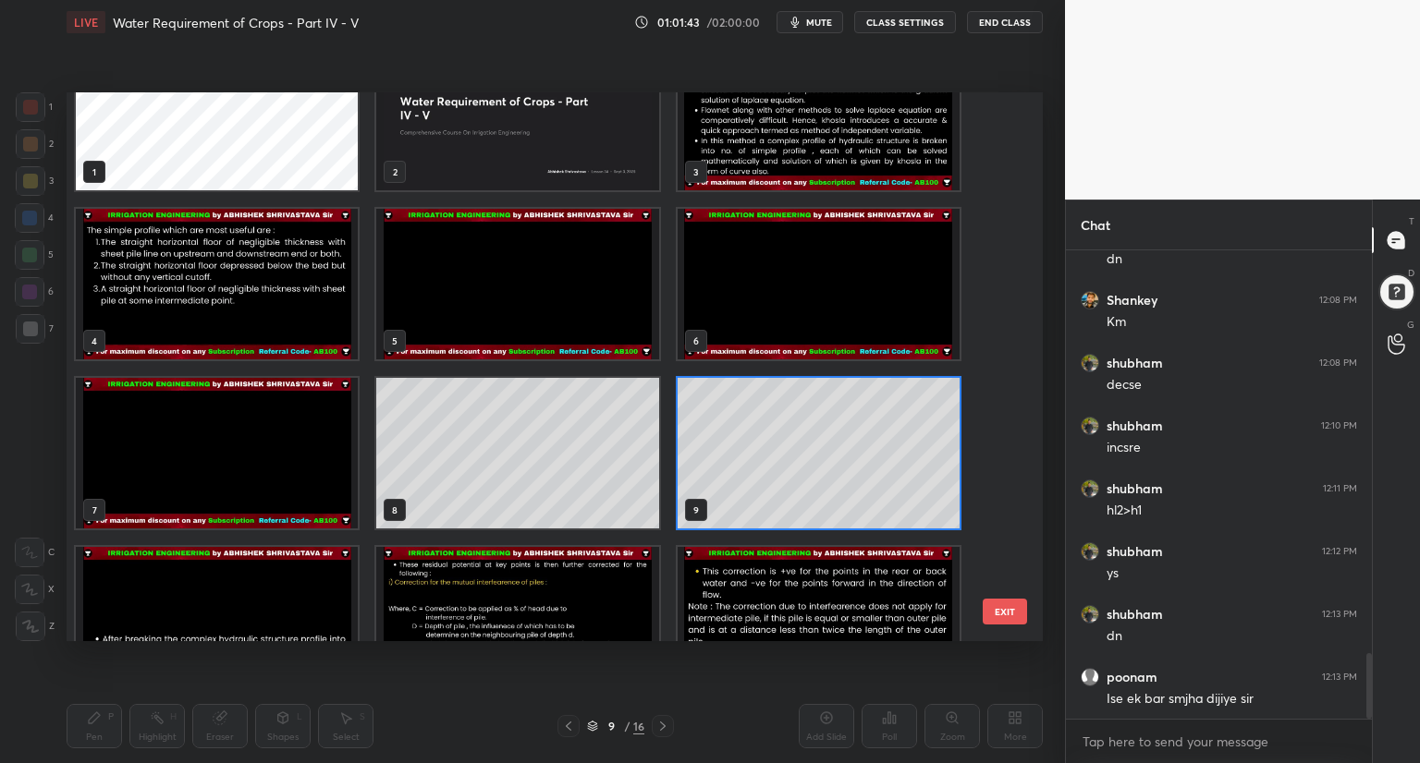
scroll to position [66, 0]
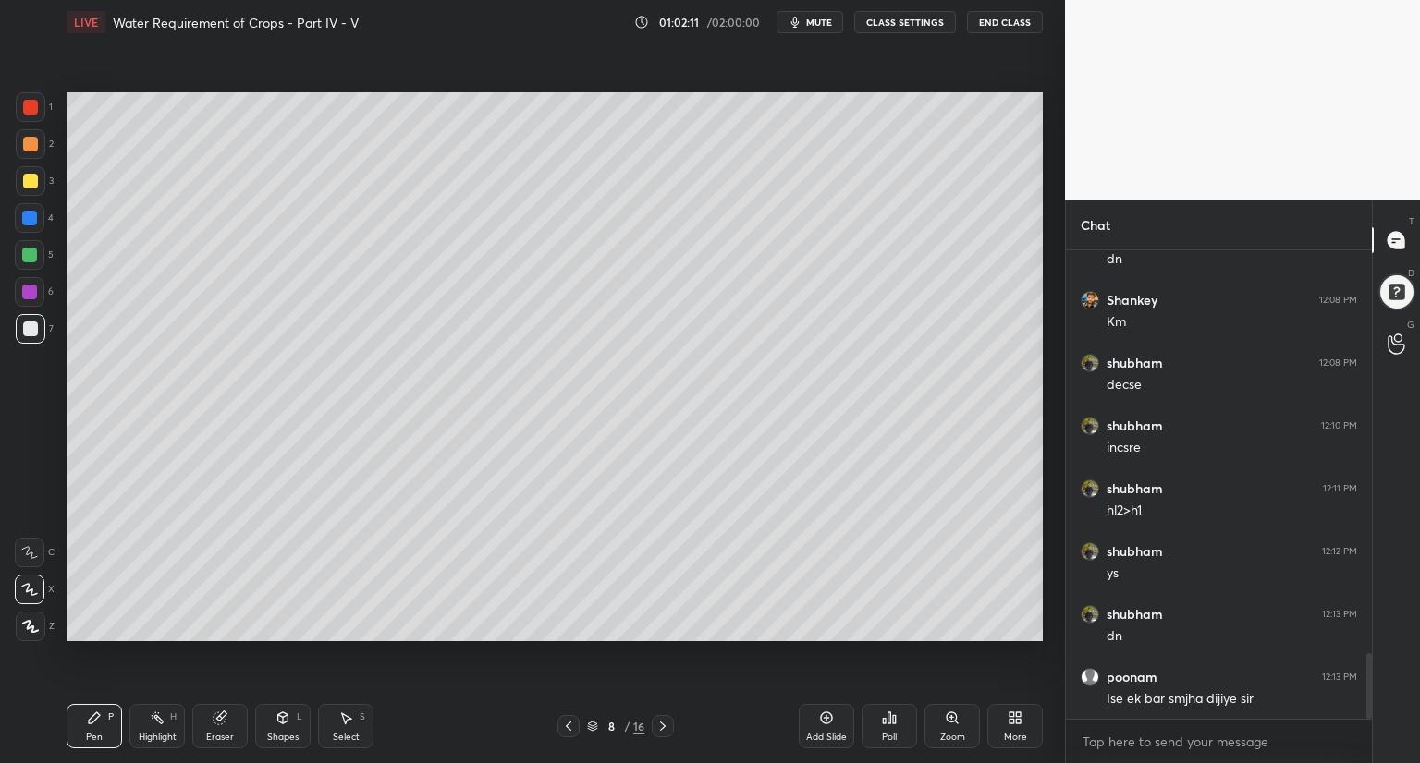
click at [222, 720] on icon at bounding box center [220, 718] width 15 height 15
click at [92, 729] on div "Pen P" at bounding box center [94, 726] width 55 height 44
drag, startPoint x: 27, startPoint y: 254, endPoint x: 47, endPoint y: 249, distance: 21.1
click at [31, 251] on div at bounding box center [29, 255] width 15 height 15
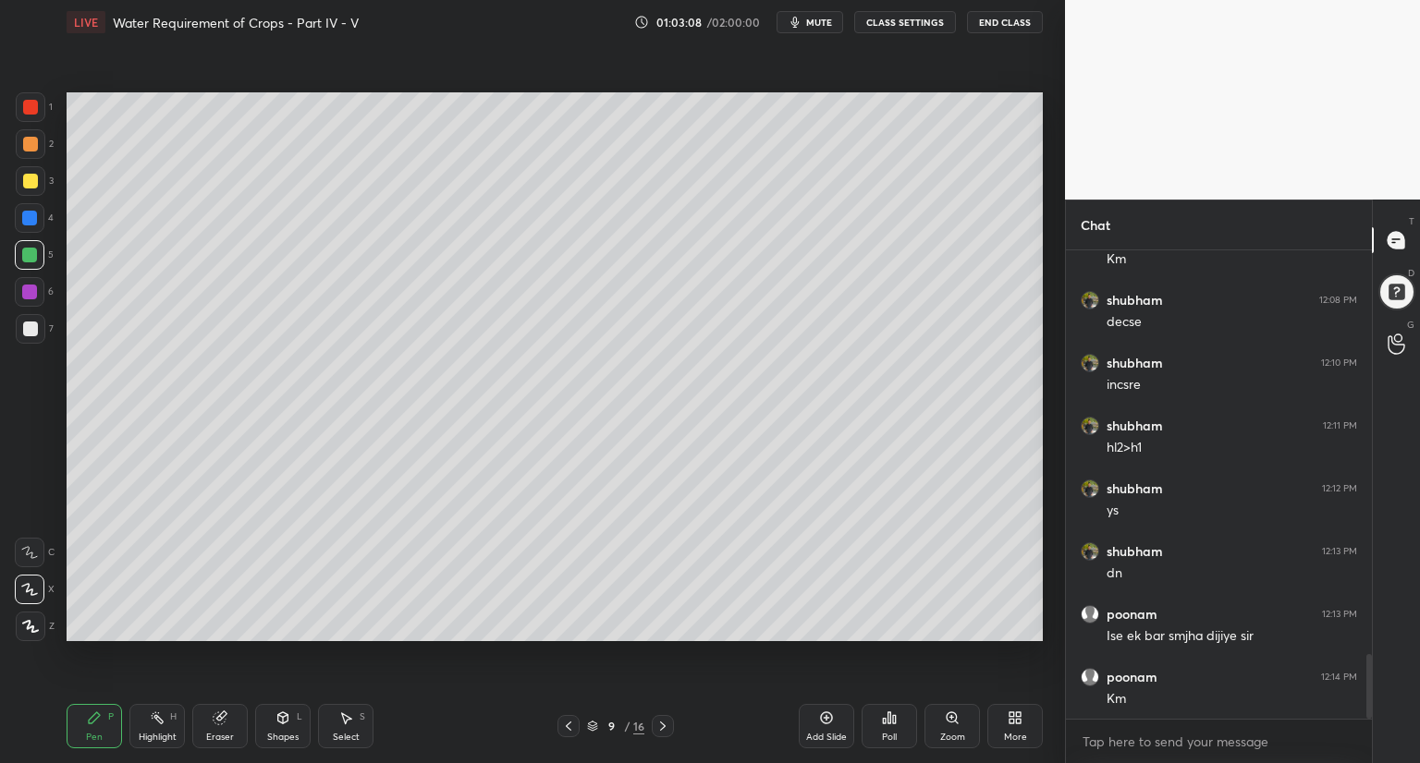
click at [31, 149] on div at bounding box center [30, 144] width 15 height 15
click at [816, 714] on div "Add Slide" at bounding box center [826, 726] width 55 height 44
click at [31, 145] on div at bounding box center [30, 144] width 15 height 15
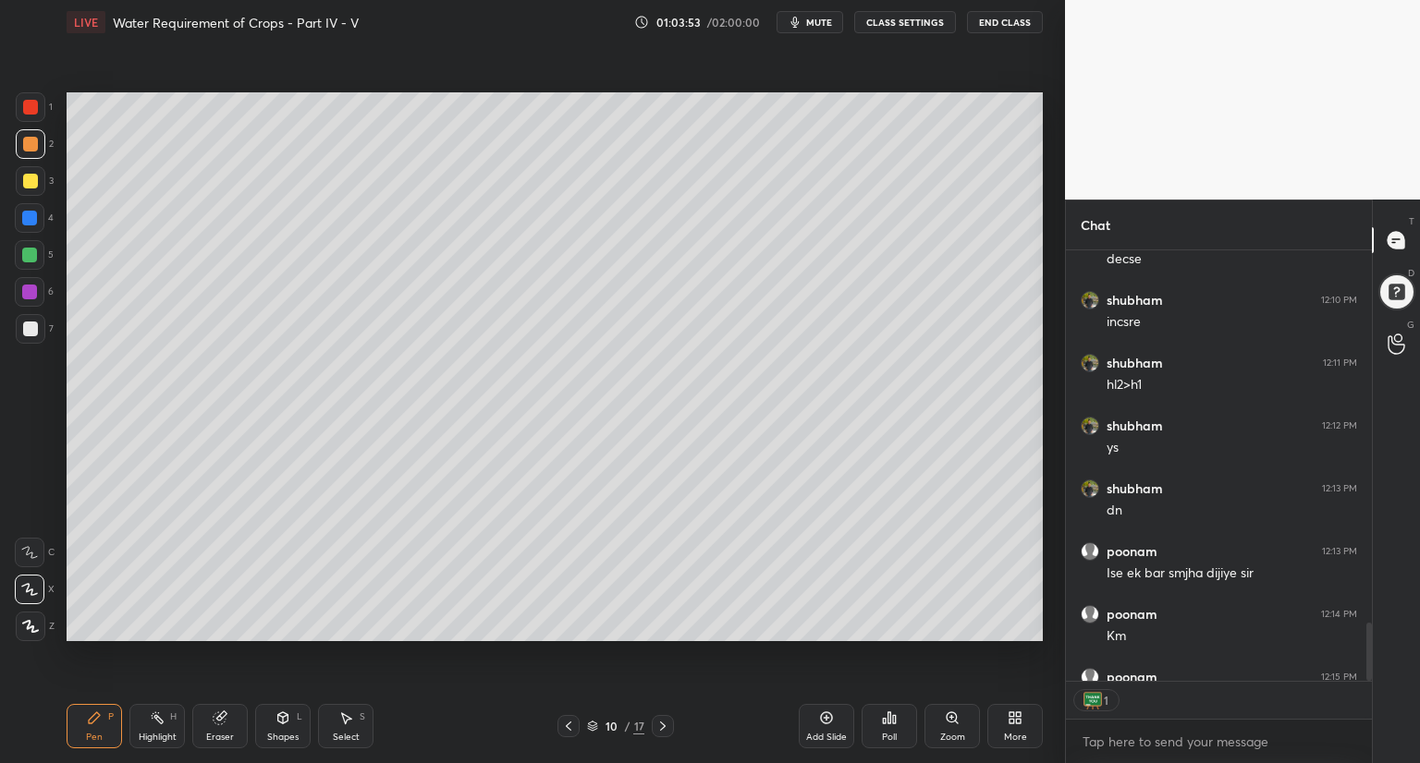
type textarea "x"
click at [281, 721] on icon at bounding box center [283, 718] width 10 height 11
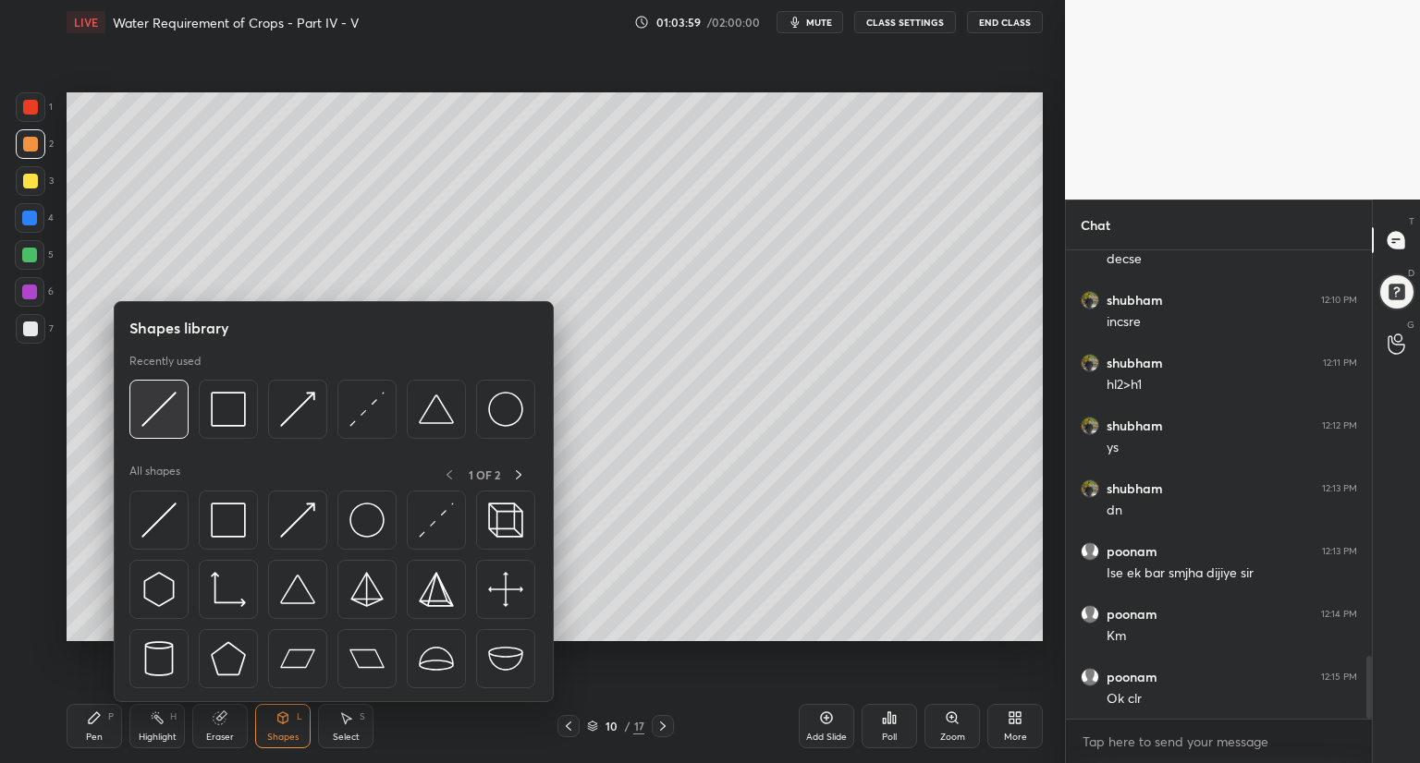
click at [152, 405] on img at bounding box center [158, 409] width 35 height 35
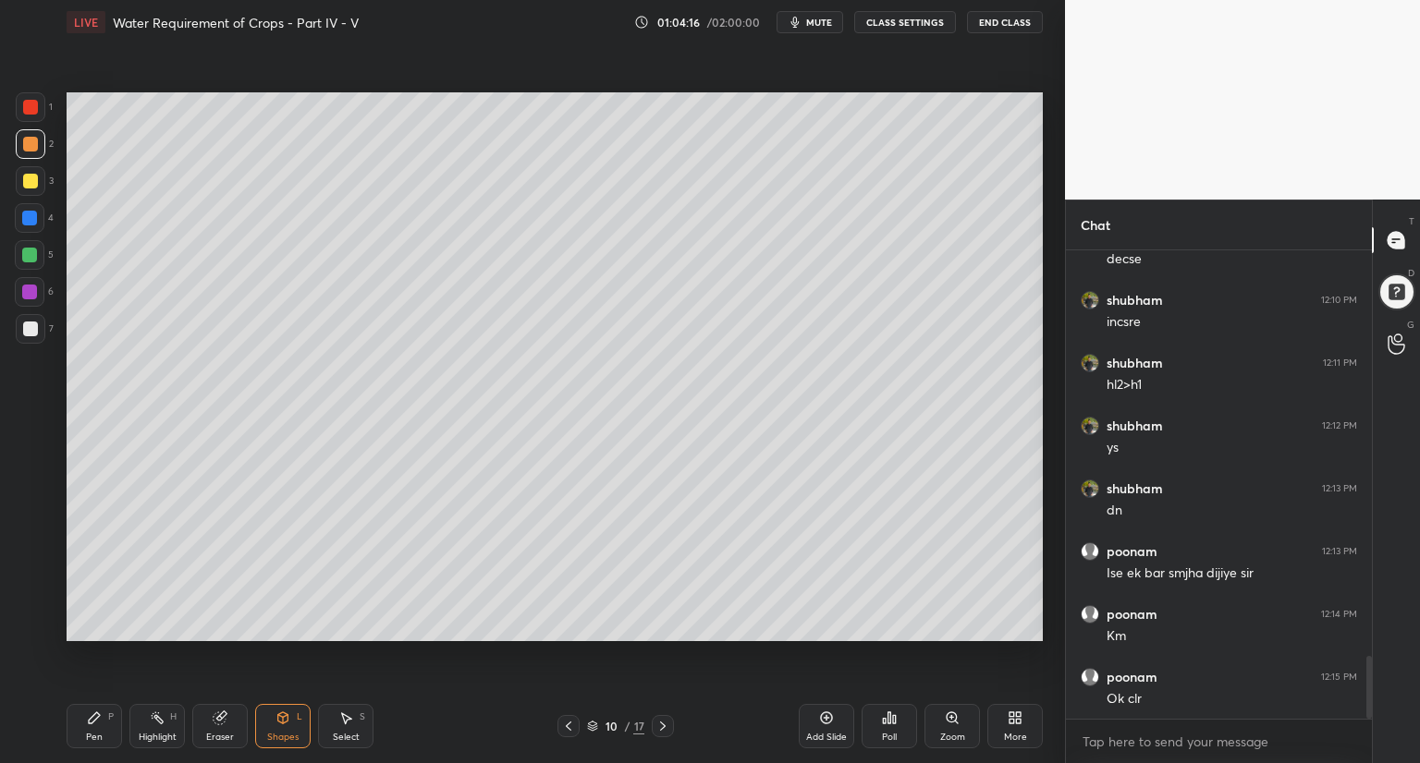
drag, startPoint x: 30, startPoint y: 219, endPoint x: 52, endPoint y: 187, distance: 39.2
click at [31, 216] on div at bounding box center [29, 218] width 15 height 15
click at [294, 726] on div "Shapes L" at bounding box center [282, 726] width 55 height 44
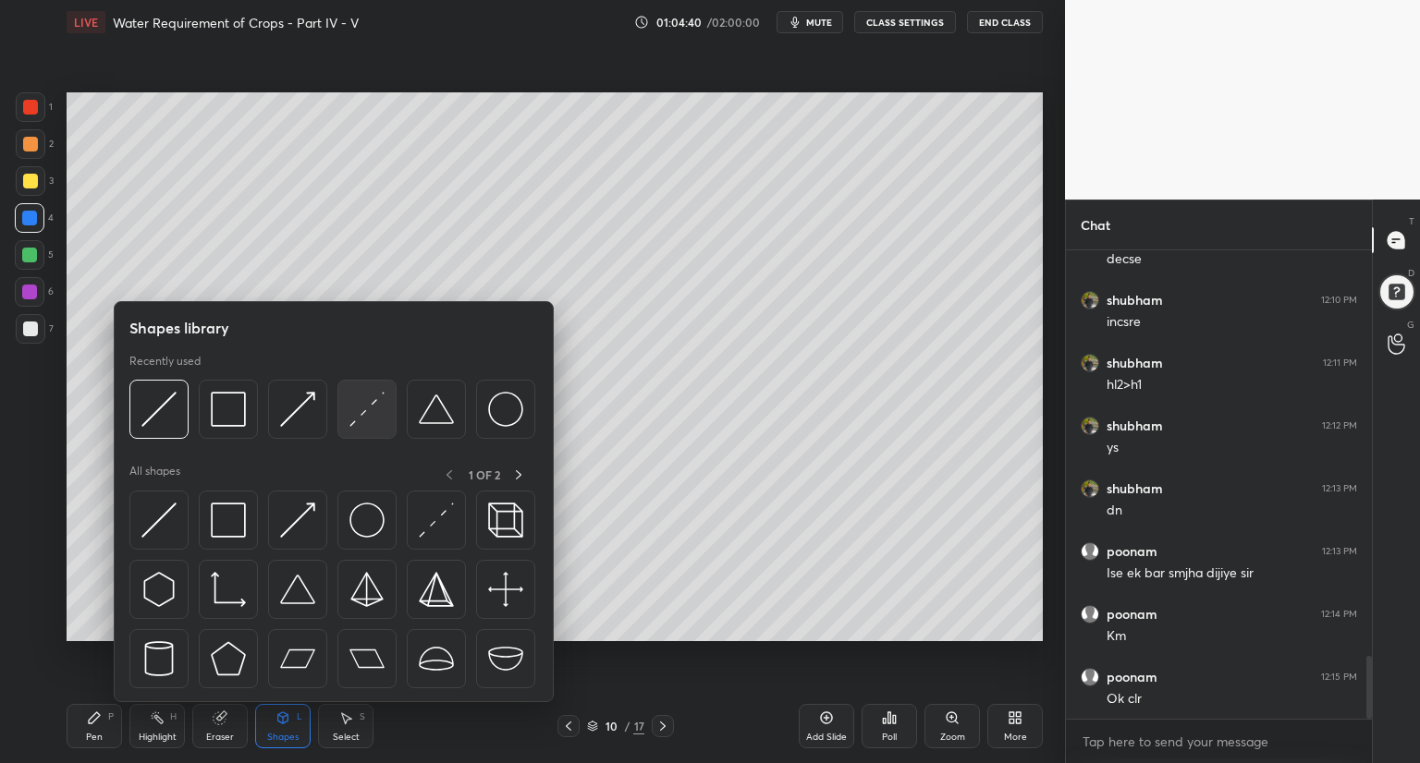
click at [360, 419] on img at bounding box center [366, 409] width 35 height 35
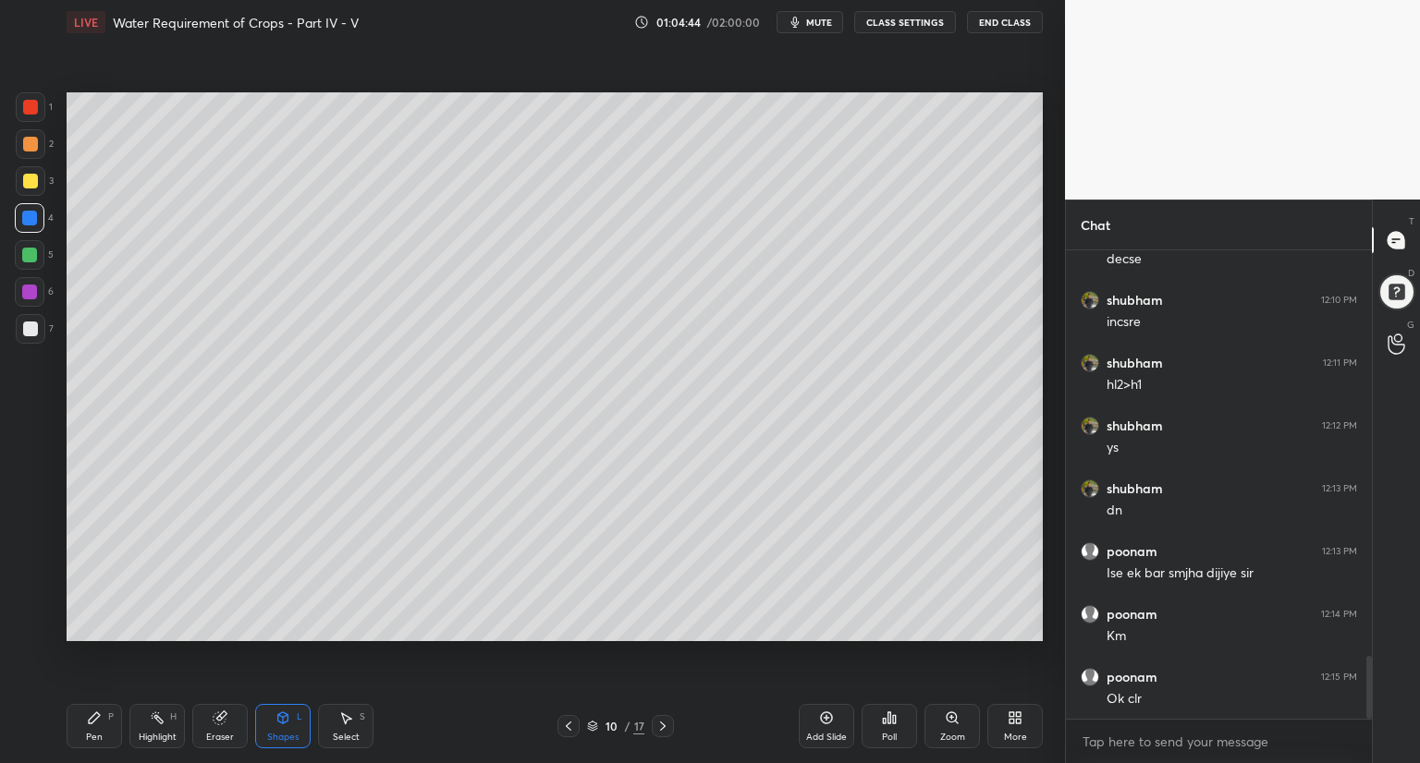
click at [30, 327] on div at bounding box center [30, 329] width 15 height 15
drag, startPoint x: 92, startPoint y: 728, endPoint x: 92, endPoint y: 661, distance: 67.5
click at [92, 725] on div "Pen P" at bounding box center [94, 726] width 55 height 44
click at [36, 182] on div at bounding box center [30, 181] width 15 height 15
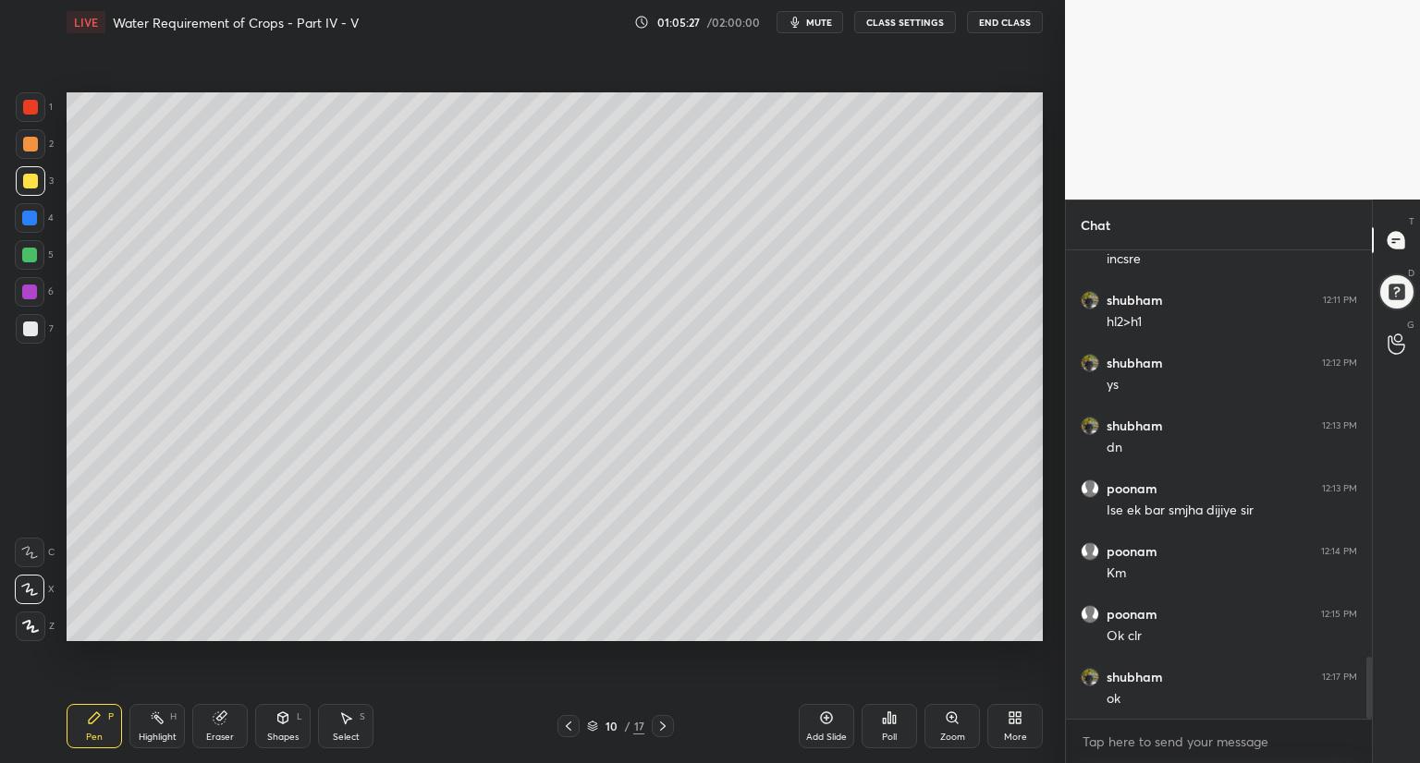
click at [567, 729] on icon at bounding box center [568, 726] width 15 height 15
click at [569, 728] on icon at bounding box center [568, 726] width 15 height 15
click at [569, 727] on icon at bounding box center [568, 726] width 15 height 15
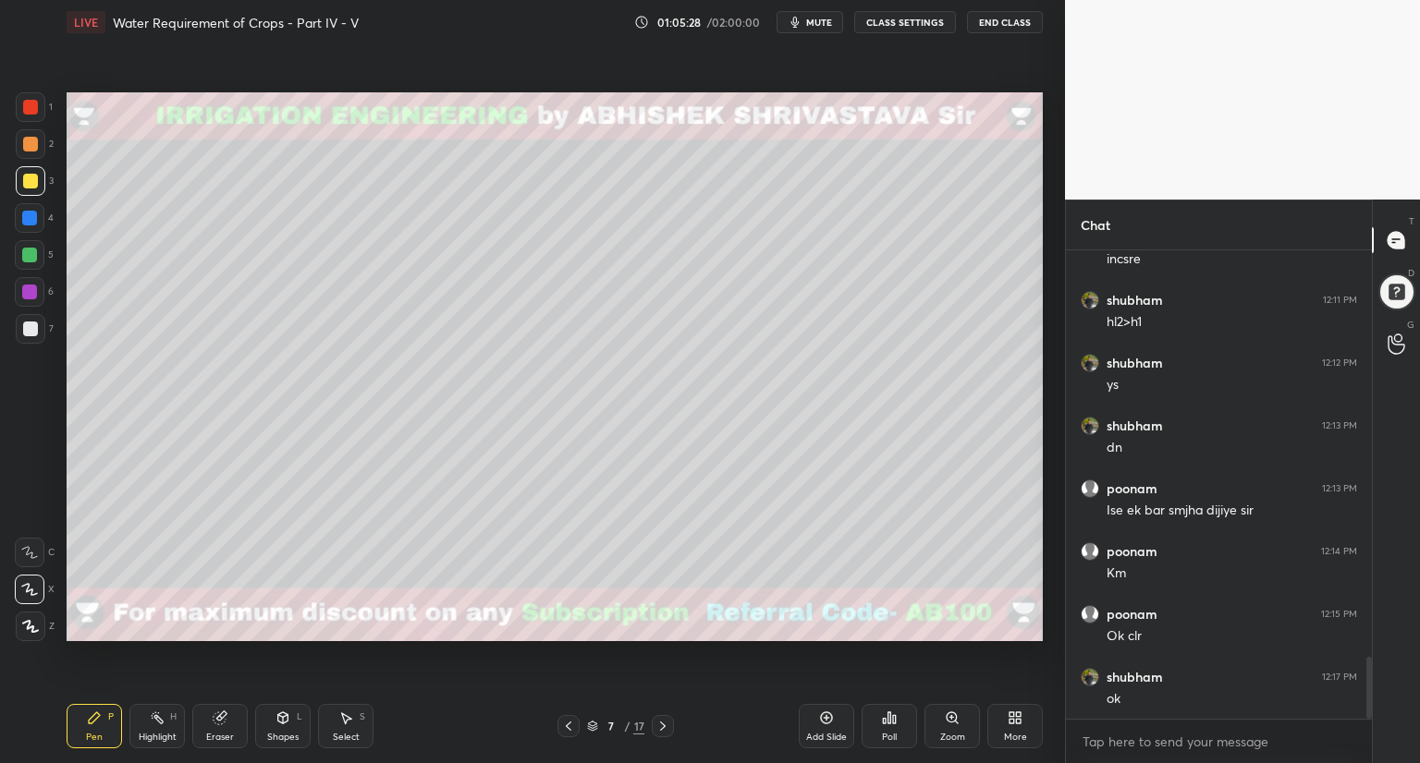
click at [569, 727] on icon at bounding box center [568, 726] width 15 height 15
click at [569, 729] on icon at bounding box center [568, 726] width 15 height 15
click at [663, 726] on icon at bounding box center [662, 726] width 15 height 15
click at [659, 727] on icon at bounding box center [662, 726] width 15 height 15
click at [659, 726] on icon at bounding box center [662, 726] width 15 height 15
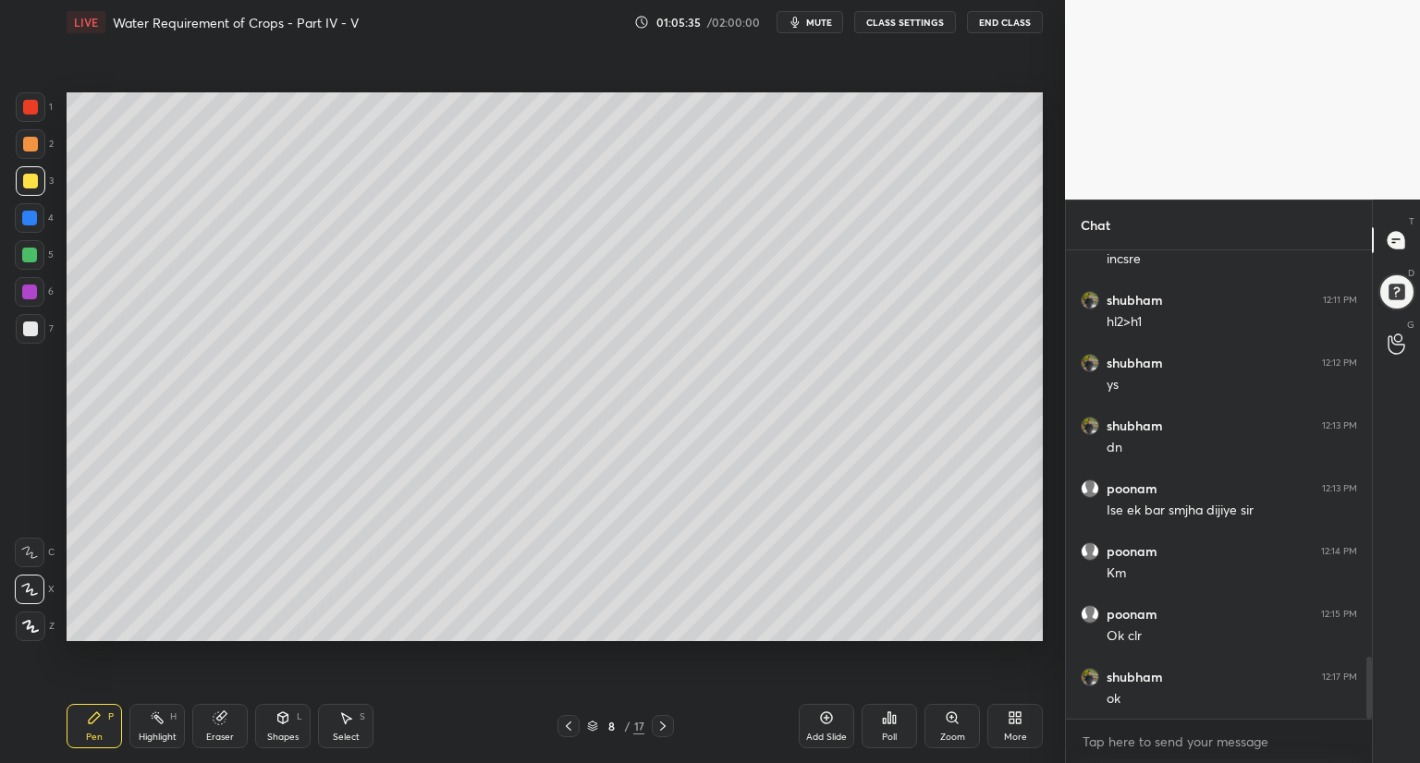
click at [661, 730] on icon at bounding box center [663, 726] width 6 height 9
click at [659, 730] on icon at bounding box center [662, 726] width 15 height 15
click at [283, 729] on div "Shapes L" at bounding box center [282, 726] width 55 height 44
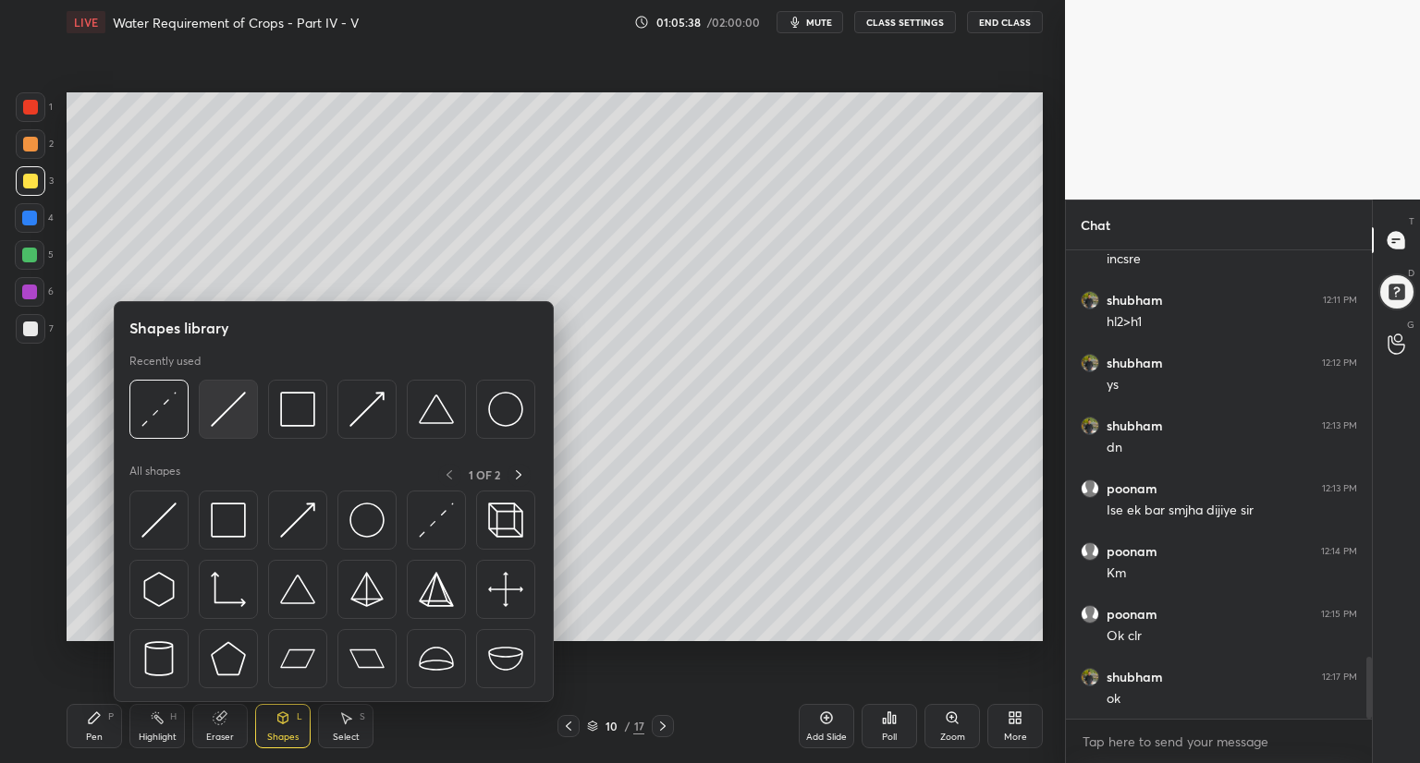
click at [240, 424] on img at bounding box center [228, 409] width 35 height 35
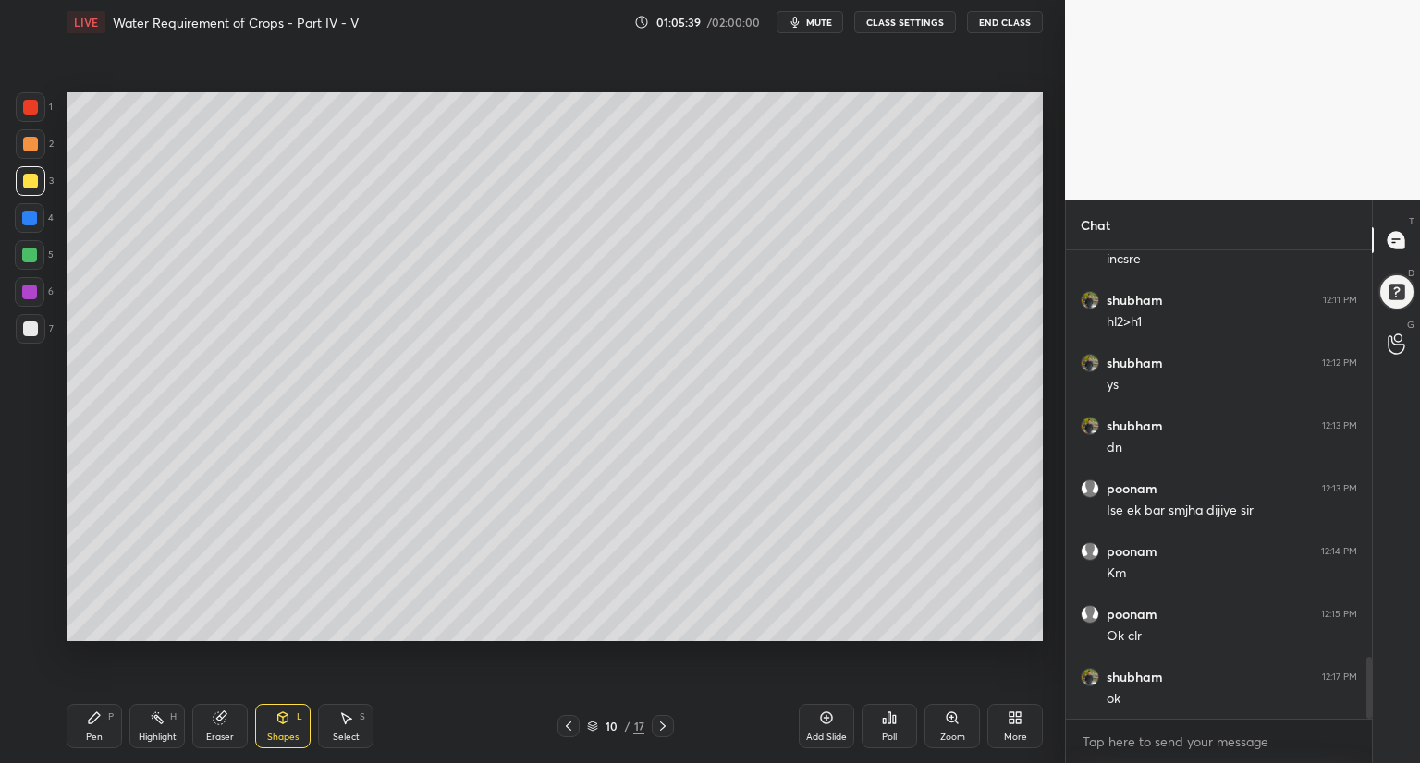
drag, startPoint x: 30, startPoint y: 139, endPoint x: 55, endPoint y: 137, distance: 25.0
click at [30, 140] on div at bounding box center [30, 144] width 15 height 15
click at [41, 228] on div at bounding box center [30, 218] width 30 height 30
drag, startPoint x: 274, startPoint y: 726, endPoint x: 271, endPoint y: 705, distance: 20.5
click at [274, 726] on div "Shapes L" at bounding box center [282, 726] width 55 height 44
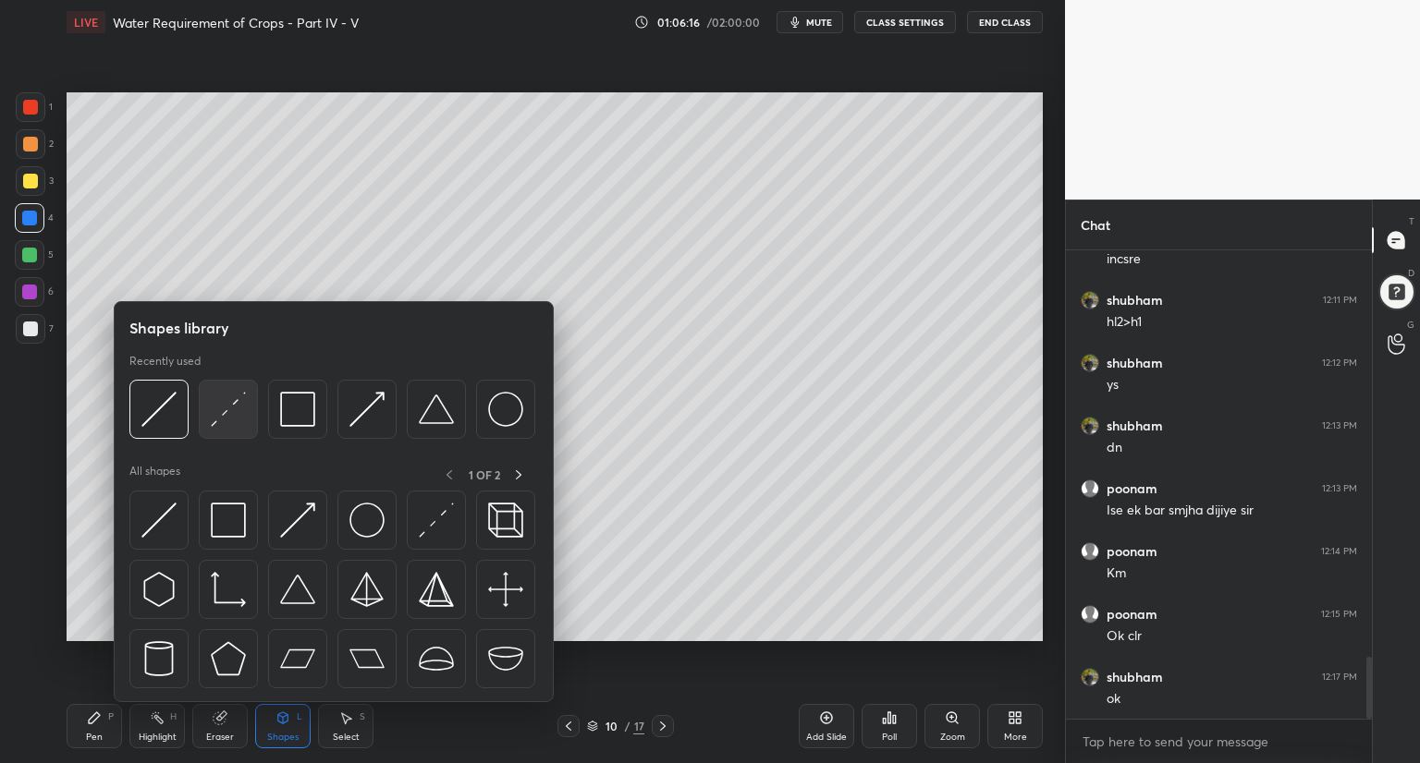
click at [226, 424] on img at bounding box center [228, 409] width 35 height 35
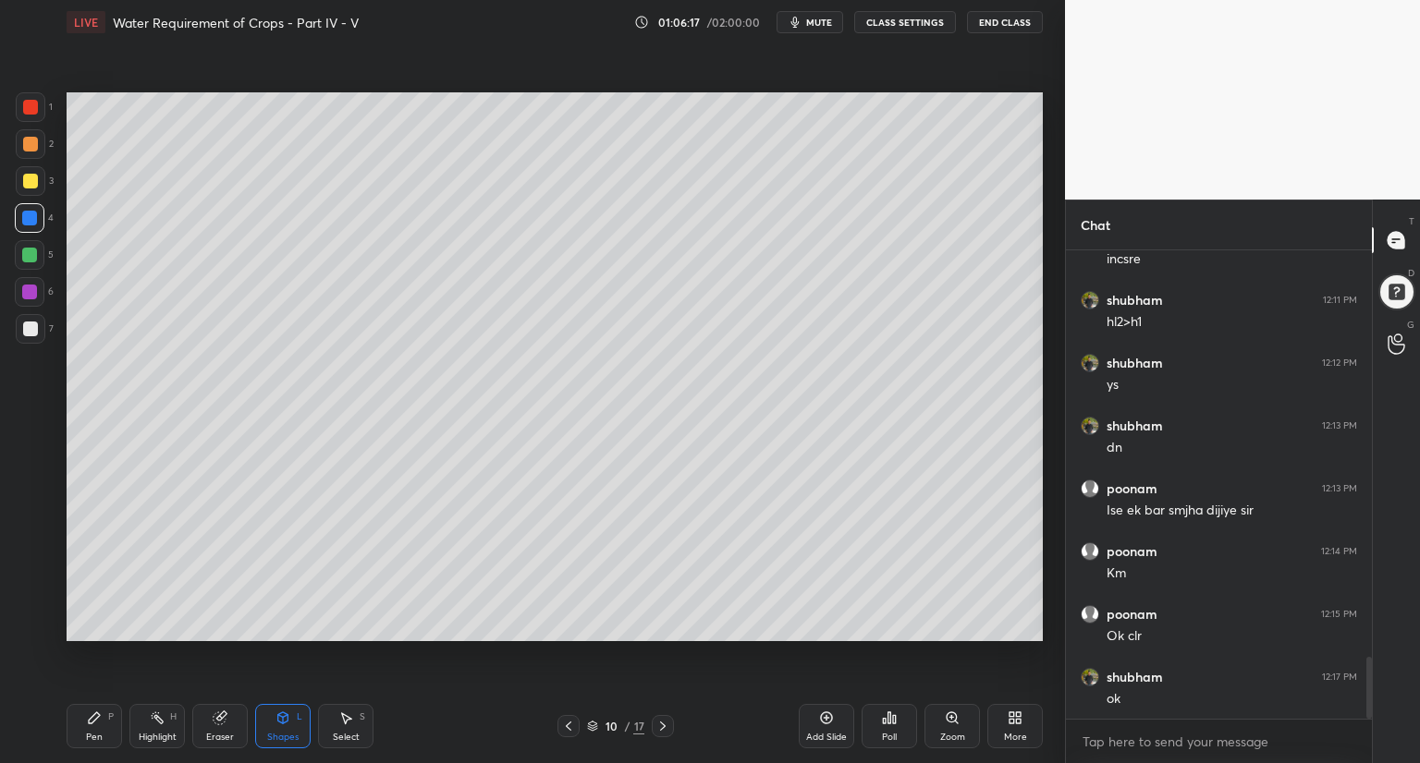
click at [31, 336] on div at bounding box center [31, 329] width 30 height 30
drag, startPoint x: 86, startPoint y: 733, endPoint x: 132, endPoint y: 689, distance: 64.1
click at [90, 729] on div "Pen P" at bounding box center [94, 726] width 55 height 44
click at [277, 736] on div "Shapes" at bounding box center [282, 737] width 31 height 9
drag, startPoint x: 92, startPoint y: 722, endPoint x: 119, endPoint y: 689, distance: 42.7
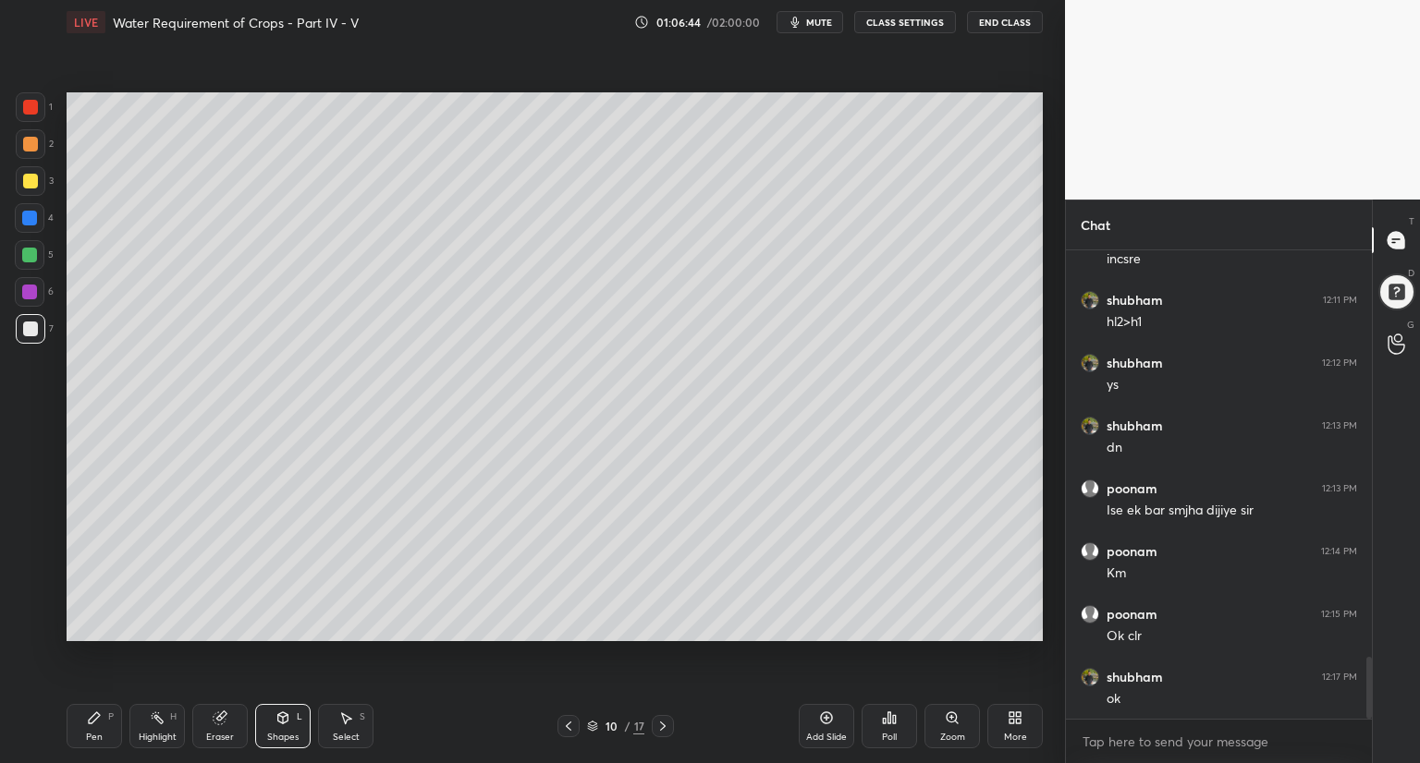
click at [92, 721] on icon at bounding box center [94, 718] width 11 height 11
click at [33, 182] on div at bounding box center [30, 181] width 15 height 15
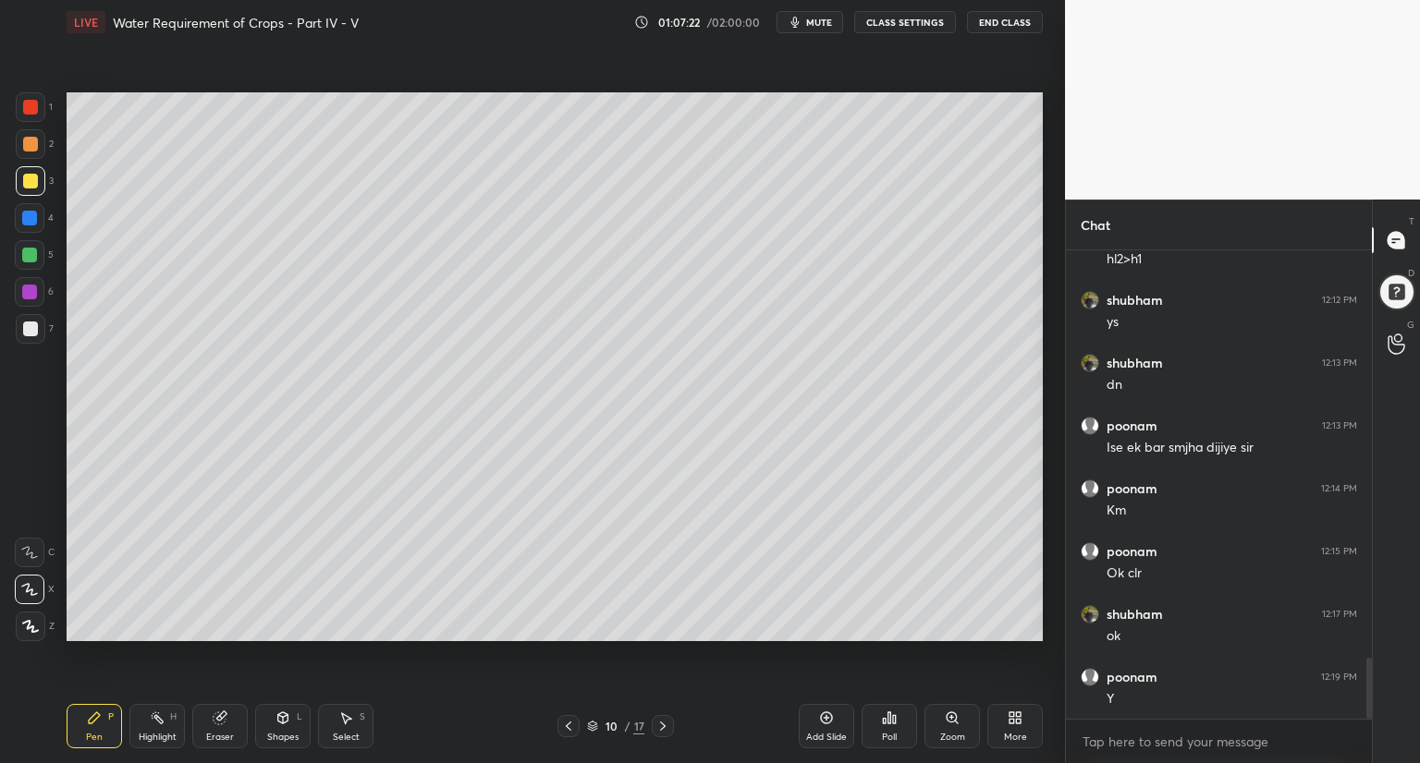
click at [30, 216] on div at bounding box center [29, 218] width 15 height 15
click at [26, 333] on div at bounding box center [30, 329] width 15 height 15
drag, startPoint x: 219, startPoint y: 728, endPoint x: 274, endPoint y: 687, distance: 68.6
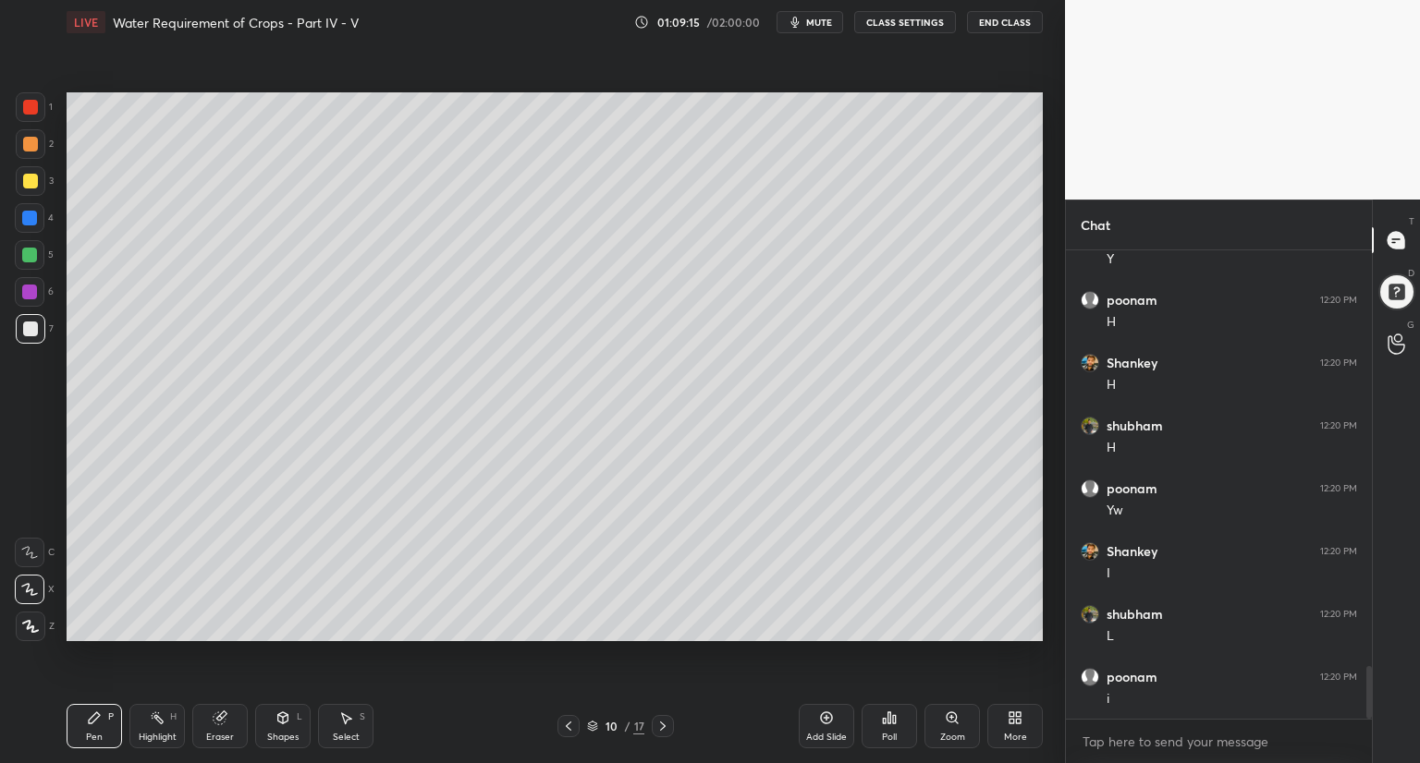
click at [220, 728] on div "Eraser" at bounding box center [219, 726] width 55 height 44
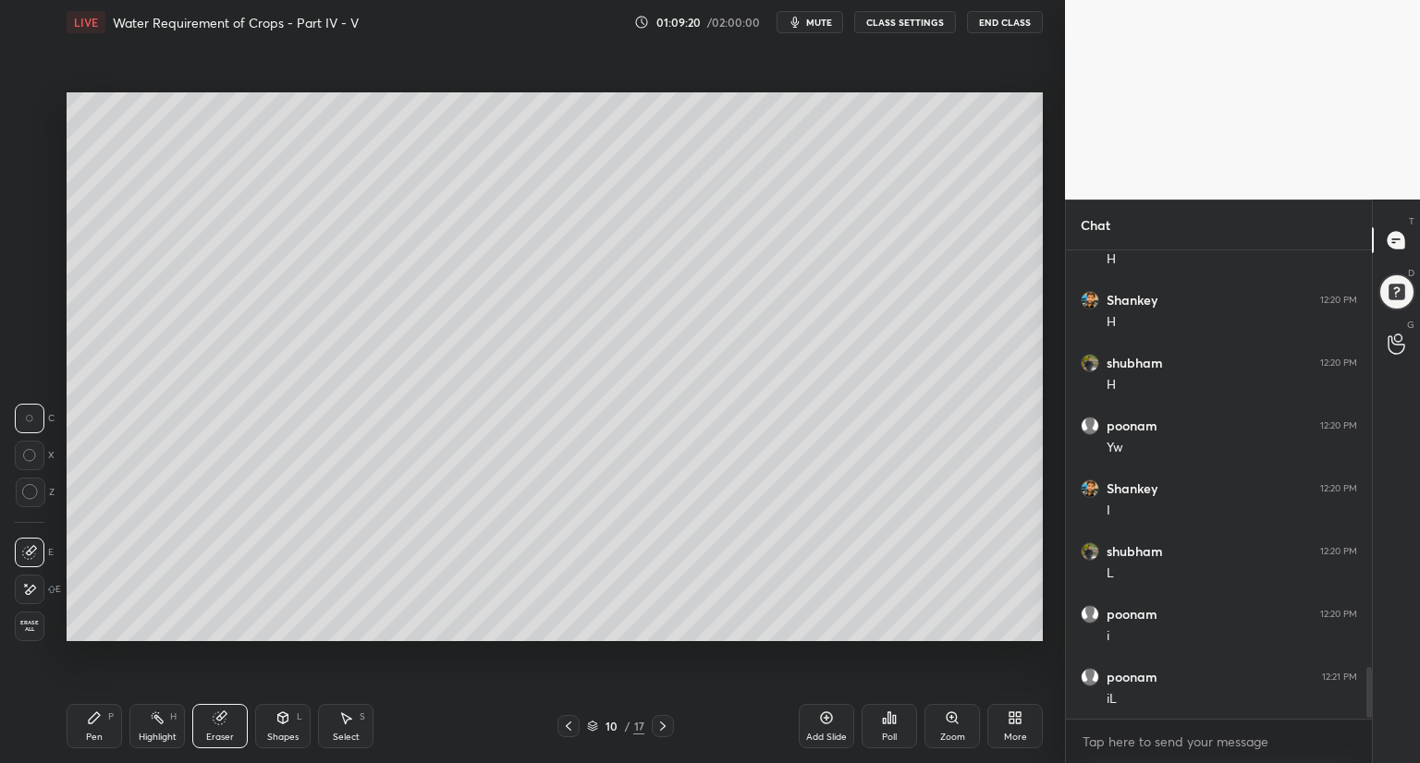
scroll to position [3849, 0]
drag, startPoint x: 100, startPoint y: 731, endPoint x: 124, endPoint y: 711, distance: 31.5
click at [104, 729] on div "Pen P" at bounding box center [94, 726] width 55 height 44
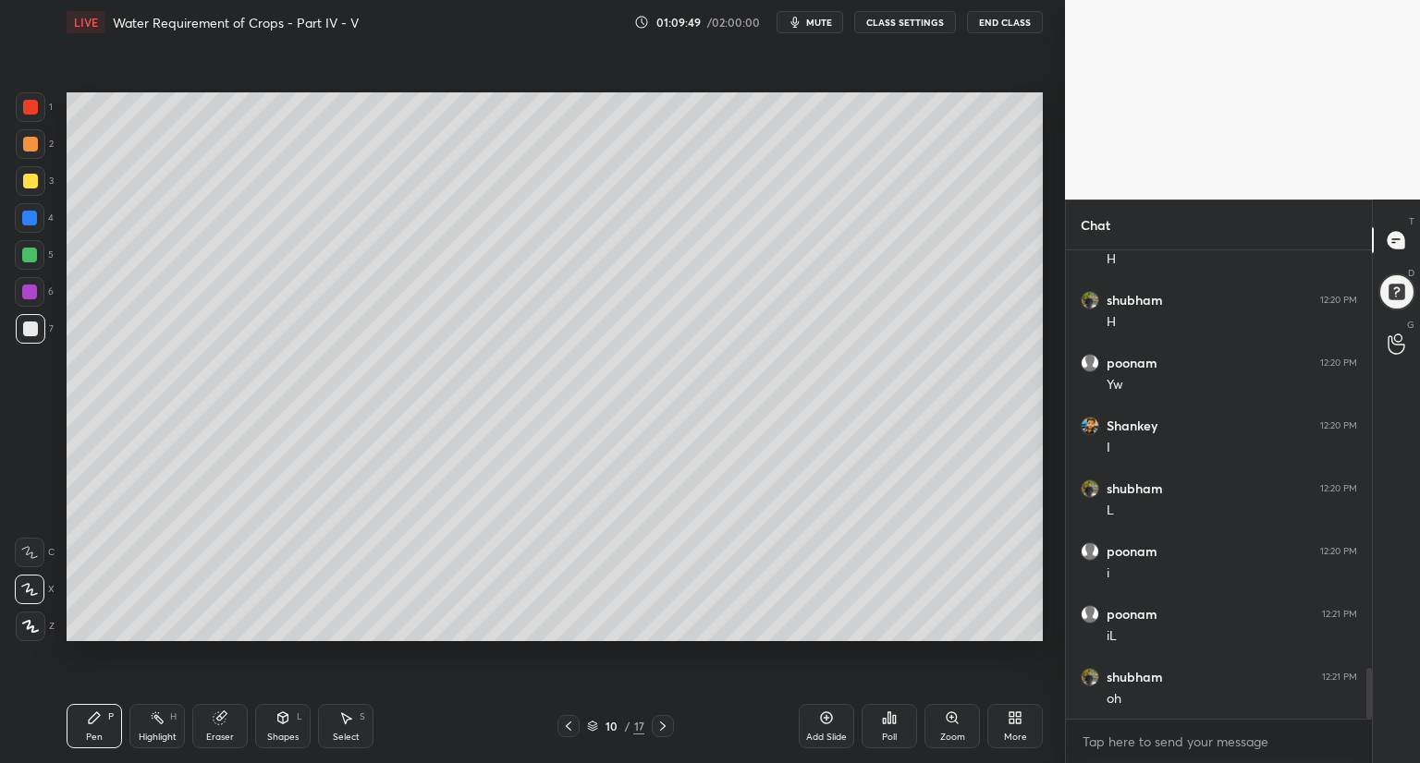
click at [33, 216] on div at bounding box center [30, 218] width 30 height 30
click at [34, 334] on div at bounding box center [30, 329] width 15 height 15
click at [27, 254] on div at bounding box center [29, 255] width 15 height 15
click at [280, 733] on div "Shapes" at bounding box center [282, 737] width 31 height 9
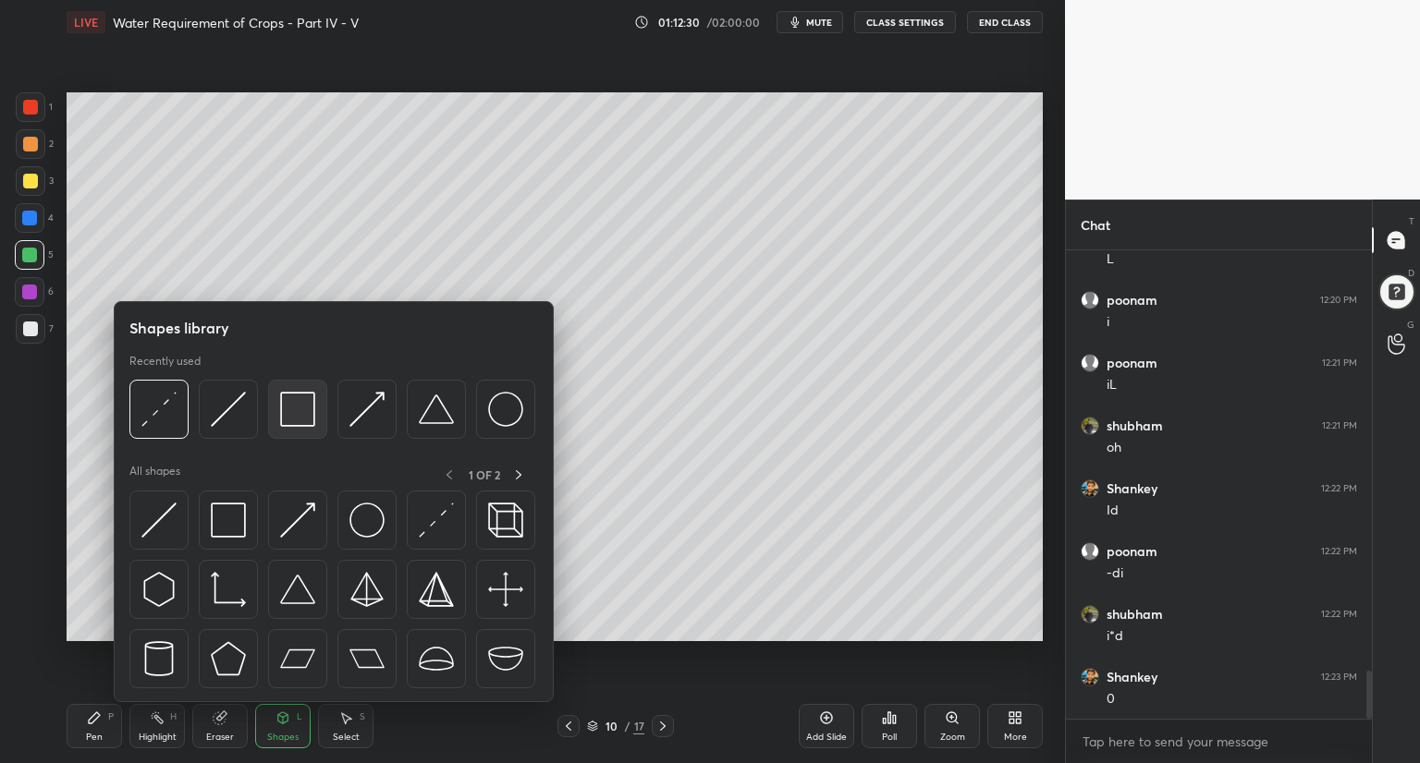
click at [302, 424] on img at bounding box center [297, 409] width 35 height 35
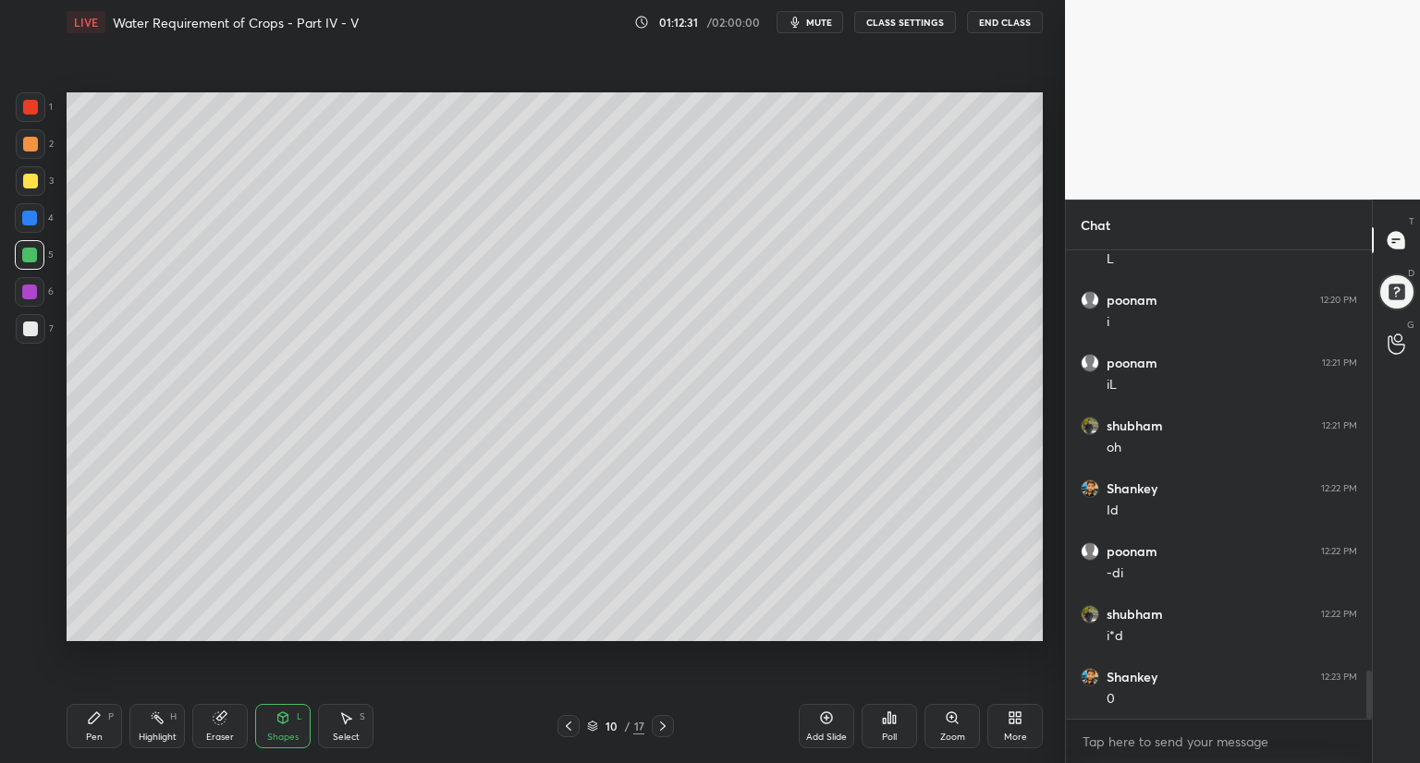
click at [31, 287] on div at bounding box center [29, 292] width 15 height 15
click at [98, 739] on div "Pen" at bounding box center [94, 737] width 17 height 9
click at [237, 729] on div "Eraser" at bounding box center [219, 726] width 55 height 44
click at [81, 733] on div "Pen P" at bounding box center [94, 726] width 55 height 44
drag, startPoint x: 29, startPoint y: 335, endPoint x: 33, endPoint y: 346, distance: 12.0
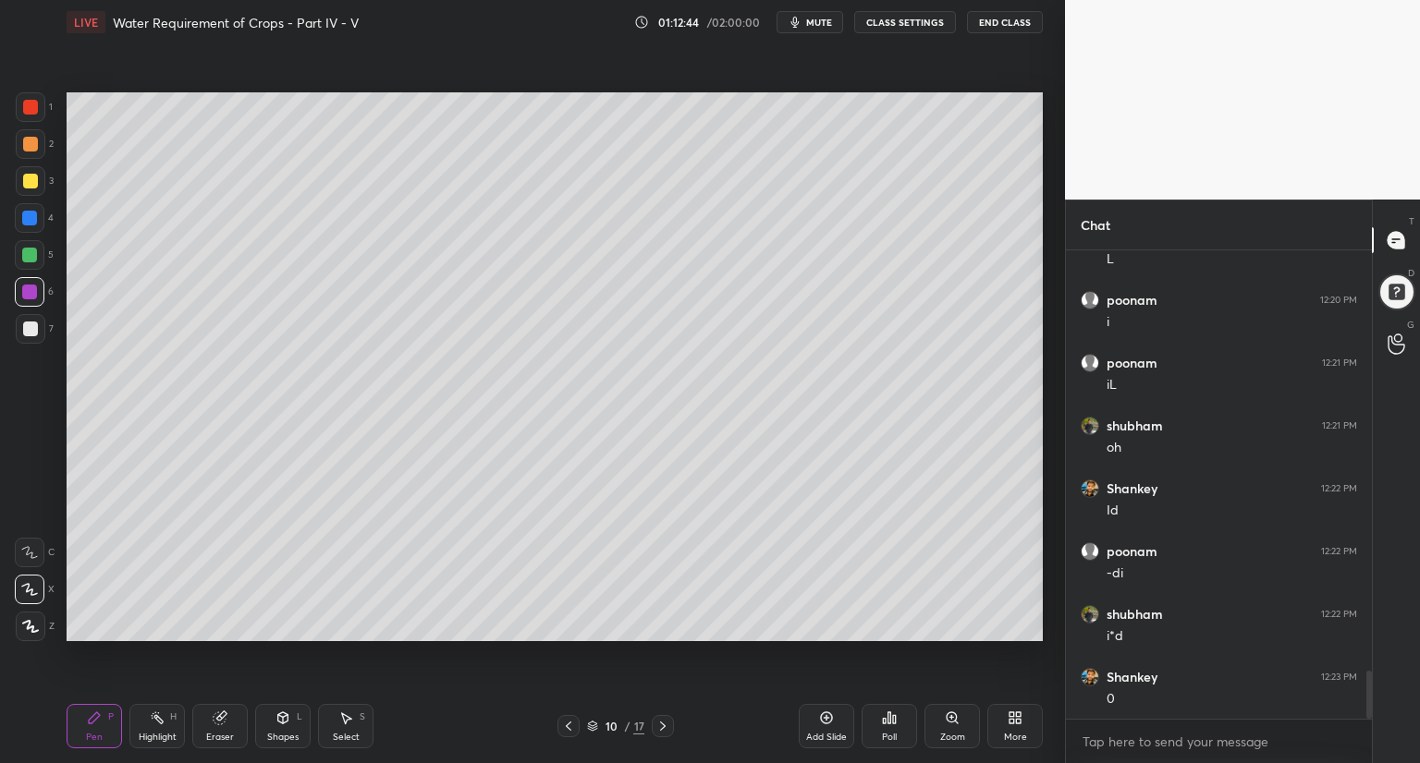
click at [30, 338] on div at bounding box center [31, 329] width 30 height 30
click at [660, 728] on icon at bounding box center [662, 726] width 15 height 15
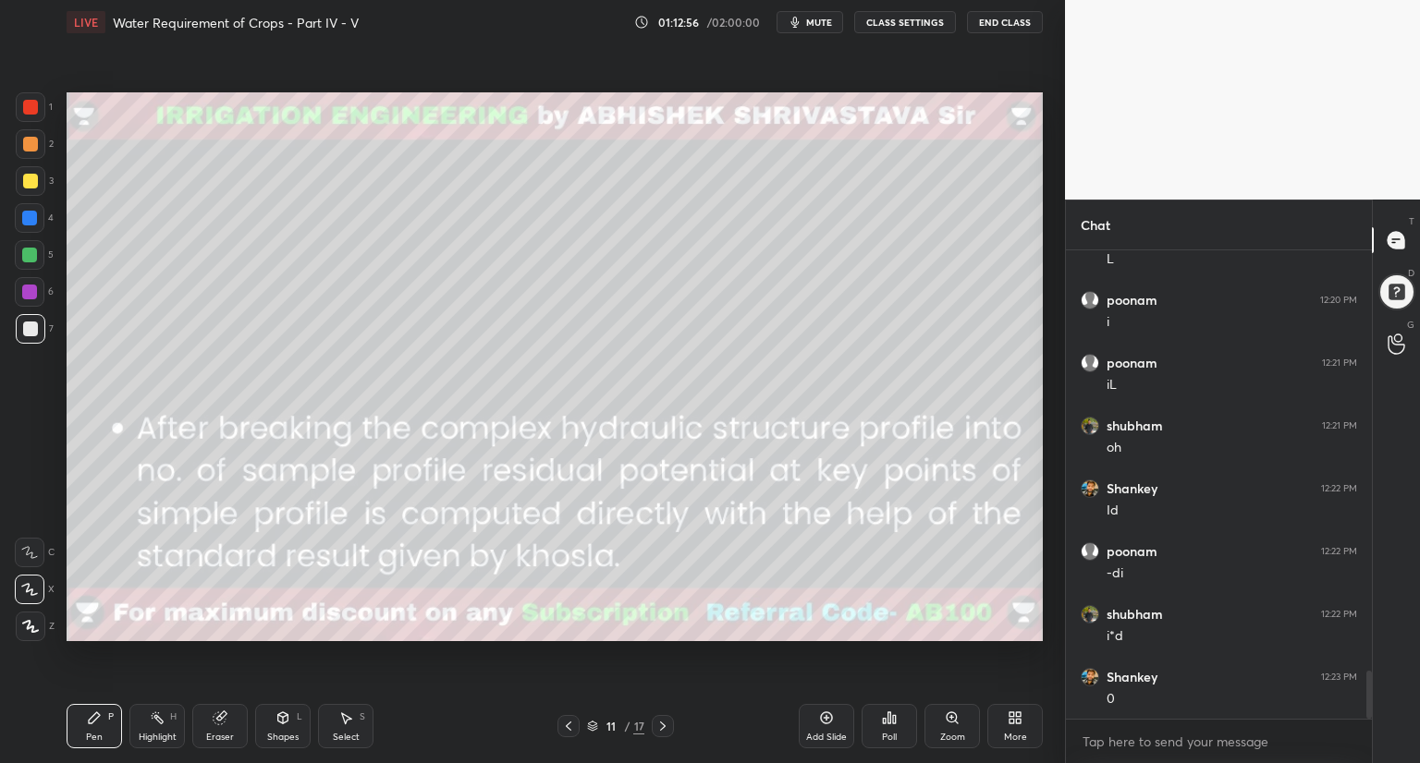
click at [30, 326] on div at bounding box center [30, 329] width 15 height 15
click at [560, 723] on div at bounding box center [568, 726] width 22 height 22
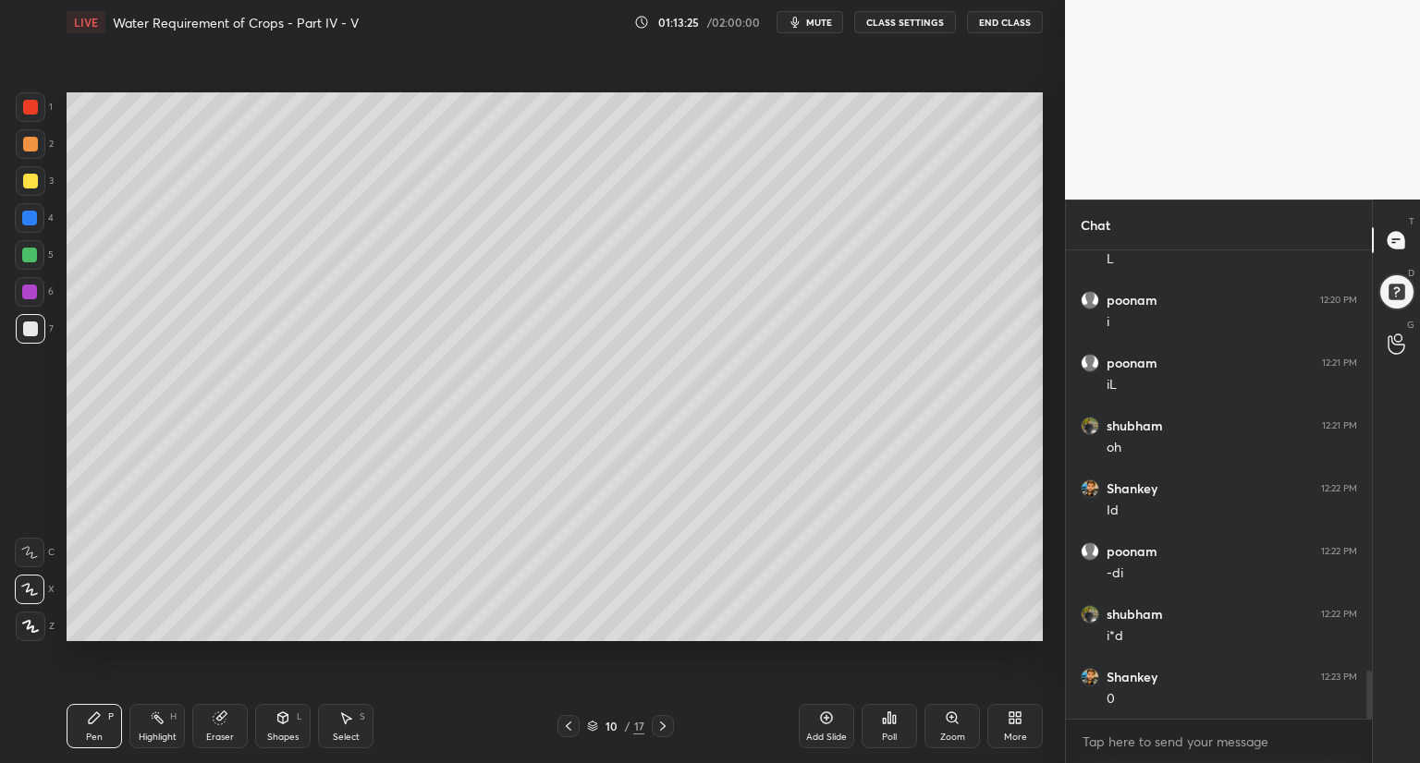
scroll to position [4163, 0]
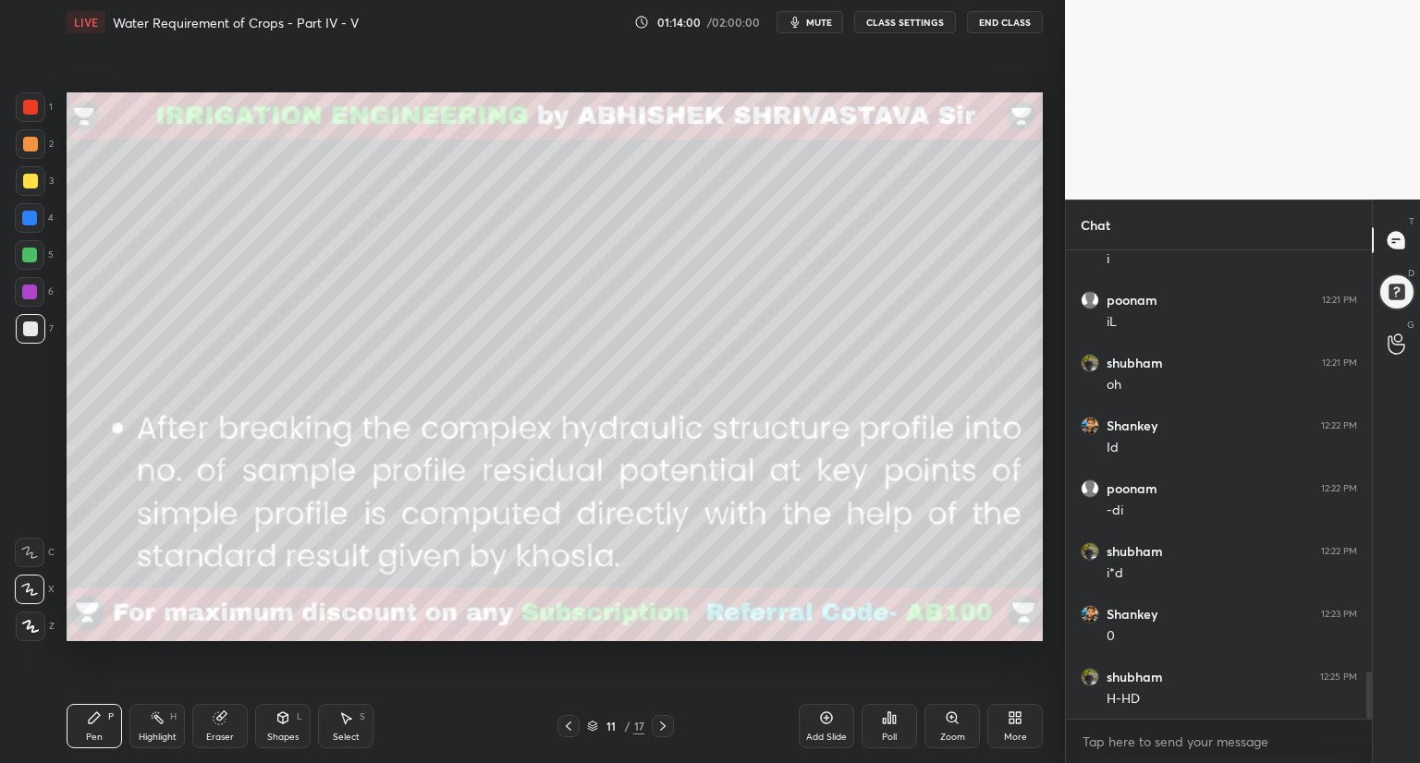
click at [278, 728] on div "Shapes L" at bounding box center [282, 726] width 55 height 44
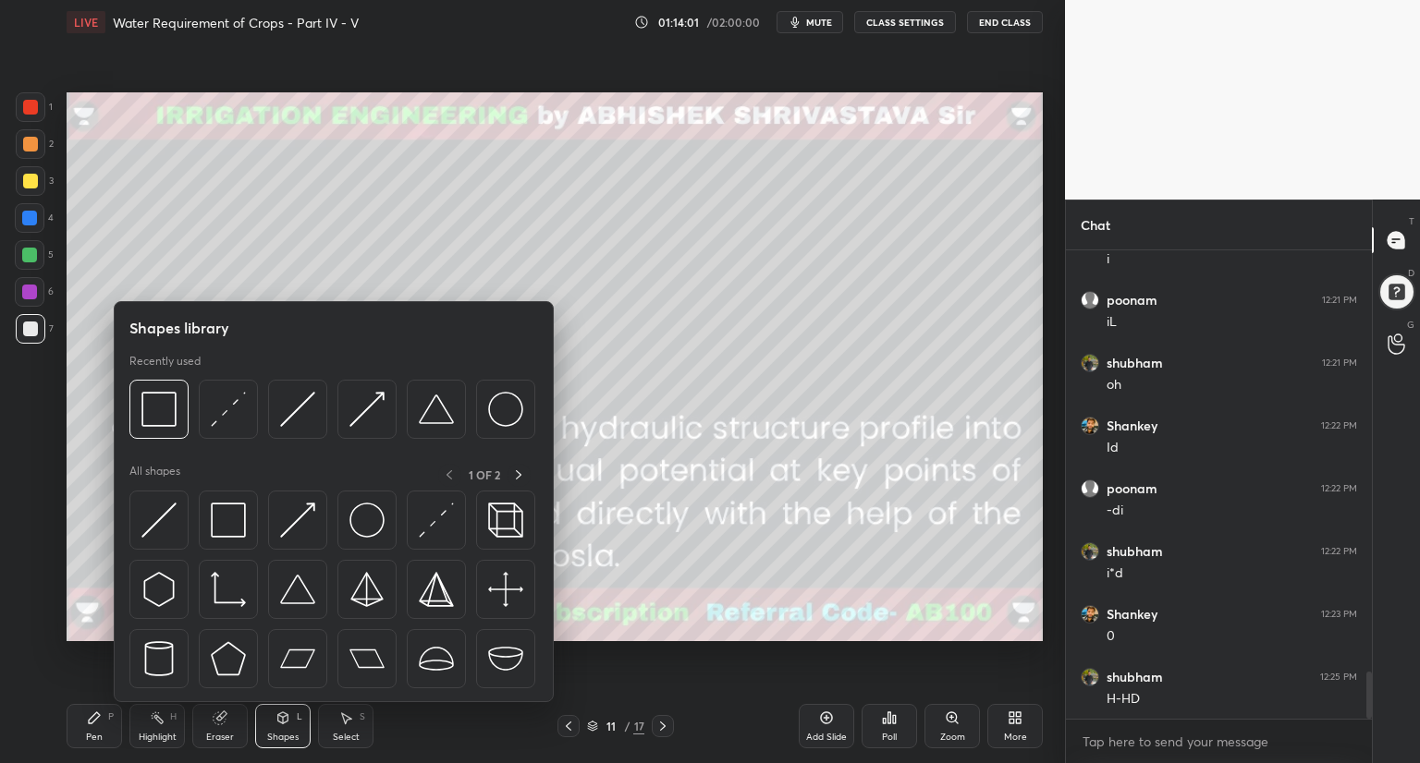
click at [33, 111] on div at bounding box center [30, 107] width 15 height 15
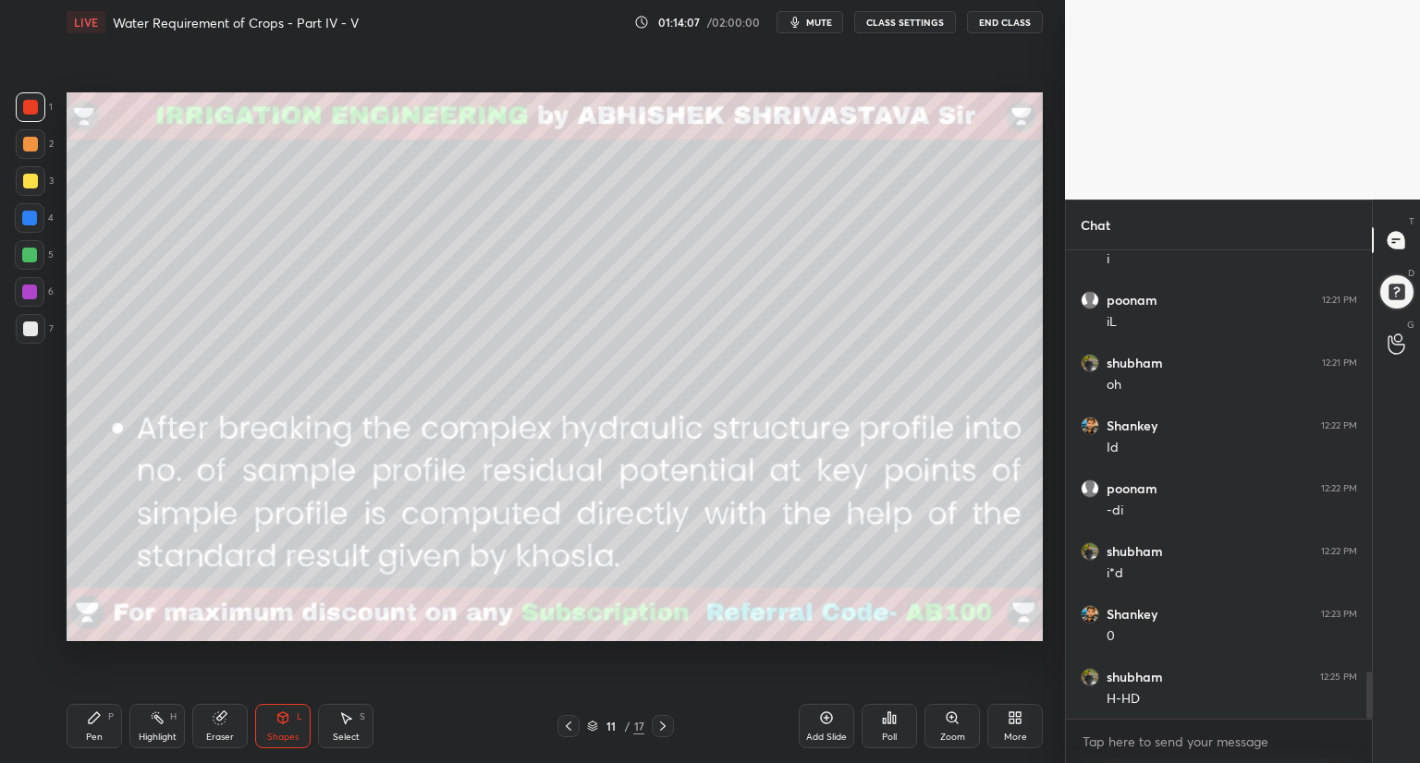
click at [567, 724] on icon at bounding box center [568, 726] width 15 height 15
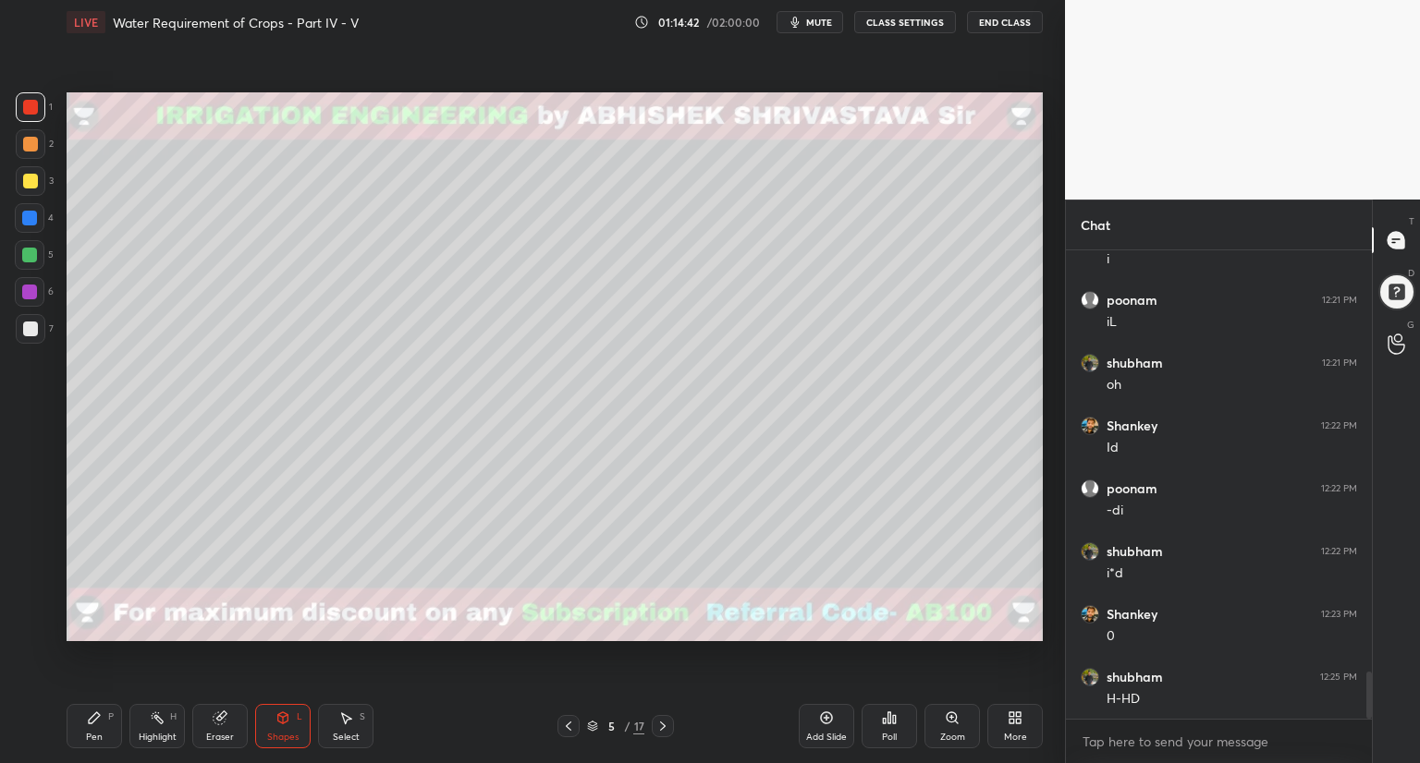
scroll to position [4229, 0]
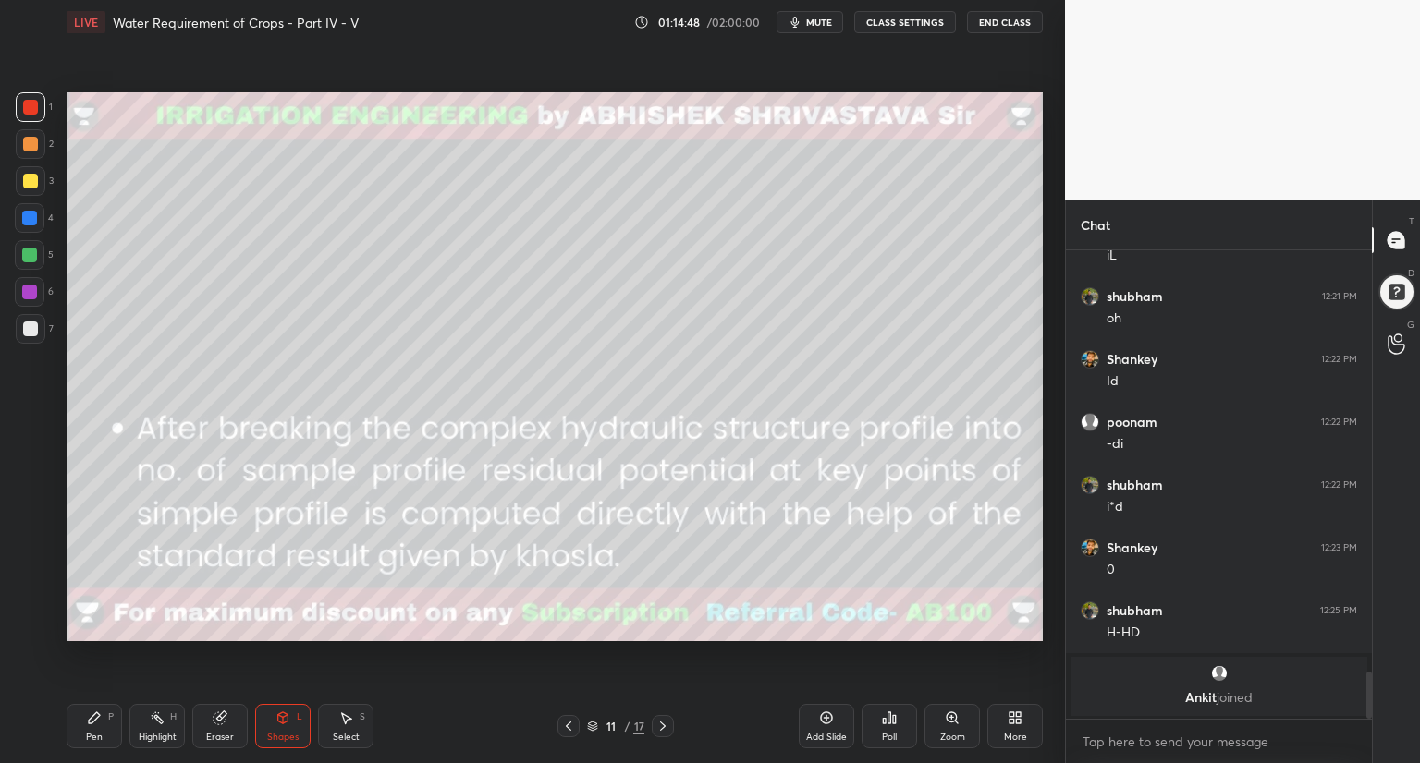
click at [33, 329] on div at bounding box center [30, 329] width 15 height 15
drag, startPoint x: 96, startPoint y: 722, endPoint x: 106, endPoint y: 696, distance: 27.8
click at [98, 718] on icon at bounding box center [94, 718] width 15 height 15
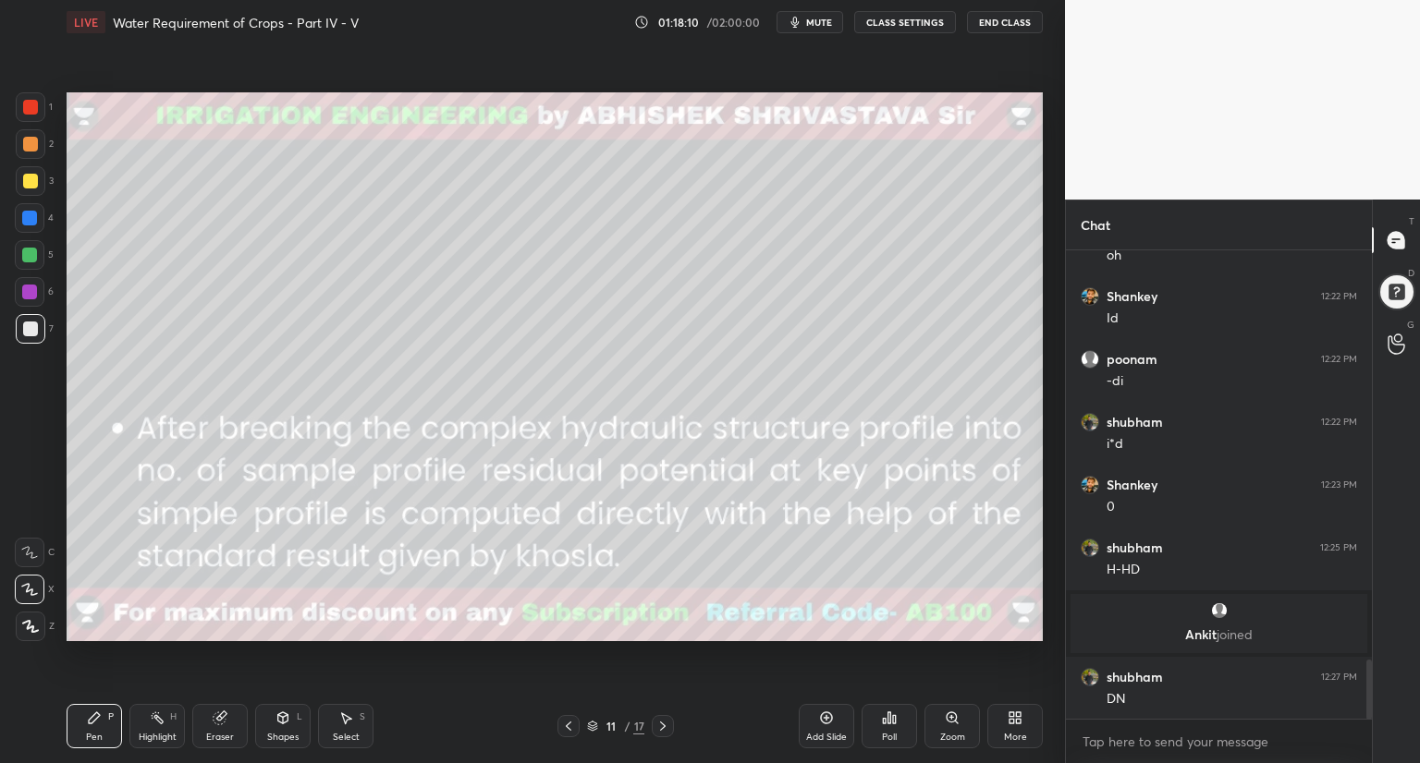
scroll to position [3338, 0]
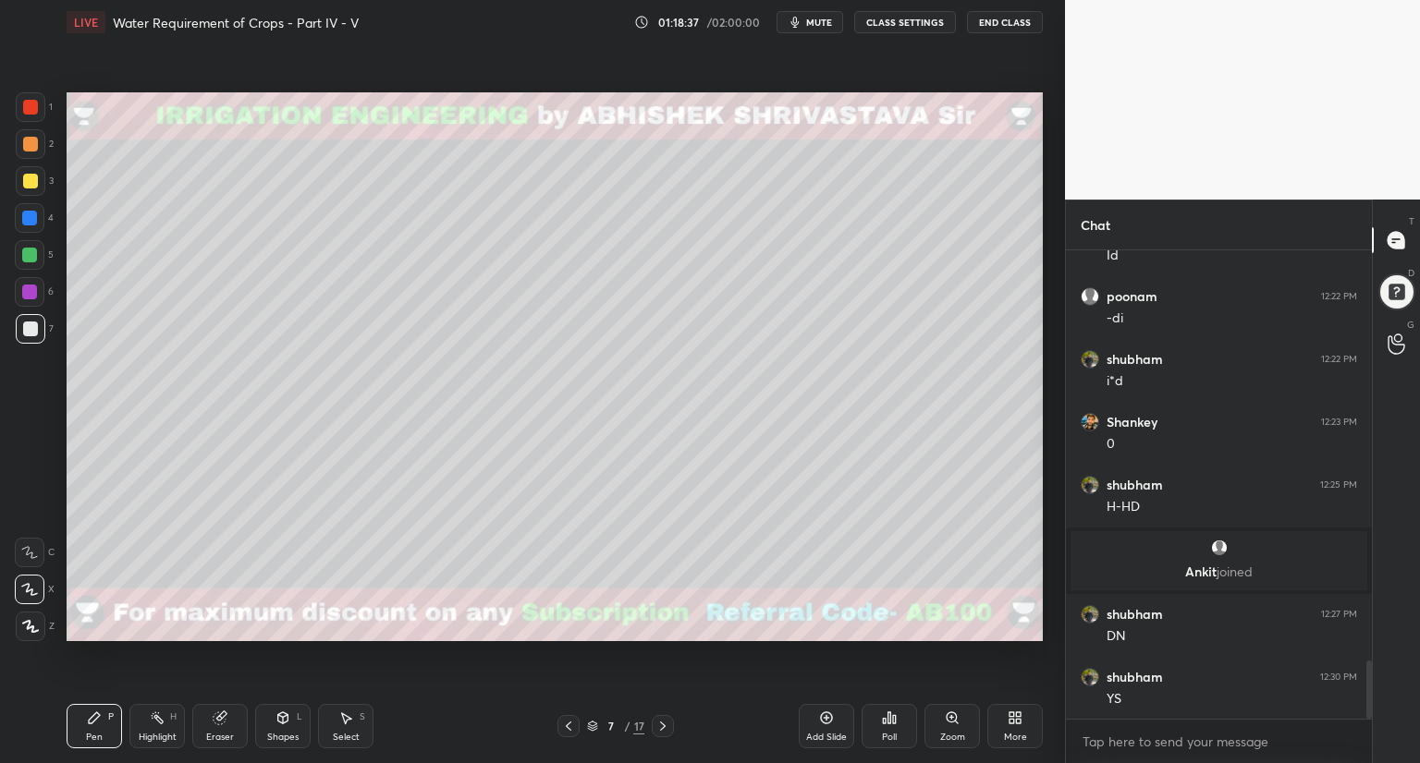
click at [592, 726] on icon at bounding box center [592, 726] width 11 height 11
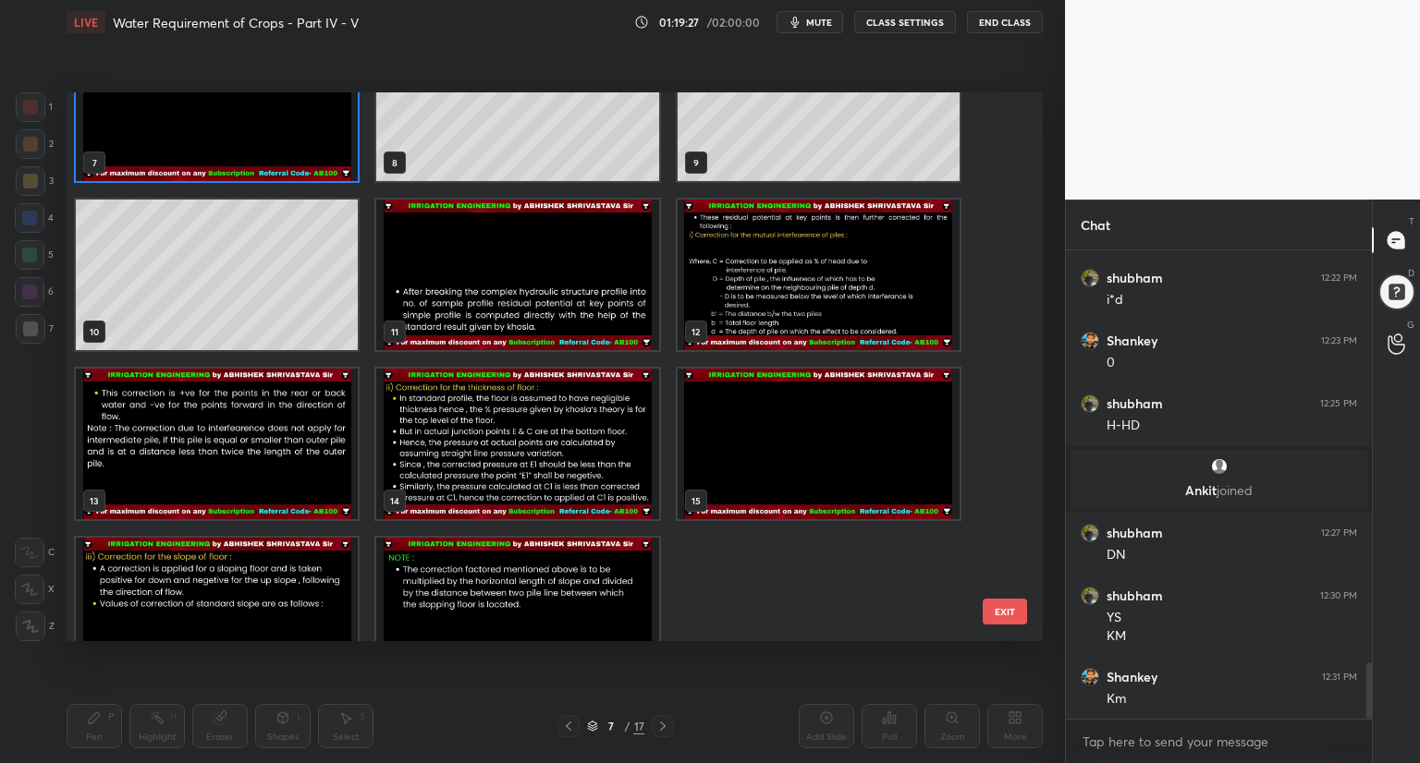
scroll to position [3438, 0]
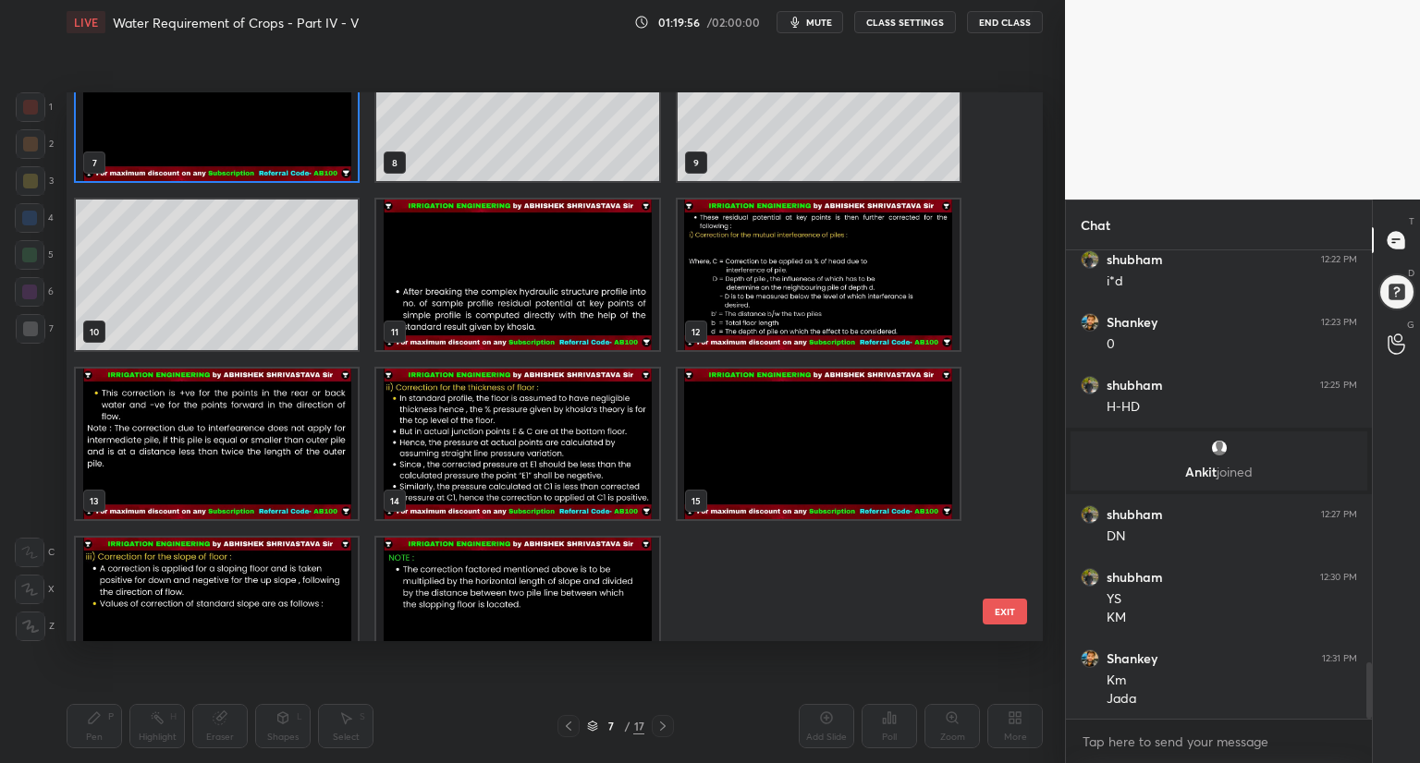
click at [589, 726] on icon at bounding box center [592, 726] width 11 height 11
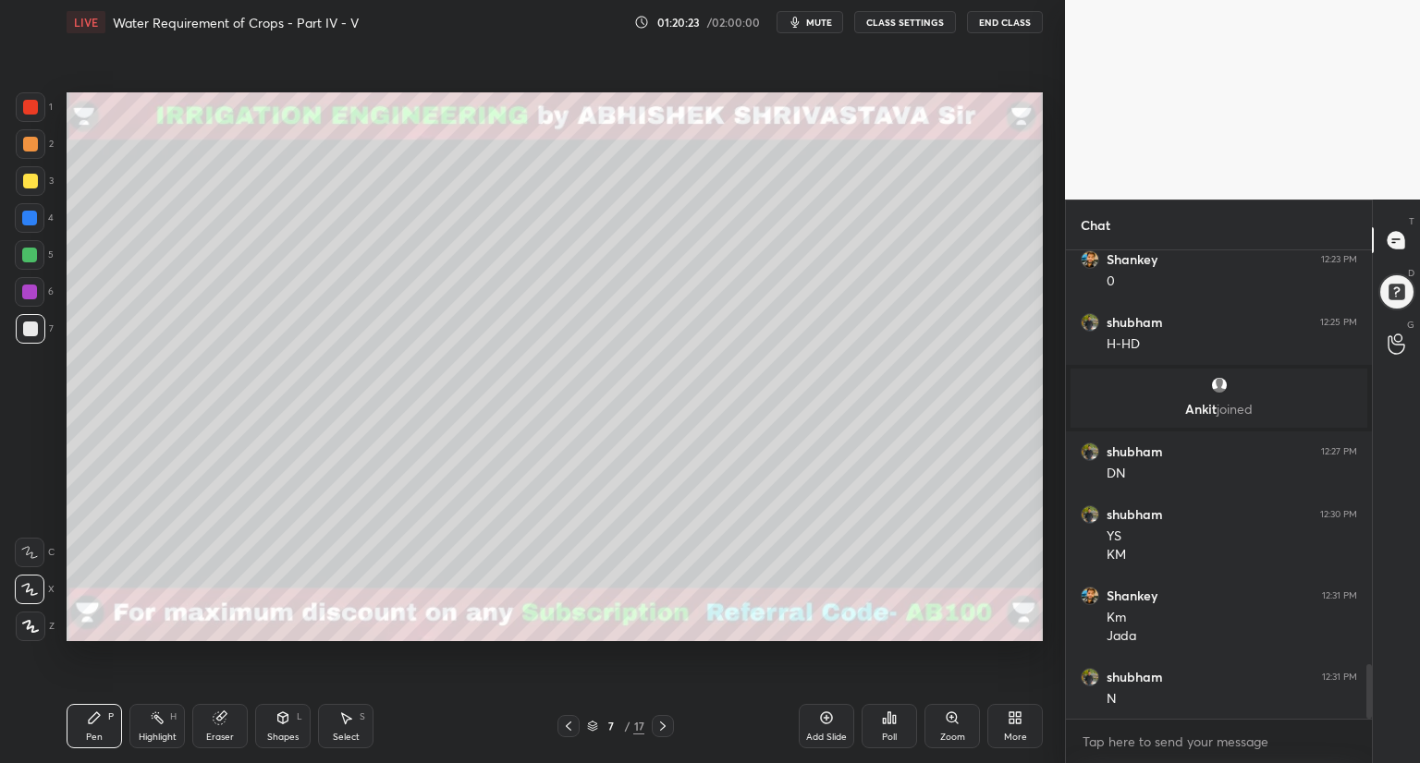
scroll to position [3564, 0]
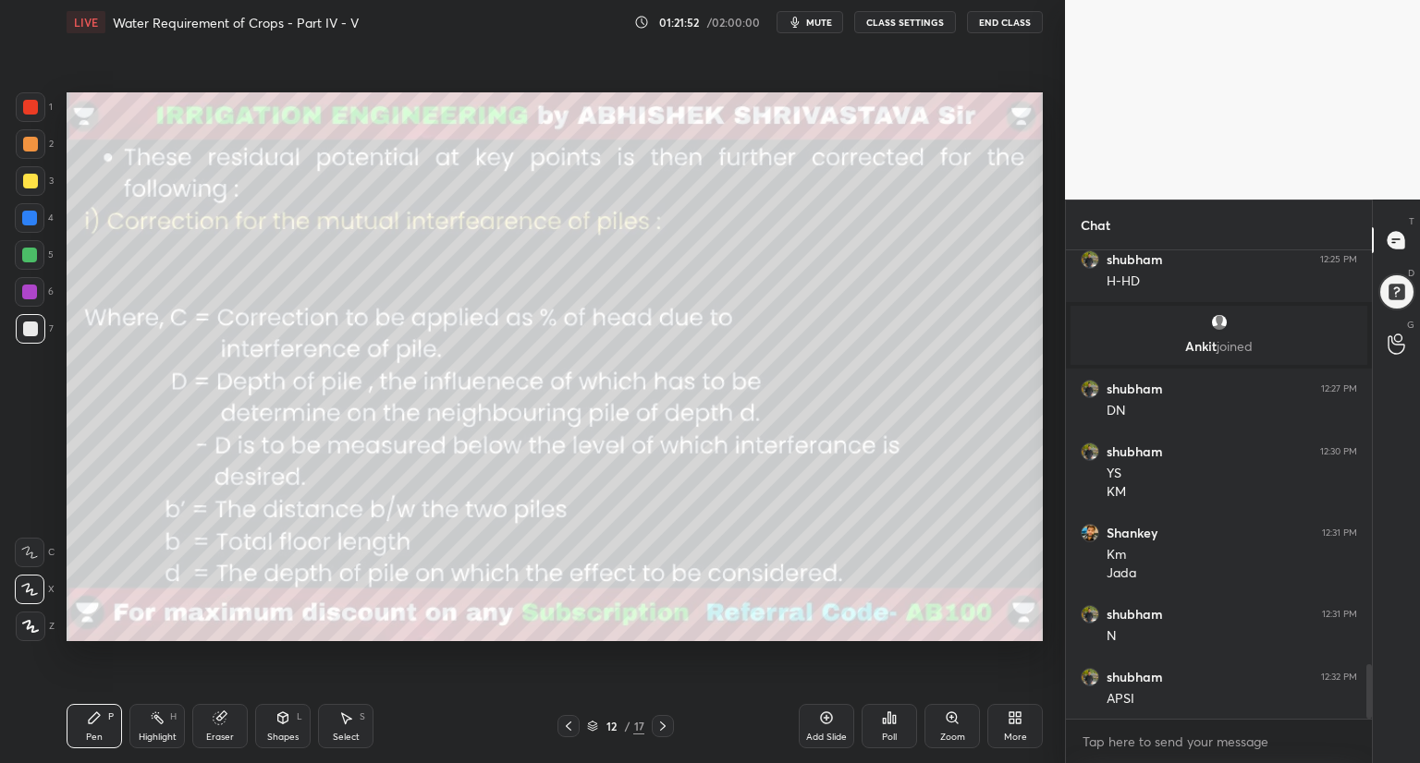
click at [33, 252] on div at bounding box center [29, 255] width 15 height 15
drag, startPoint x: 283, startPoint y: 732, endPoint x: 289, endPoint y: 720, distance: 13.6
click at [283, 733] on div "Shapes" at bounding box center [282, 737] width 31 height 9
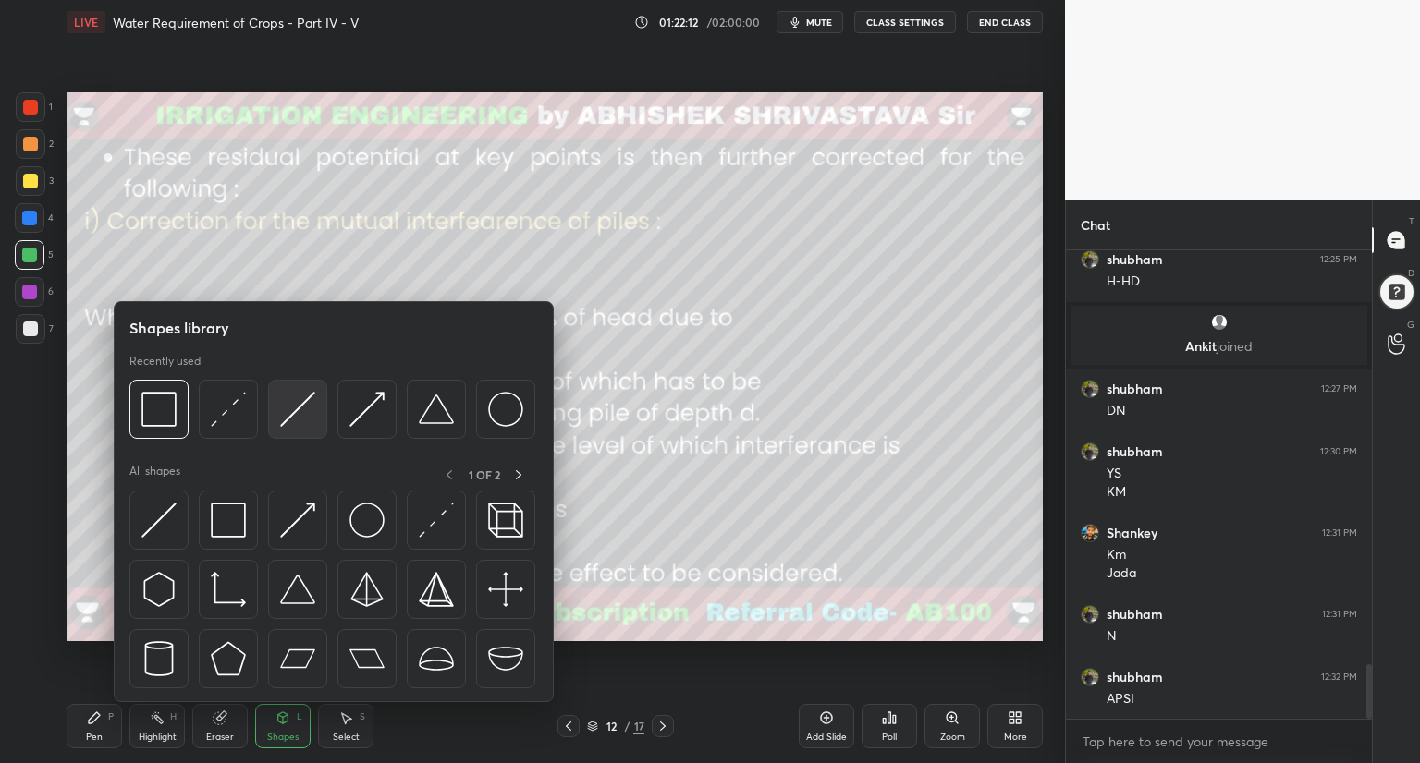
click at [308, 424] on img at bounding box center [297, 409] width 35 height 35
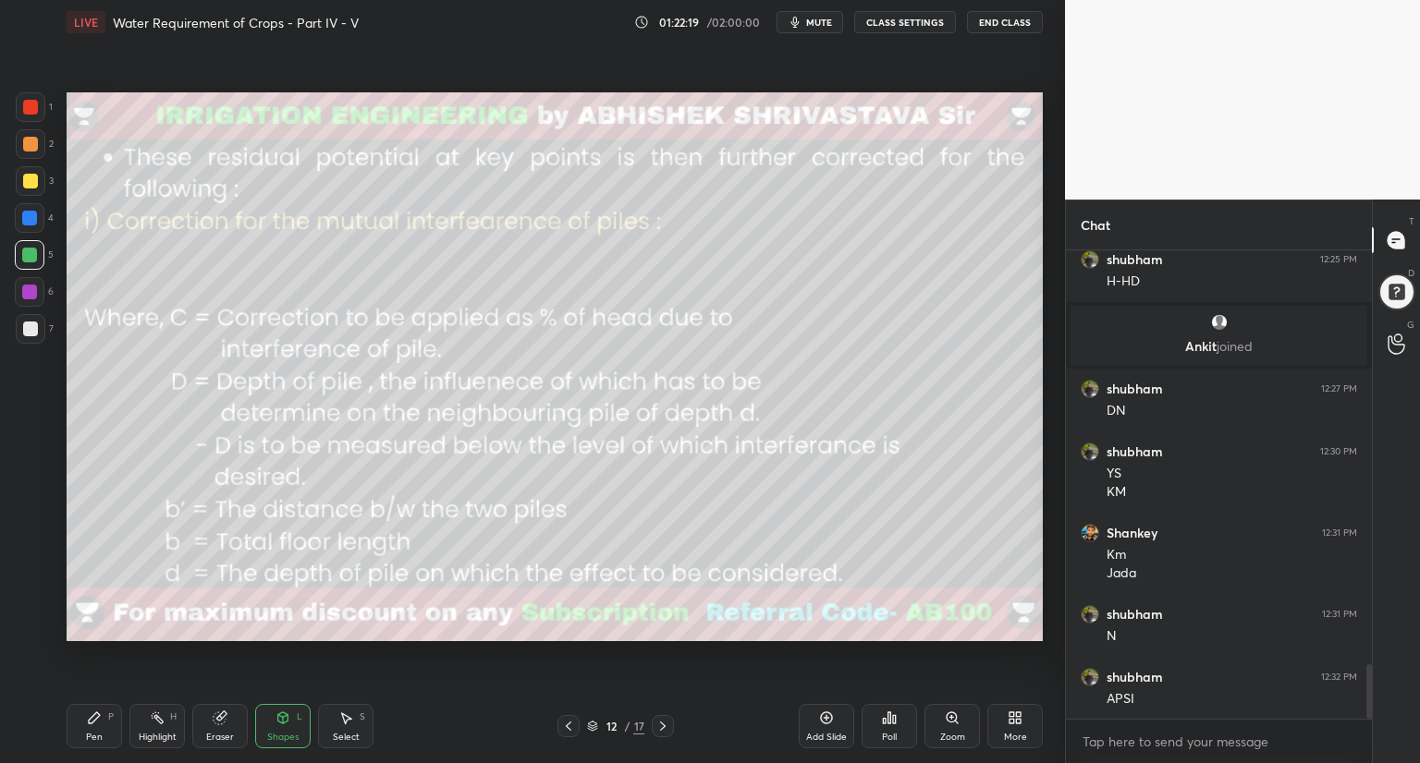
click at [92, 736] on div "Pen" at bounding box center [94, 737] width 17 height 9
click at [281, 719] on icon at bounding box center [283, 718] width 10 height 11
drag, startPoint x: 102, startPoint y: 723, endPoint x: 133, endPoint y: 673, distance: 59.0
click at [104, 720] on div "Pen P" at bounding box center [94, 726] width 55 height 44
click at [277, 726] on div "Shapes L" at bounding box center [282, 726] width 55 height 44
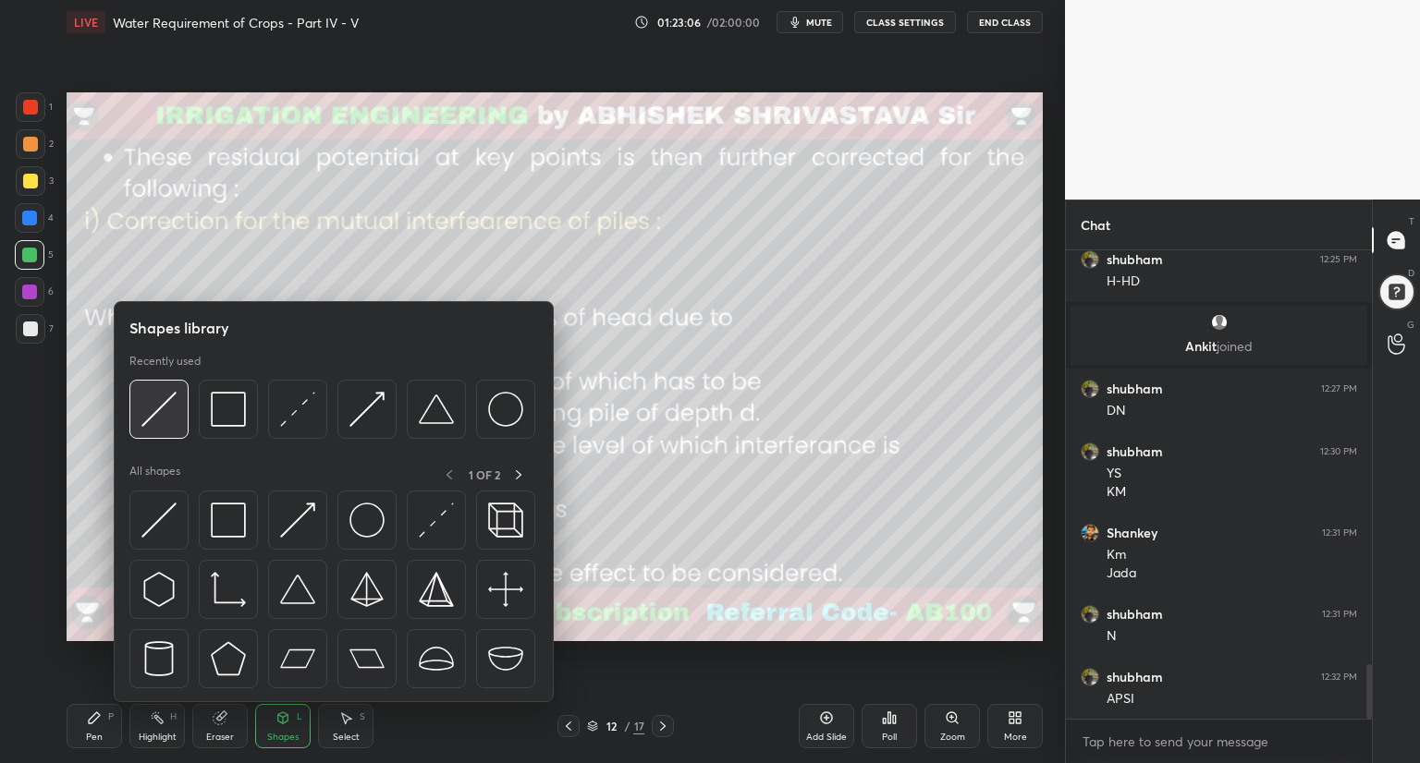
click at [184, 432] on div at bounding box center [158, 409] width 59 height 59
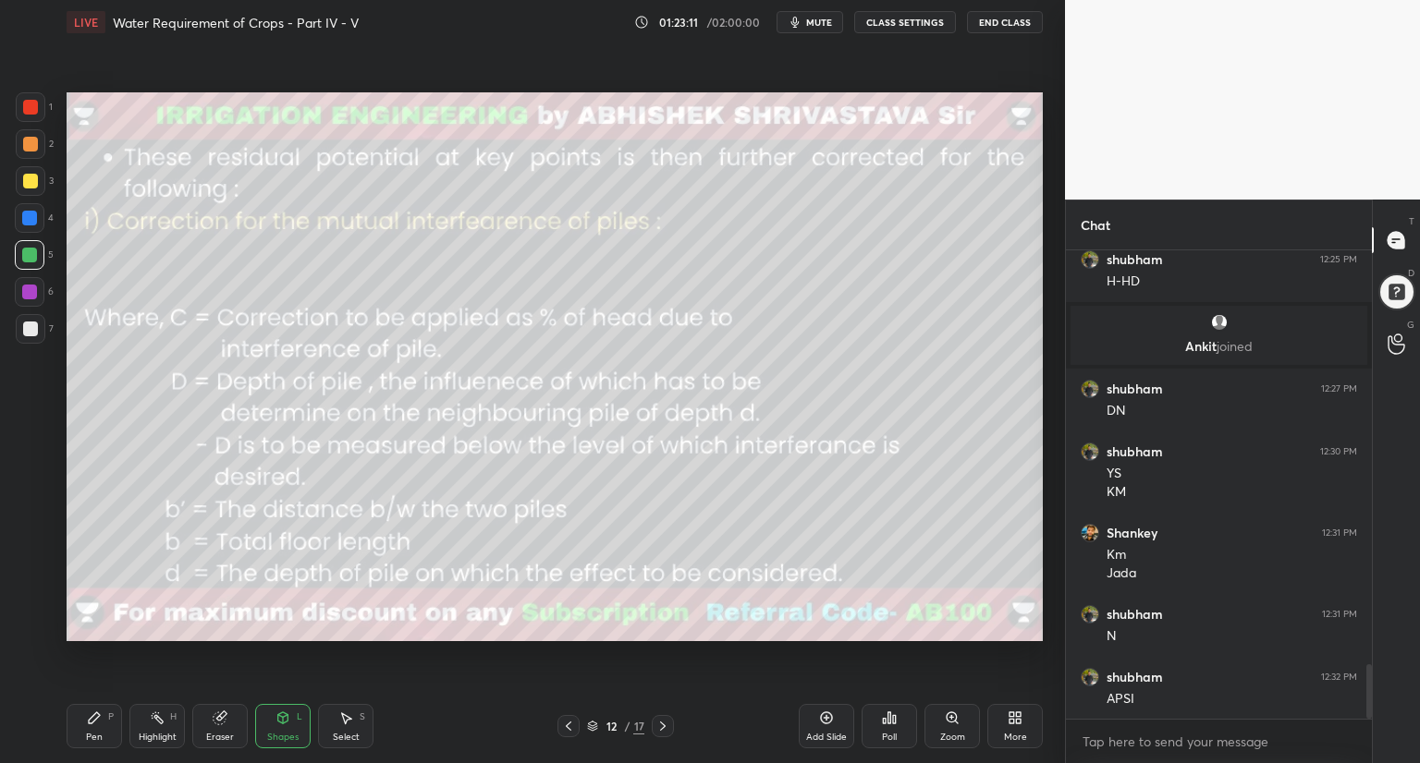
click at [90, 724] on icon at bounding box center [94, 718] width 11 height 11
drag, startPoint x: 272, startPoint y: 716, endPoint x: 267, endPoint y: 706, distance: 11.2
click at [271, 716] on div "Shapes L" at bounding box center [282, 726] width 55 height 44
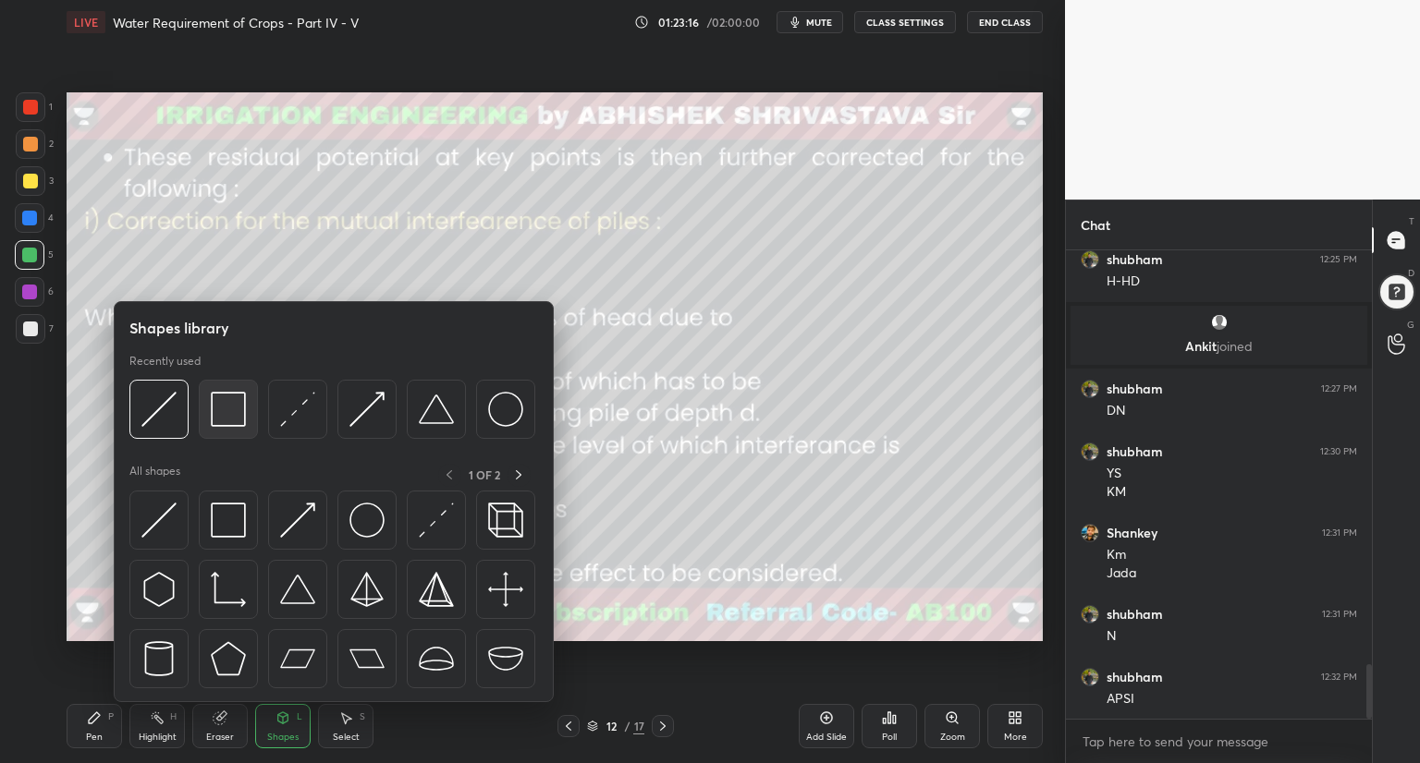
click at [218, 424] on img at bounding box center [228, 409] width 35 height 35
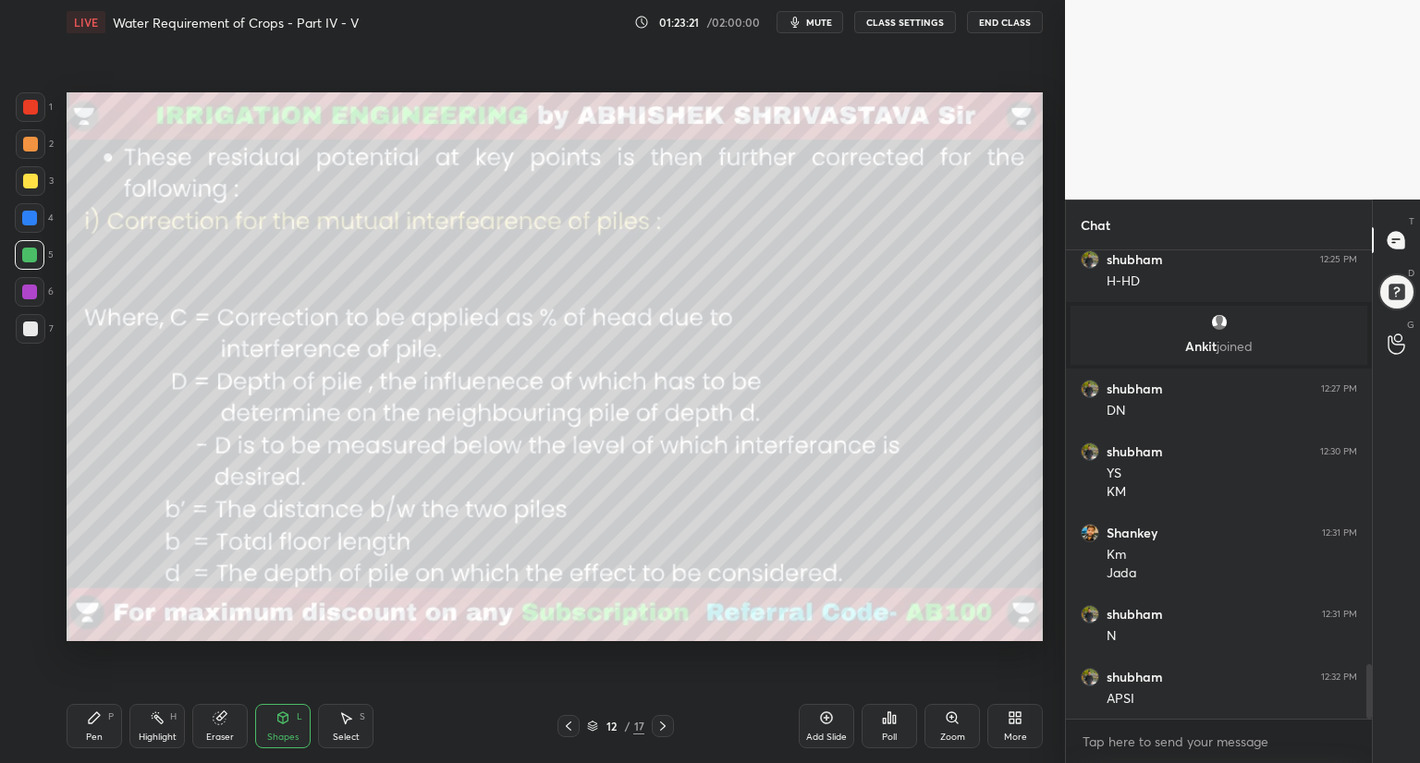
click at [33, 109] on div at bounding box center [30, 107] width 15 height 15
click at [222, 728] on div "Eraser" at bounding box center [219, 726] width 55 height 44
click at [85, 722] on div "Pen P" at bounding box center [94, 726] width 55 height 44
click at [30, 253] on div at bounding box center [29, 255] width 15 height 15
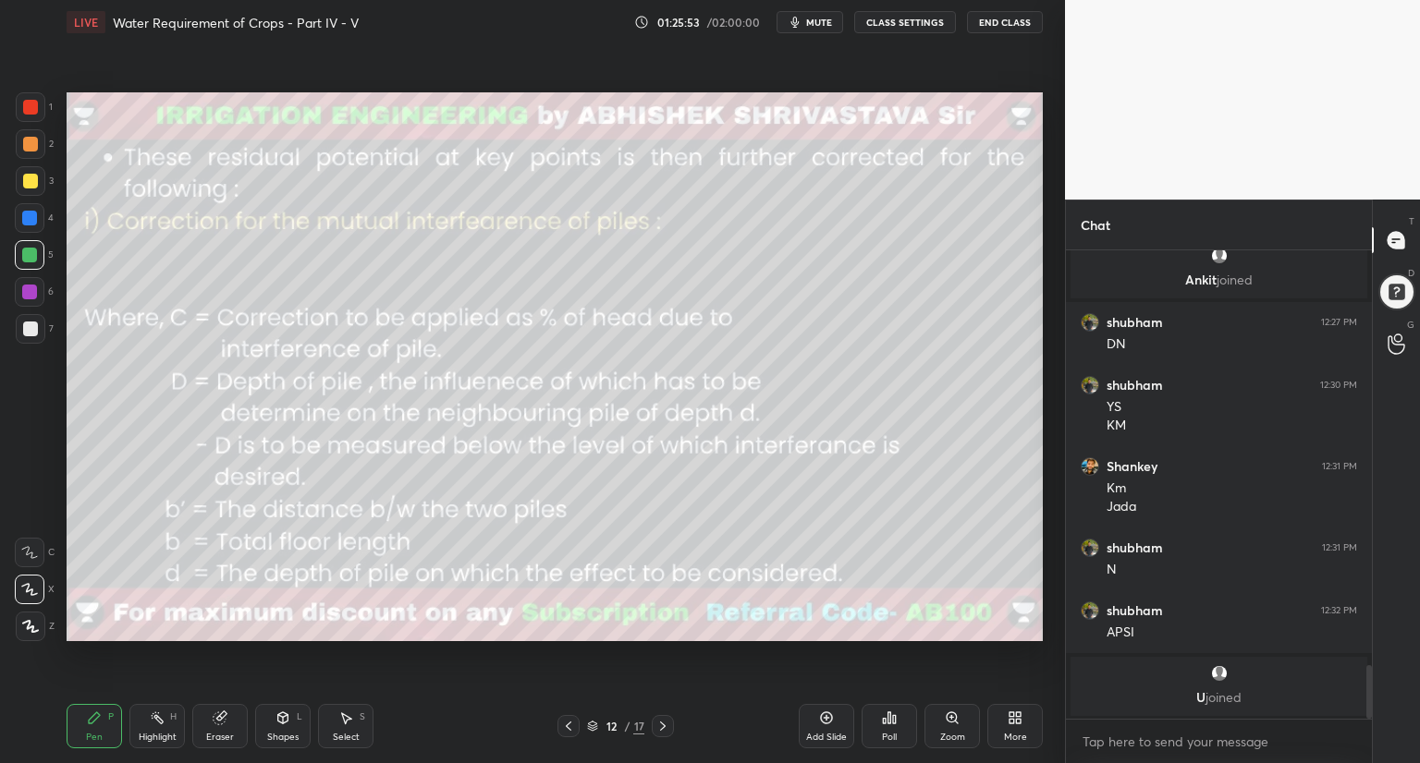
click at [34, 332] on div at bounding box center [30, 329] width 15 height 15
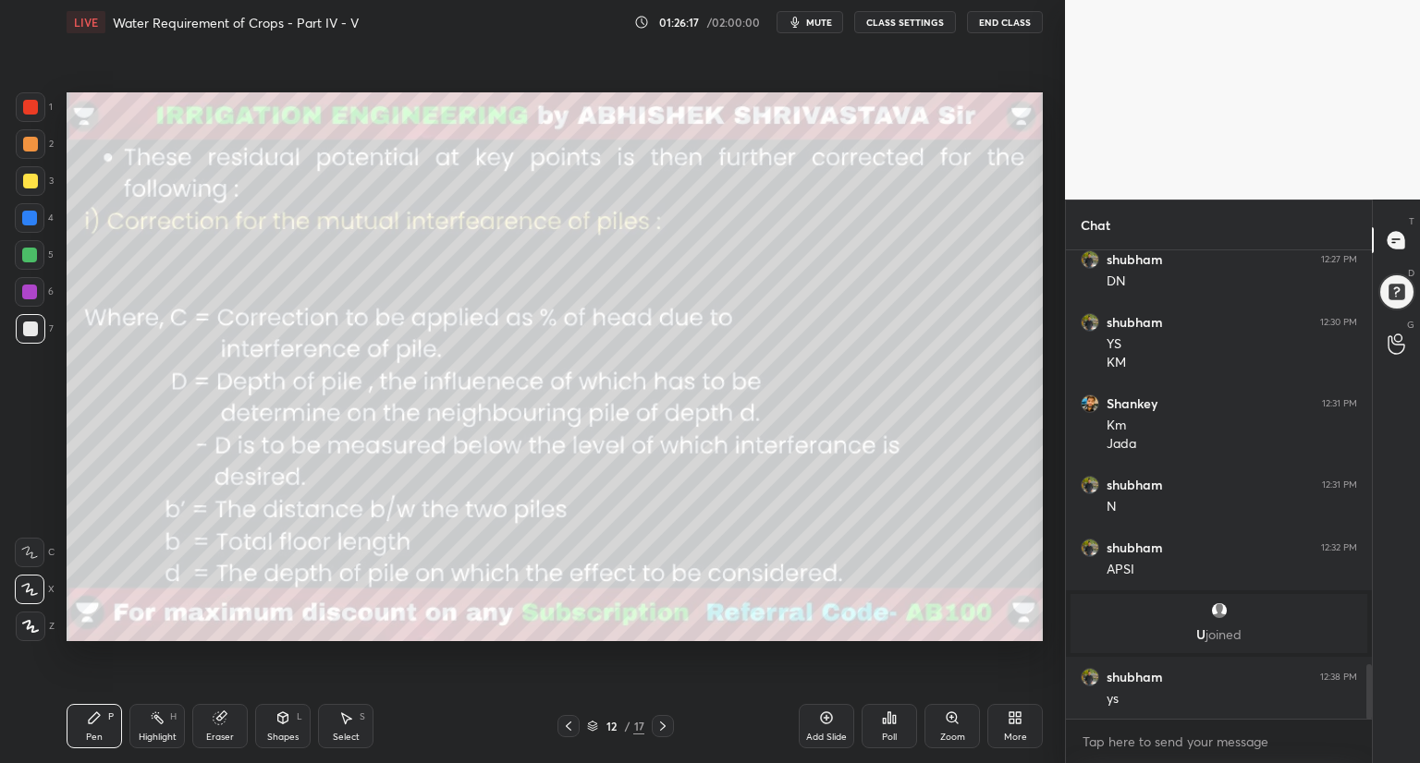
click at [220, 729] on div "Eraser" at bounding box center [219, 726] width 55 height 44
drag, startPoint x: 78, startPoint y: 716, endPoint x: 96, endPoint y: 694, distance: 28.9
click at [83, 714] on div "Pen P" at bounding box center [94, 726] width 55 height 44
drag, startPoint x: 32, startPoint y: 258, endPoint x: 44, endPoint y: 260, distance: 12.2
click at [37, 260] on div at bounding box center [30, 255] width 30 height 30
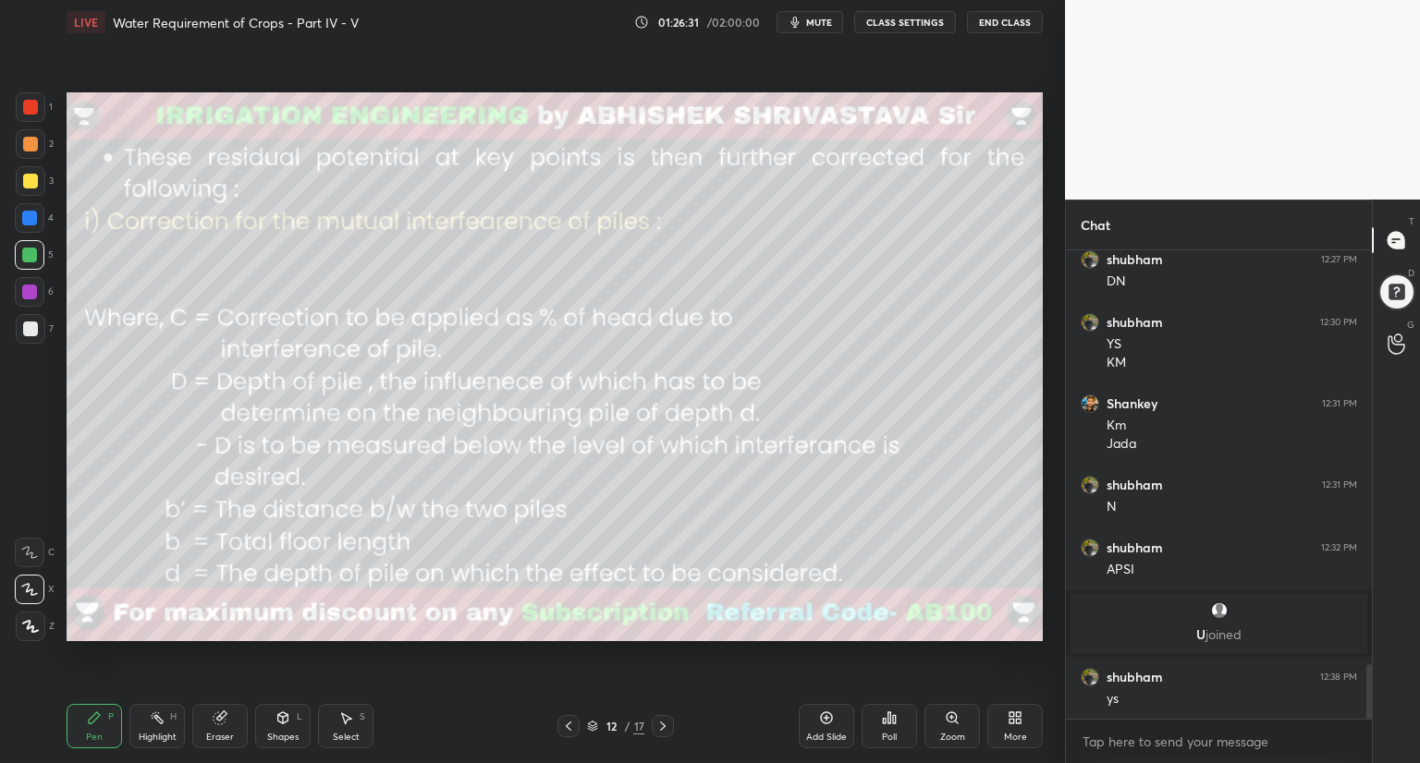
click at [60, 339] on div "Setting up your live class Poll for secs No correct answer Start poll" at bounding box center [554, 366] width 991 height 645
drag, startPoint x: 25, startPoint y: 328, endPoint x: 39, endPoint y: 331, distance: 14.1
click at [26, 328] on div at bounding box center [30, 329] width 15 height 15
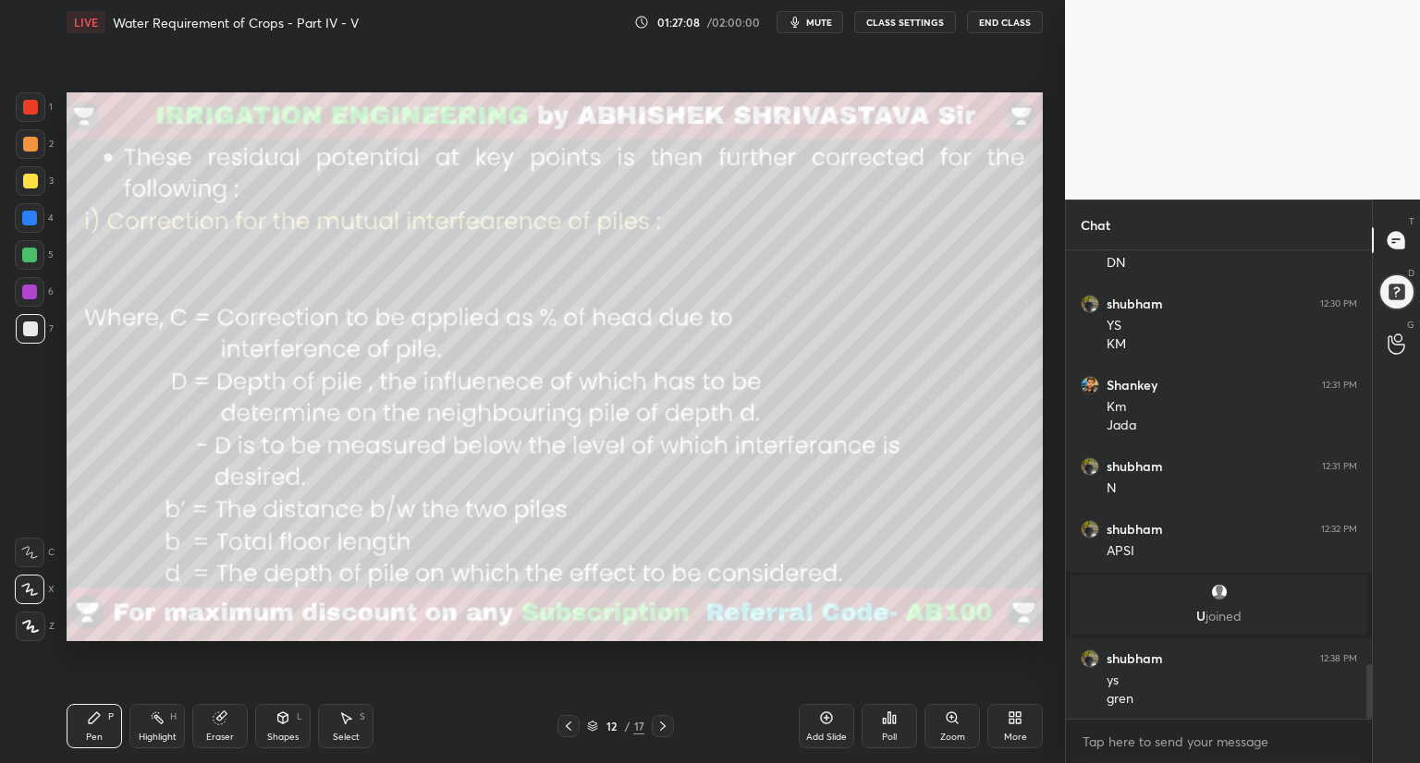
click at [30, 252] on div at bounding box center [29, 255] width 15 height 15
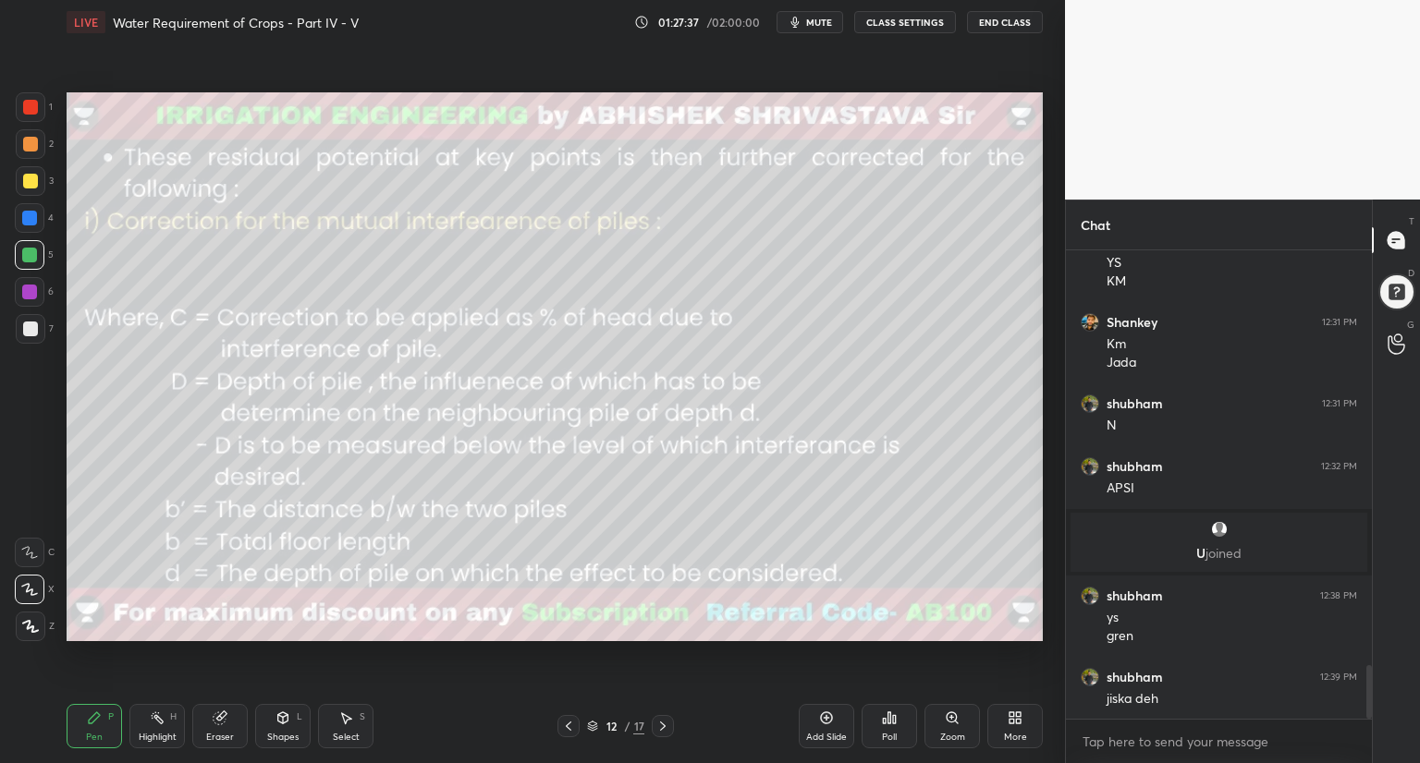
click at [229, 714] on div "Eraser" at bounding box center [219, 726] width 55 height 44
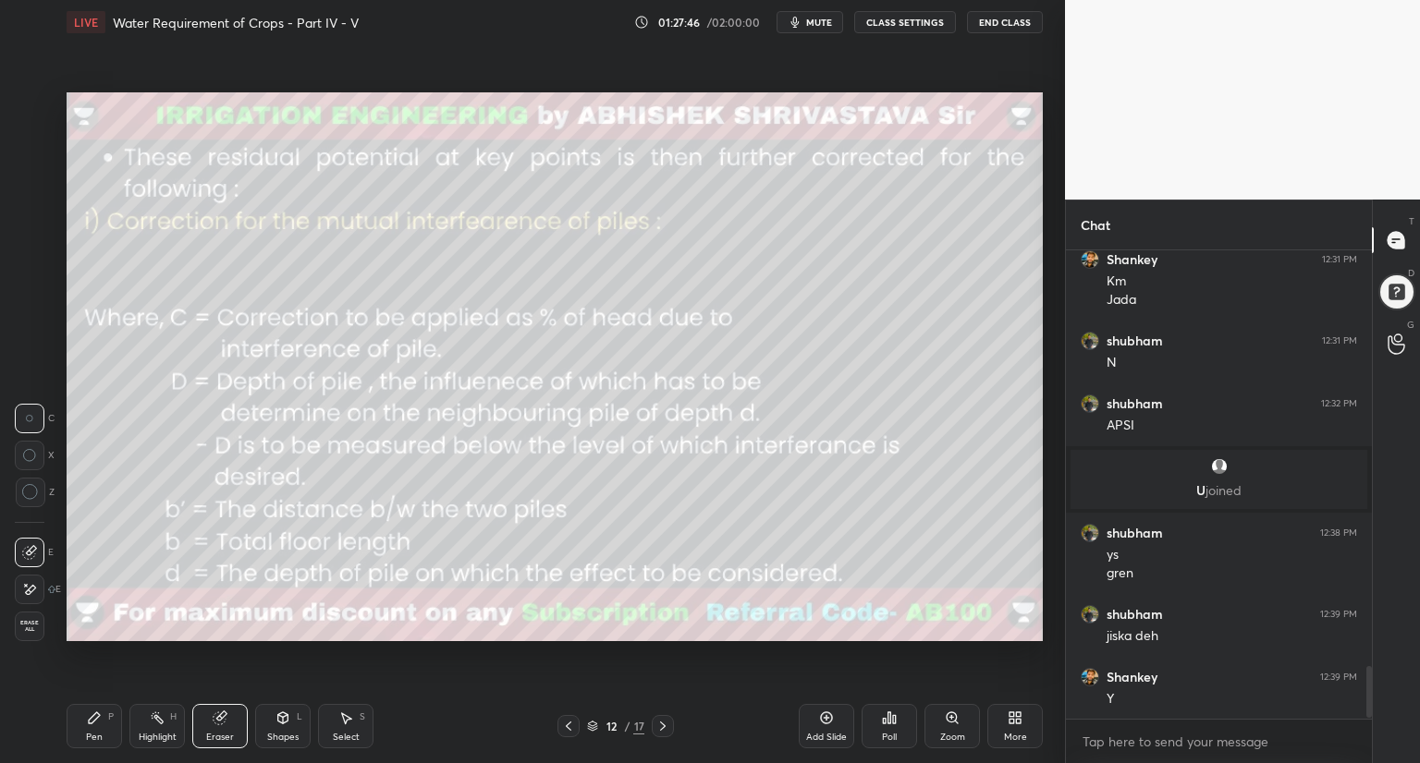
scroll to position [3765, 0]
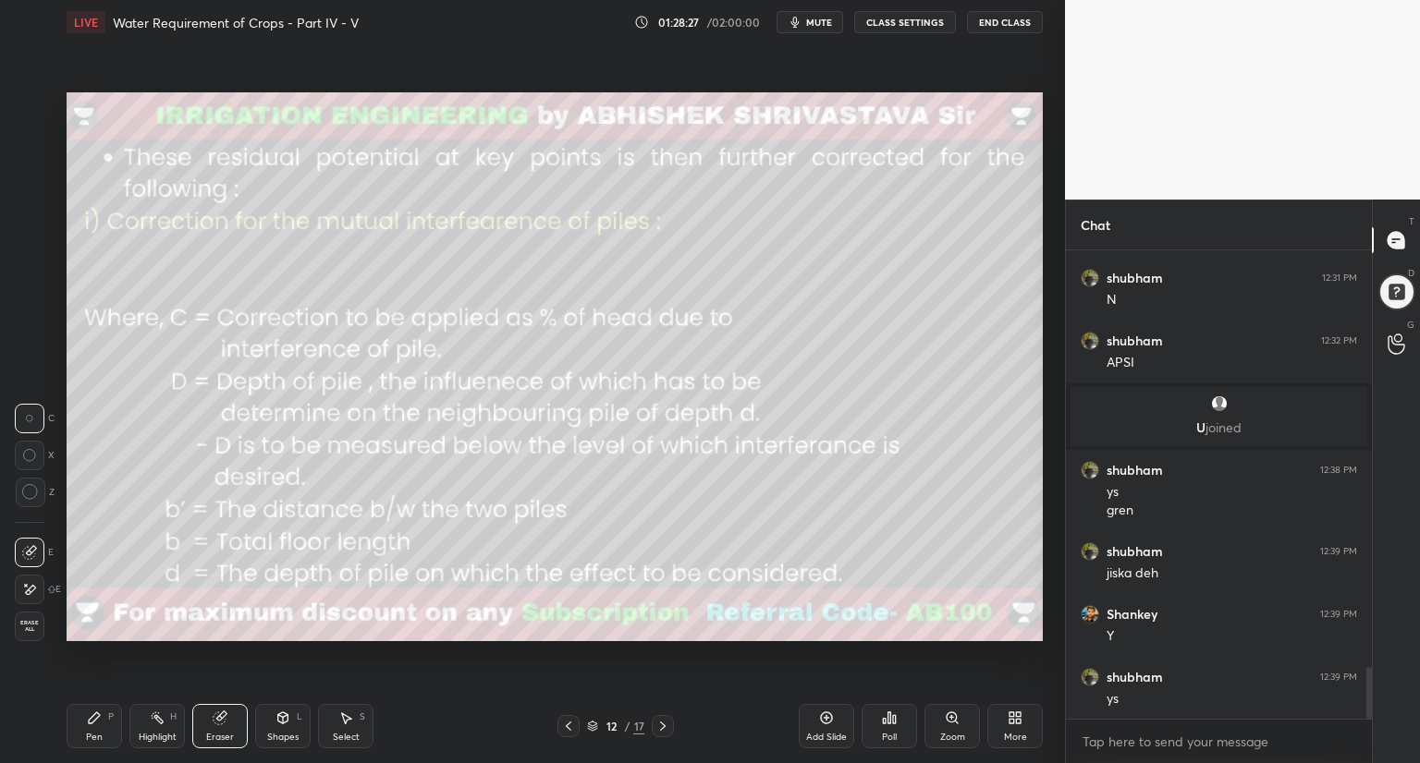
click at [820, 19] on span "mute" at bounding box center [819, 22] width 26 height 13
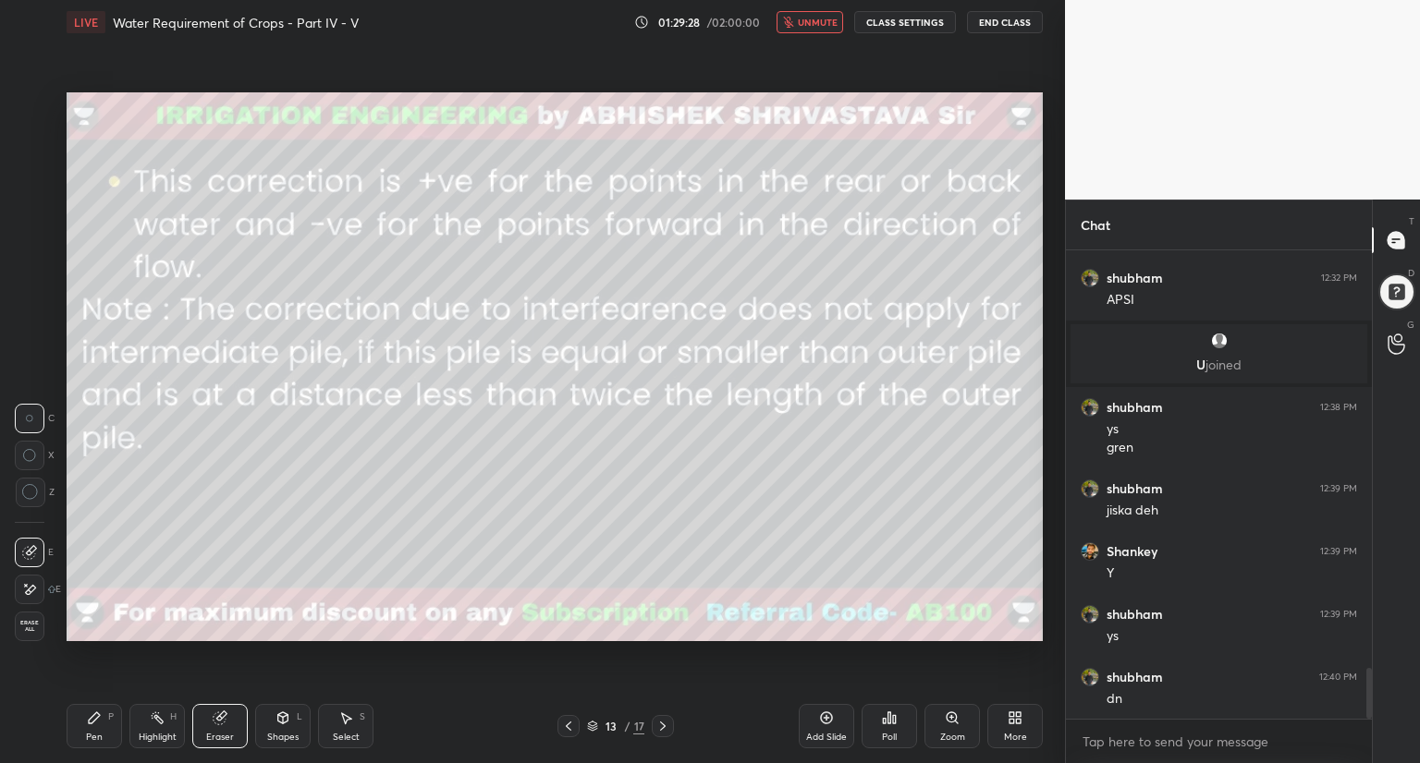
click at [820, 19] on span "unmute" at bounding box center [818, 22] width 40 height 13
click at [95, 736] on div "Pen" at bounding box center [94, 737] width 17 height 9
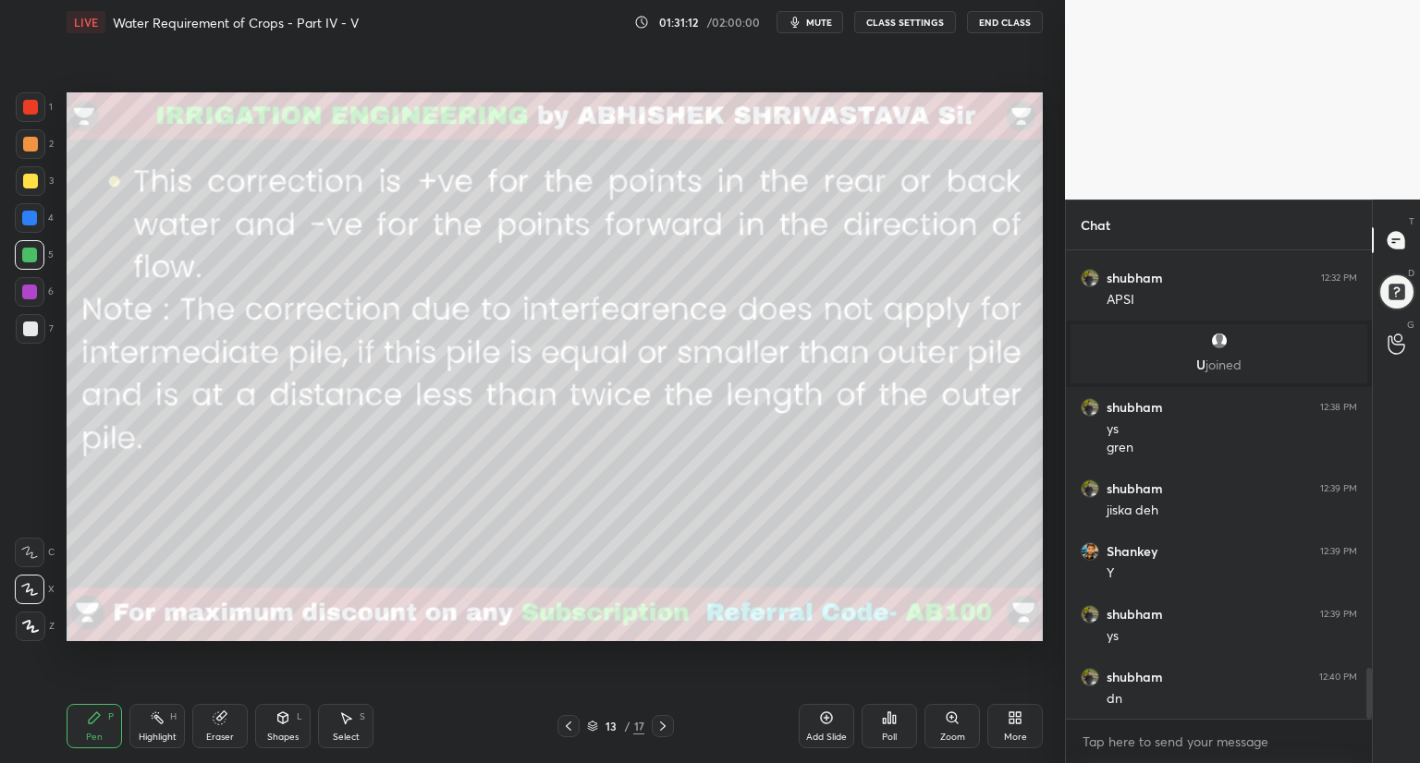
drag, startPoint x: 267, startPoint y: 721, endPoint x: 268, endPoint y: 710, distance: 11.1
click at [269, 721] on div "Shapes L" at bounding box center [282, 726] width 55 height 44
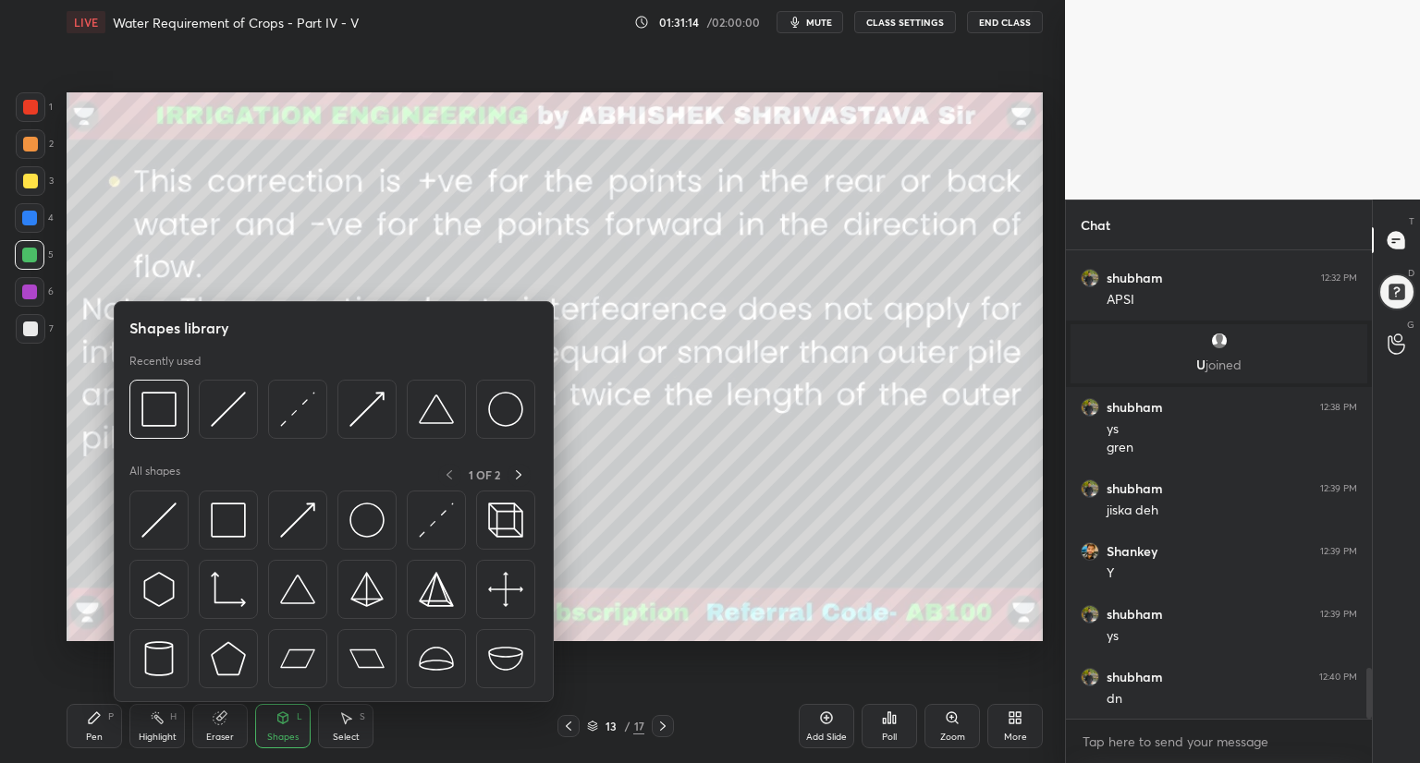
click at [46, 260] on div "5" at bounding box center [34, 255] width 39 height 30
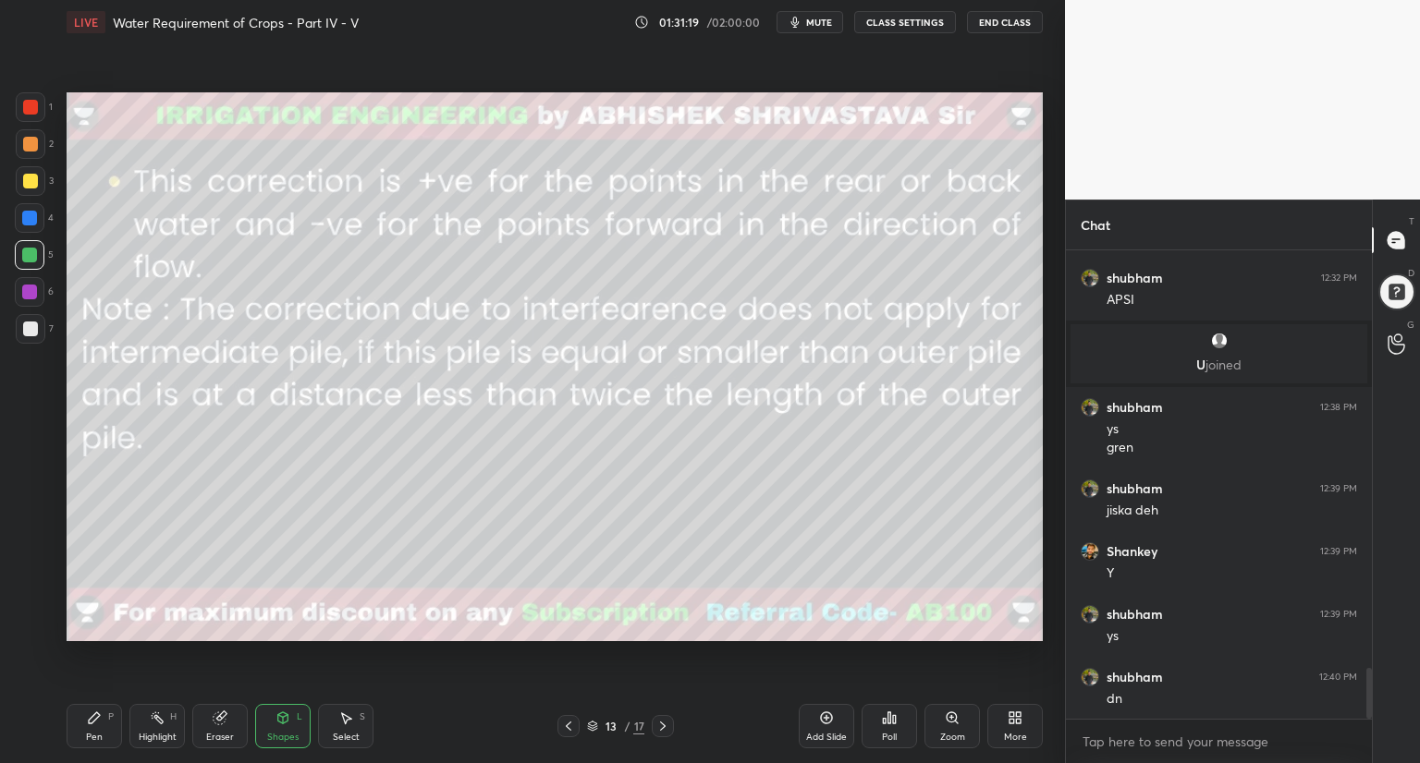
click at [85, 733] on div "Pen P" at bounding box center [94, 726] width 55 height 44
drag, startPoint x: 30, startPoint y: 330, endPoint x: 55, endPoint y: 360, distance: 39.3
click at [28, 332] on div at bounding box center [30, 329] width 15 height 15
drag, startPoint x: 226, startPoint y: 726, endPoint x: 255, endPoint y: 659, distance: 73.7
click at [225, 726] on div "Eraser" at bounding box center [219, 726] width 55 height 44
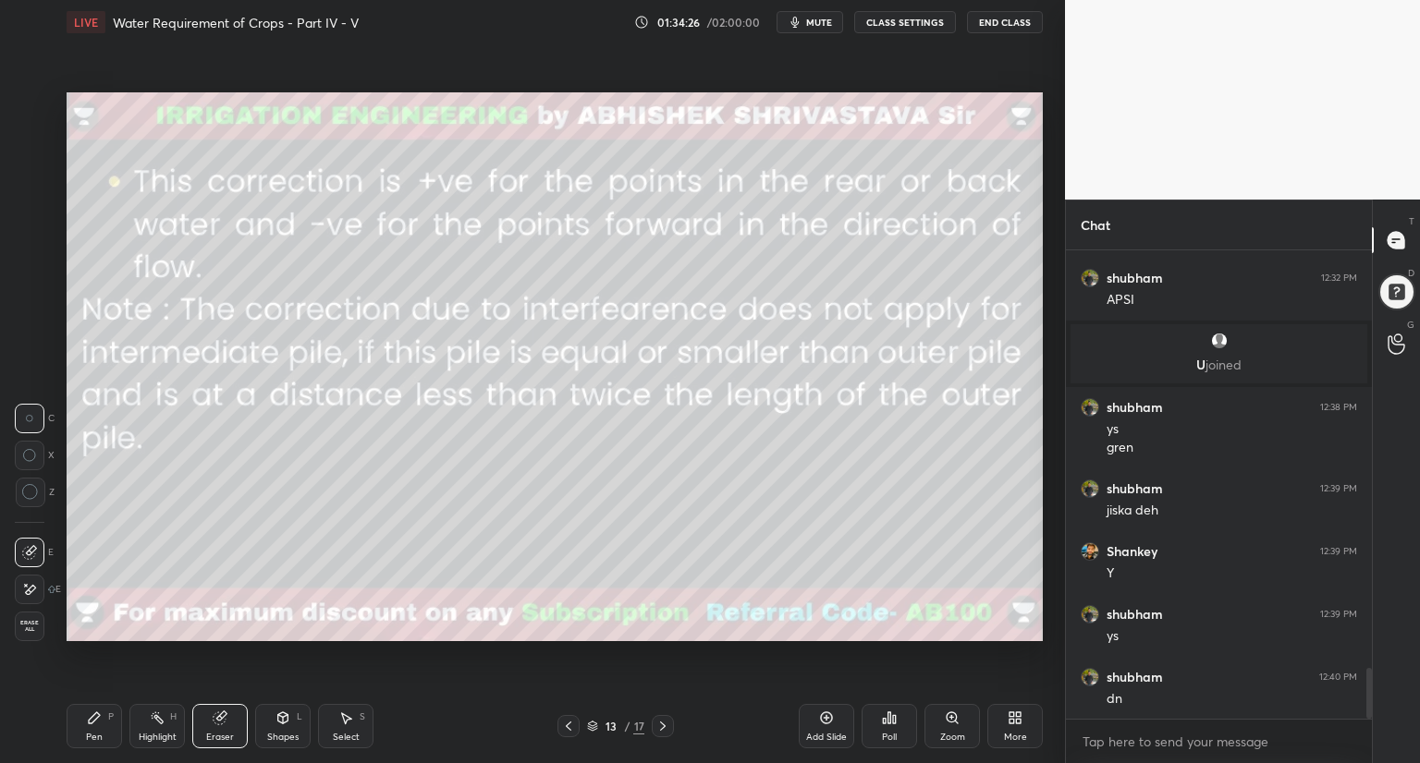
scroll to position [3908, 0]
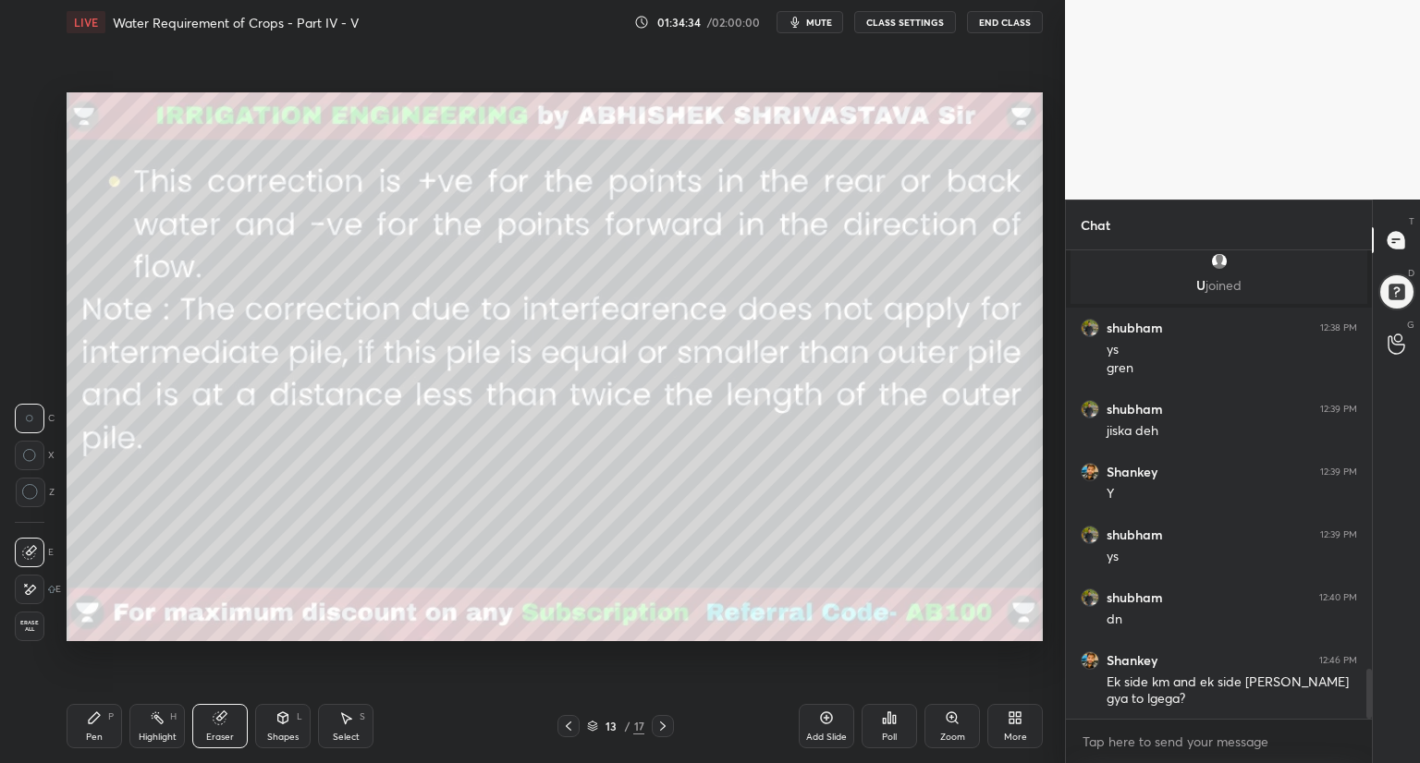
click at [94, 722] on icon at bounding box center [94, 718] width 15 height 15
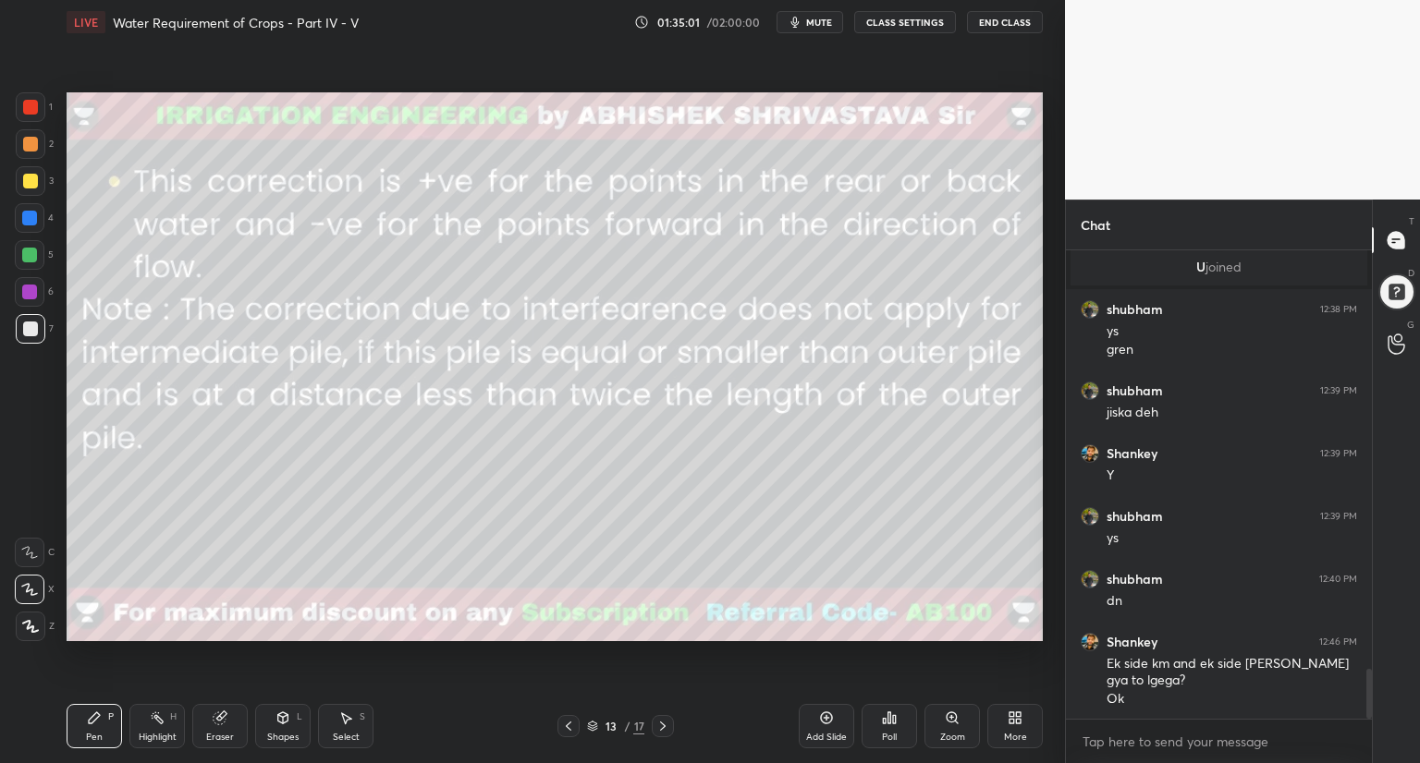
click at [214, 726] on div "Eraser" at bounding box center [219, 726] width 55 height 44
drag, startPoint x: 799, startPoint y: 25, endPoint x: 788, endPoint y: 45, distance: 22.7
click at [799, 27] on icon "button" at bounding box center [795, 22] width 8 height 11
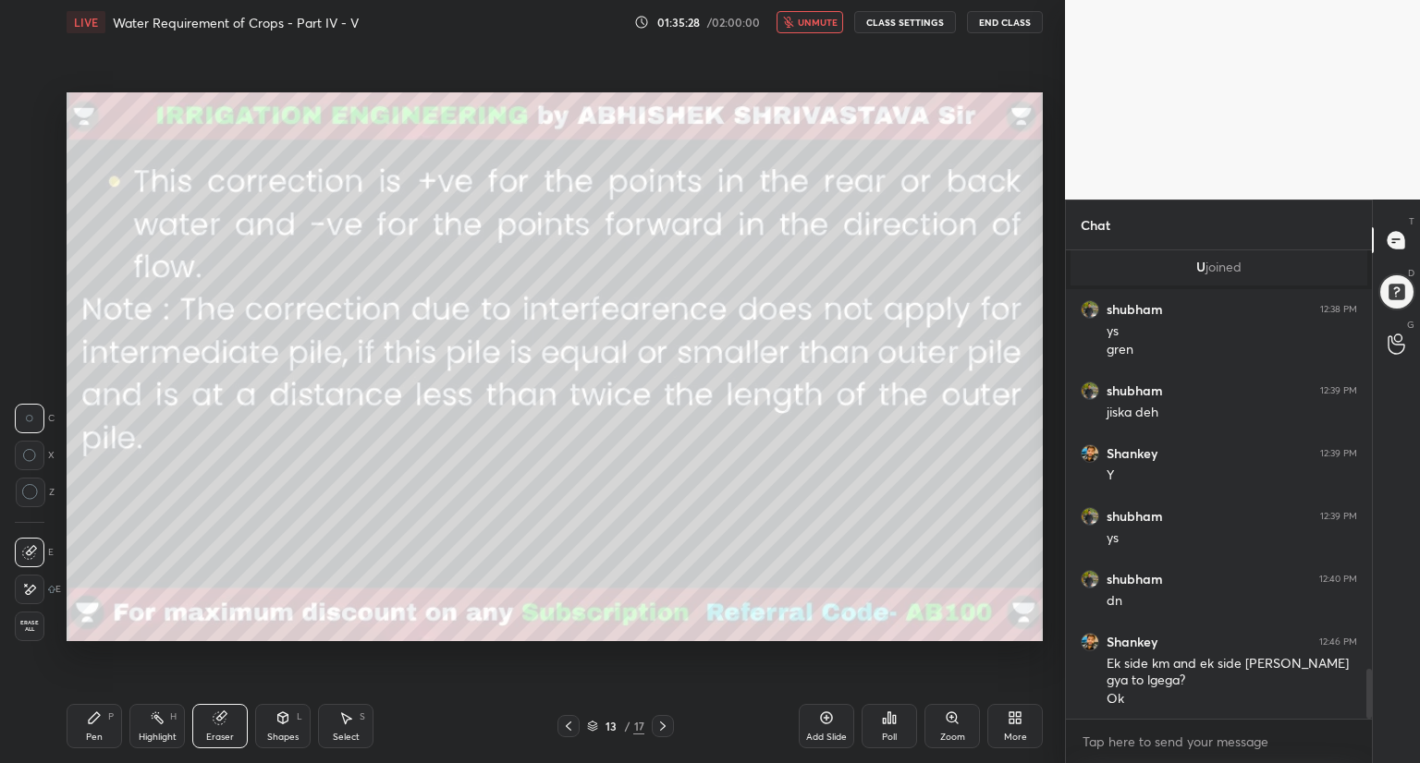
click at [589, 724] on icon at bounding box center [592, 724] width 9 height 5
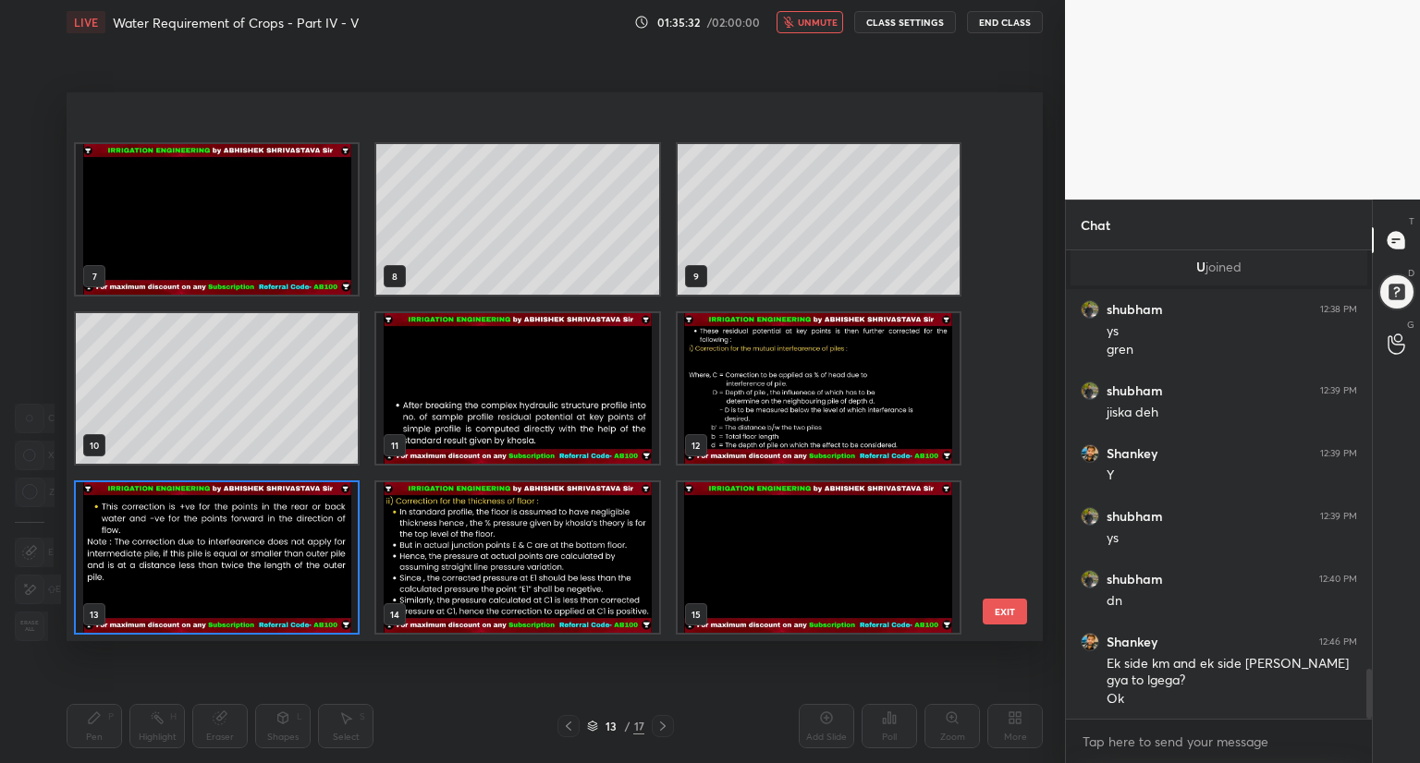
scroll to position [373, 0]
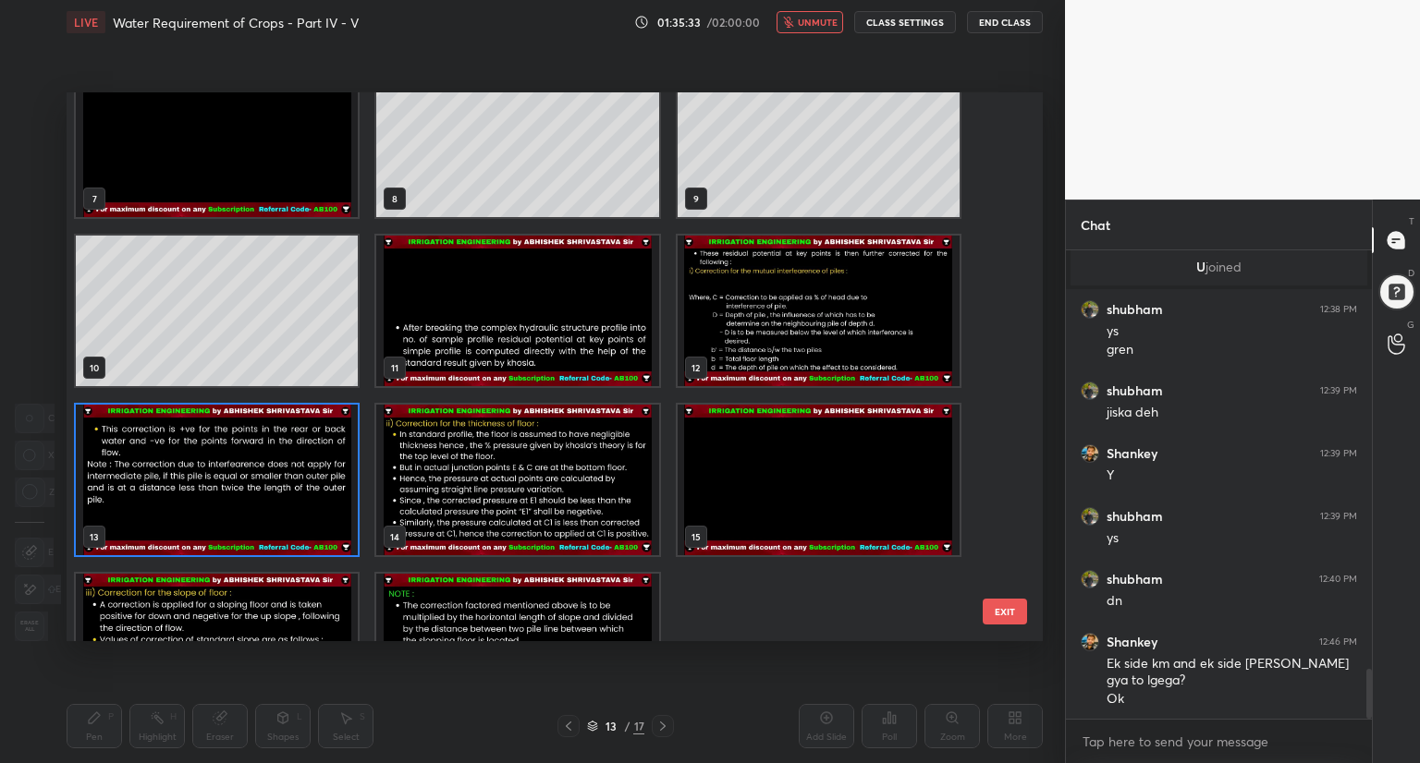
click at [313, 507] on img "grid" at bounding box center [217, 480] width 282 height 151
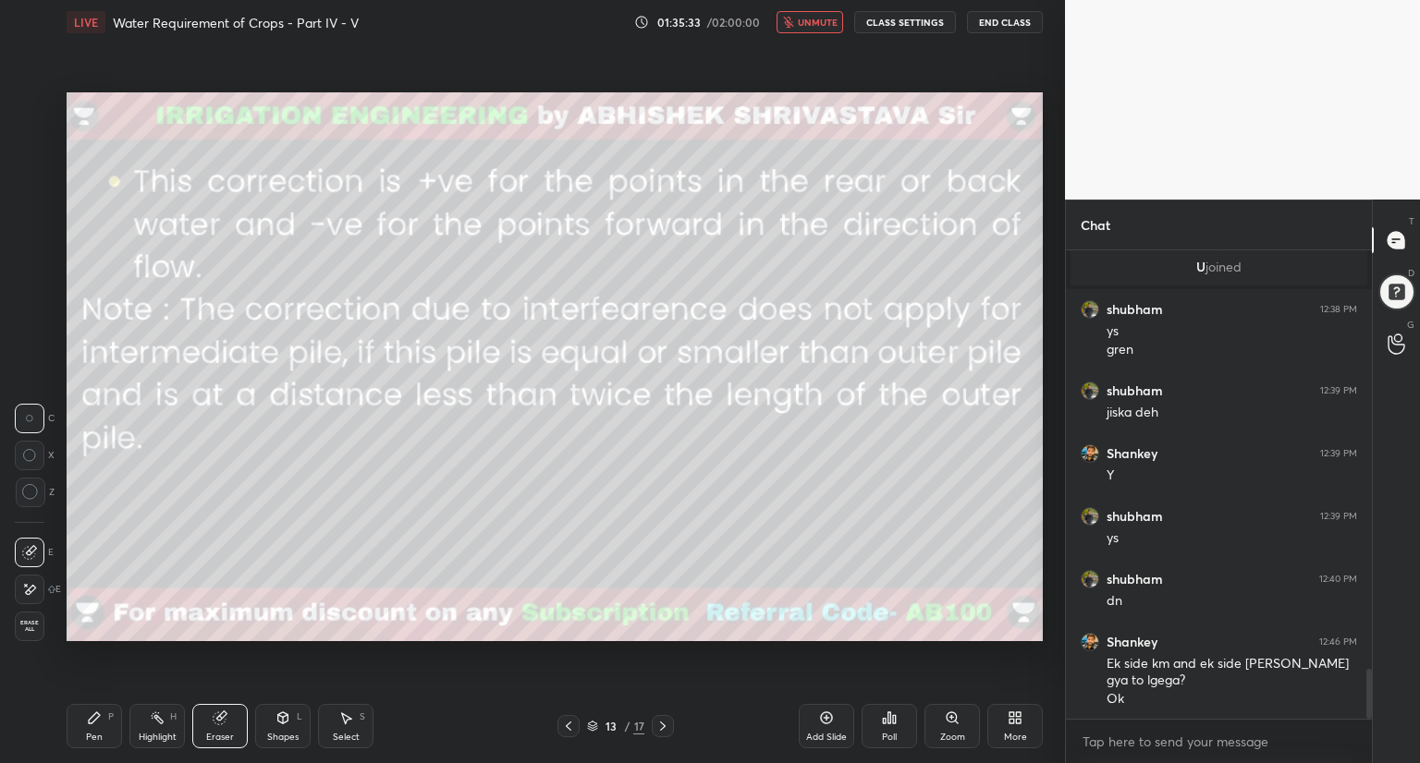
click at [313, 507] on img "grid" at bounding box center [217, 480] width 282 height 151
drag, startPoint x: 815, startPoint y: 25, endPoint x: 811, endPoint y: 38, distance: 13.7
click at [815, 26] on span "unmute" at bounding box center [818, 22] width 40 height 13
click at [821, 723] on icon at bounding box center [826, 718] width 15 height 15
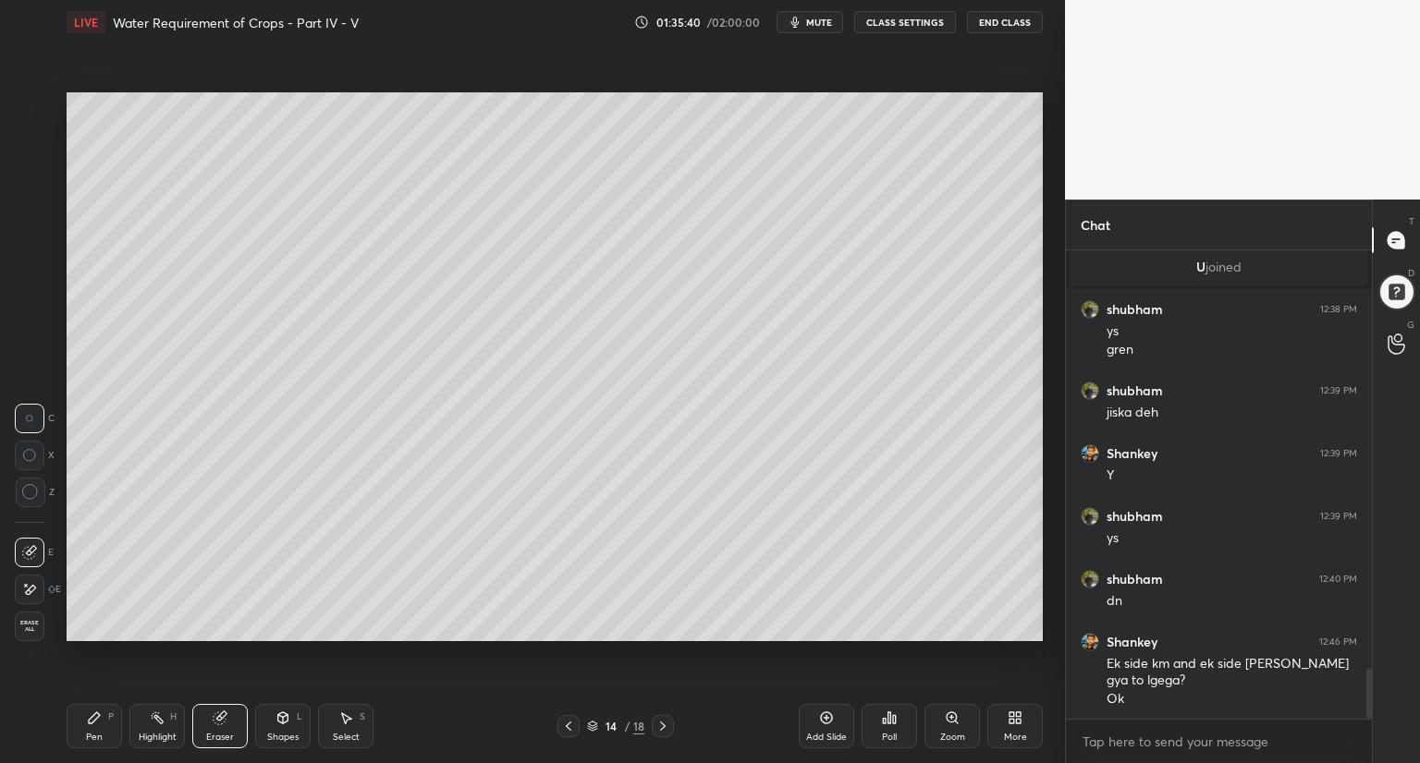
click at [281, 727] on div "Shapes L" at bounding box center [282, 726] width 55 height 44
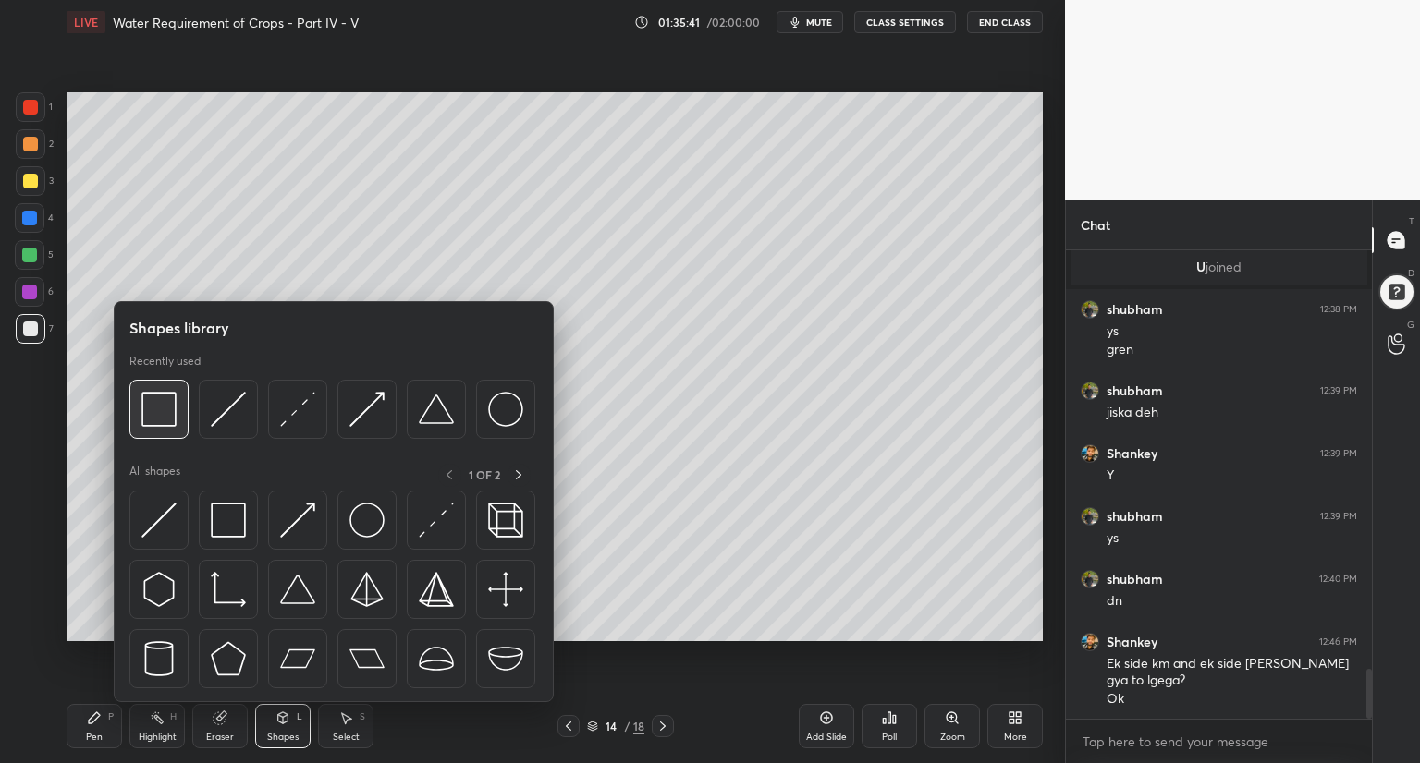
click at [166, 418] on img at bounding box center [158, 409] width 35 height 35
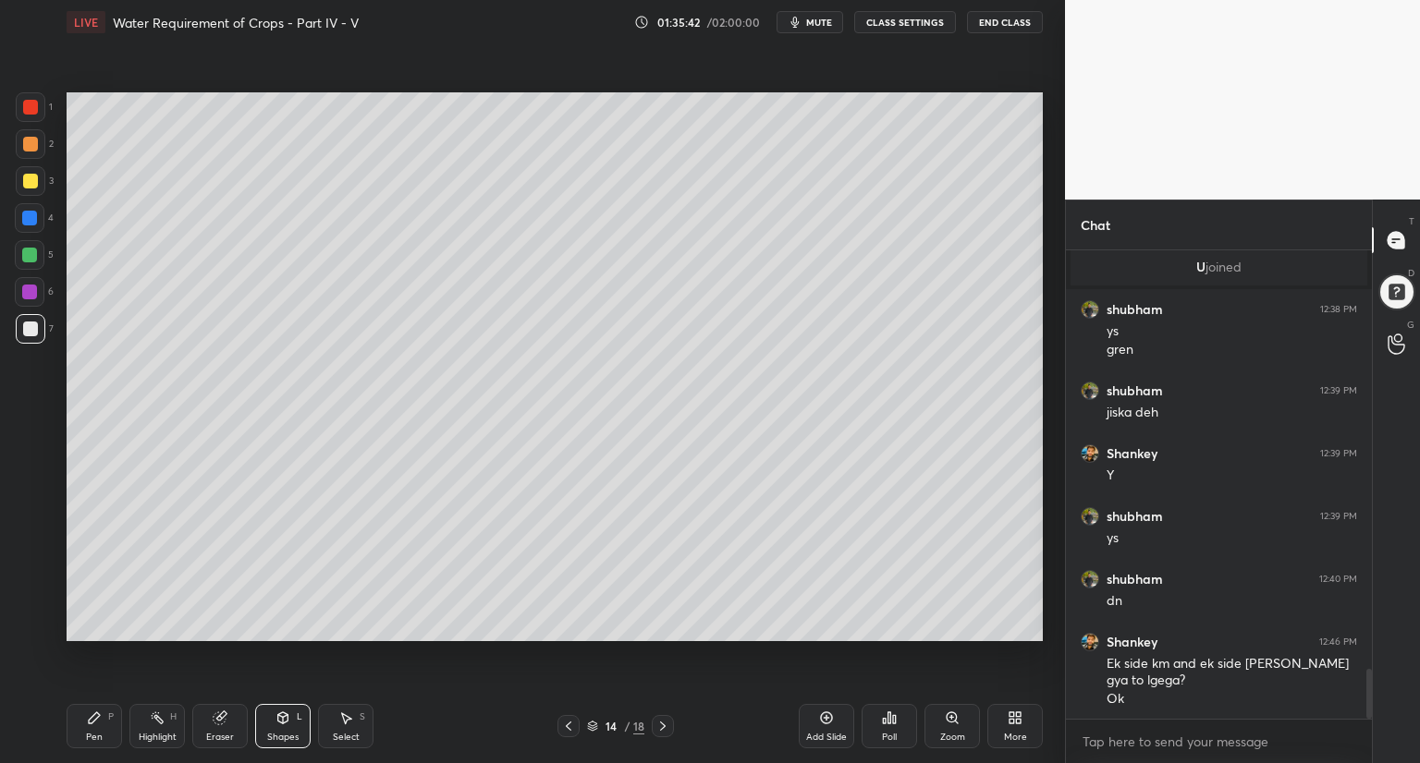
click at [29, 138] on div at bounding box center [30, 144] width 15 height 15
click at [224, 715] on icon at bounding box center [221, 716] width 10 height 9
drag, startPoint x: 285, startPoint y: 726, endPoint x: 286, endPoint y: 709, distance: 16.7
click at [287, 726] on div "Shapes L" at bounding box center [282, 726] width 55 height 44
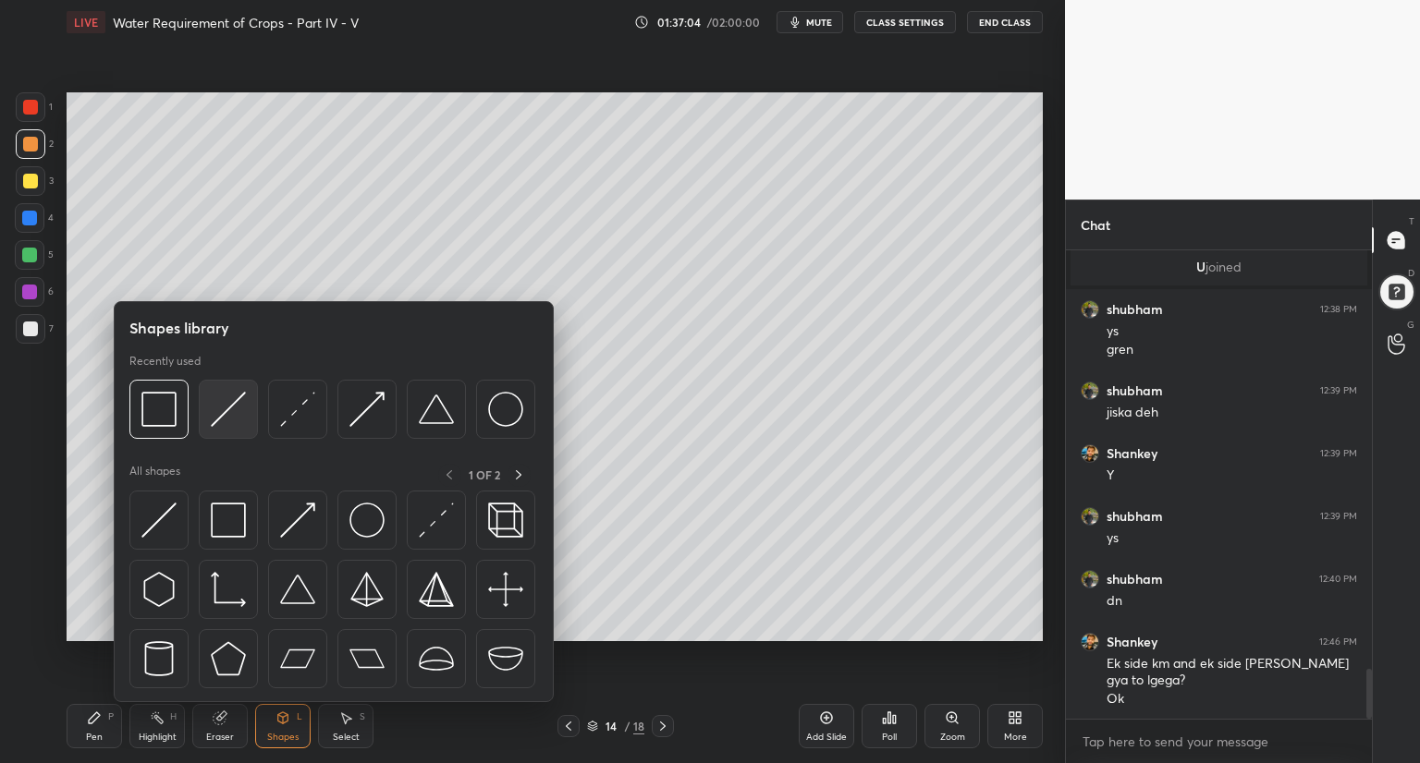
click at [238, 422] on img at bounding box center [228, 409] width 35 height 35
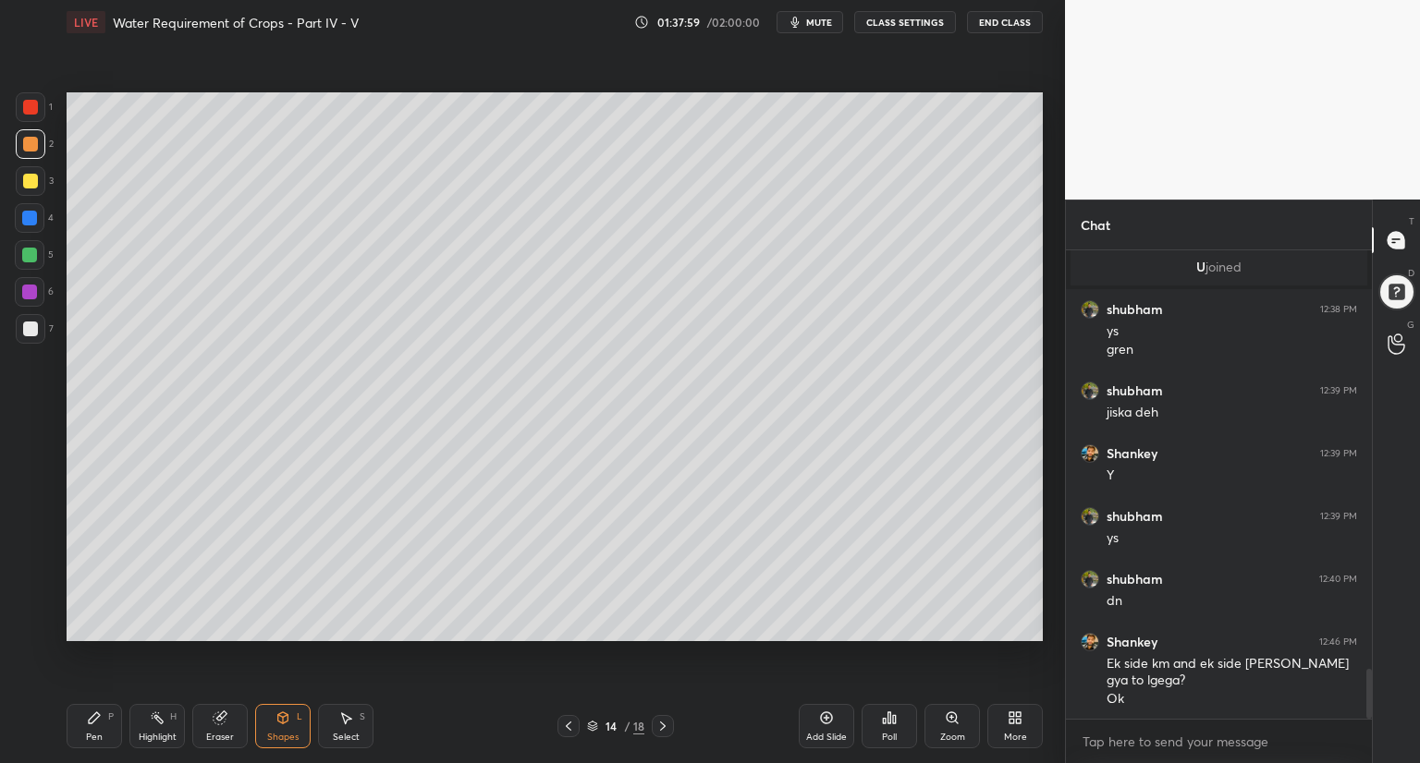
click at [235, 728] on div "Eraser" at bounding box center [219, 726] width 55 height 44
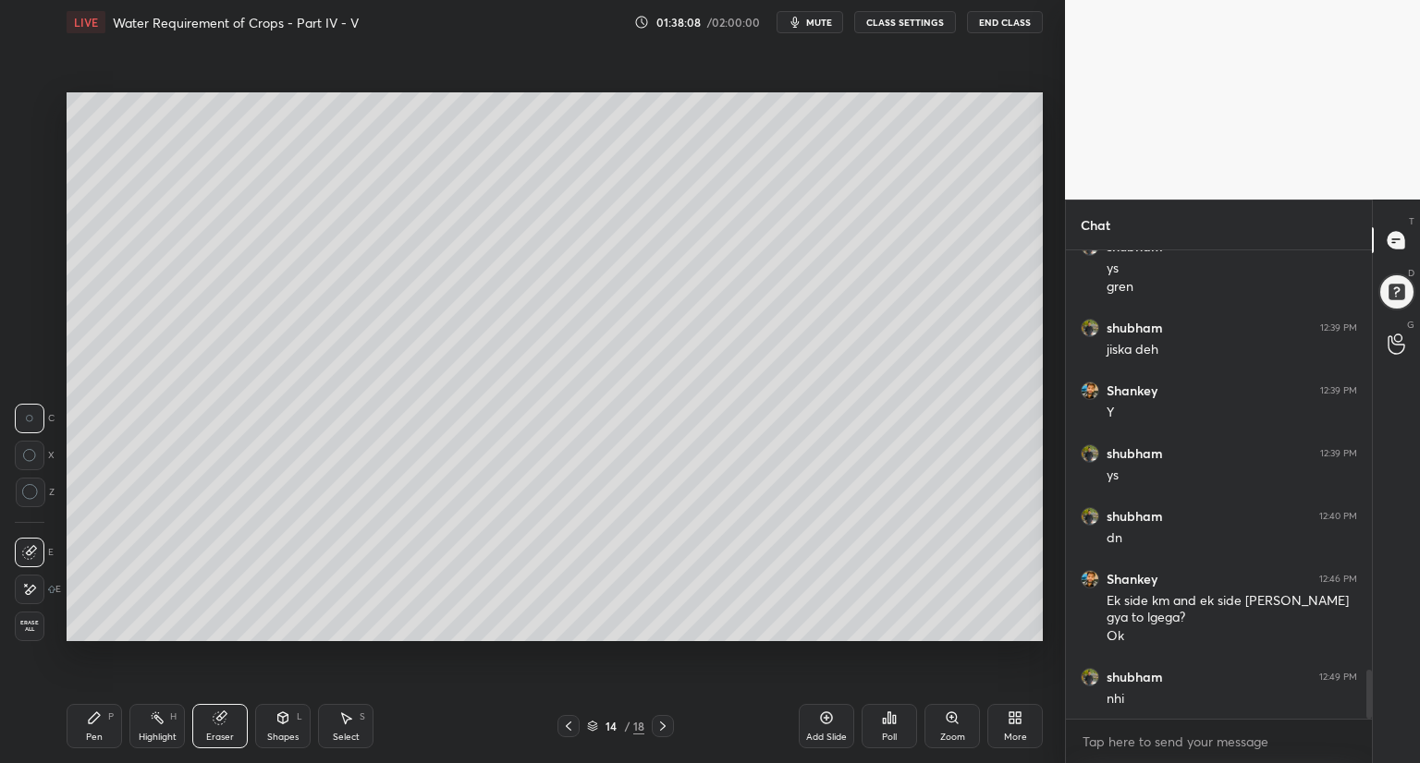
scroll to position [4052, 0]
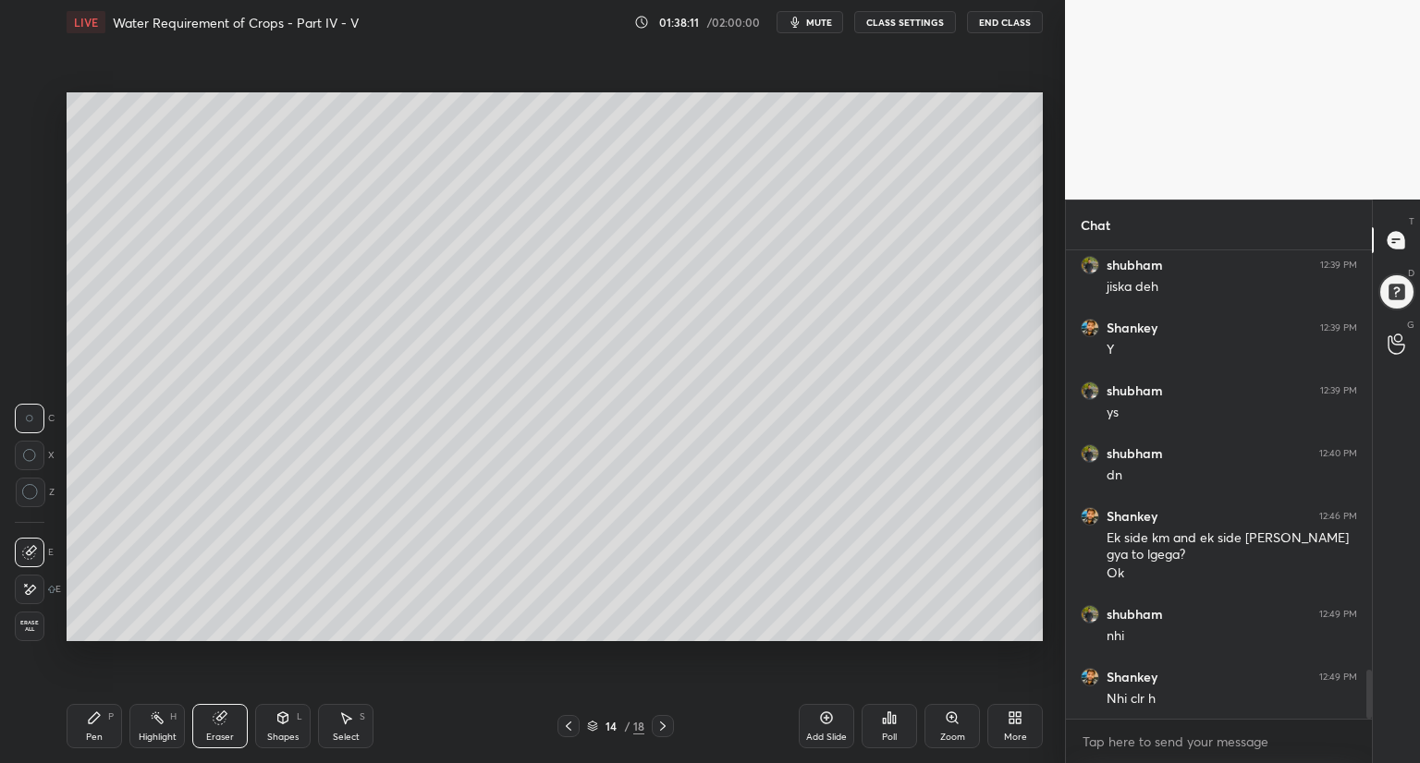
click at [270, 726] on div "Shapes L" at bounding box center [282, 726] width 55 height 44
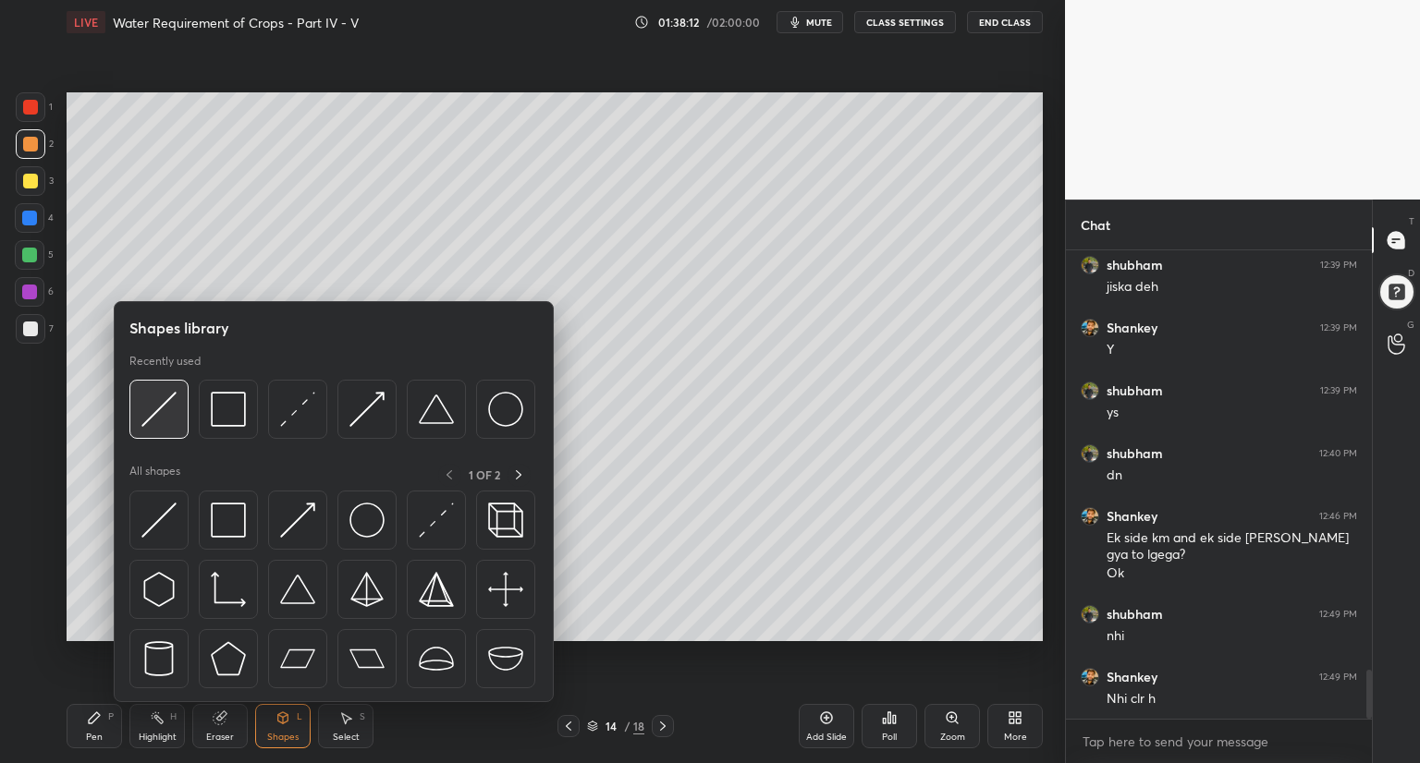
click at [174, 430] on div at bounding box center [158, 409] width 59 height 59
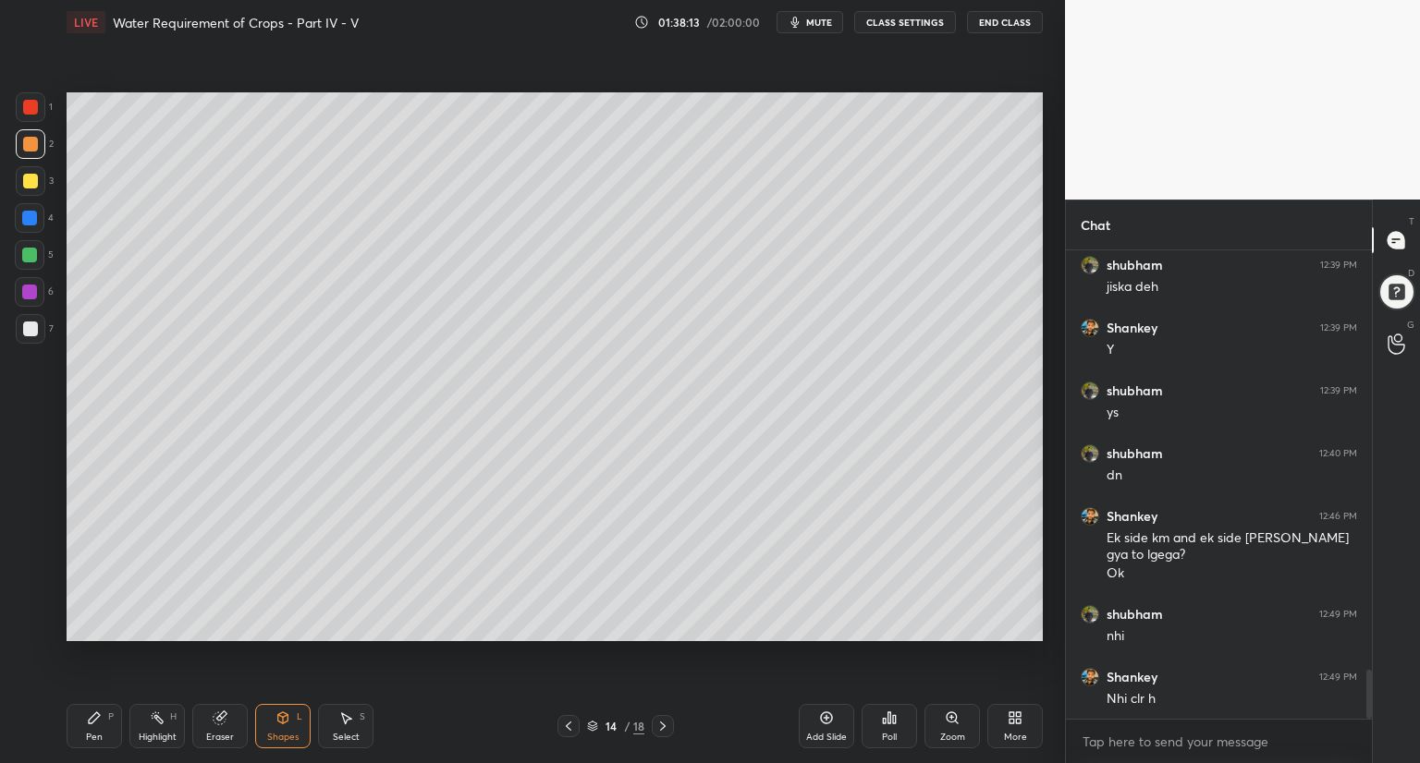
click at [32, 182] on div at bounding box center [30, 181] width 15 height 15
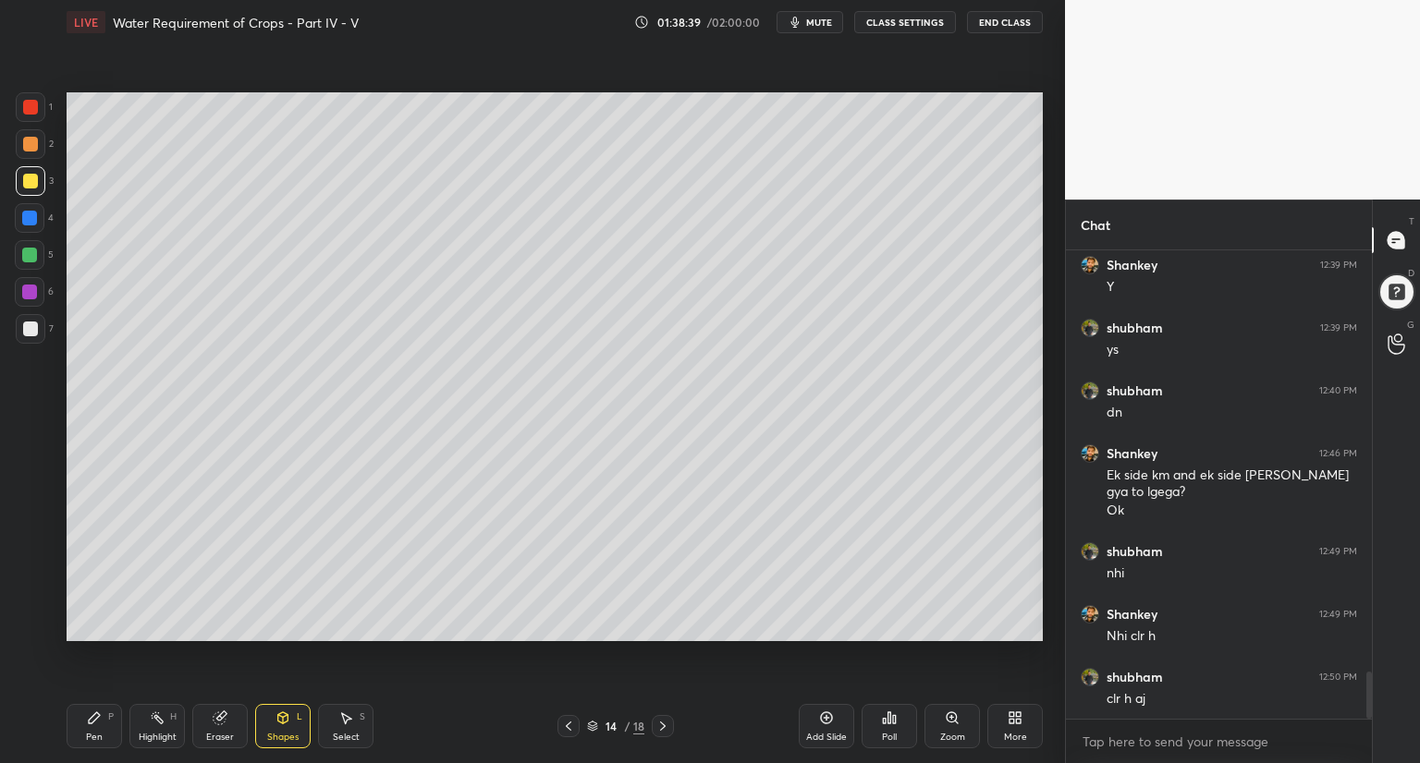
scroll to position [4178, 0]
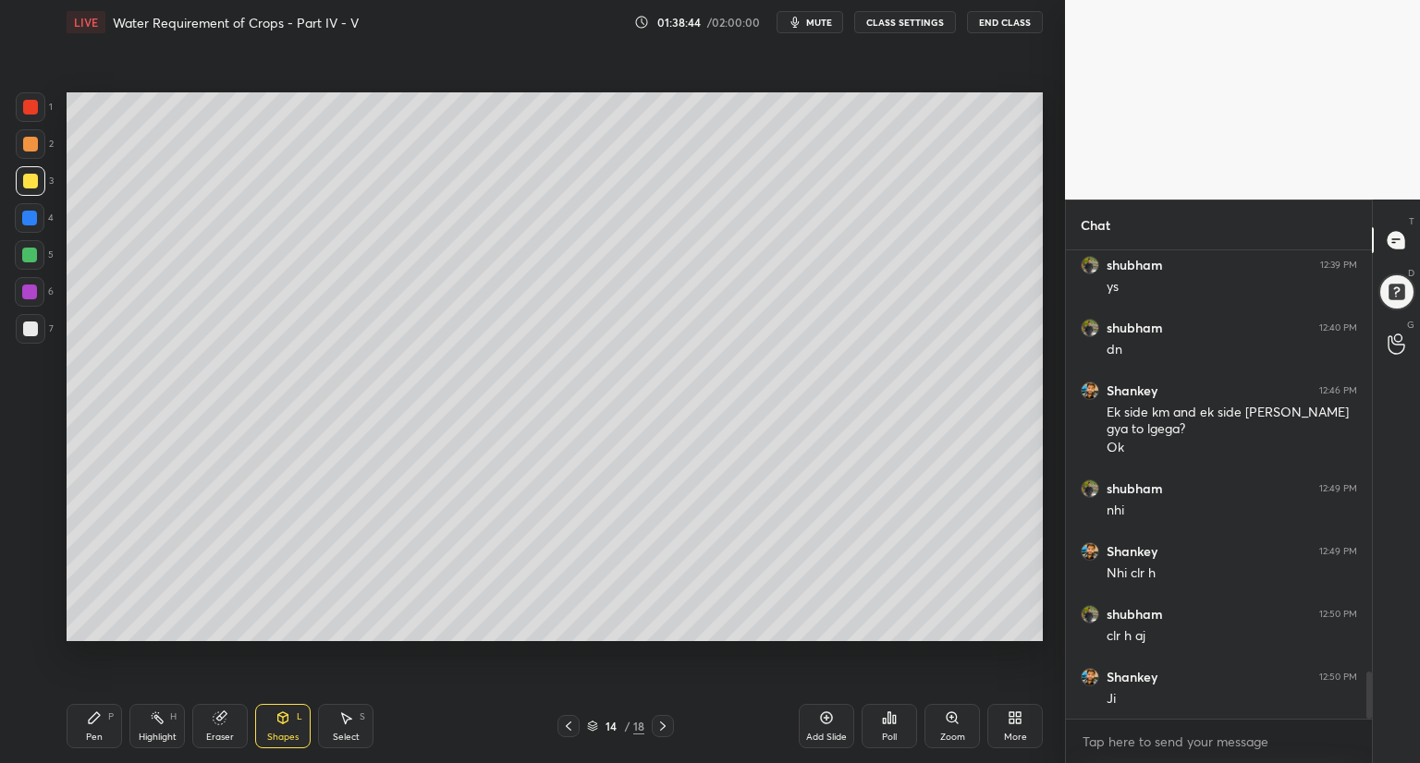
click at [103, 726] on div "Pen P" at bounding box center [94, 726] width 55 height 44
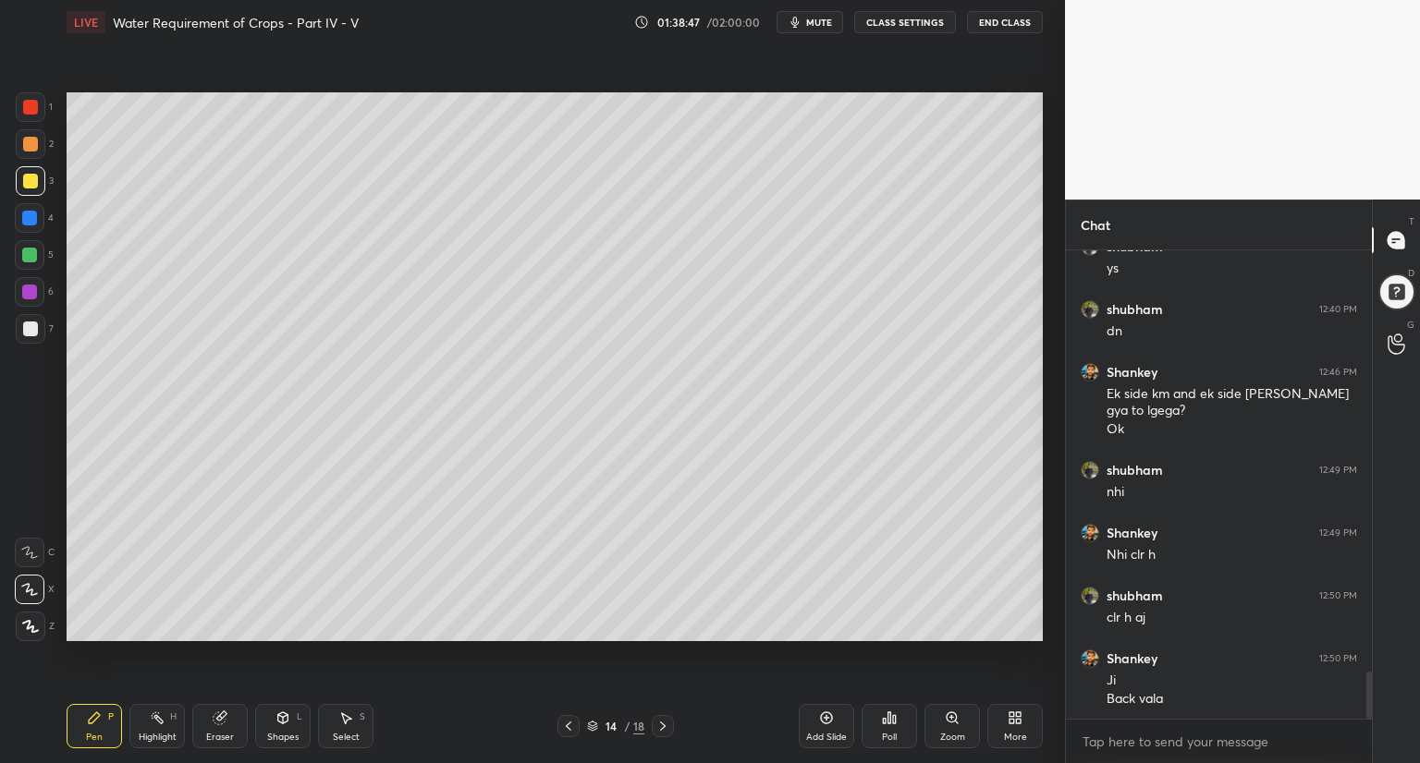
click at [287, 725] on div "Shapes L" at bounding box center [282, 726] width 55 height 44
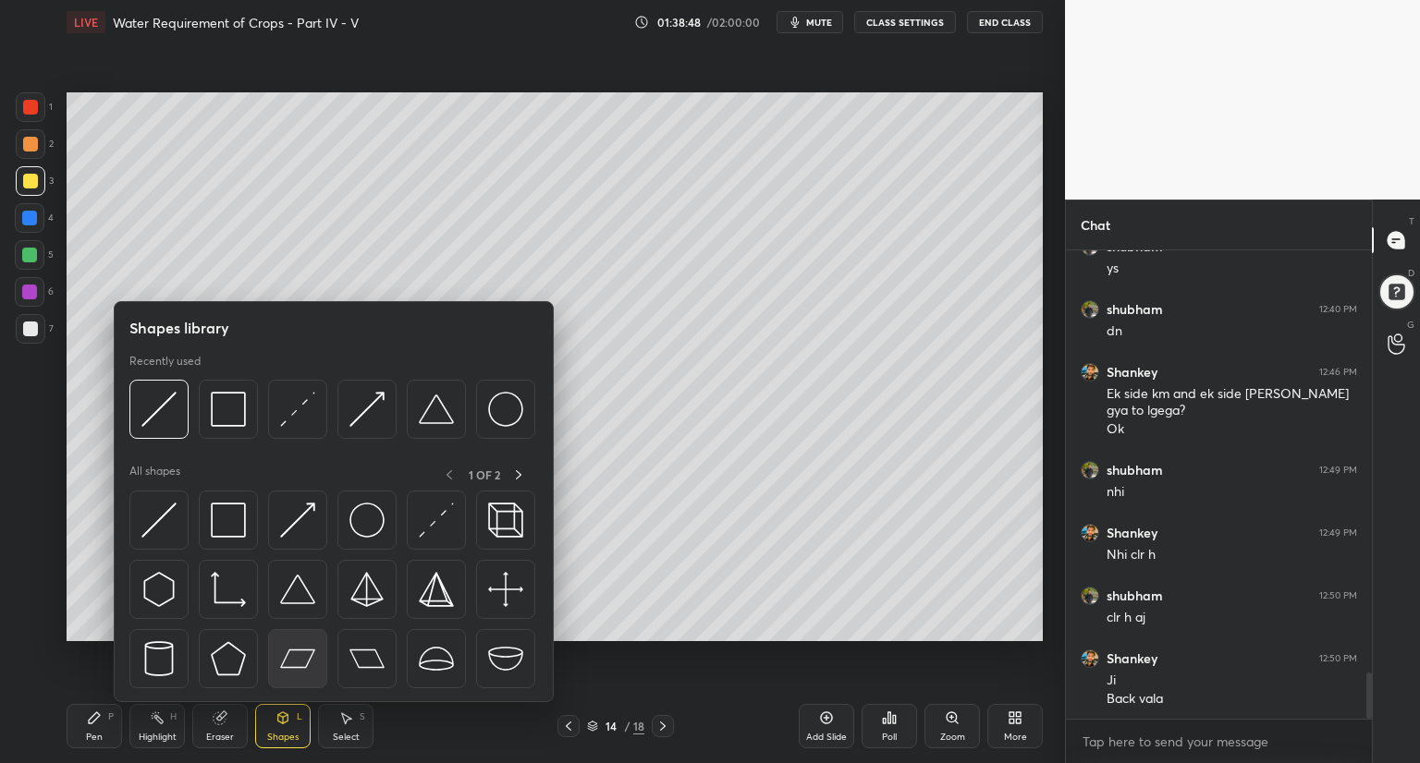
scroll to position [4259, 0]
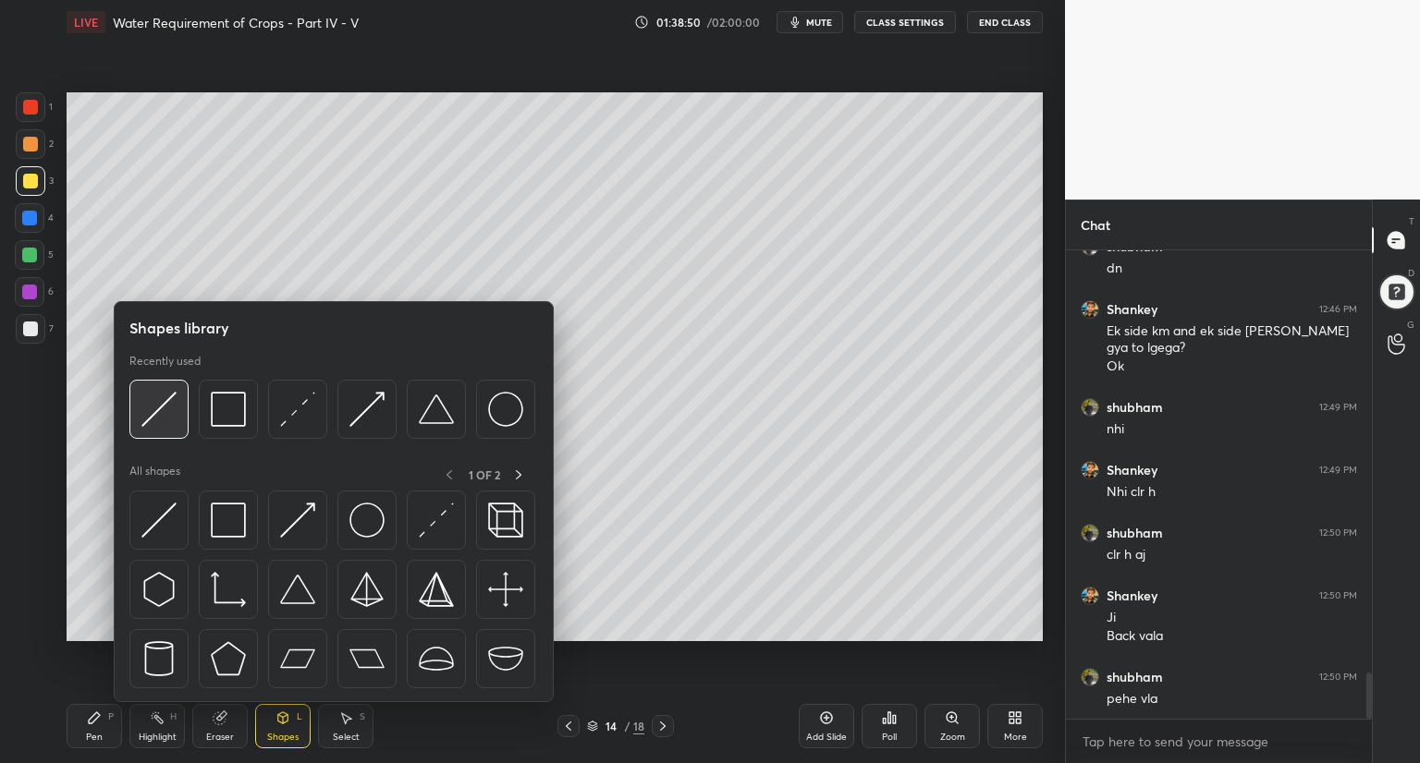
click at [177, 422] on div at bounding box center [158, 409] width 59 height 59
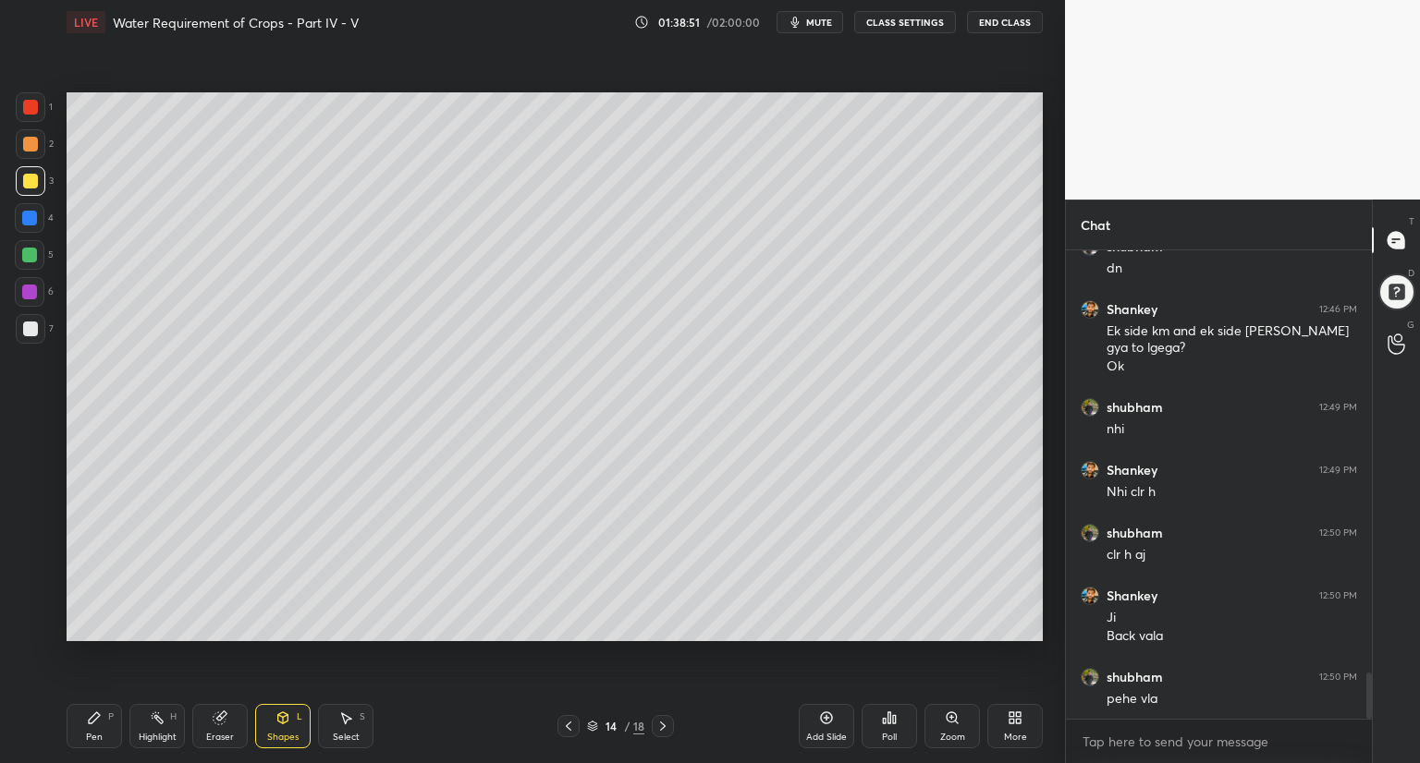
click at [31, 213] on div at bounding box center [29, 218] width 15 height 15
click at [35, 143] on div at bounding box center [30, 144] width 15 height 15
drag, startPoint x: 30, startPoint y: 222, endPoint x: 58, endPoint y: 192, distance: 41.2
click at [31, 221] on div at bounding box center [29, 218] width 15 height 15
click at [92, 726] on div "Pen P" at bounding box center [94, 726] width 55 height 44
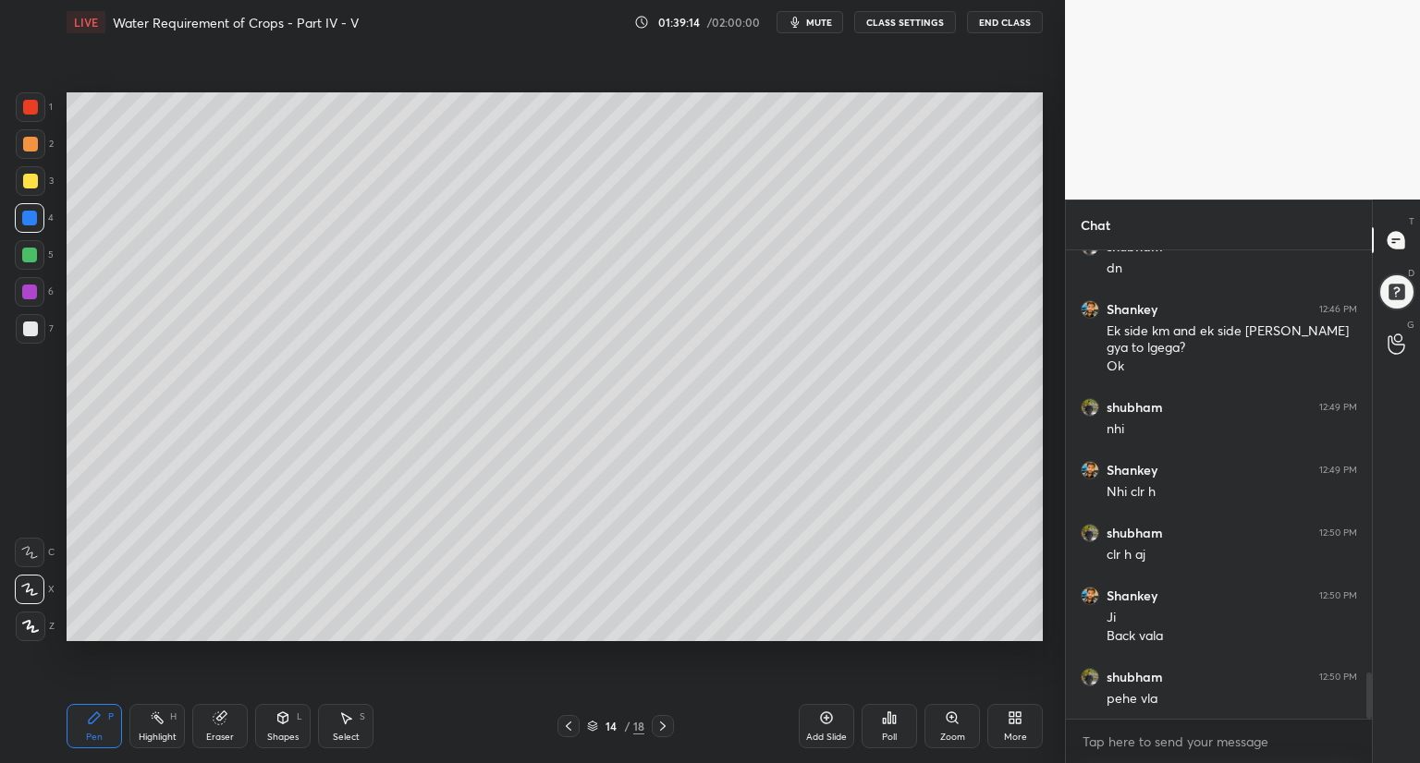
click at [27, 330] on div at bounding box center [30, 329] width 15 height 15
drag, startPoint x: 32, startPoint y: 334, endPoint x: 46, endPoint y: 382, distance: 50.0
click at [32, 337] on div at bounding box center [31, 329] width 30 height 30
drag, startPoint x: 29, startPoint y: 183, endPoint x: 56, endPoint y: 193, distance: 29.5
click at [33, 184] on div at bounding box center [30, 181] width 15 height 15
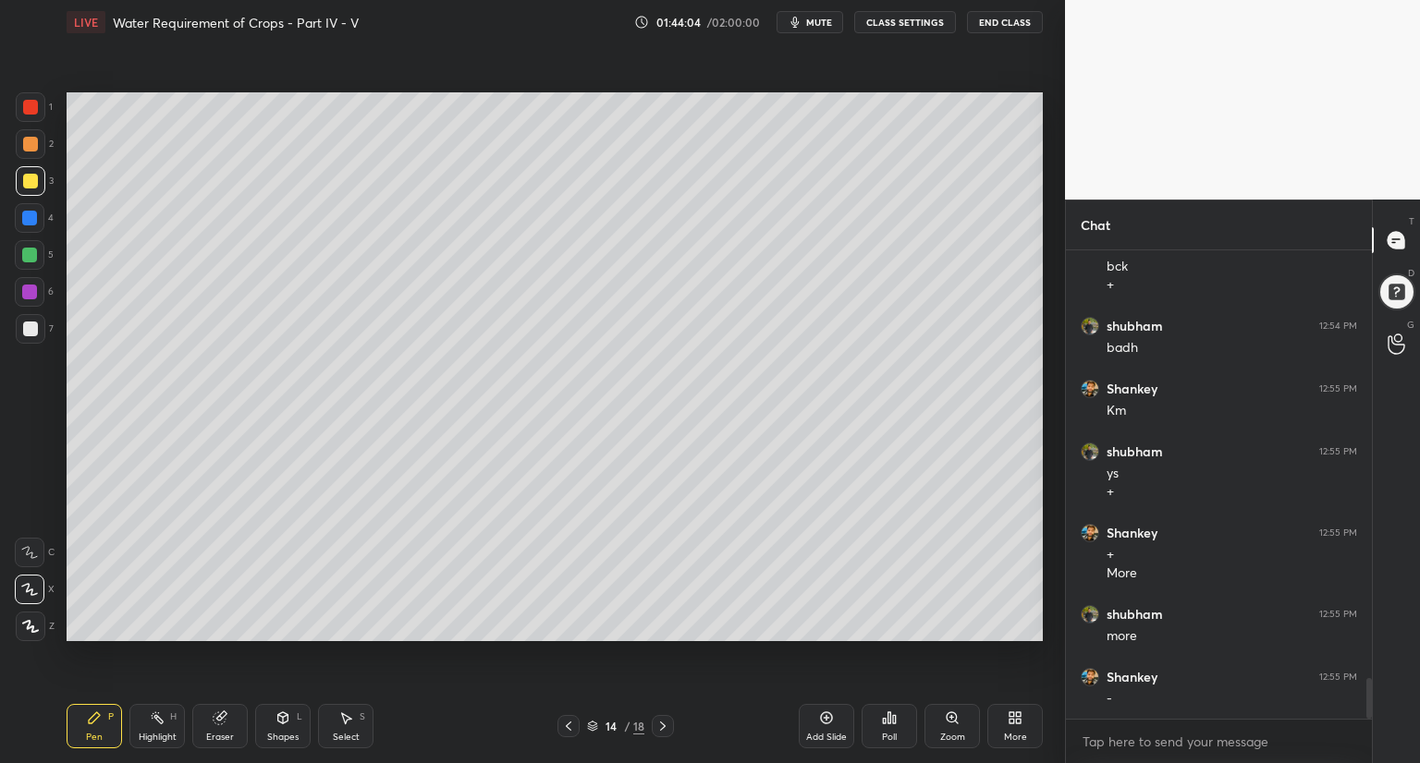
scroll to position [4899, 0]
click at [285, 726] on div "Shapes L" at bounding box center [282, 726] width 55 height 44
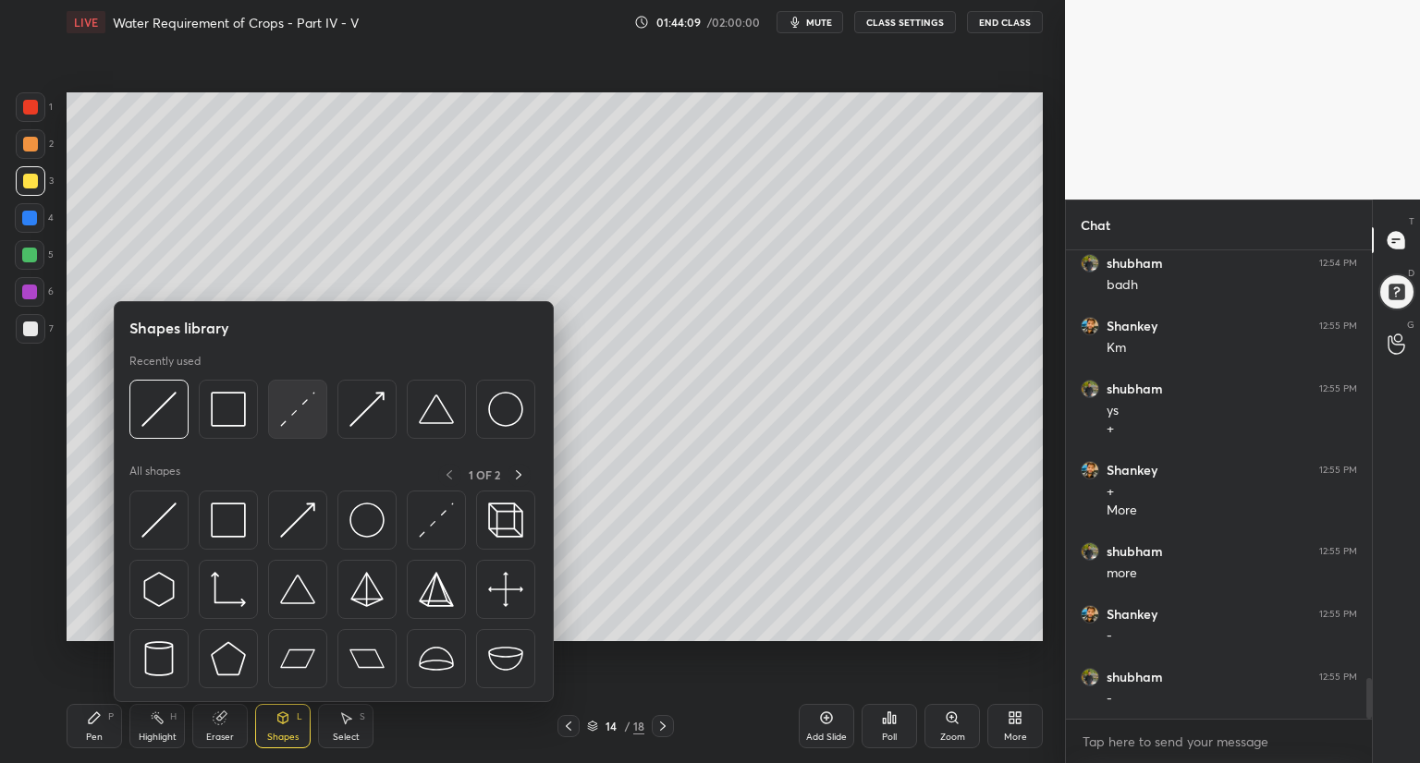
click at [303, 419] on img at bounding box center [297, 409] width 35 height 35
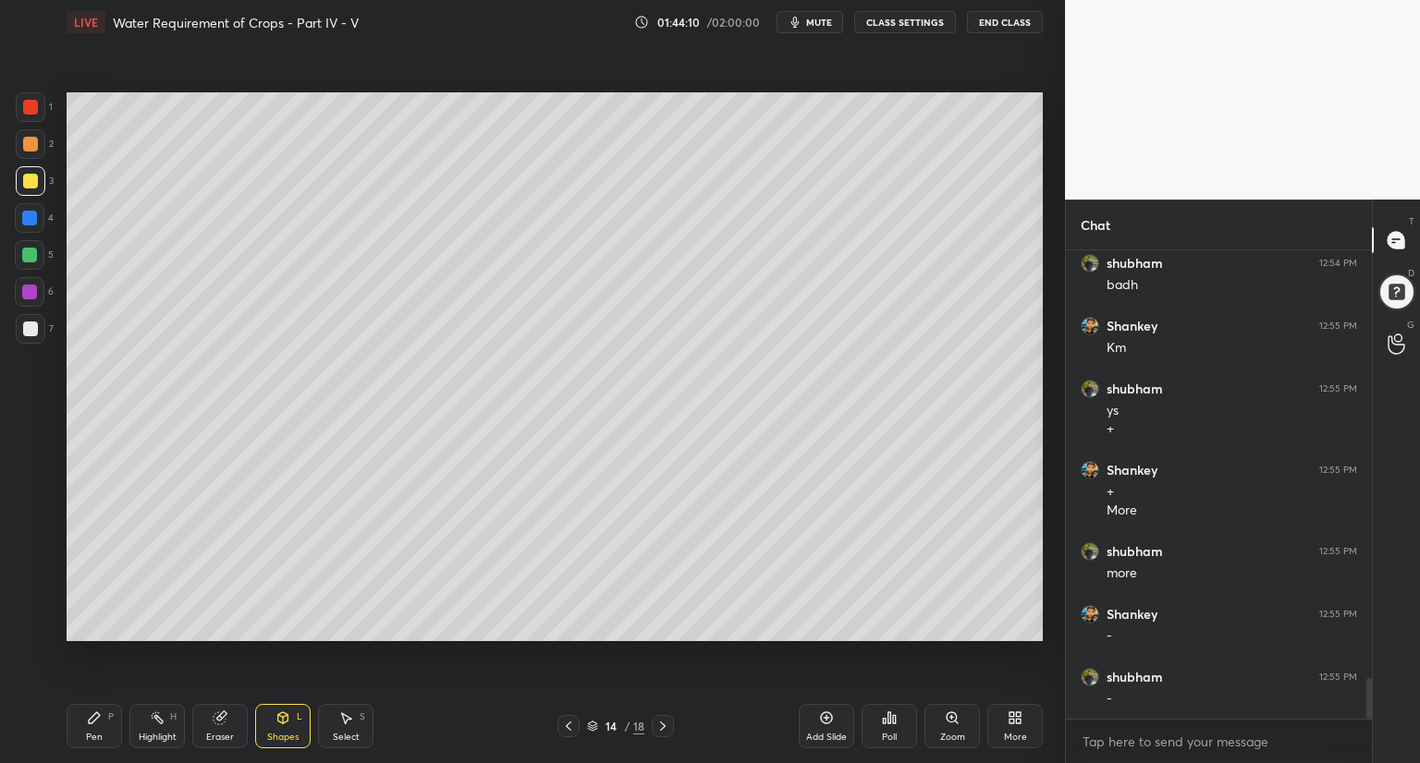
drag, startPoint x: 29, startPoint y: 328, endPoint x: 59, endPoint y: 367, distance: 49.4
click at [32, 330] on div at bounding box center [30, 329] width 15 height 15
click at [97, 726] on div "Pen P" at bounding box center [94, 726] width 55 height 44
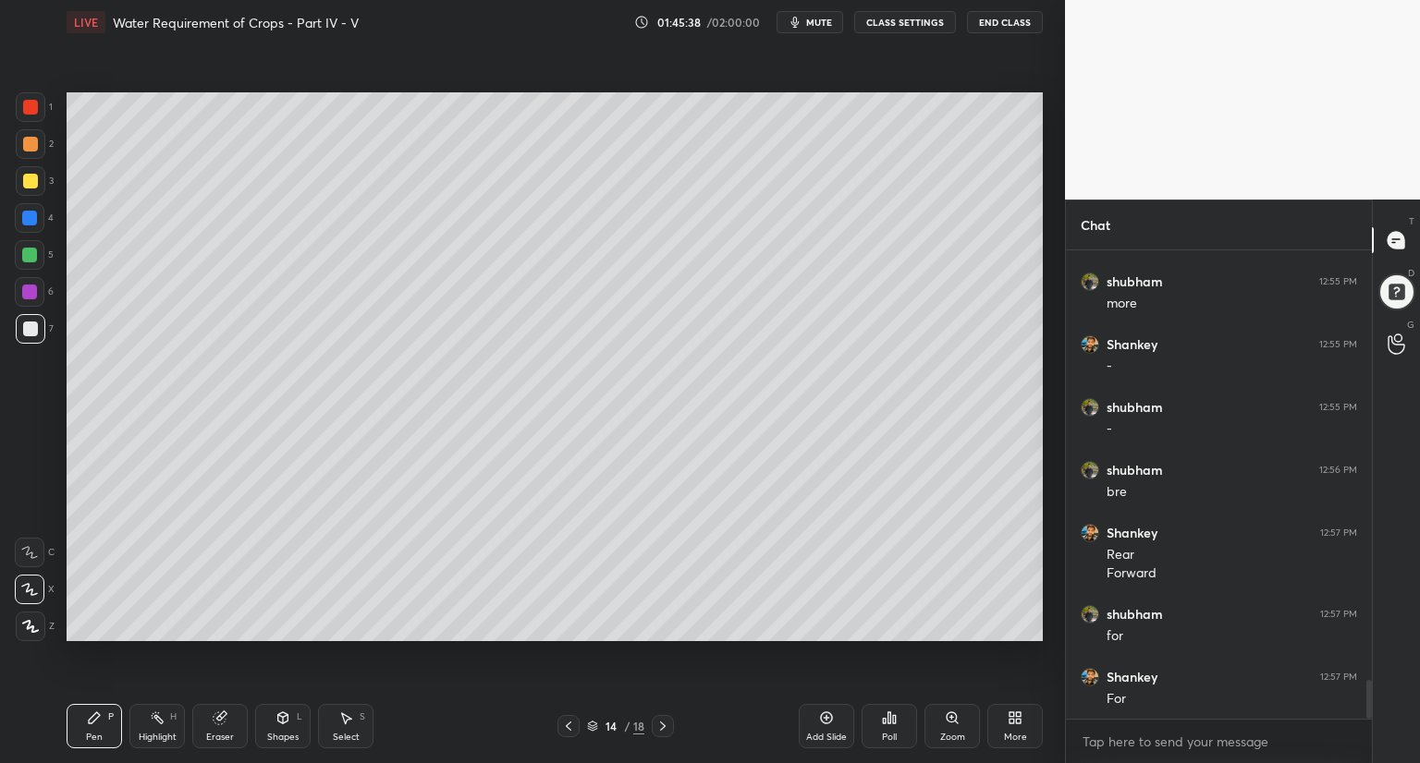
scroll to position [5231, 0]
click at [35, 182] on div at bounding box center [30, 181] width 15 height 15
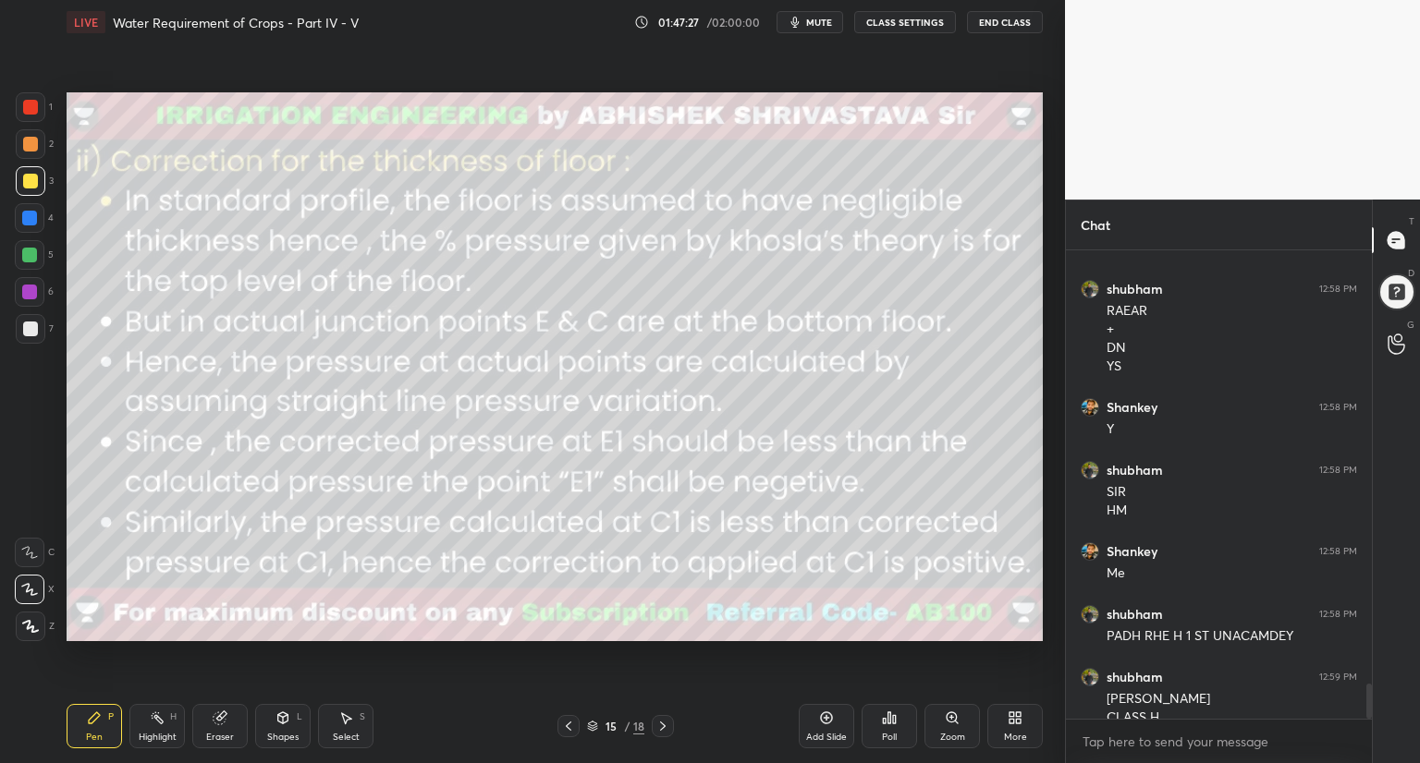
scroll to position [5782, 0]
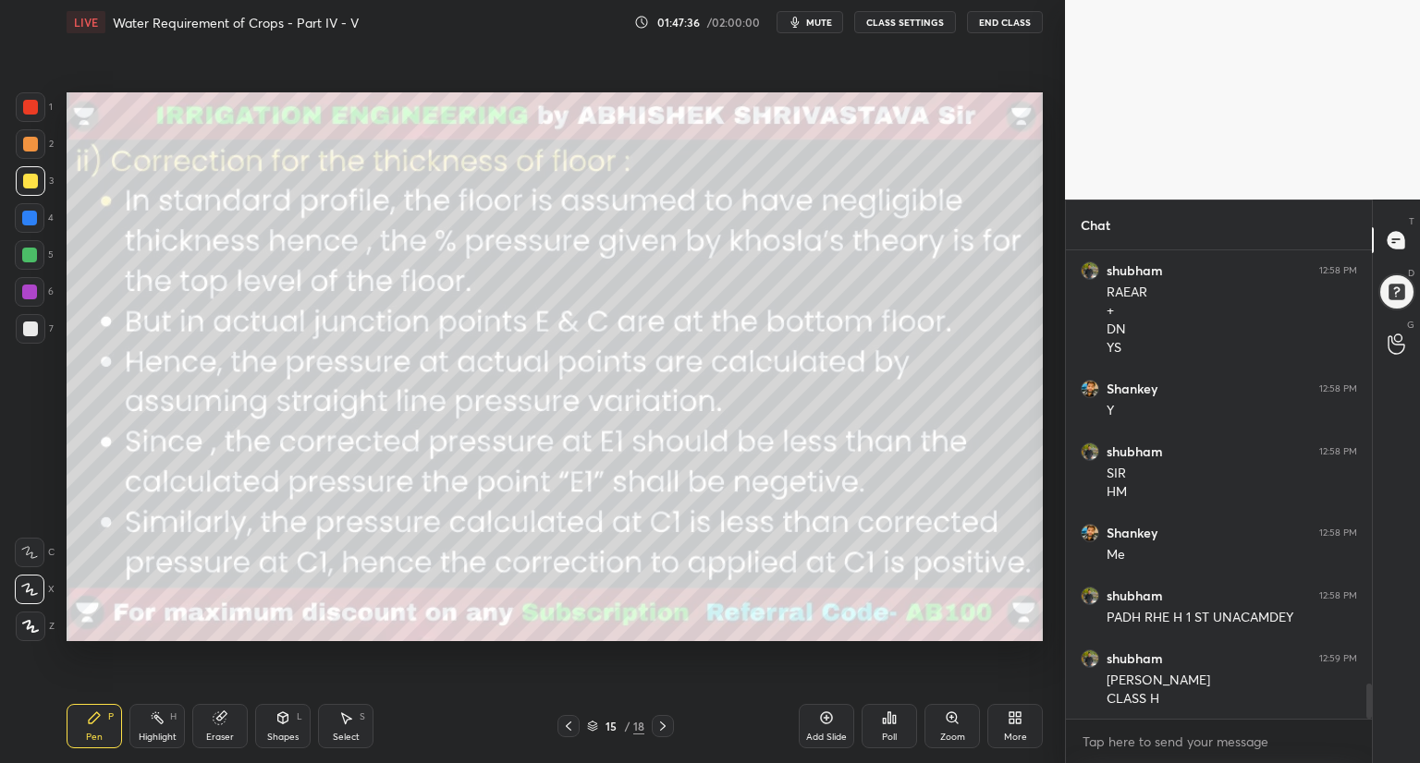
click at [595, 727] on icon at bounding box center [592, 727] width 9 height 3
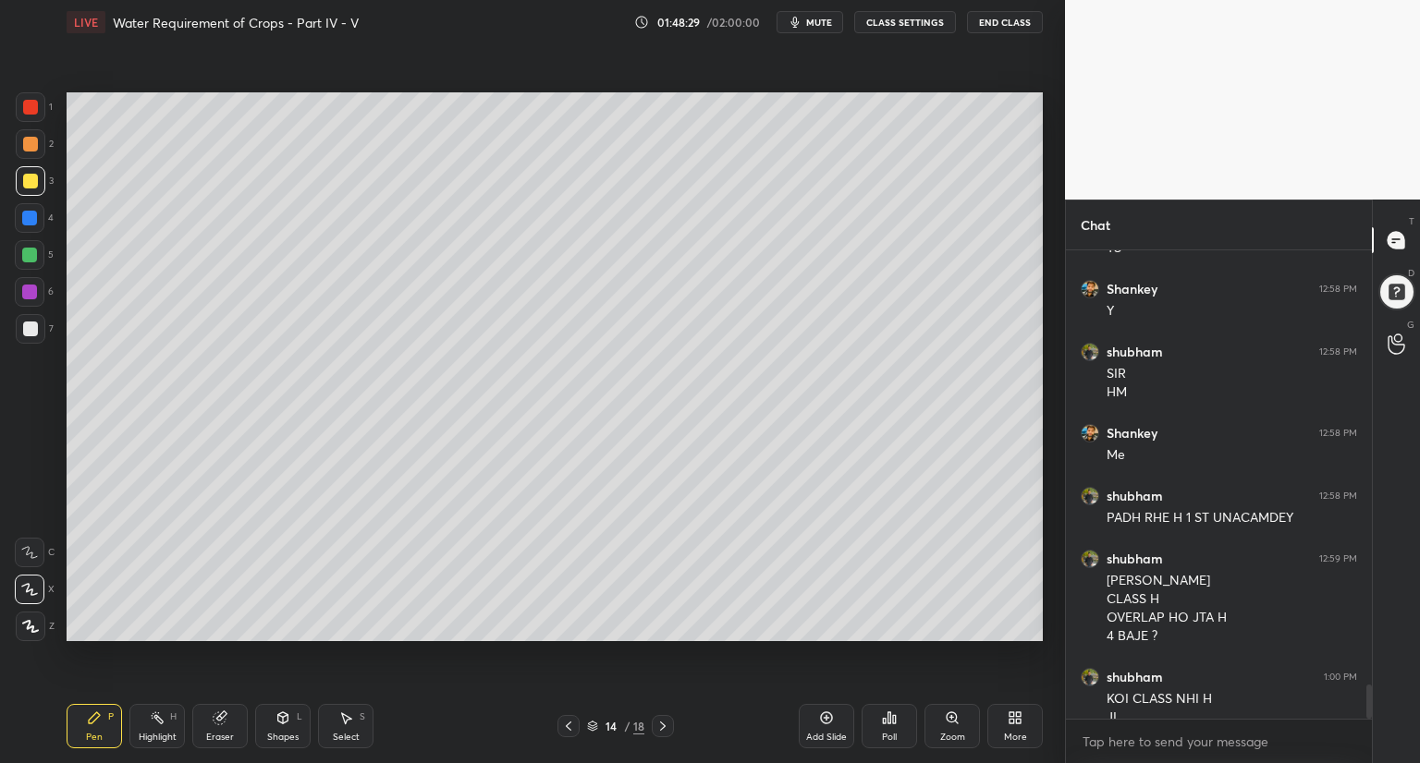
scroll to position [5900, 0]
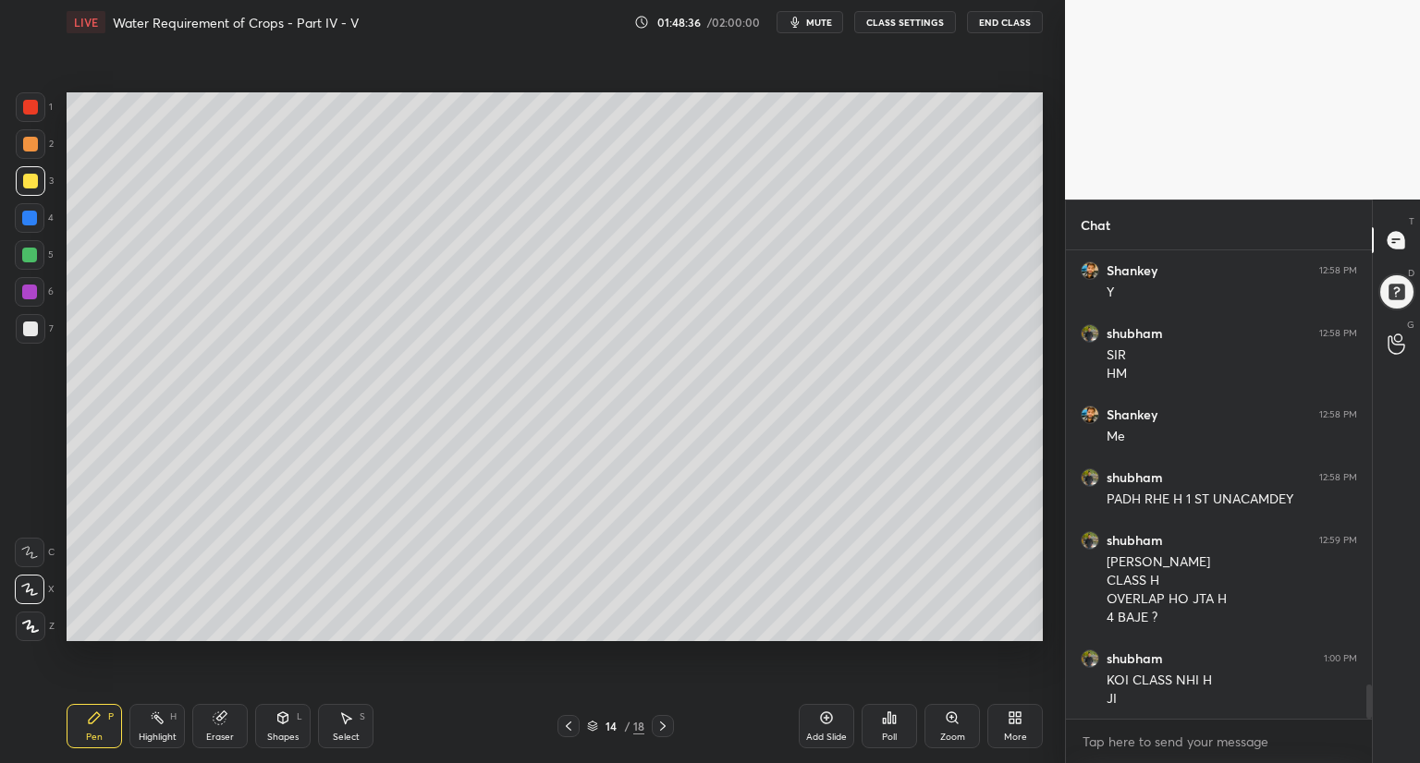
click at [1013, 19] on button "End Class" at bounding box center [1005, 22] width 76 height 22
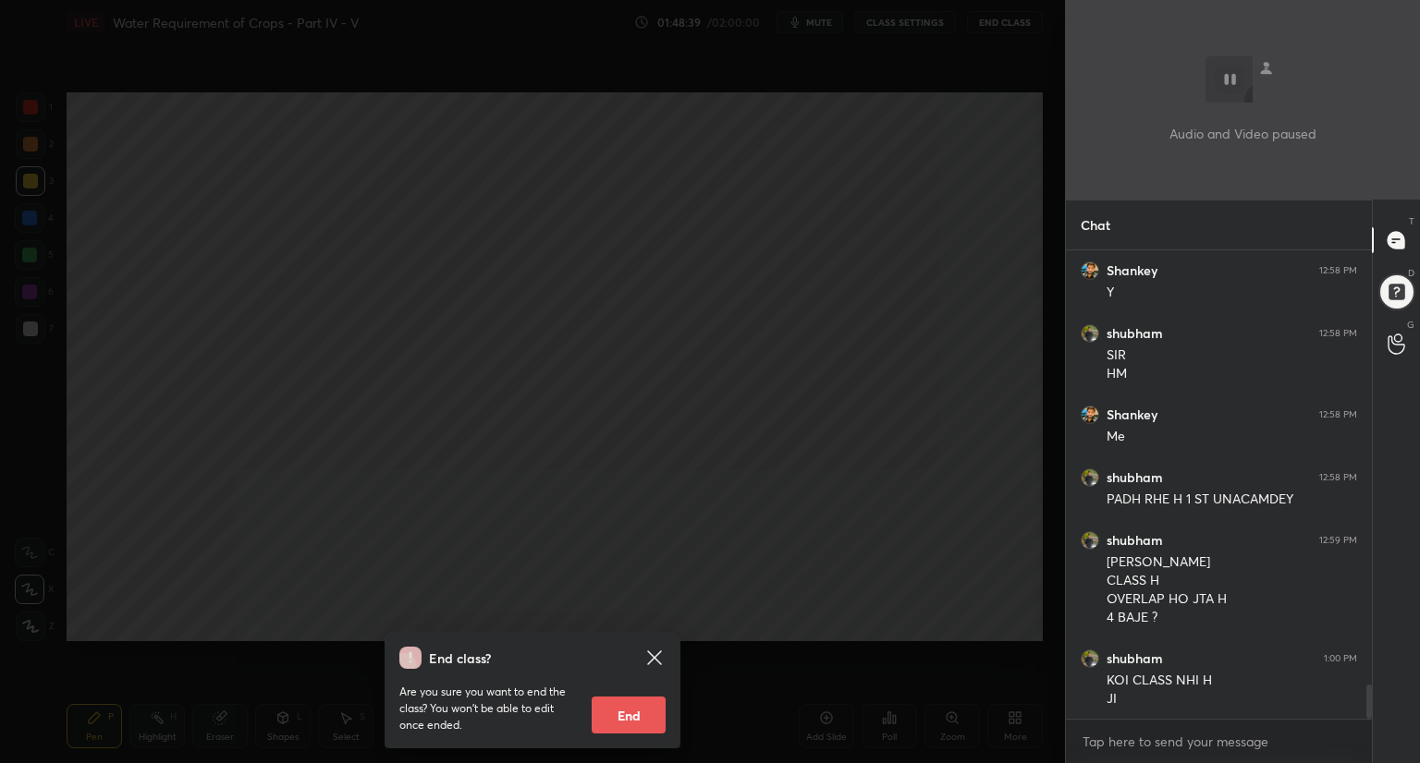
click at [616, 718] on button "End" at bounding box center [629, 715] width 74 height 37
type textarea "x"
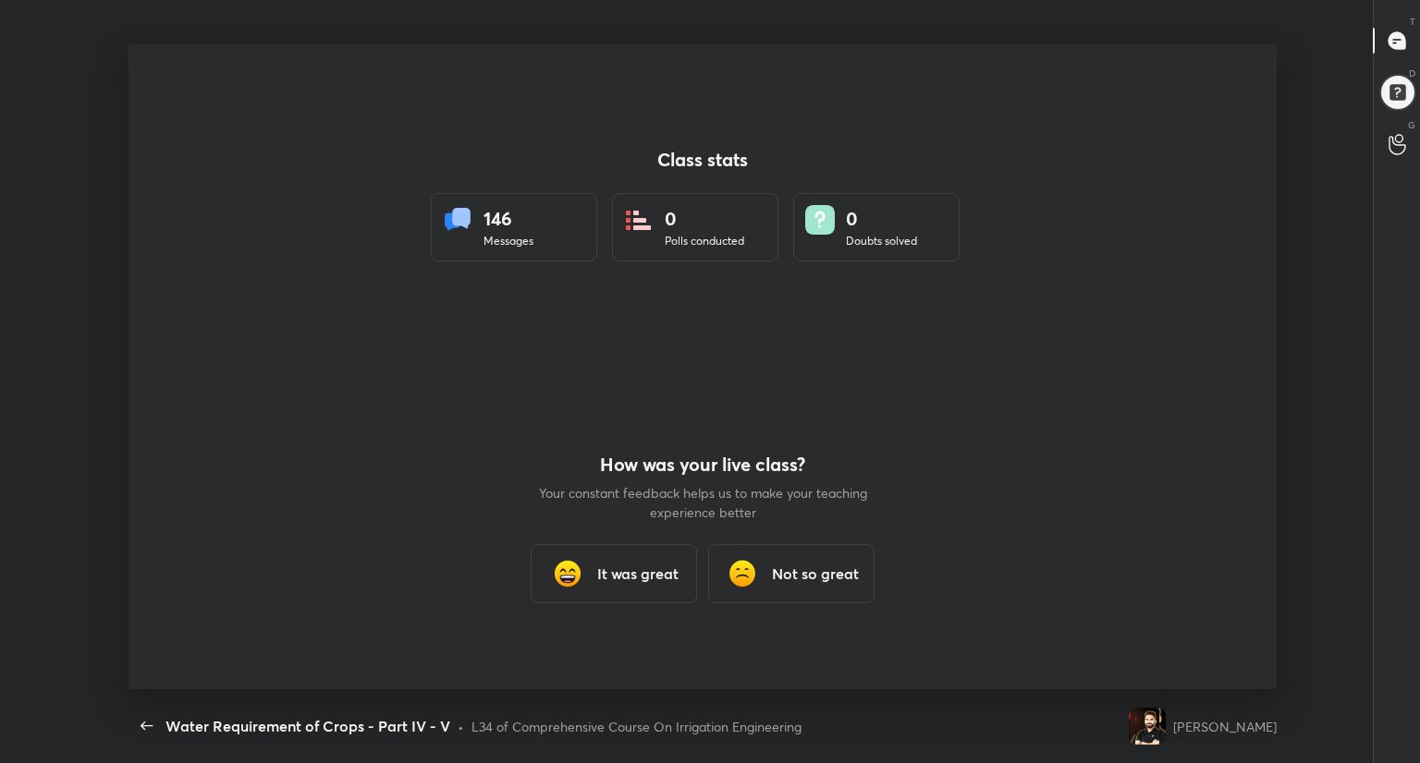
scroll to position [0, 0]
click at [654, 586] on div "It was great" at bounding box center [614, 573] width 166 height 59
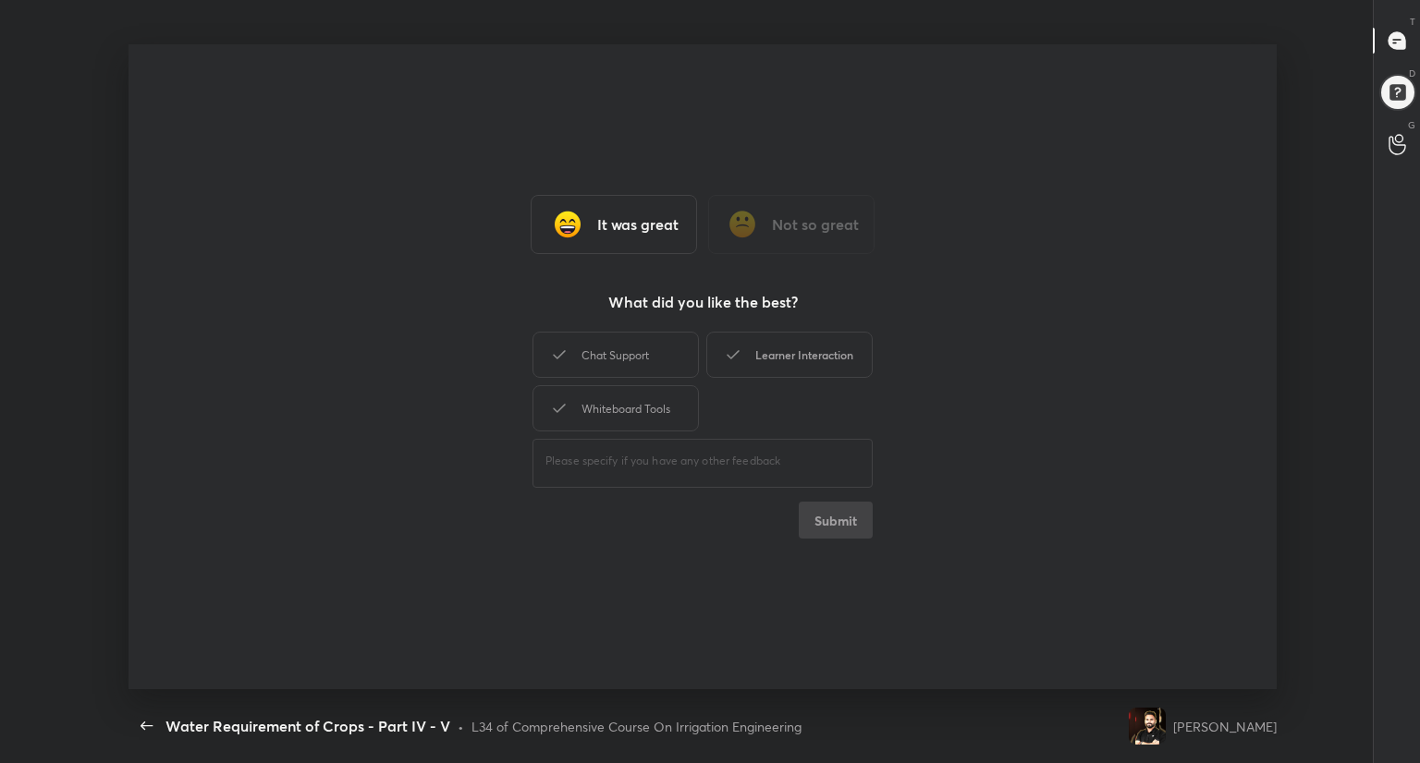
drag, startPoint x: 649, startPoint y: 342, endPoint x: 761, endPoint y: 356, distance: 112.7
click at [761, 356] on div "Chat Support Learner Interaction Whiteboard Tools" at bounding box center [702, 381] width 340 height 107
click at [761, 356] on div "Learner Interaction" at bounding box center [789, 355] width 166 height 46
click at [826, 522] on button "Submit" at bounding box center [836, 520] width 74 height 37
